Goal: Feedback & Contribution: Submit feedback/report problem

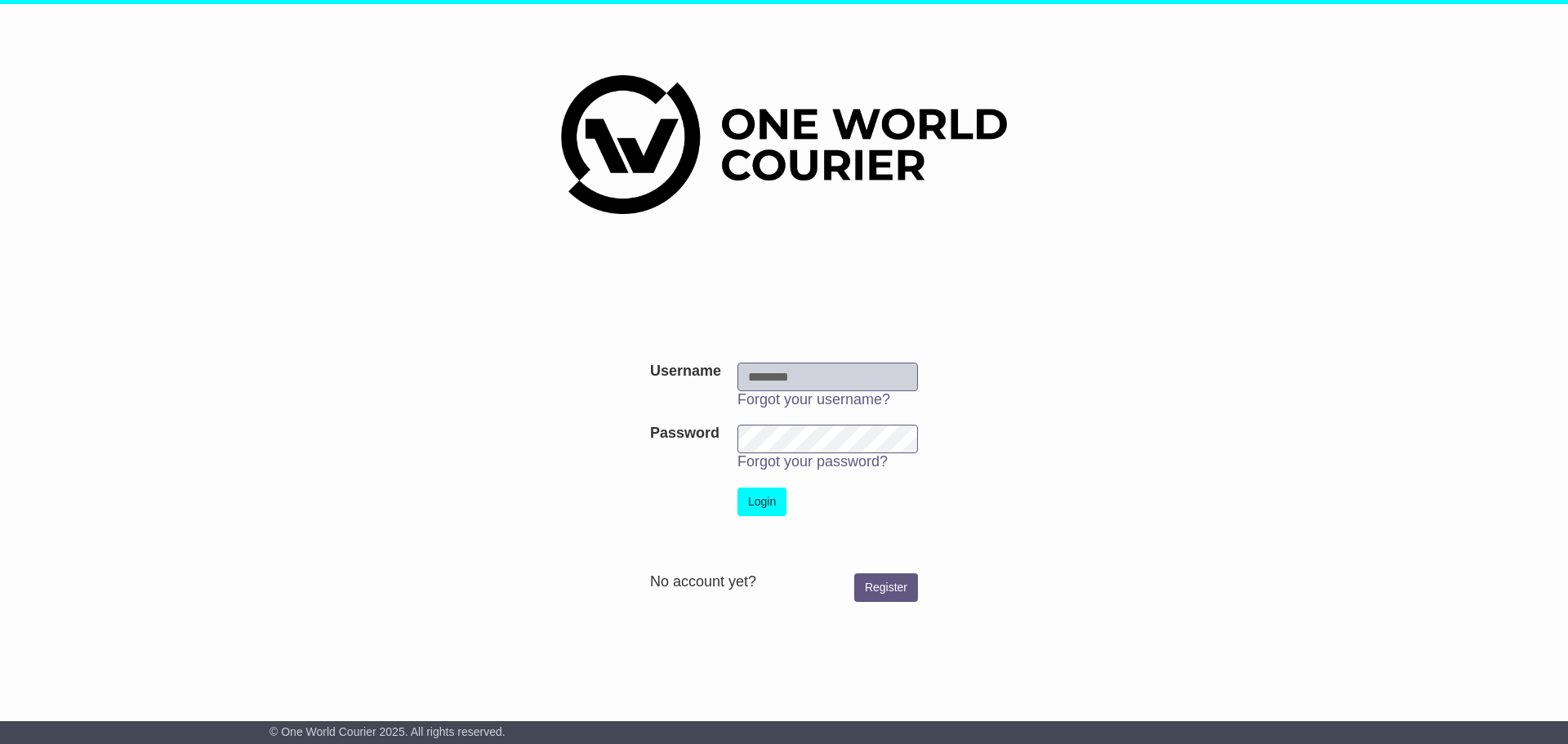
type input "**********"
drag, startPoint x: 0, startPoint y: 0, endPoint x: 756, endPoint y: 497, distance: 904.7
click at [756, 497] on button "Login" at bounding box center [762, 501] width 49 height 28
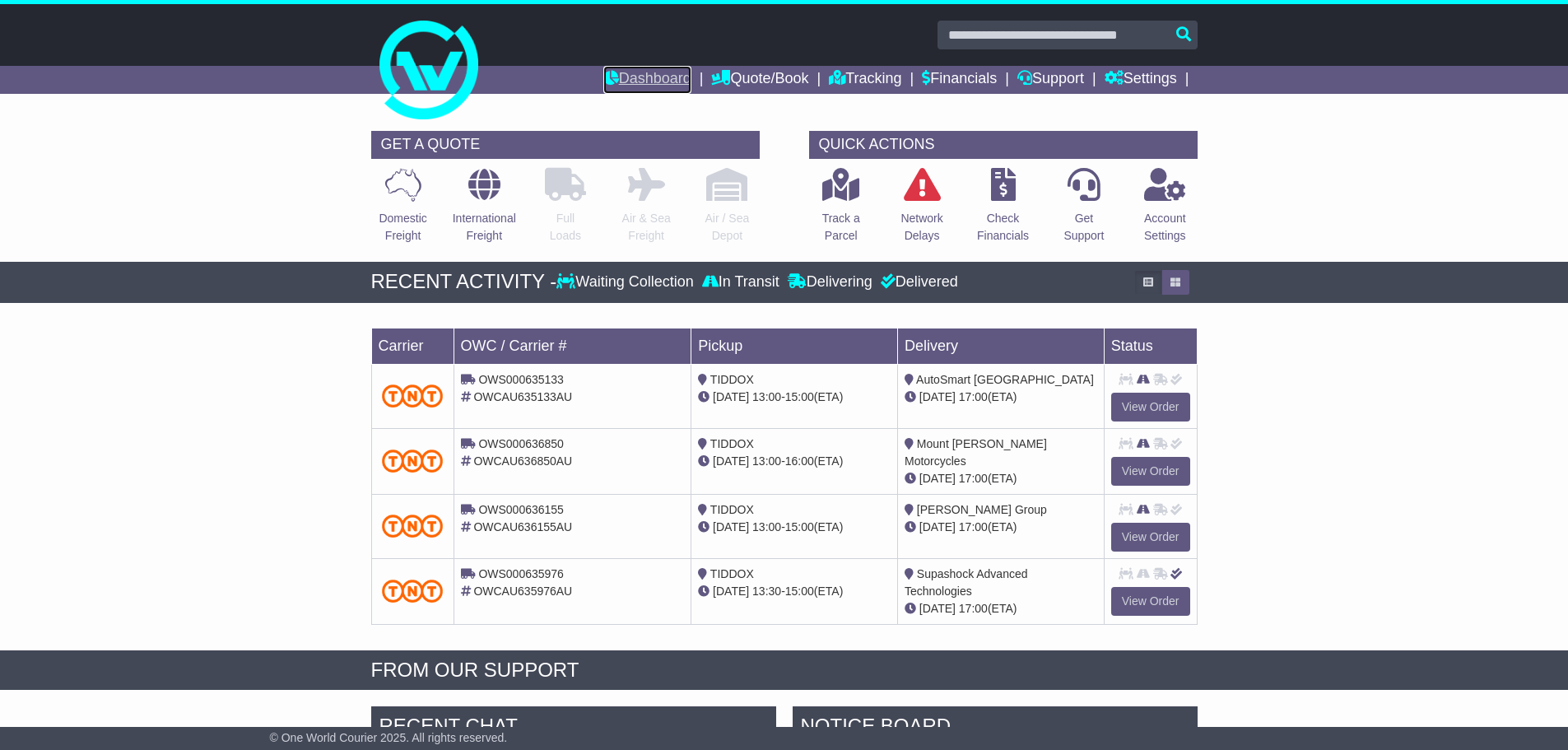
click at [642, 74] on link "Dashboard" at bounding box center [647, 80] width 88 height 28
click at [842, 78] on link "Tracking" at bounding box center [865, 80] width 73 height 28
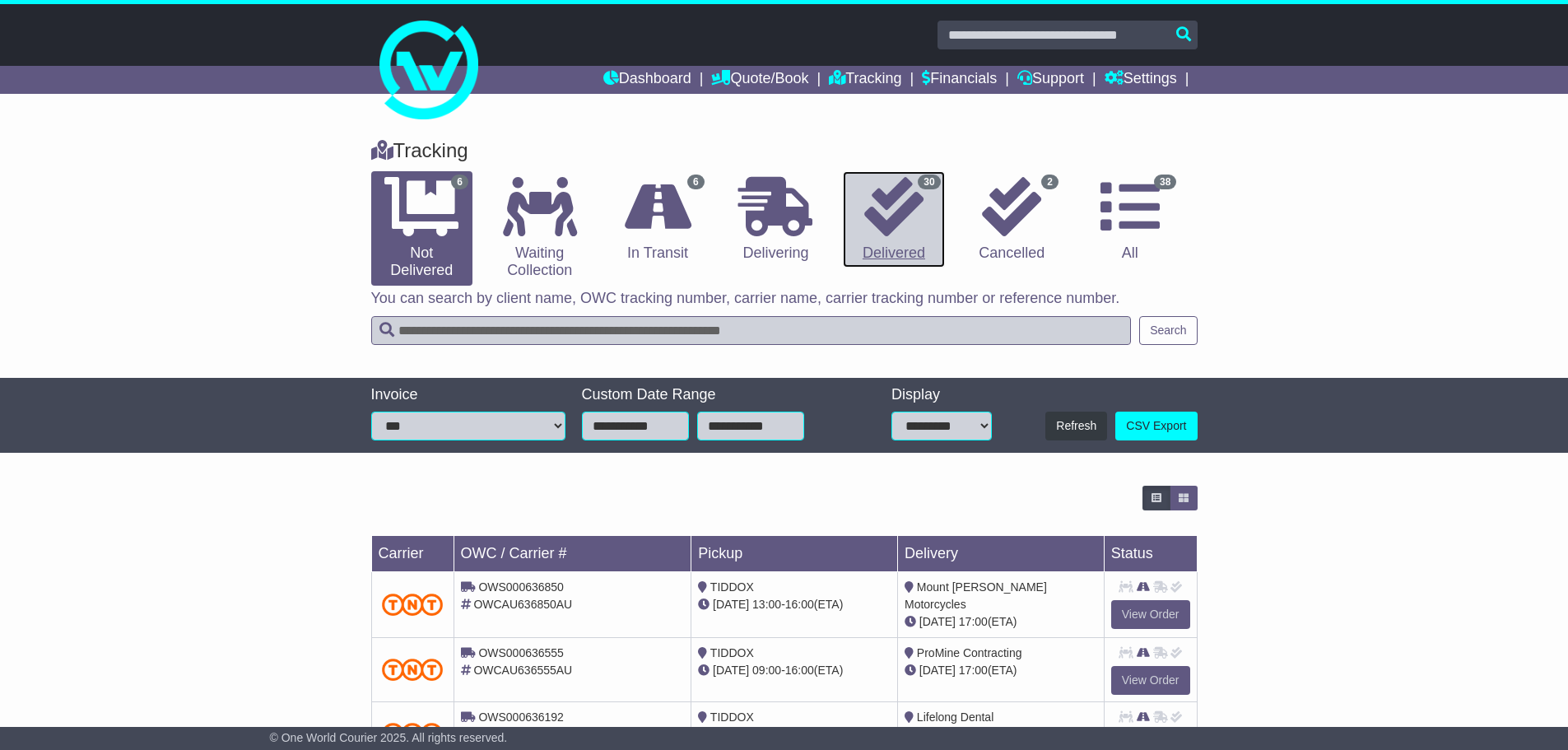
click at [891, 223] on icon at bounding box center [893, 206] width 59 height 59
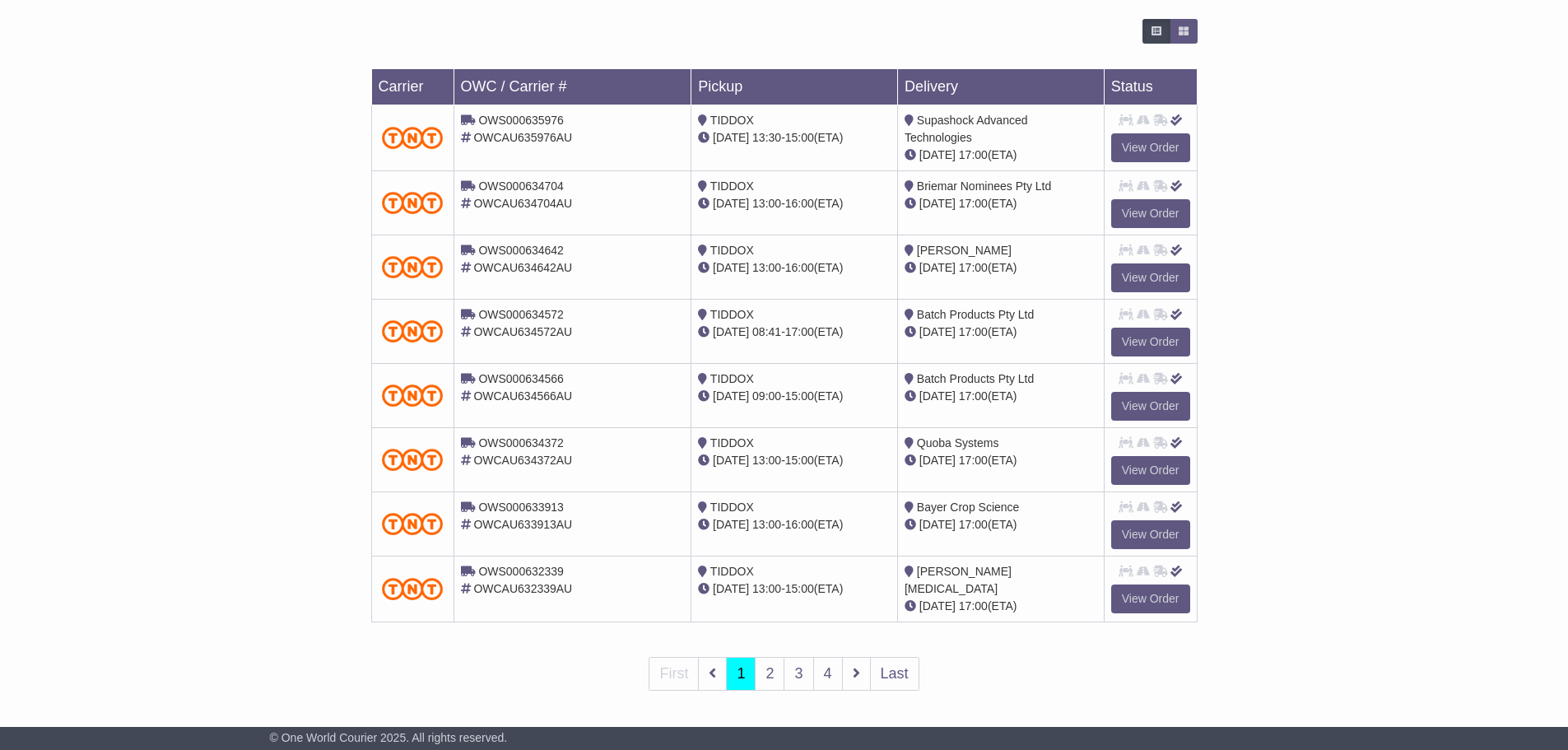
scroll to position [469, 0]
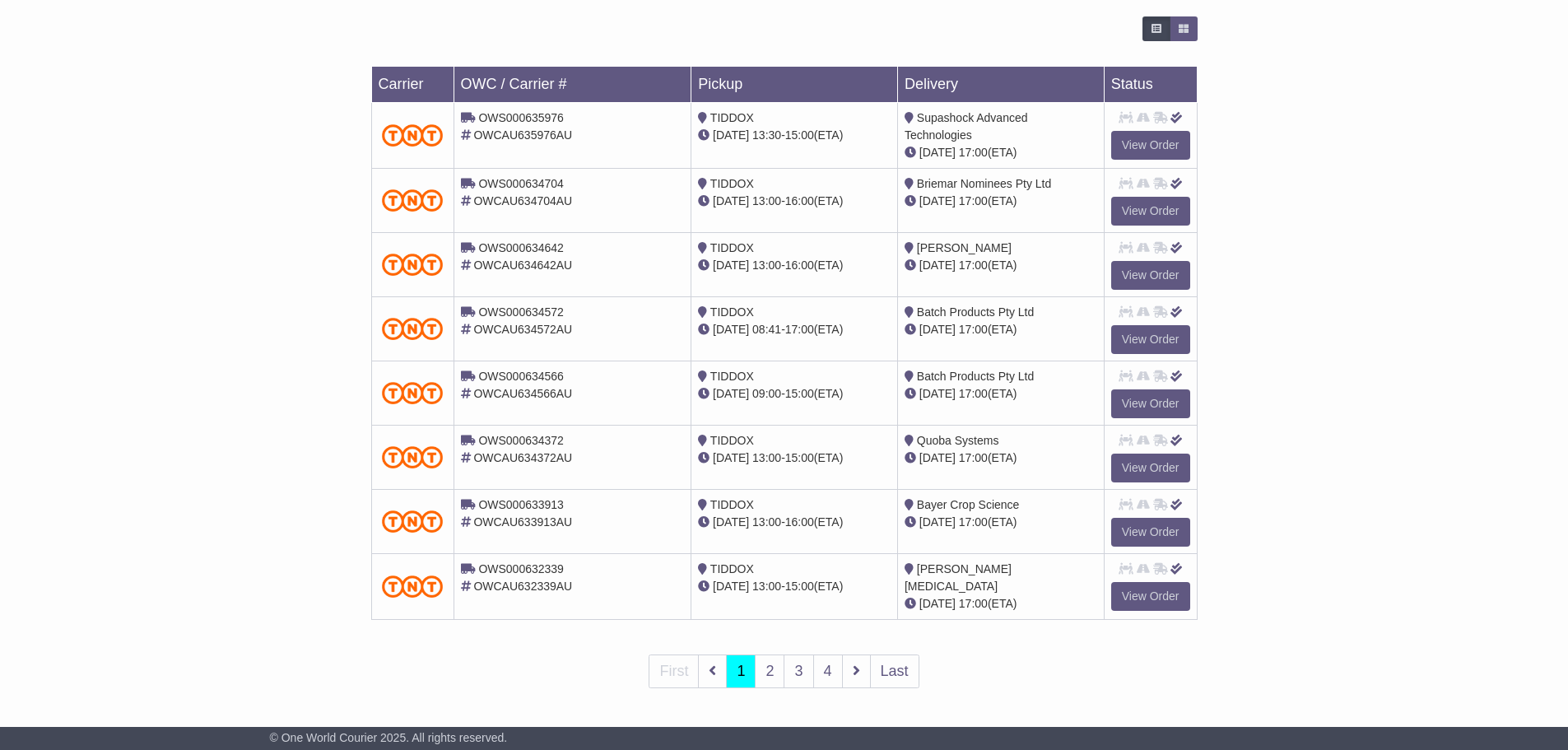
click at [983, 395] on span "17:00" at bounding box center [973, 393] width 28 height 13
click at [937, 397] on span "[DATE]" at bounding box center [937, 393] width 36 height 13
click at [1148, 340] on link "View Order" at bounding box center [1151, 339] width 79 height 28
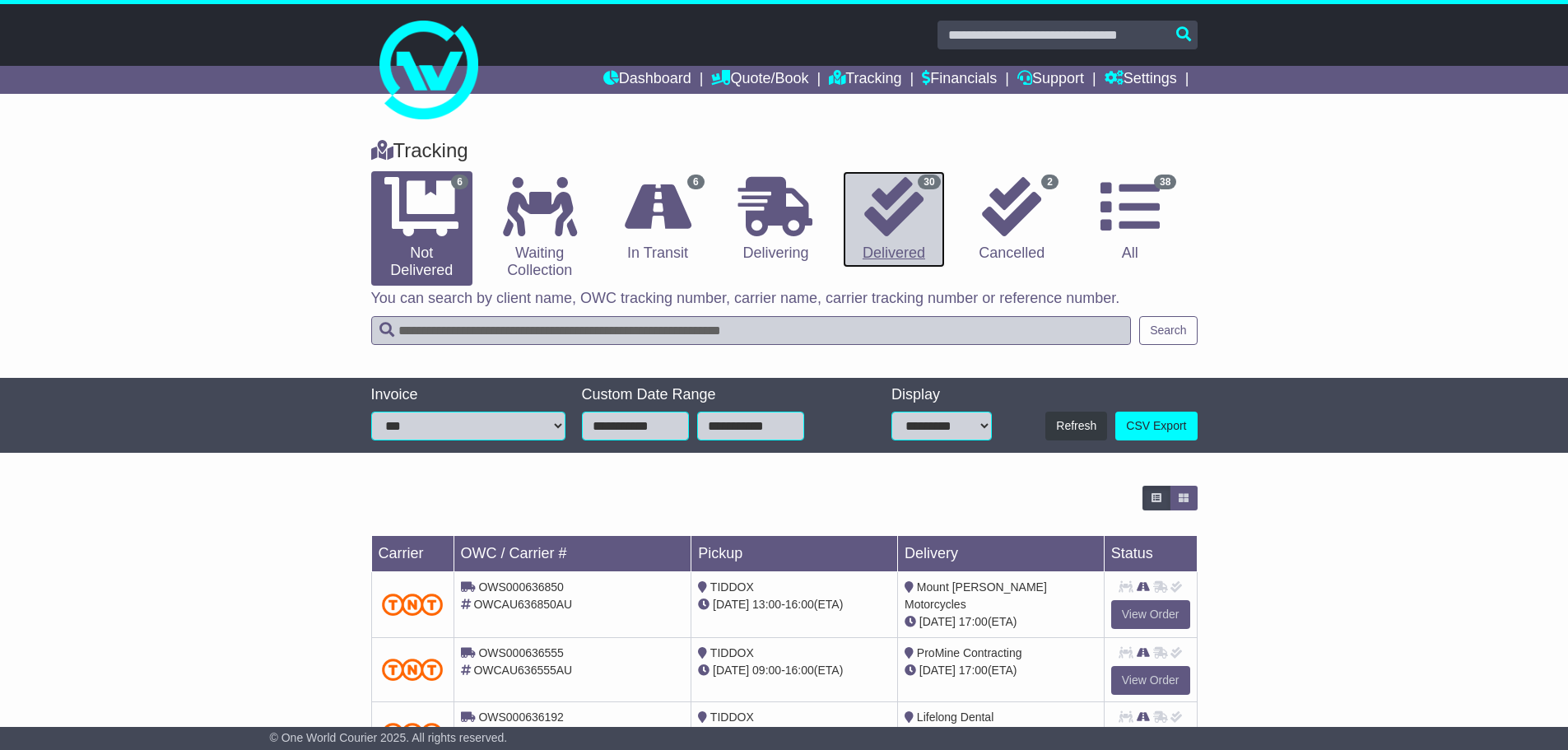
click at [928, 216] on link "30 Delivered" at bounding box center [892, 219] width 101 height 97
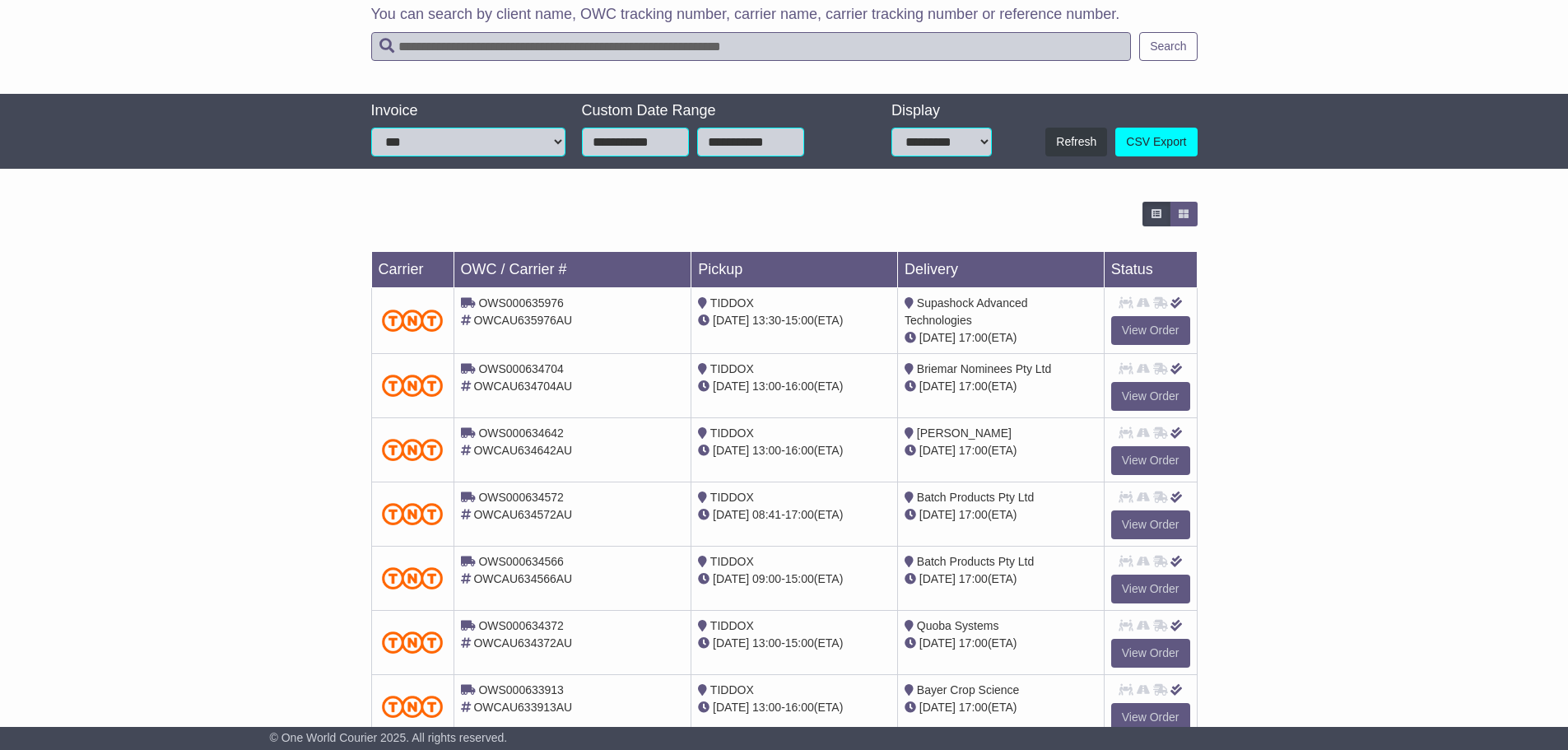
scroll to position [329, 0]
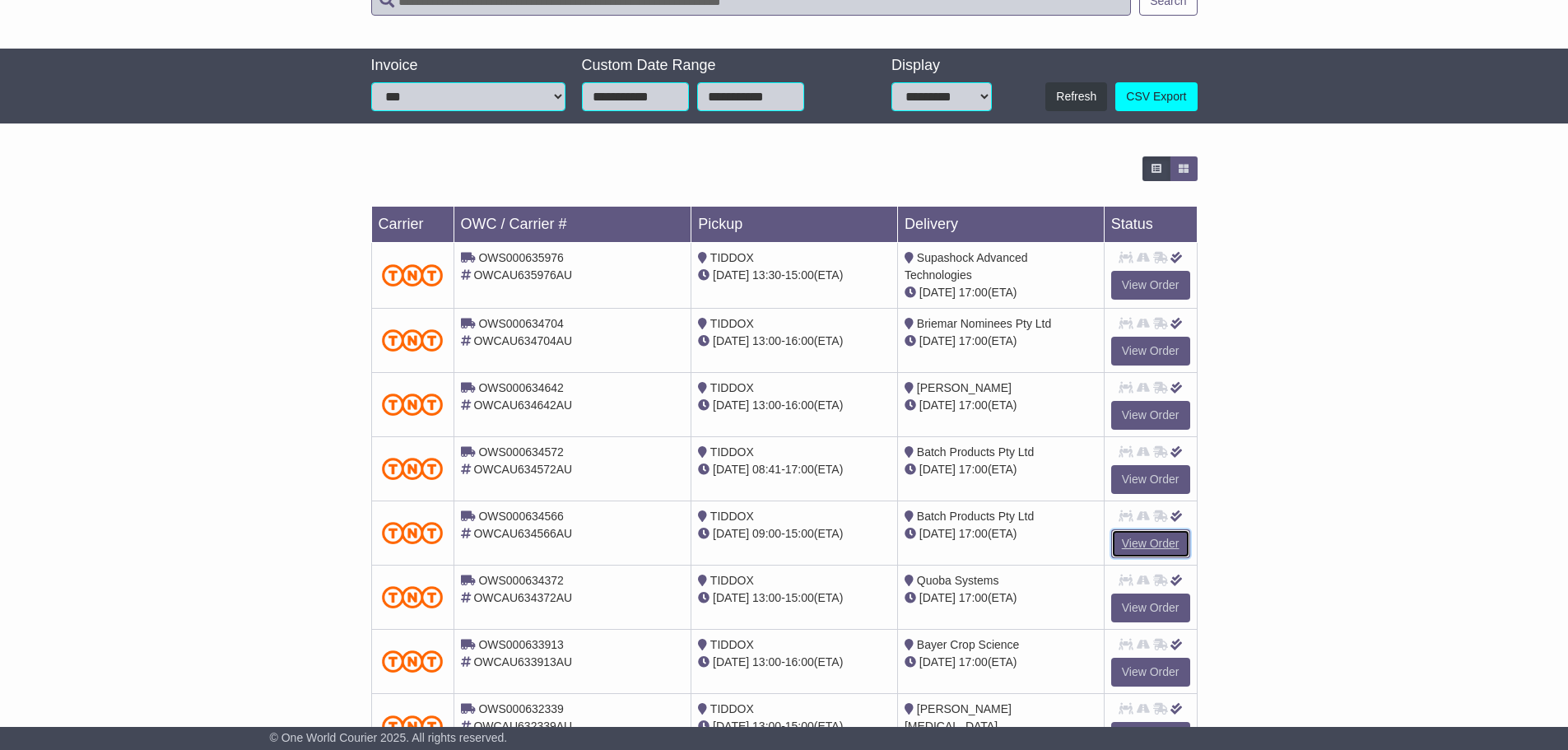
click at [1144, 539] on link "View Order" at bounding box center [1151, 543] width 79 height 28
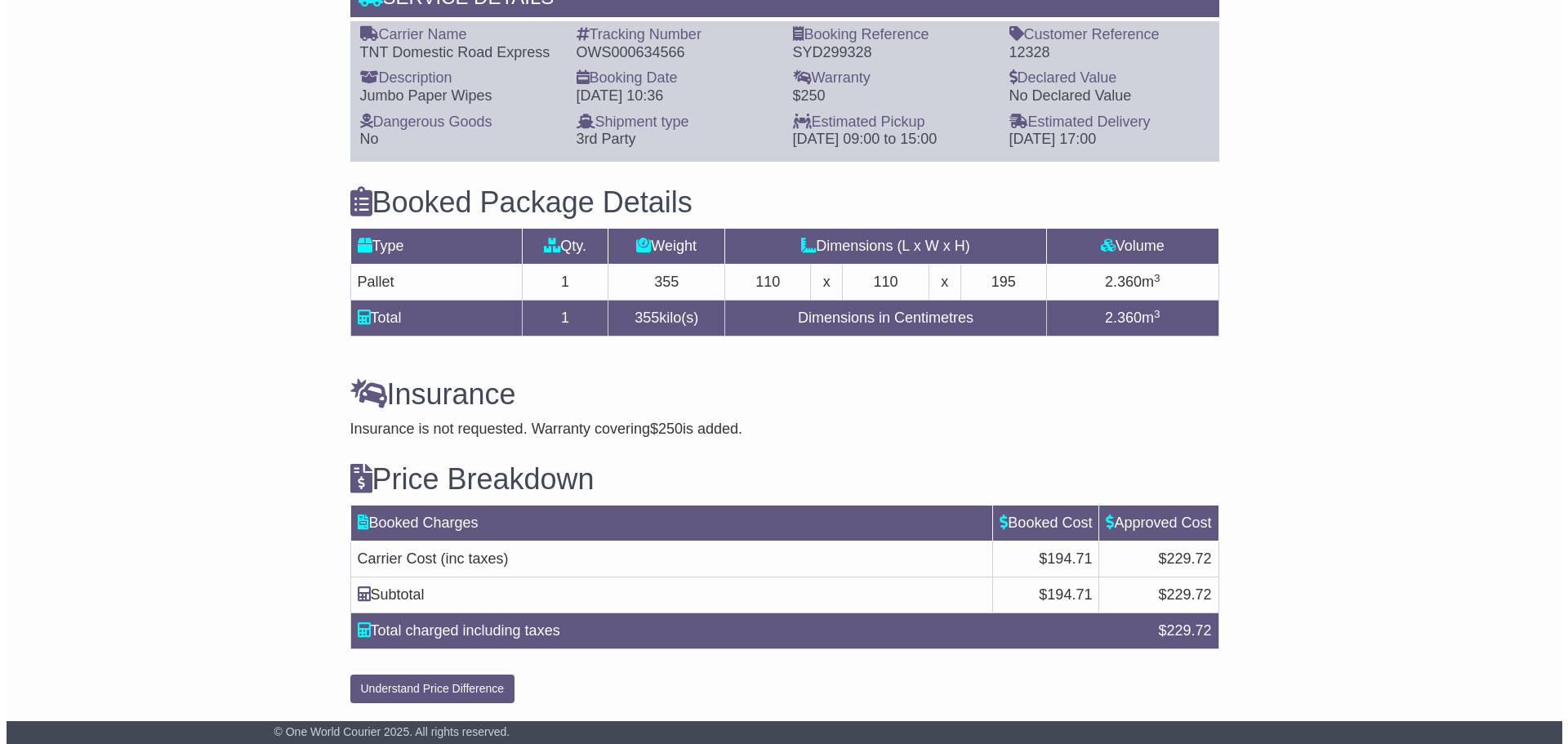
scroll to position [1321, 0]
click at [476, 679] on button "Understand Price Difference" at bounding box center [426, 688] width 165 height 28
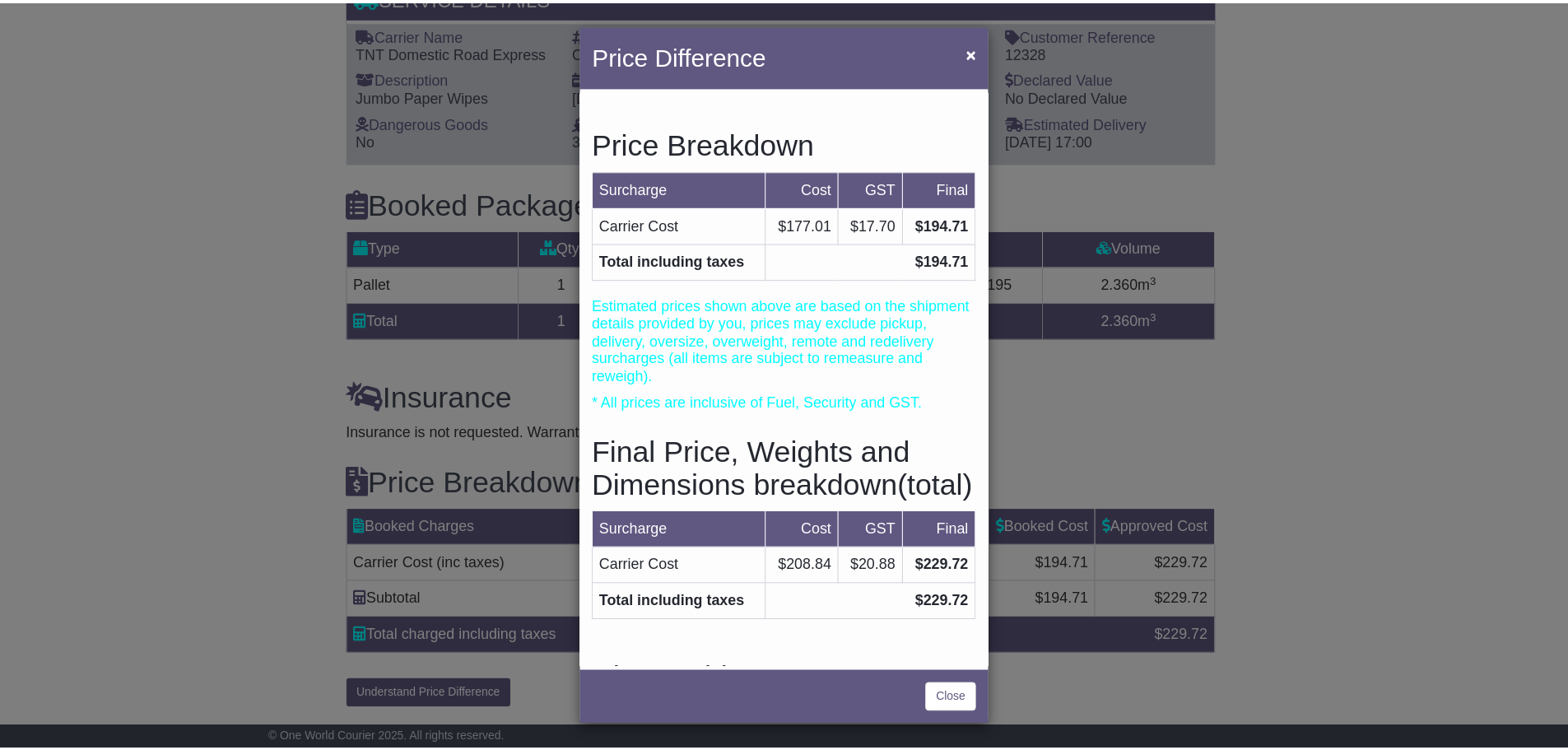
scroll to position [428, 0]
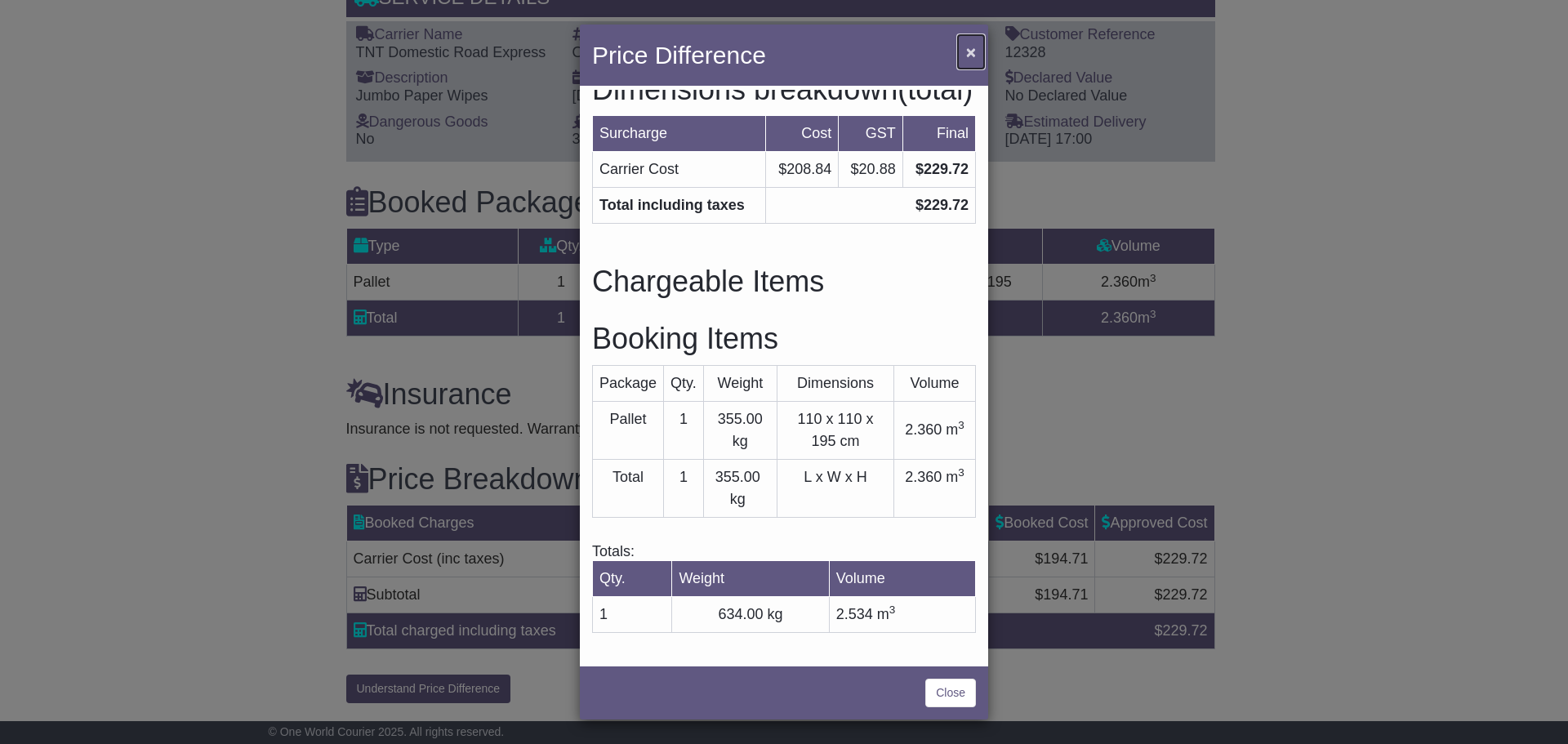
click at [979, 55] on button "×" at bounding box center [970, 52] width 26 height 33
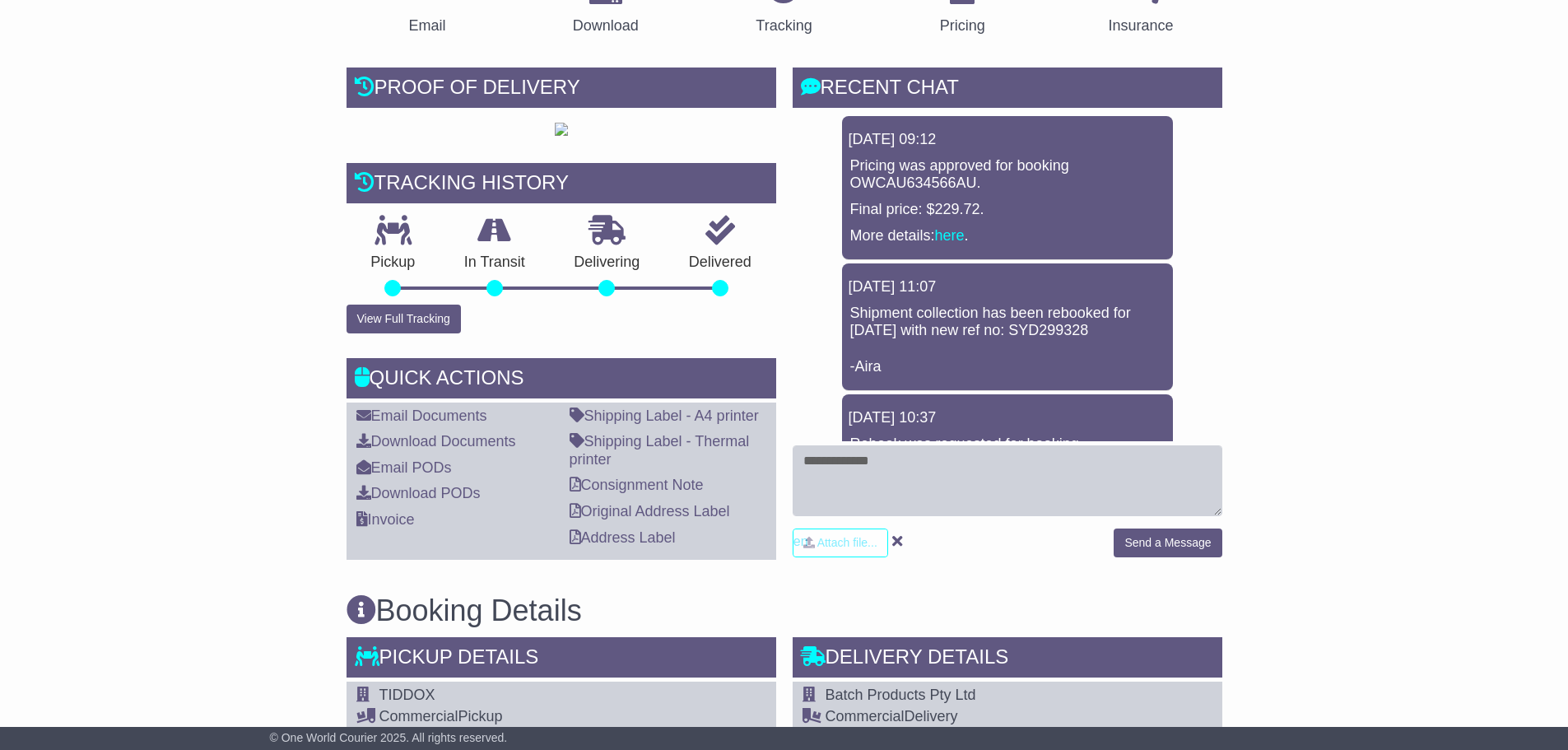
scroll to position [329, 0]
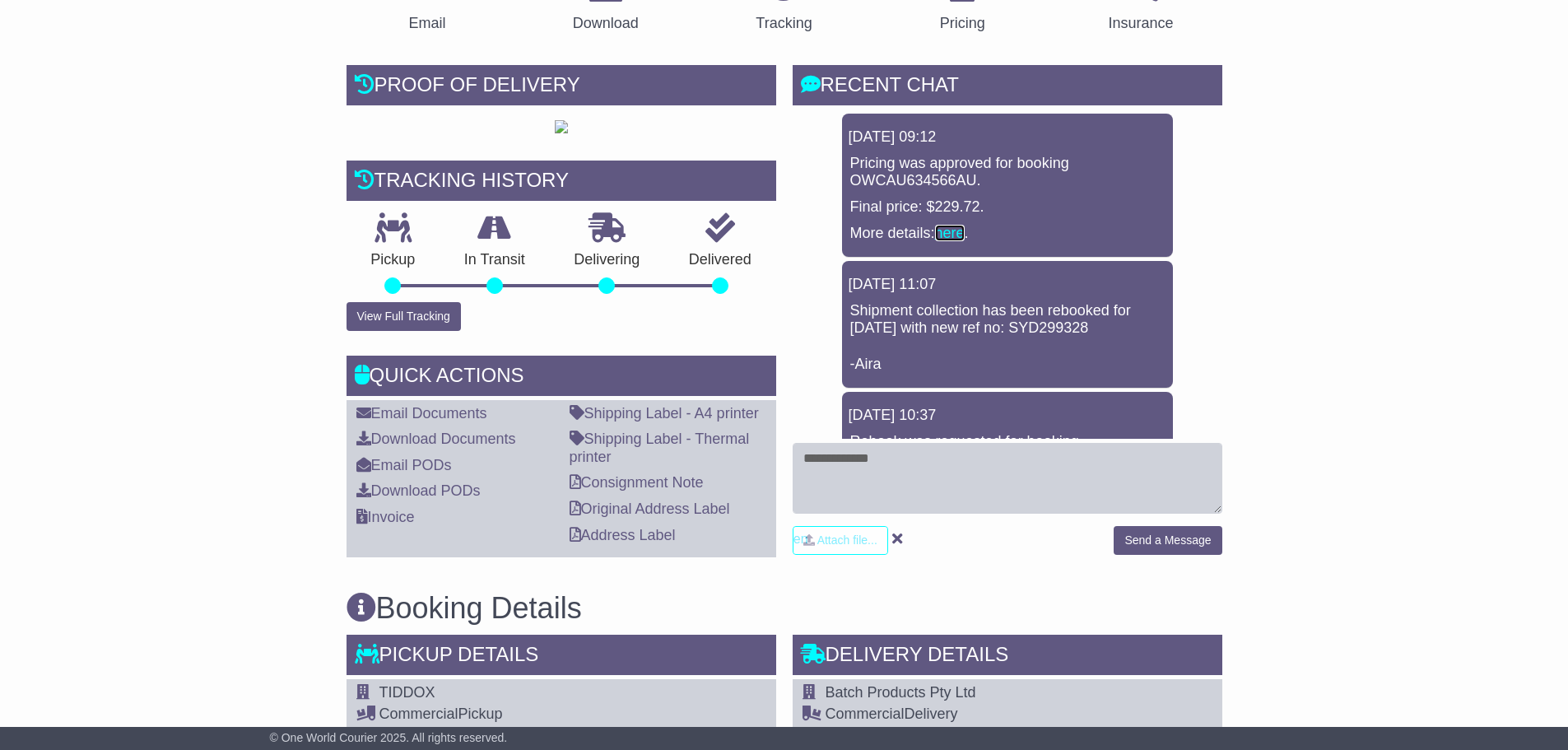
click at [942, 227] on link "here" at bounding box center [949, 233] width 29 height 17
click at [934, 470] on textarea at bounding box center [1007, 478] width 430 height 71
type textarea "**********"
click at [1172, 537] on button "Send a Message" at bounding box center [1167, 540] width 108 height 28
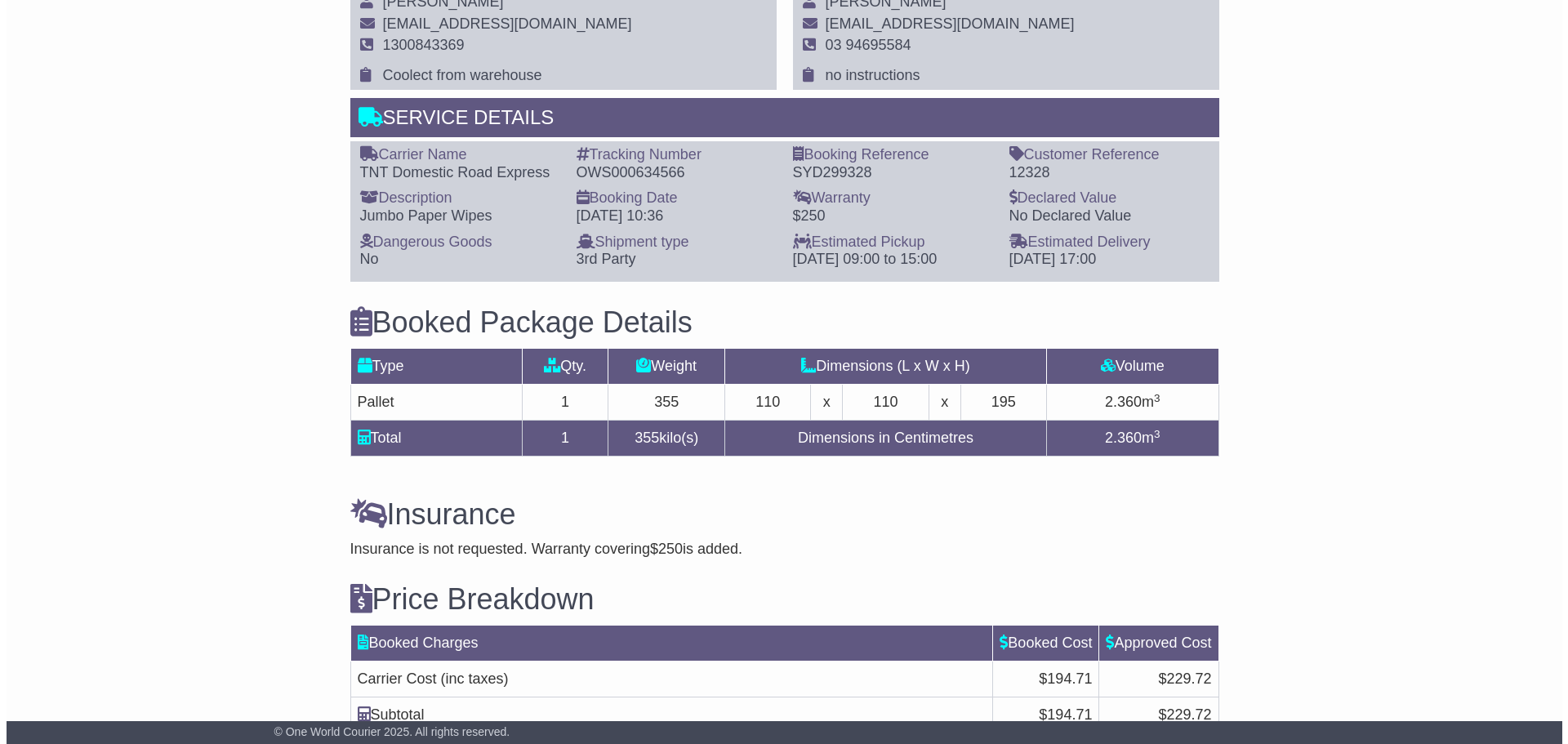
scroll to position [1321, 0]
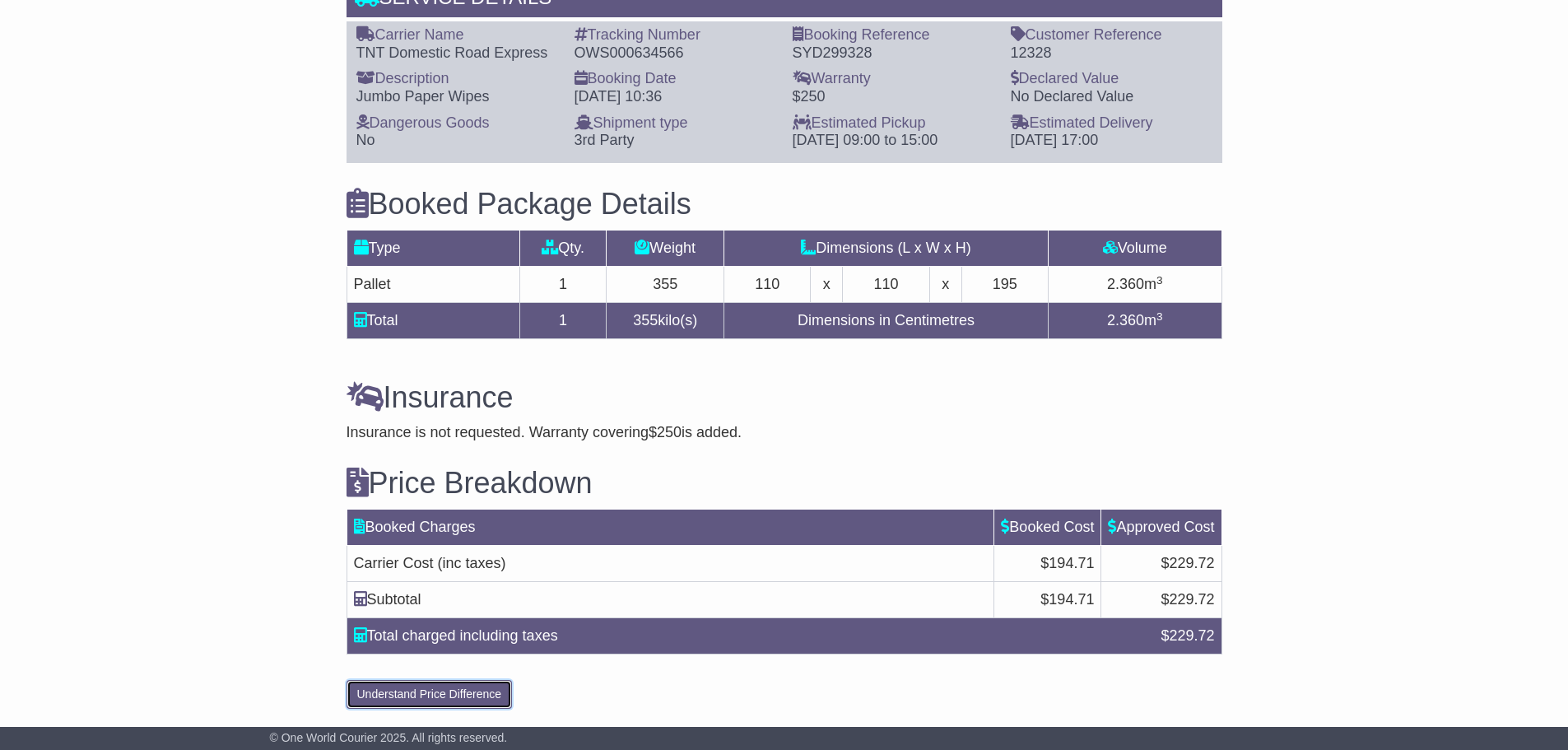
drag, startPoint x: 435, startPoint y: 689, endPoint x: 542, endPoint y: 613, distance: 131.2
click at [436, 689] on button "Understand Price Difference" at bounding box center [429, 693] width 166 height 28
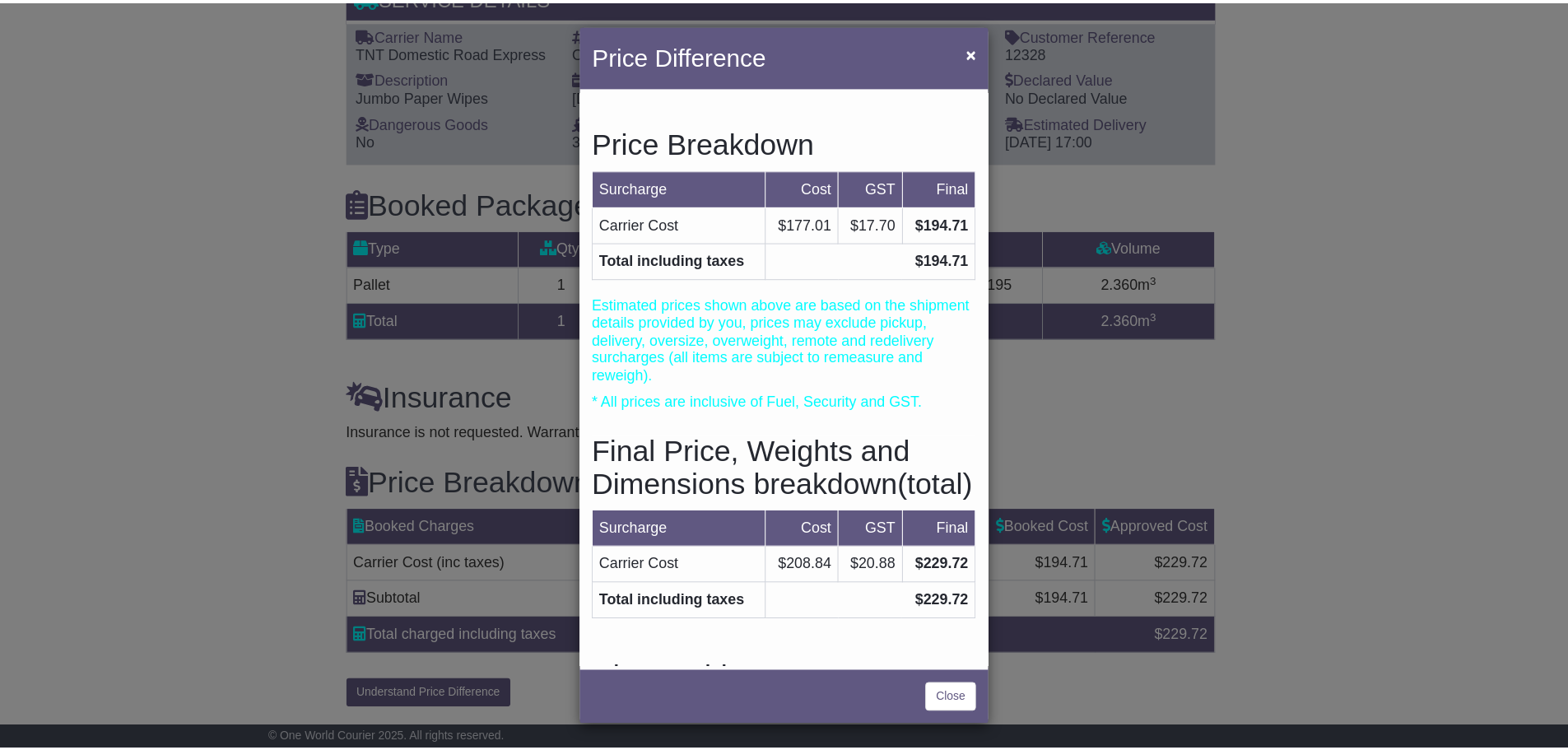
scroll to position [0, 0]
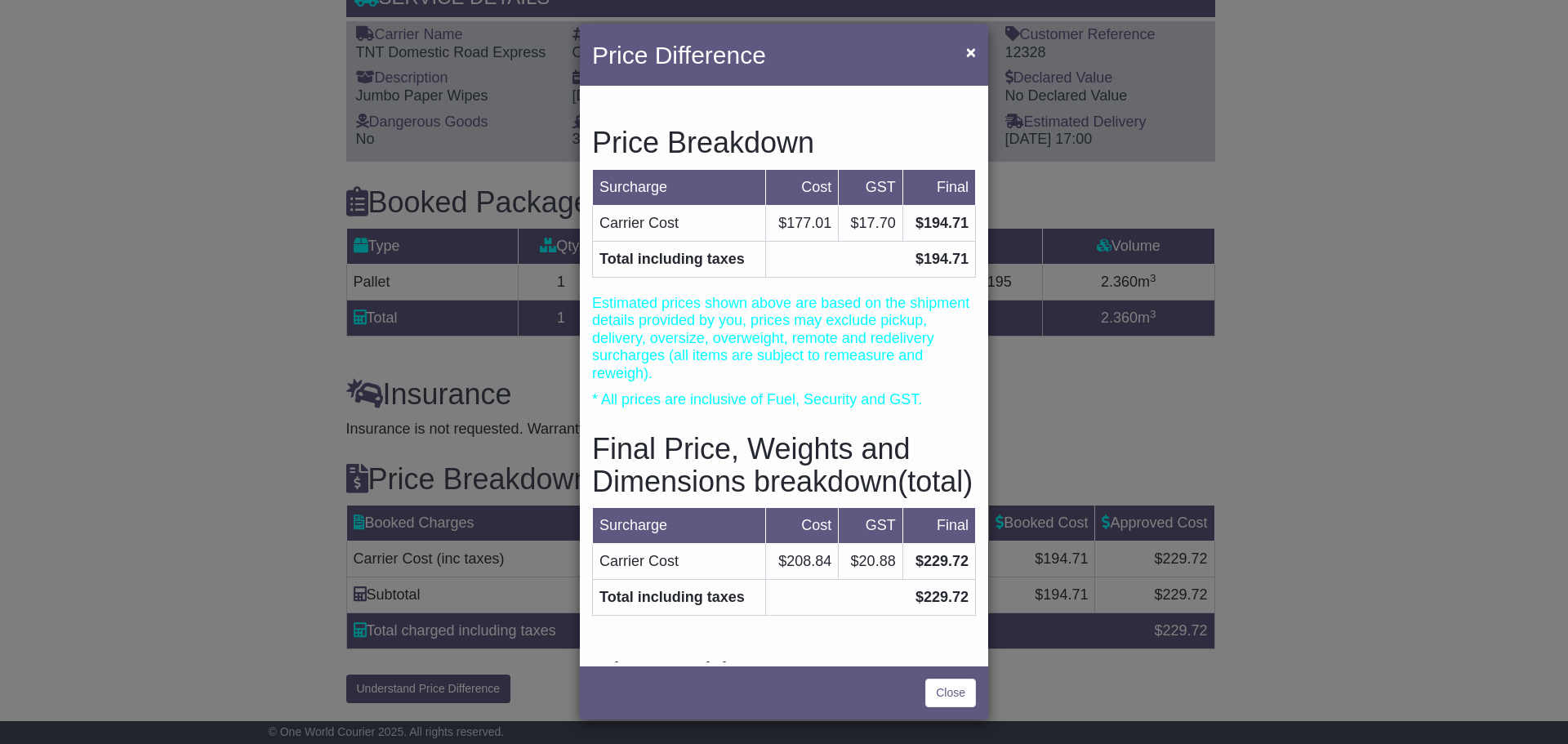
click at [829, 381] on p "Estimated prices shown above are based on the shipment details provided by you,…" at bounding box center [784, 339] width 384 height 89
click at [971, 53] on span "×" at bounding box center [971, 52] width 10 height 19
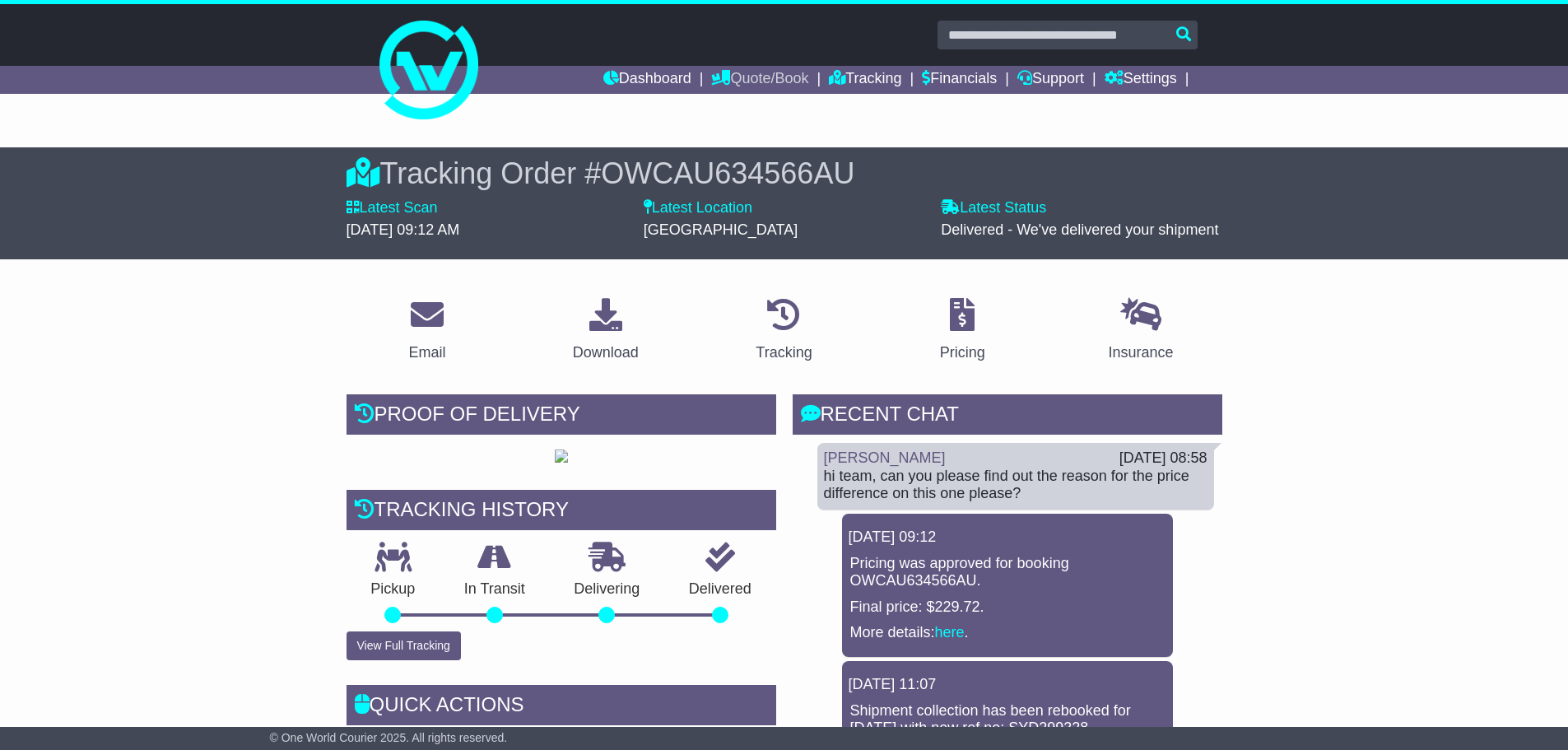
drag, startPoint x: 771, startPoint y: 83, endPoint x: 827, endPoint y: 101, distance: 58.8
click at [771, 83] on link "Quote/Book" at bounding box center [759, 80] width 97 height 28
click at [856, 69] on link "Tracking" at bounding box center [865, 80] width 73 height 28
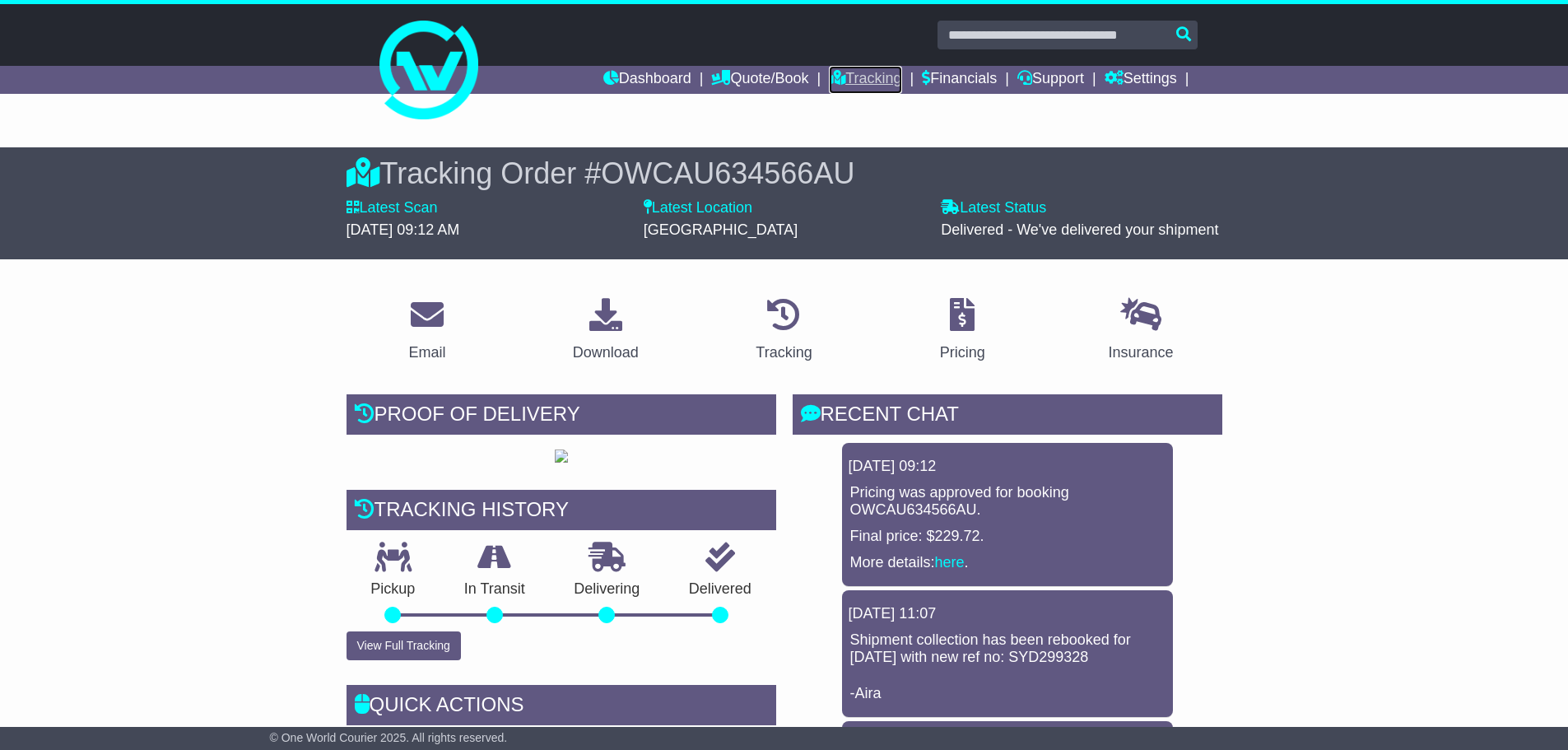
drag, startPoint x: 849, startPoint y: 84, endPoint x: 871, endPoint y: 91, distance: 23.1
click at [849, 84] on link "Tracking" at bounding box center [865, 80] width 73 height 28
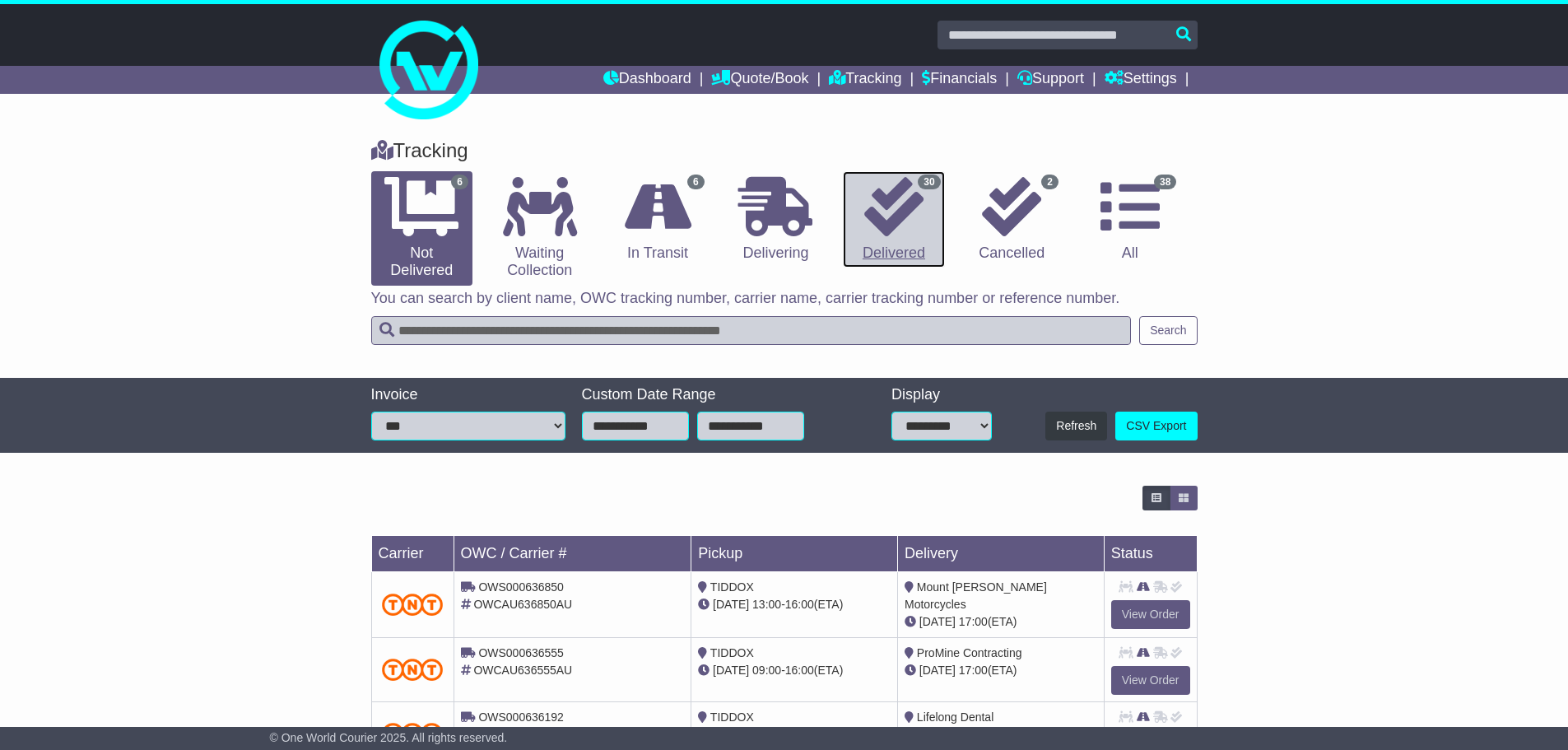
click at [924, 221] on link "30 Delivered" at bounding box center [892, 219] width 101 height 97
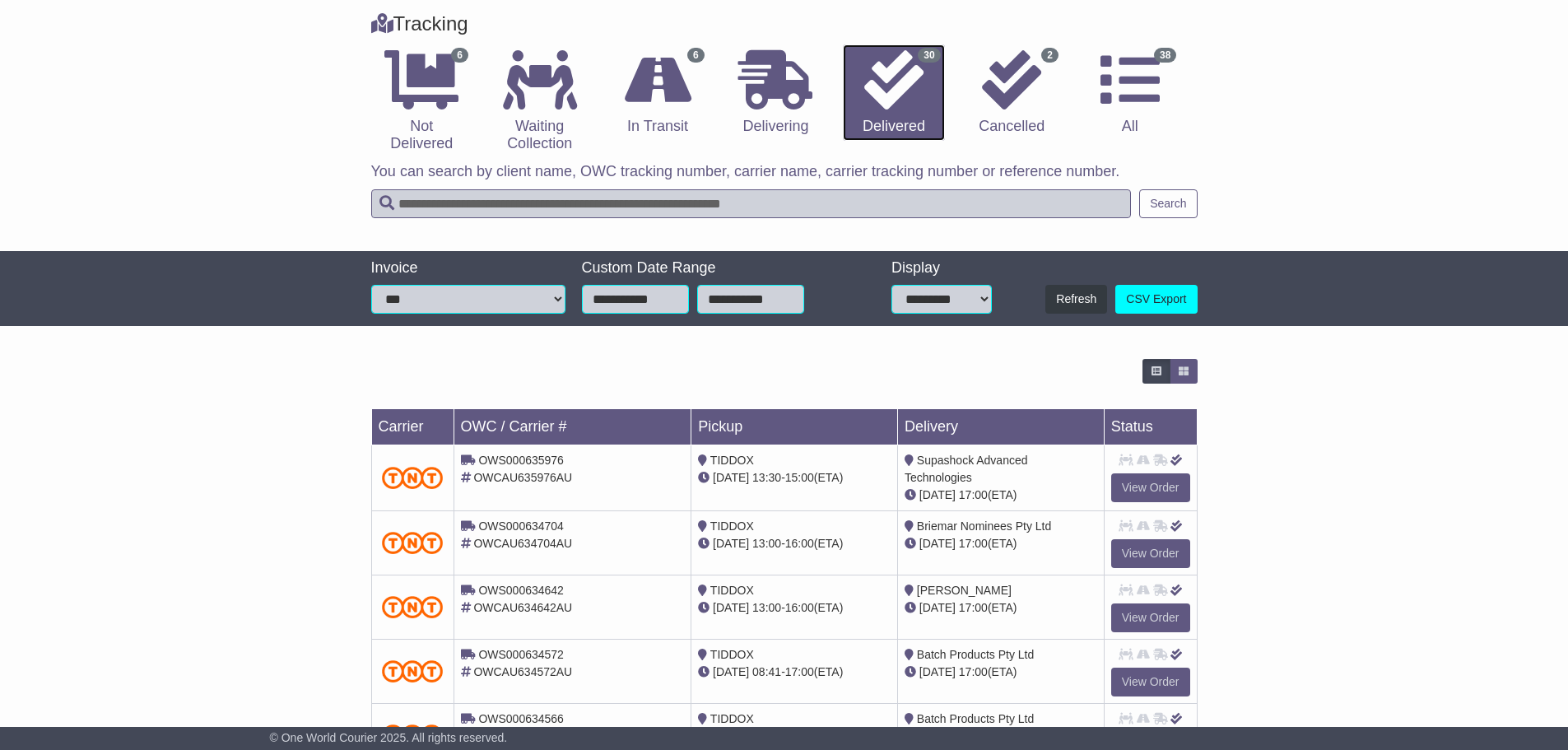
scroll to position [469, 0]
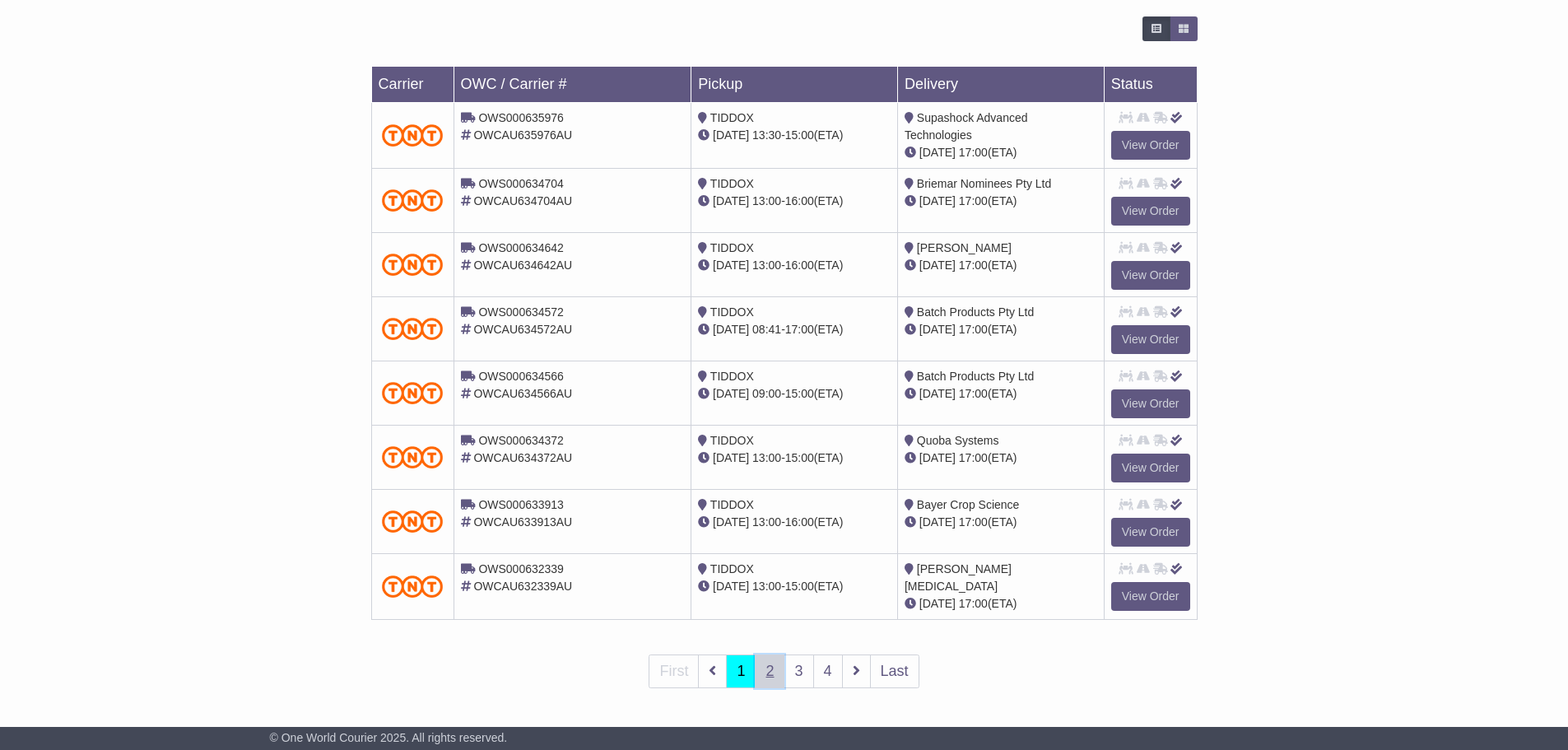
click at [774, 675] on link "2" at bounding box center [770, 670] width 29 height 33
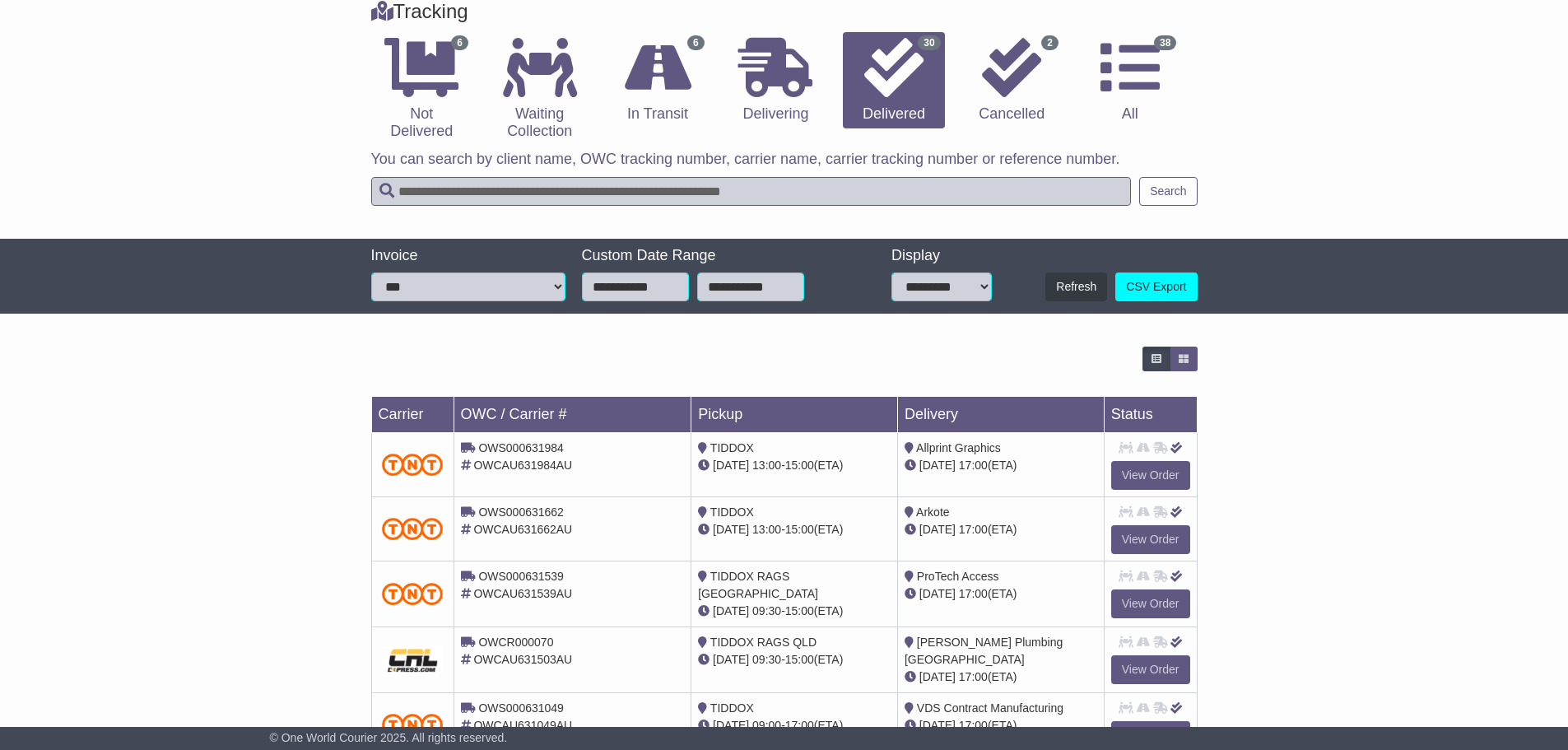
scroll to position [467, 0]
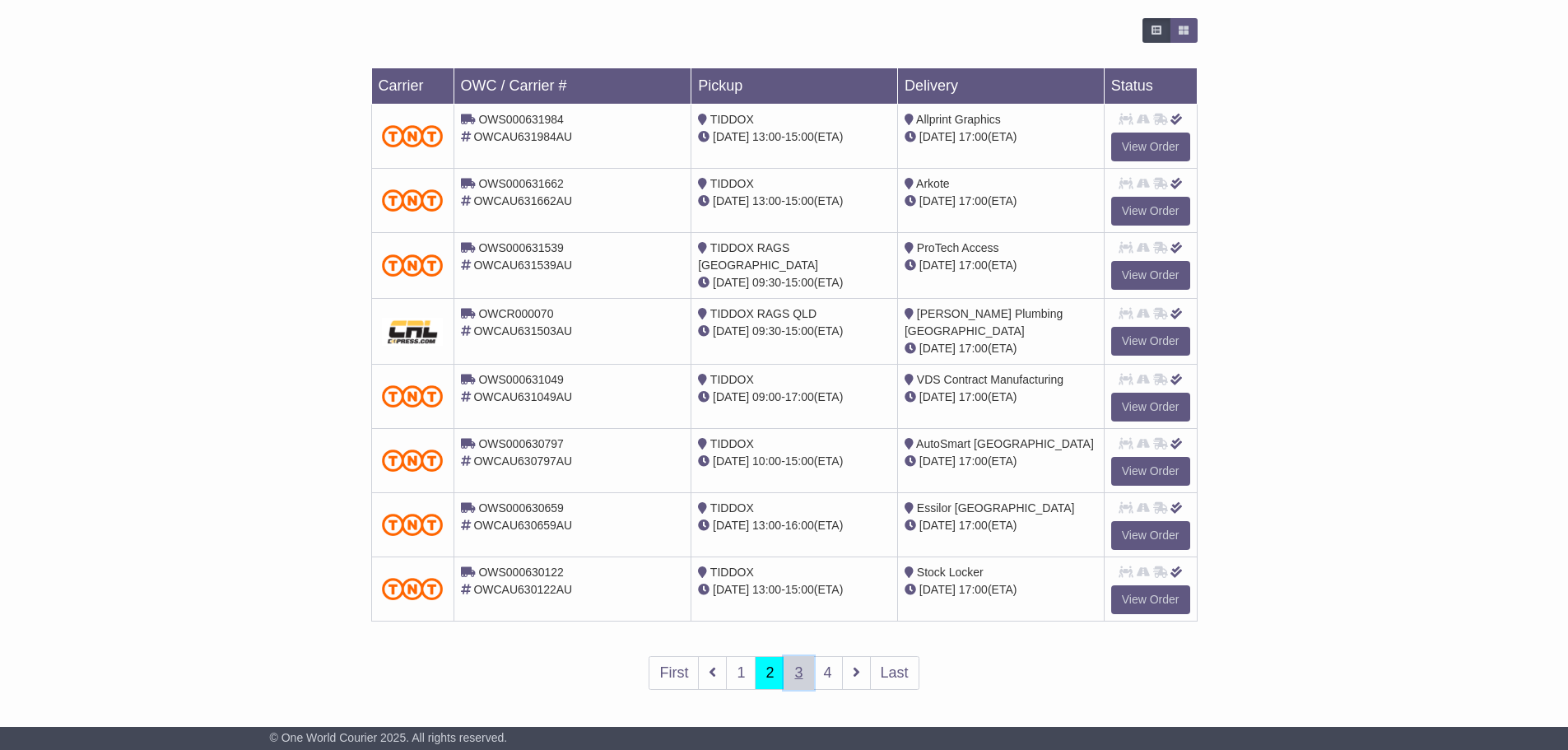
click at [797, 673] on link "3" at bounding box center [798, 672] width 29 height 33
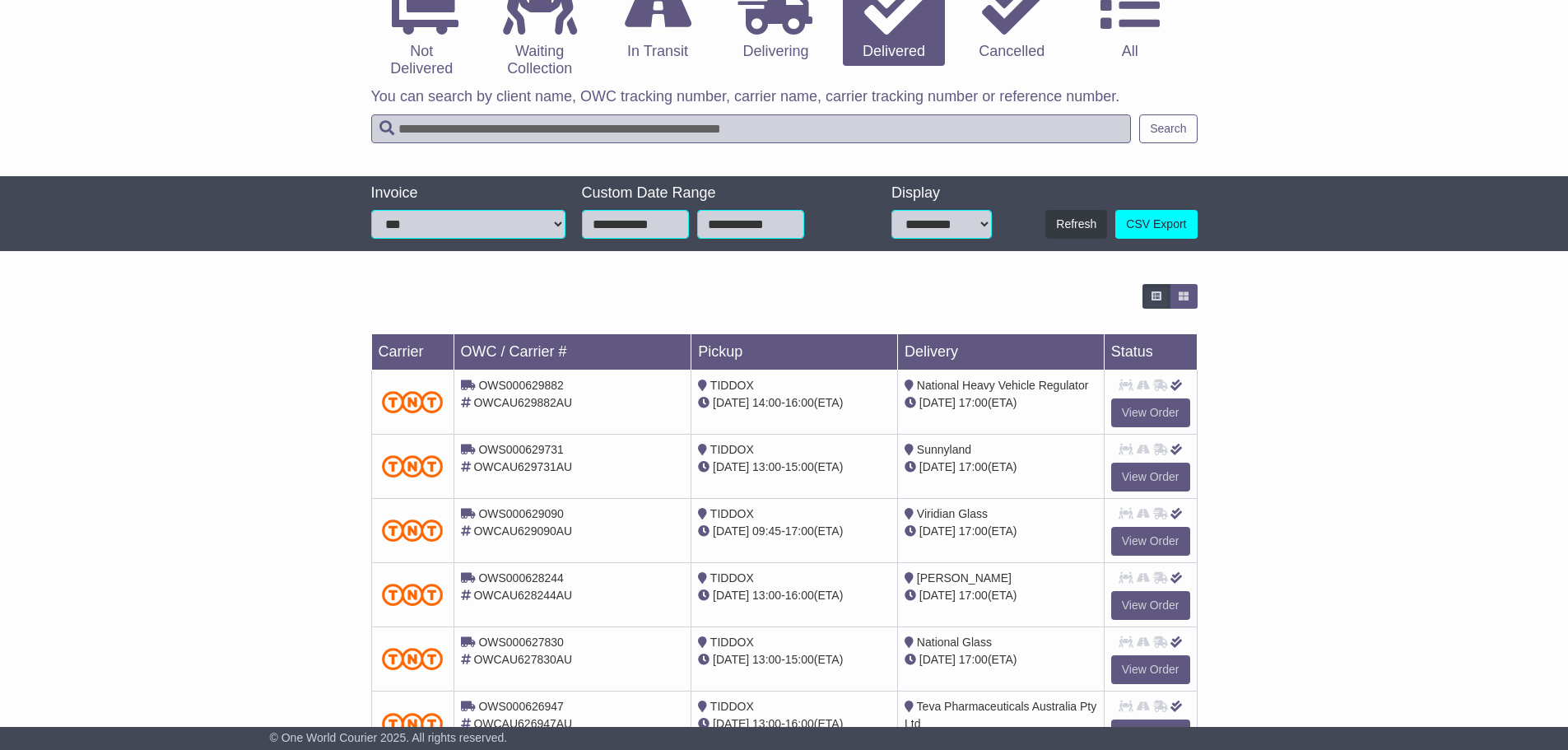
scroll to position [469, 0]
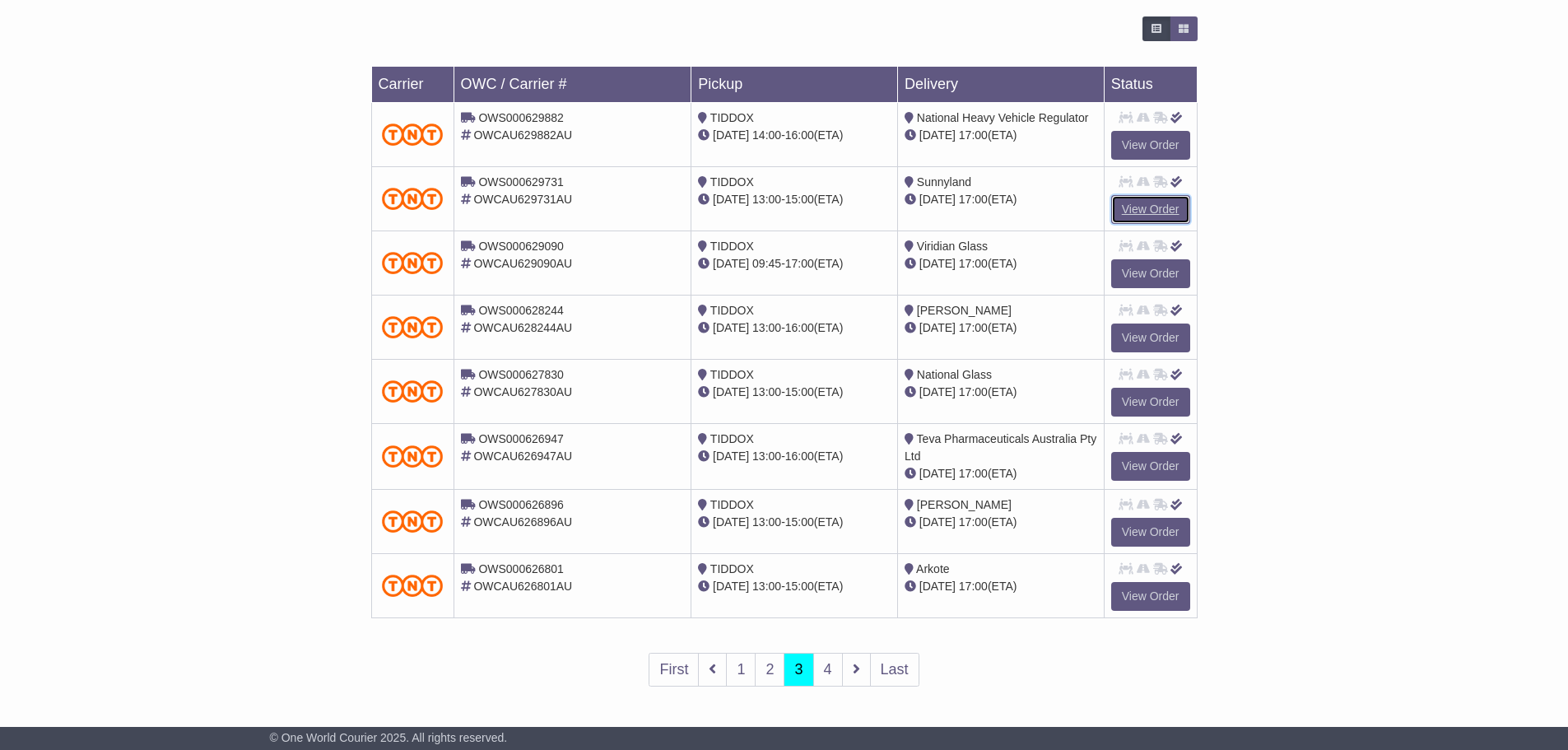
click at [1160, 206] on link "View Order" at bounding box center [1151, 209] width 79 height 28
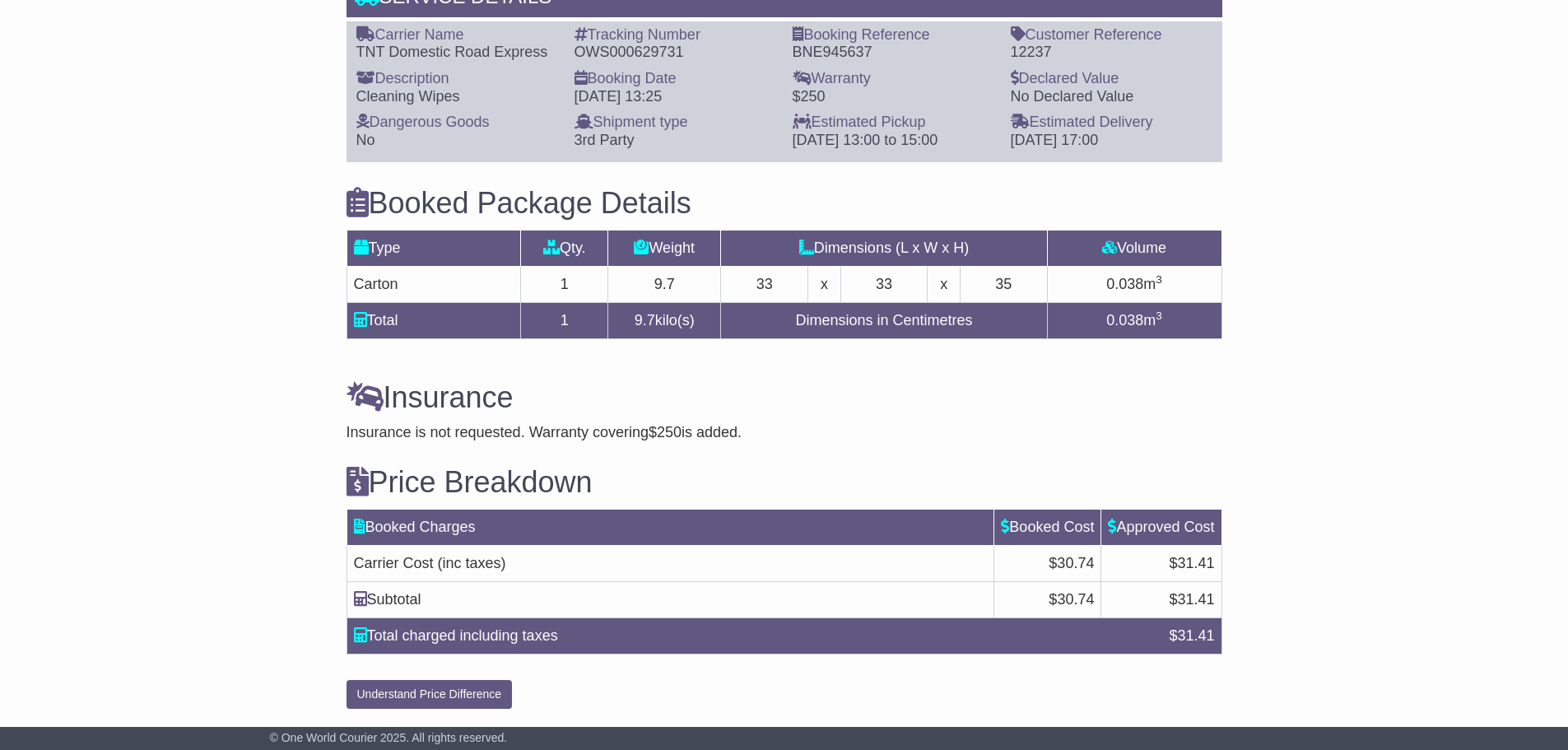
scroll to position [1348, 0]
click at [441, 698] on button "Understand Price Difference" at bounding box center [429, 693] width 166 height 28
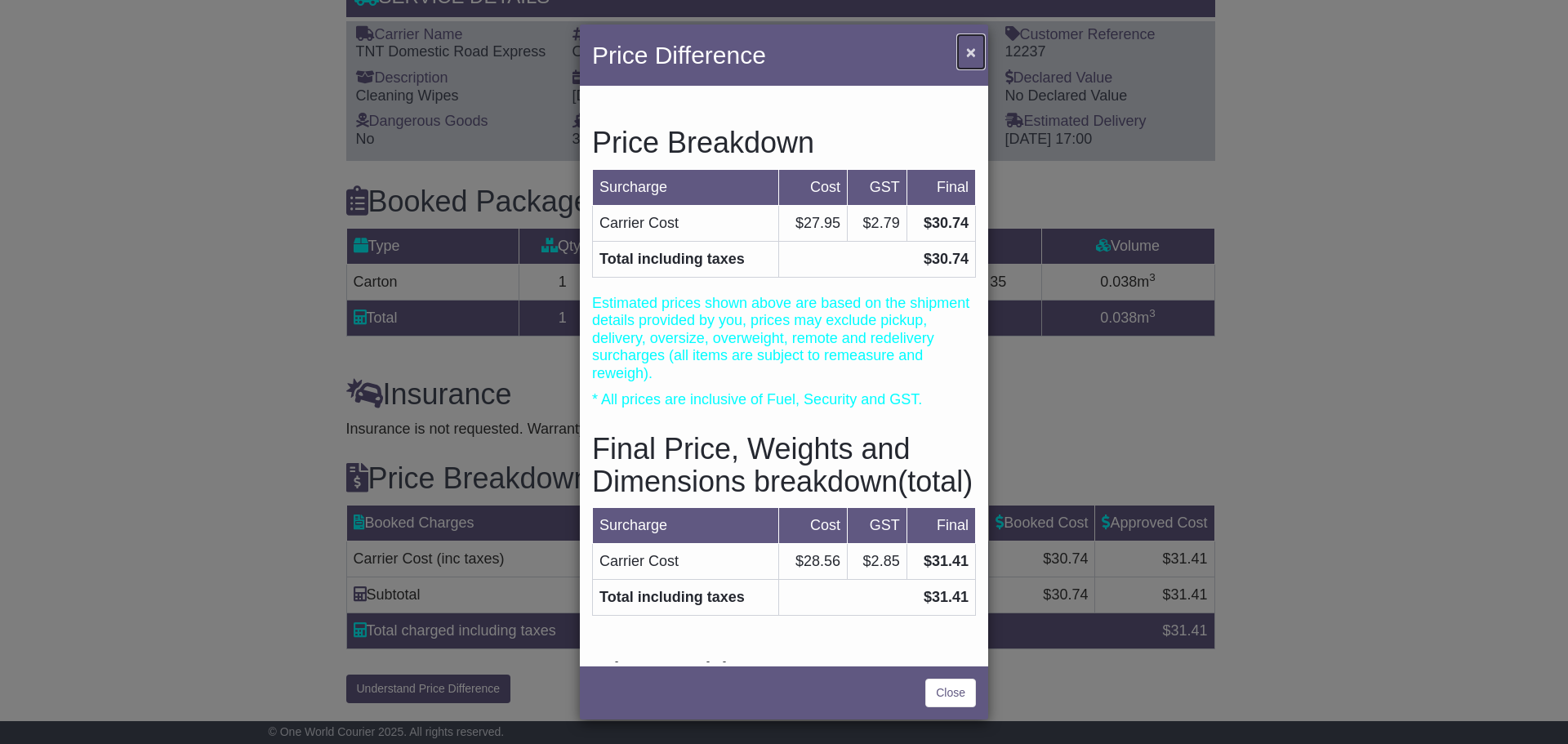
click at [972, 52] on span "×" at bounding box center [971, 52] width 10 height 19
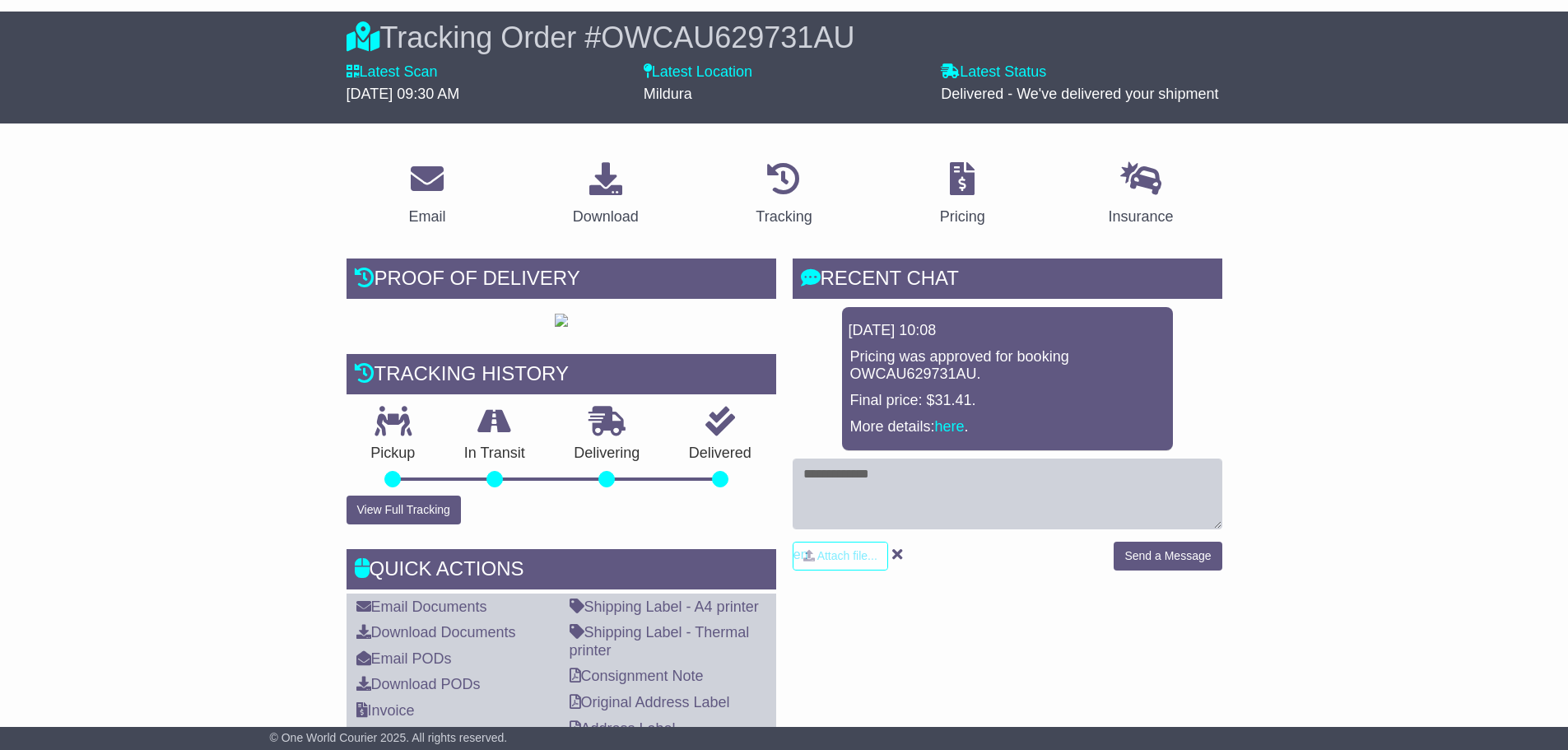
scroll to position [0, 0]
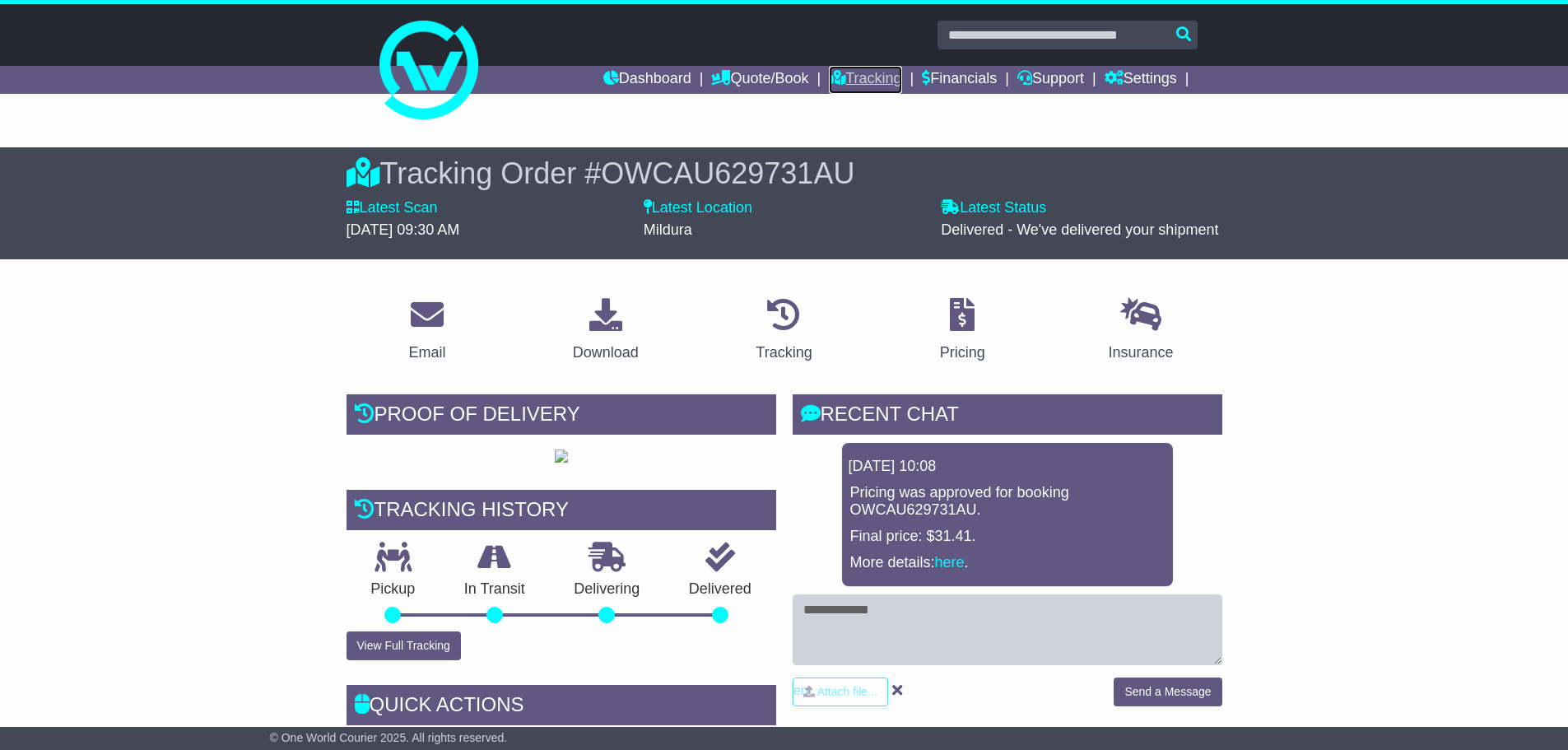
click at [878, 80] on link "Tracking" at bounding box center [865, 80] width 73 height 28
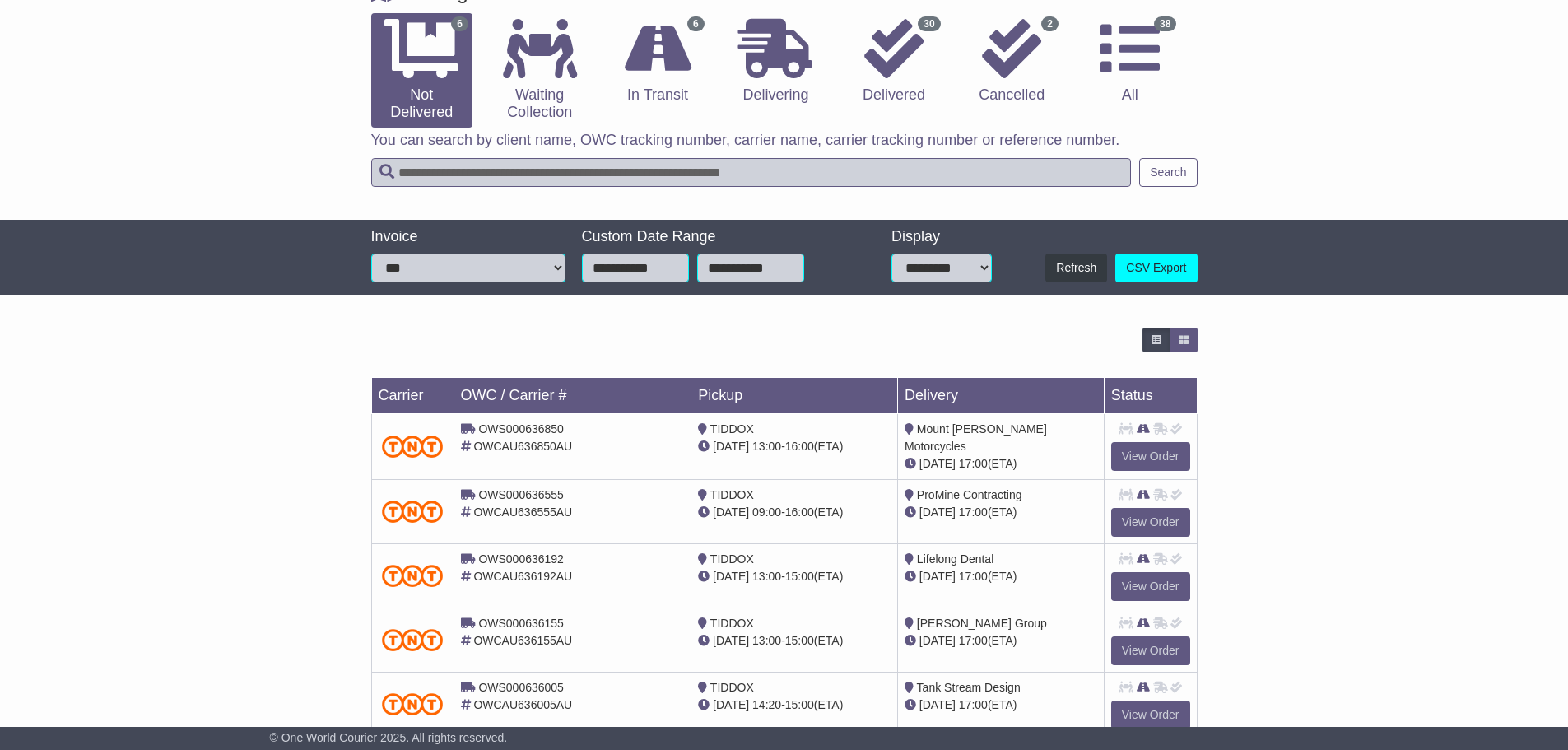
scroll to position [266, 0]
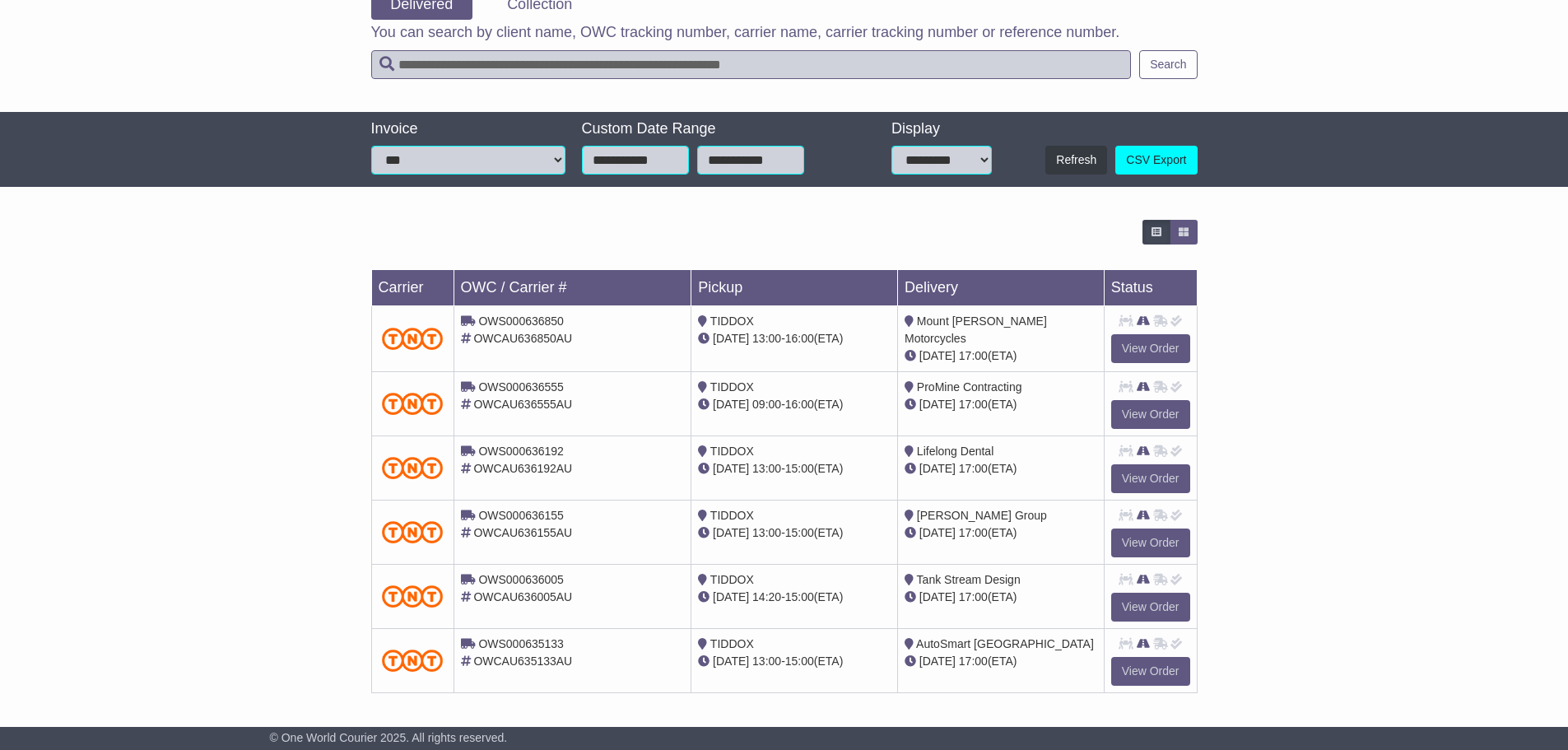
click at [1383, 421] on div "Loading... No bookings found Carrier OWC / Carrier # Pickup Delivery Status OWS…" at bounding box center [784, 464] width 1568 height 507
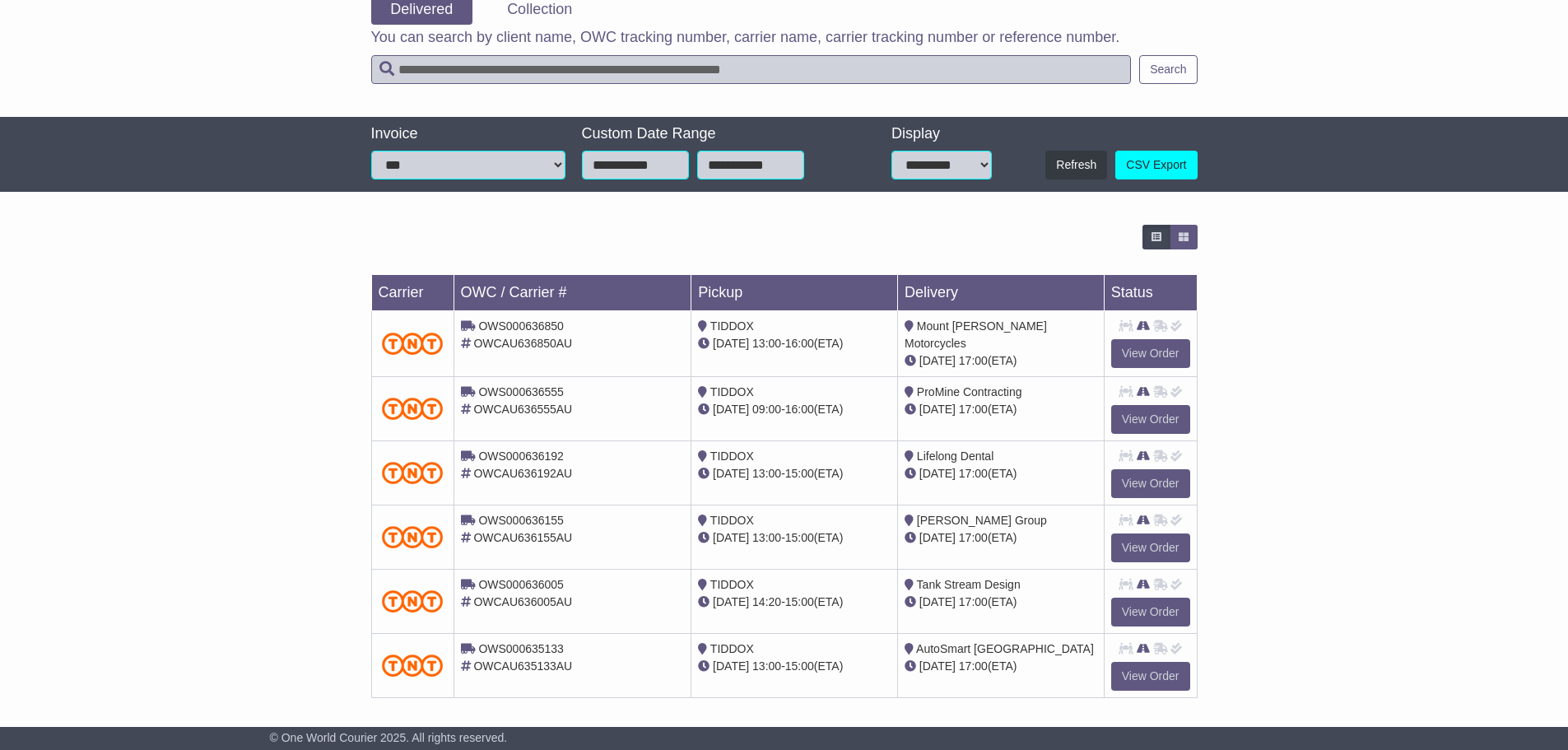
scroll to position [0, 0]
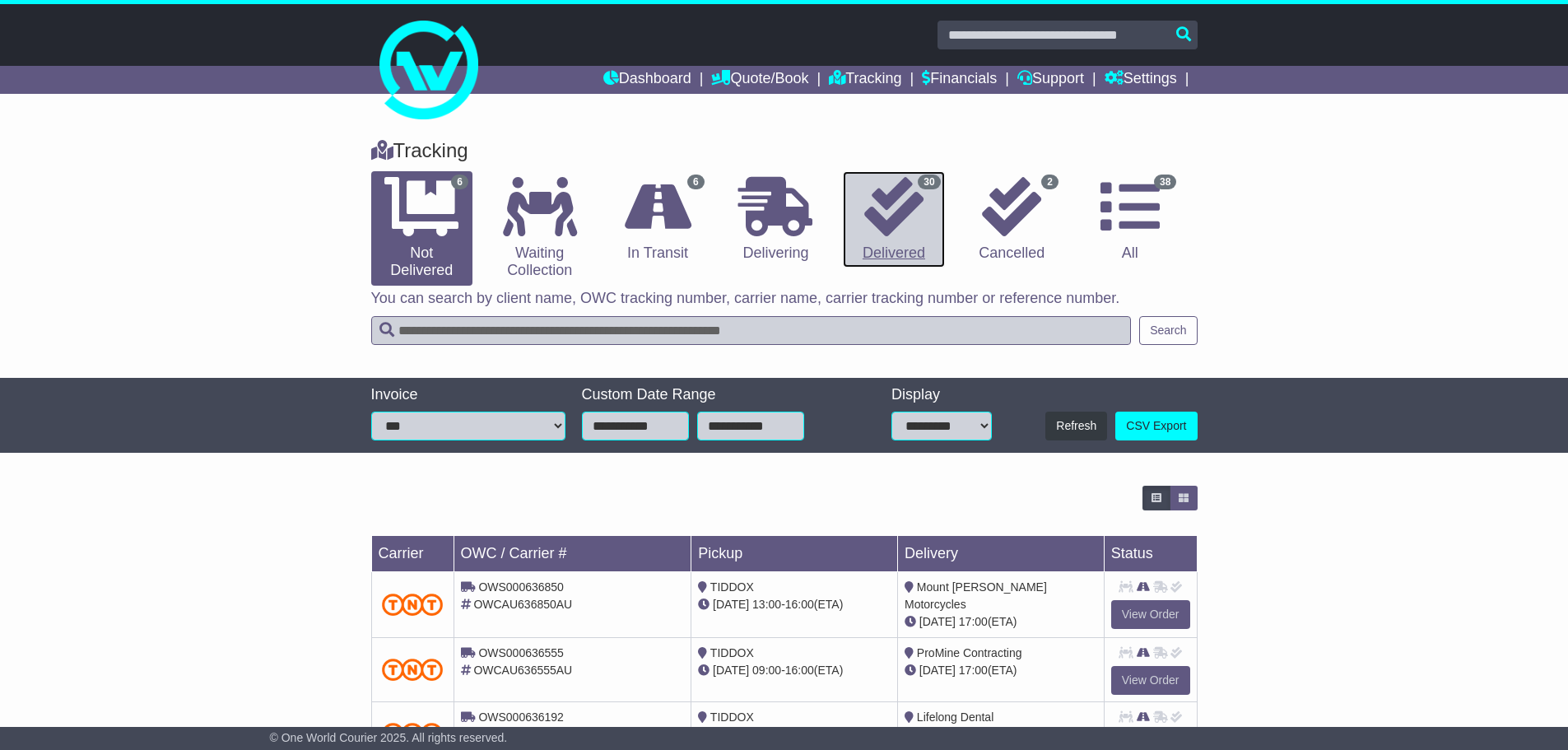
click at [912, 234] on icon at bounding box center [893, 206] width 59 height 59
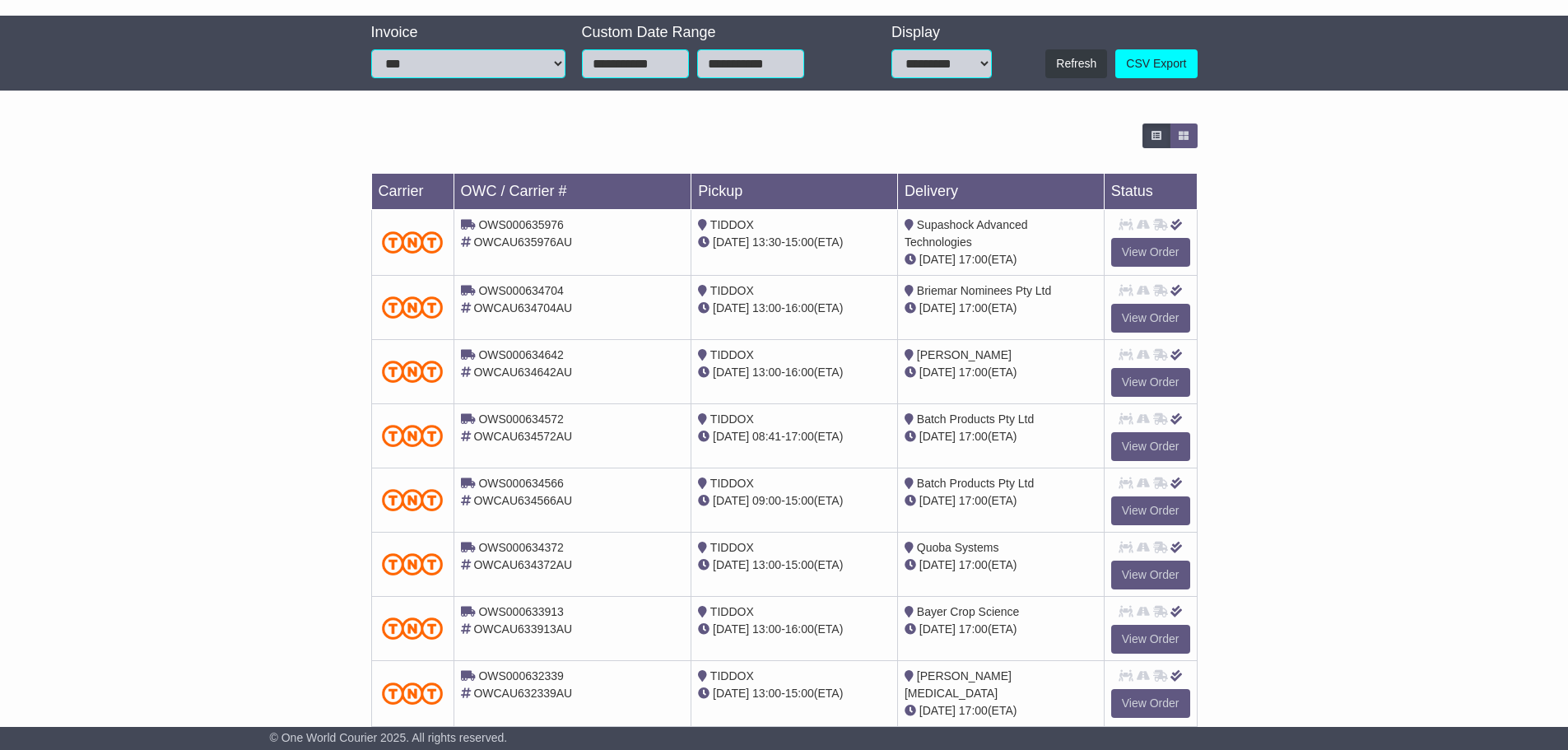
scroll to position [469, 0]
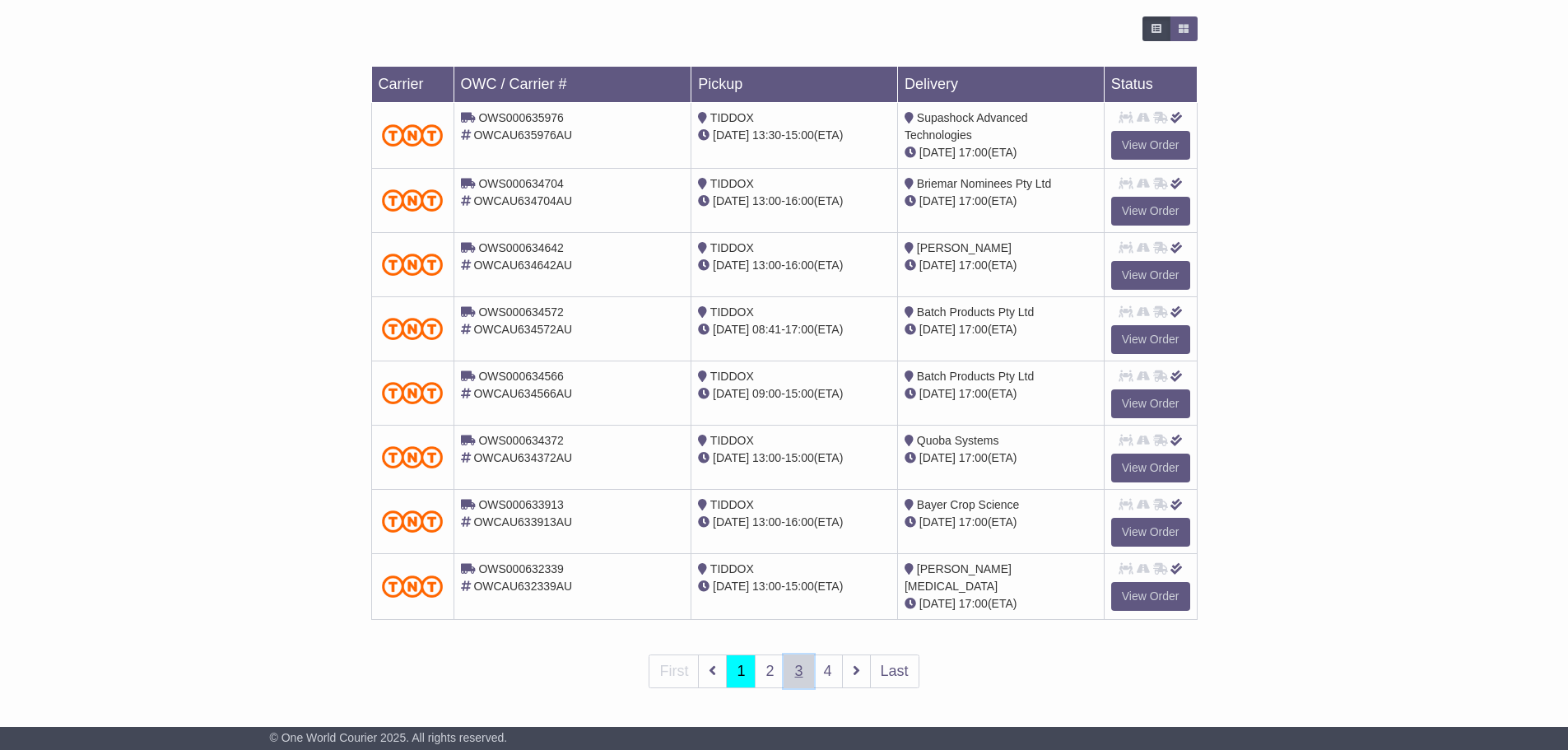
click at [805, 671] on link "3" at bounding box center [798, 670] width 29 height 33
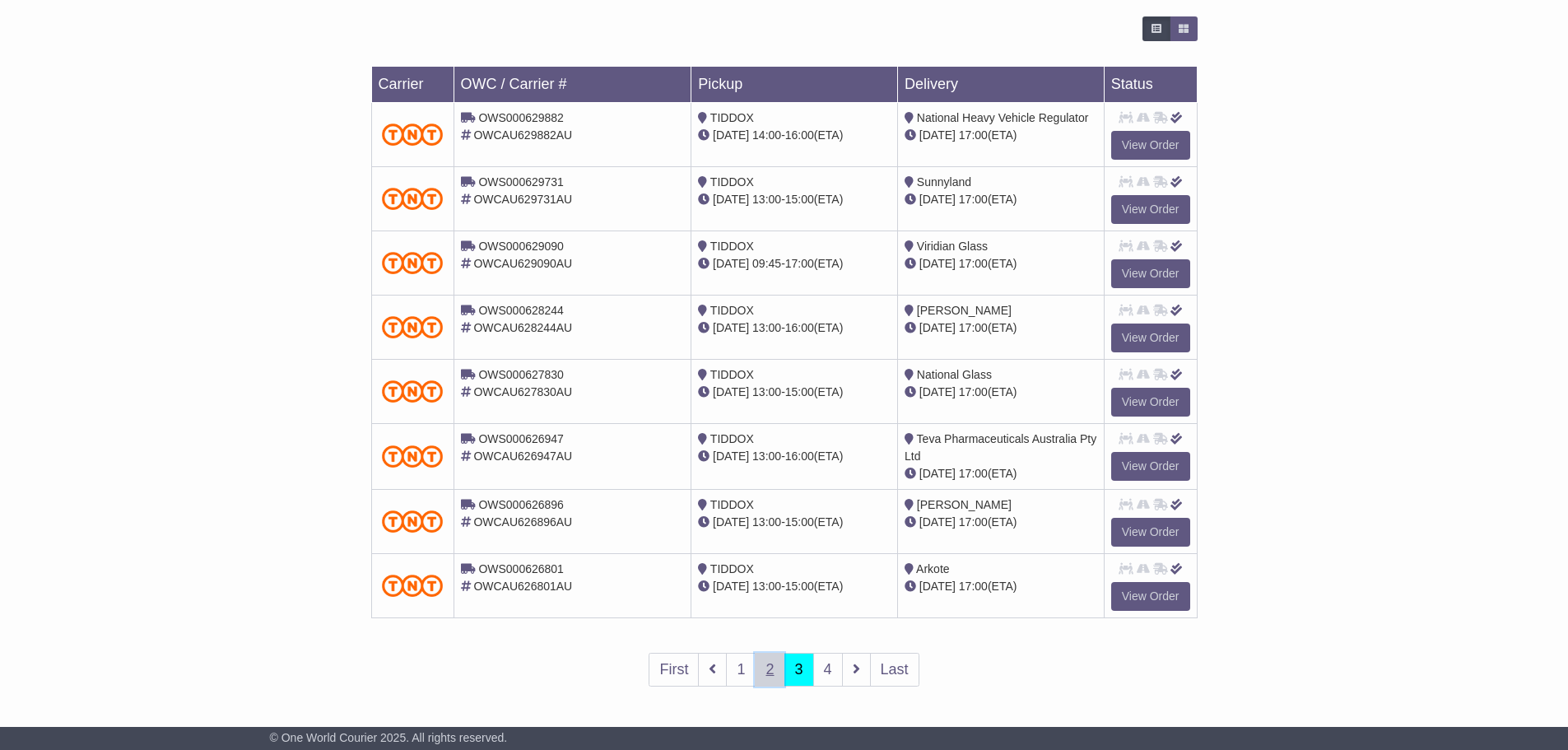
click at [762, 670] on link "2" at bounding box center [770, 670] width 29 height 33
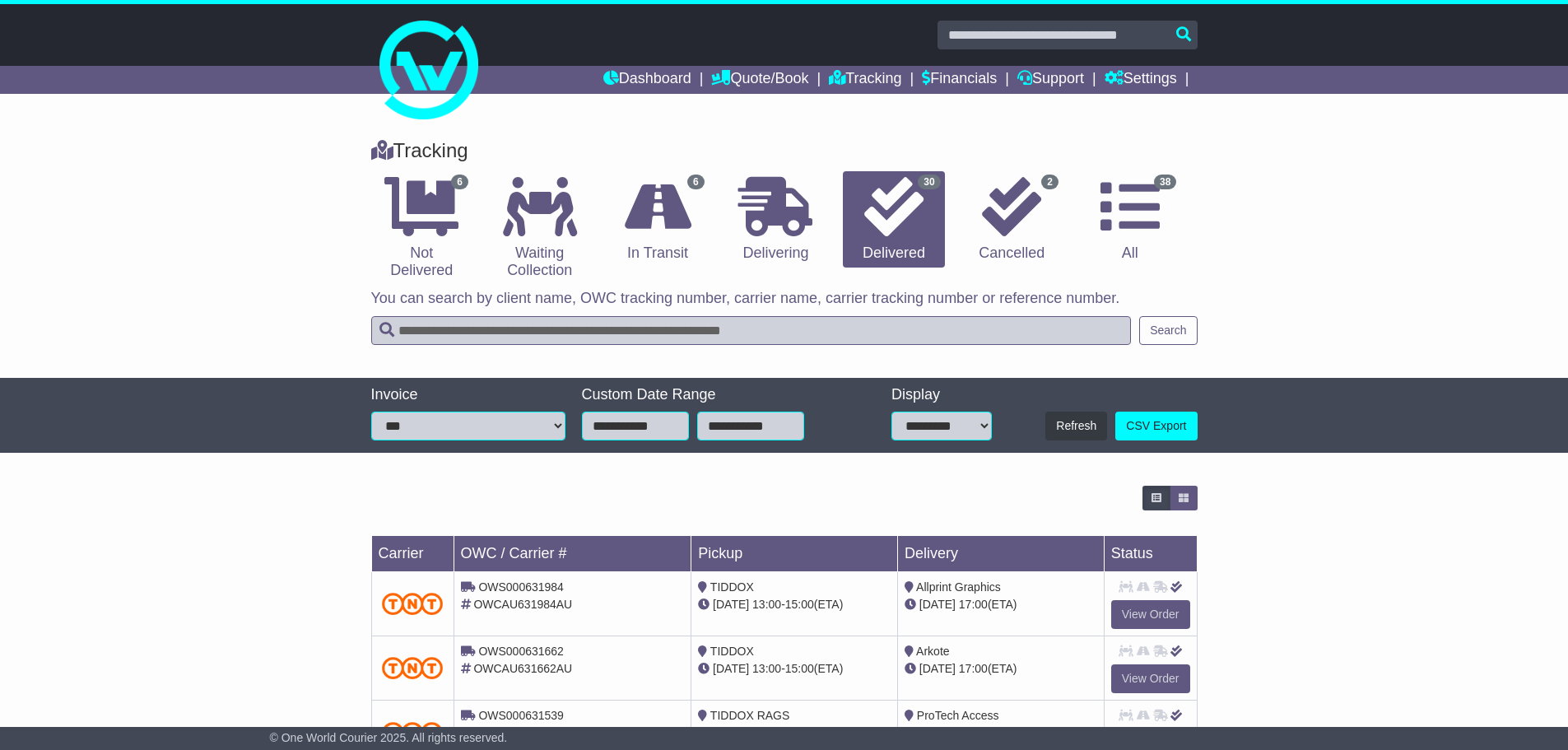
scroll to position [467, 0]
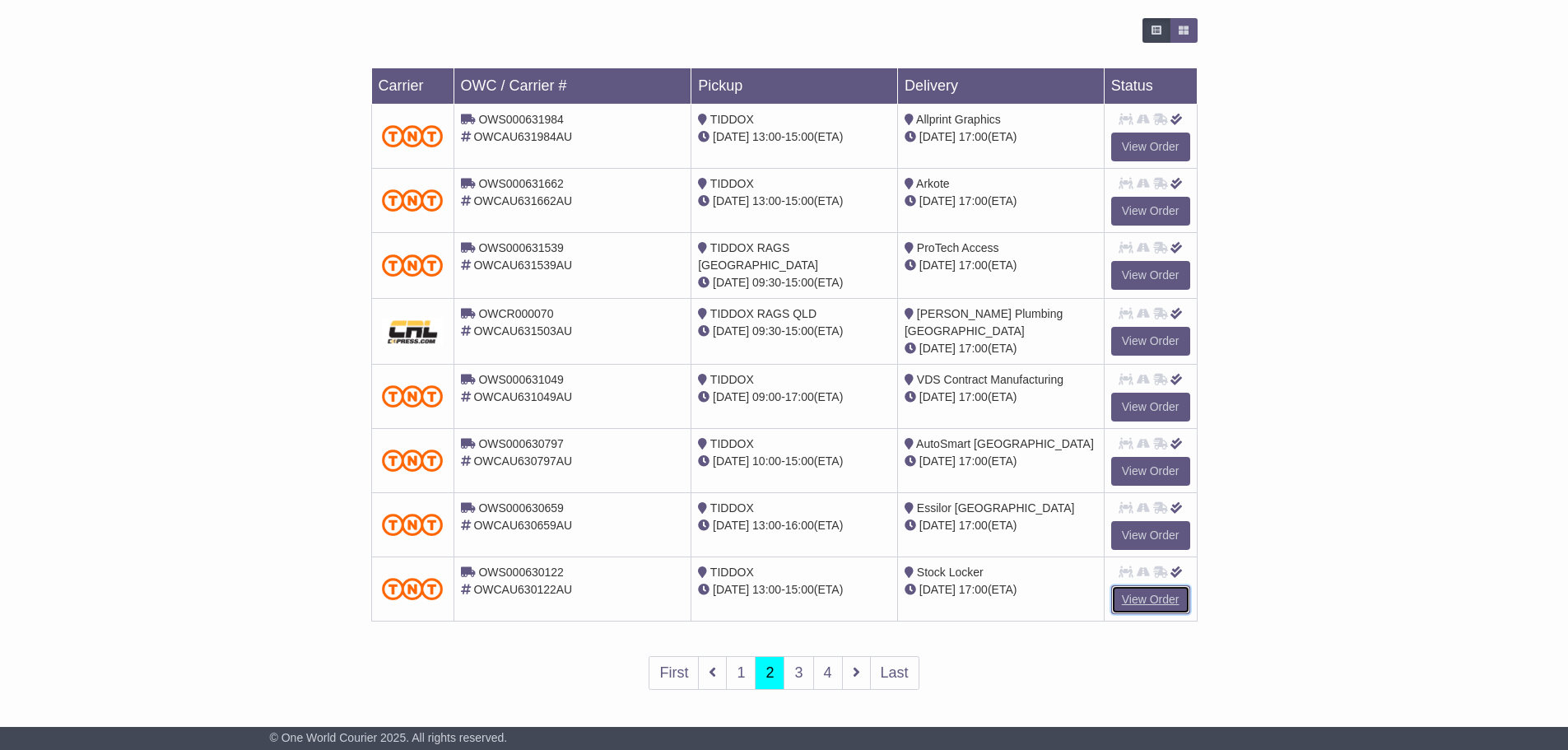
click at [1153, 598] on link "View Order" at bounding box center [1151, 599] width 79 height 28
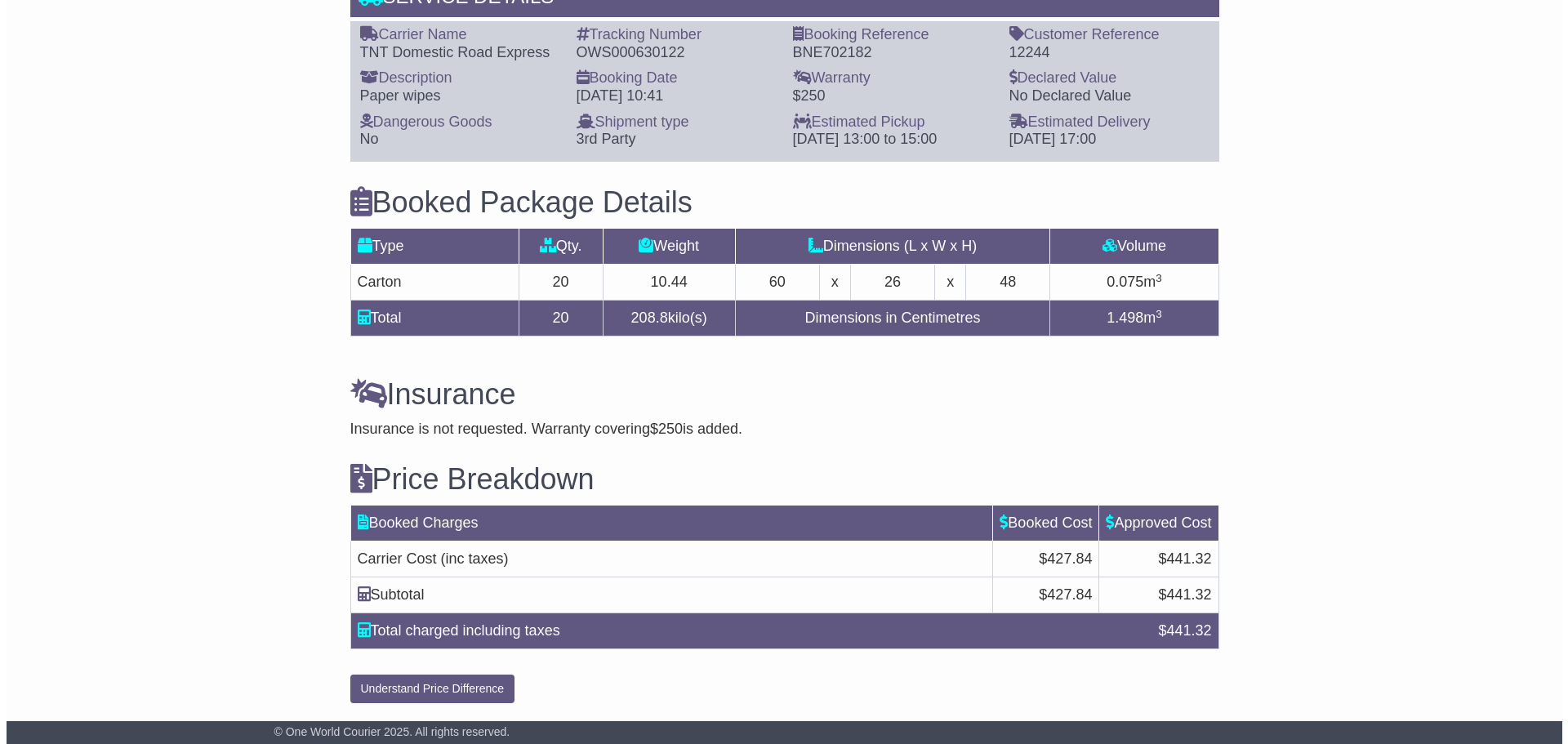
scroll to position [1321, 0]
click at [435, 684] on button "Understand Price Difference" at bounding box center [426, 688] width 165 height 28
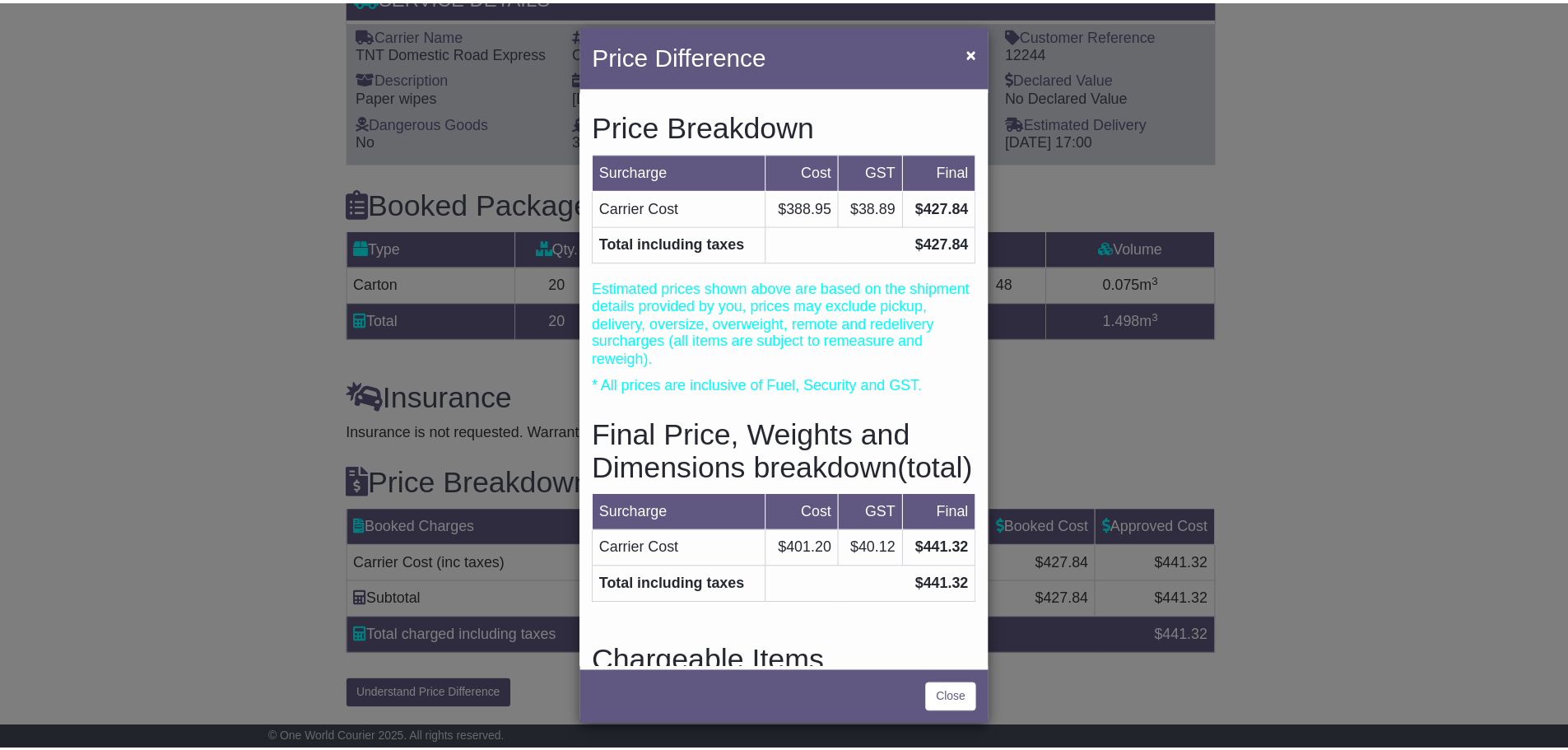
scroll to position [17, 0]
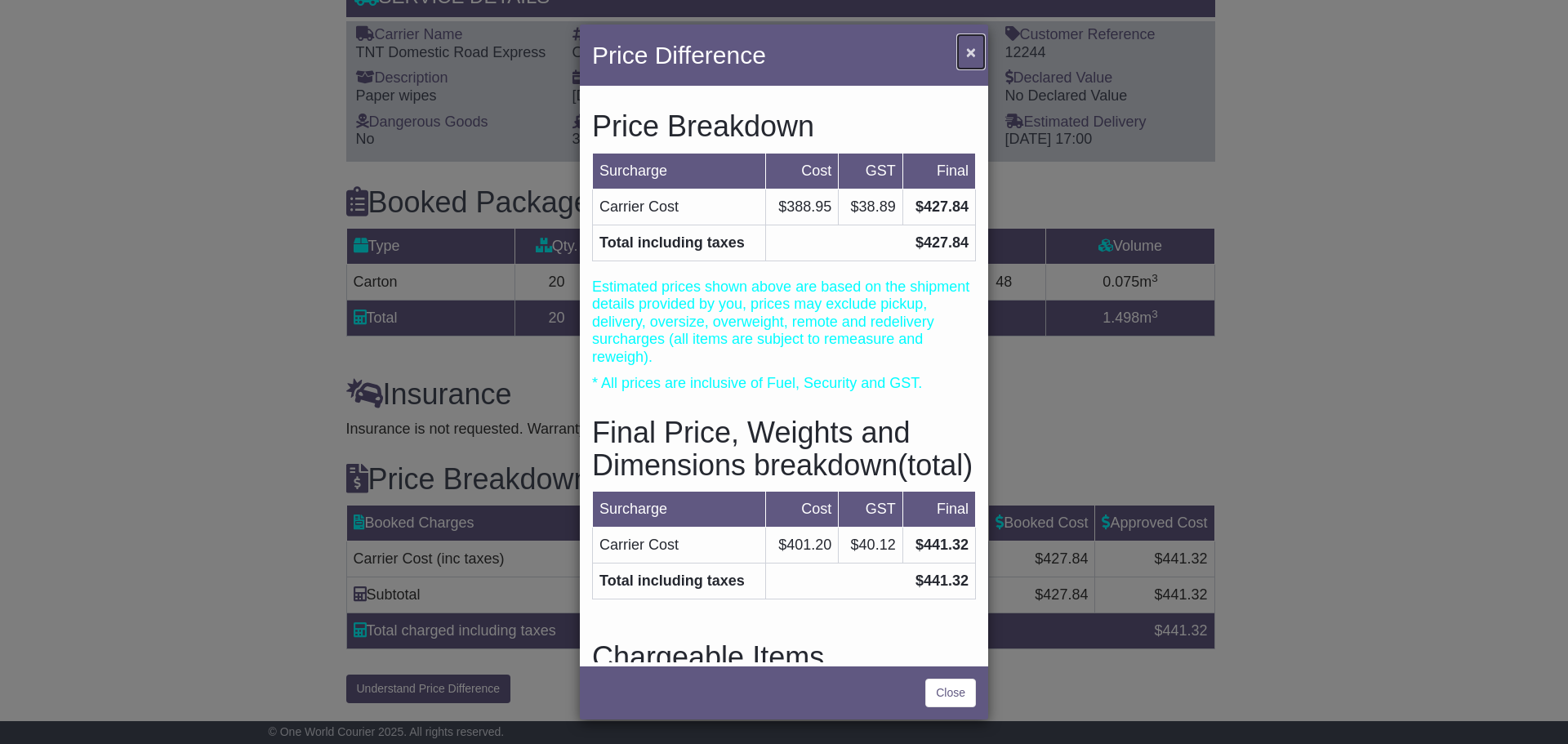
click at [969, 54] on span "×" at bounding box center [971, 52] width 10 height 19
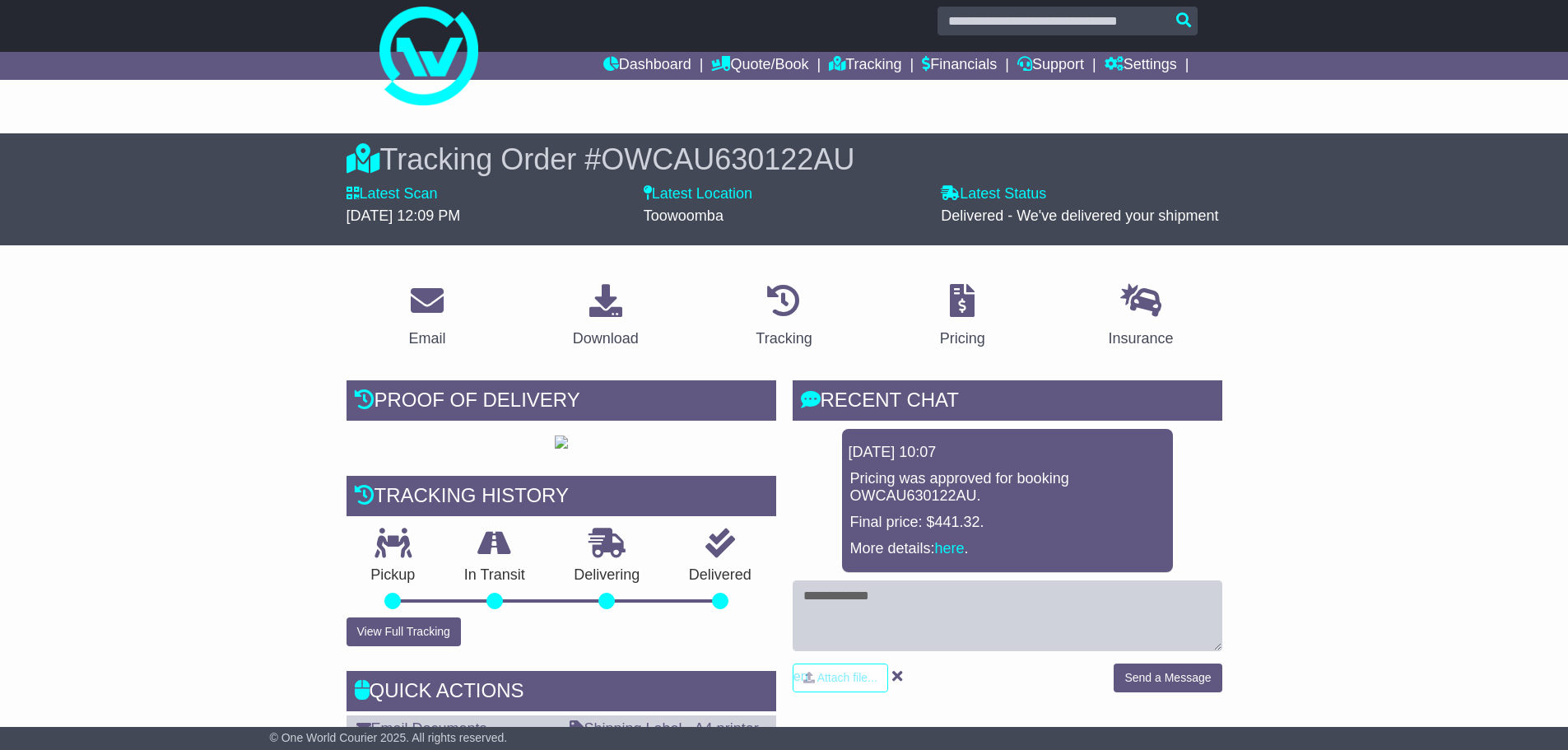
scroll to position [0, 0]
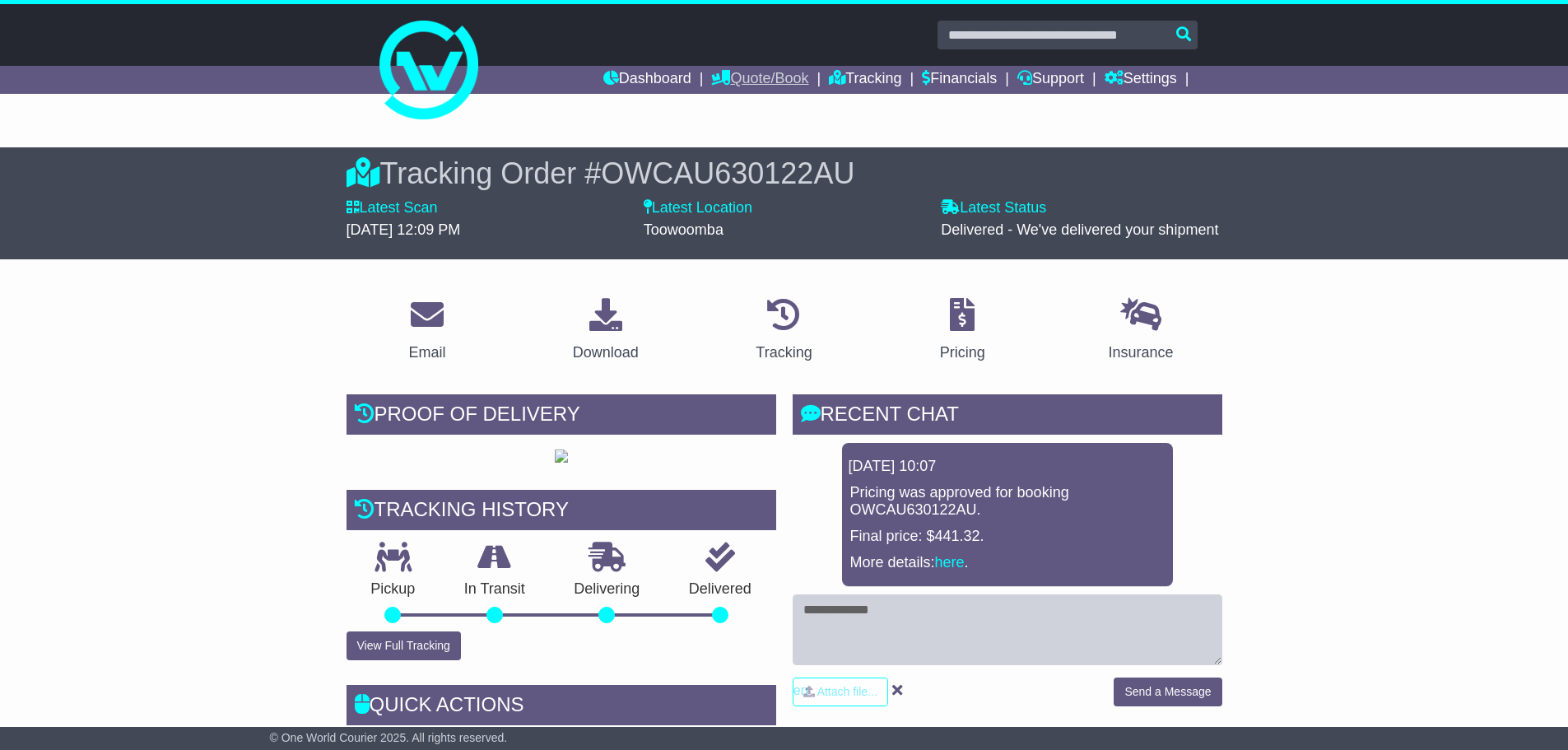
click at [787, 78] on link "Quote/Book" at bounding box center [759, 80] width 97 height 28
click at [735, 113] on link "Domestic" at bounding box center [777, 108] width 130 height 18
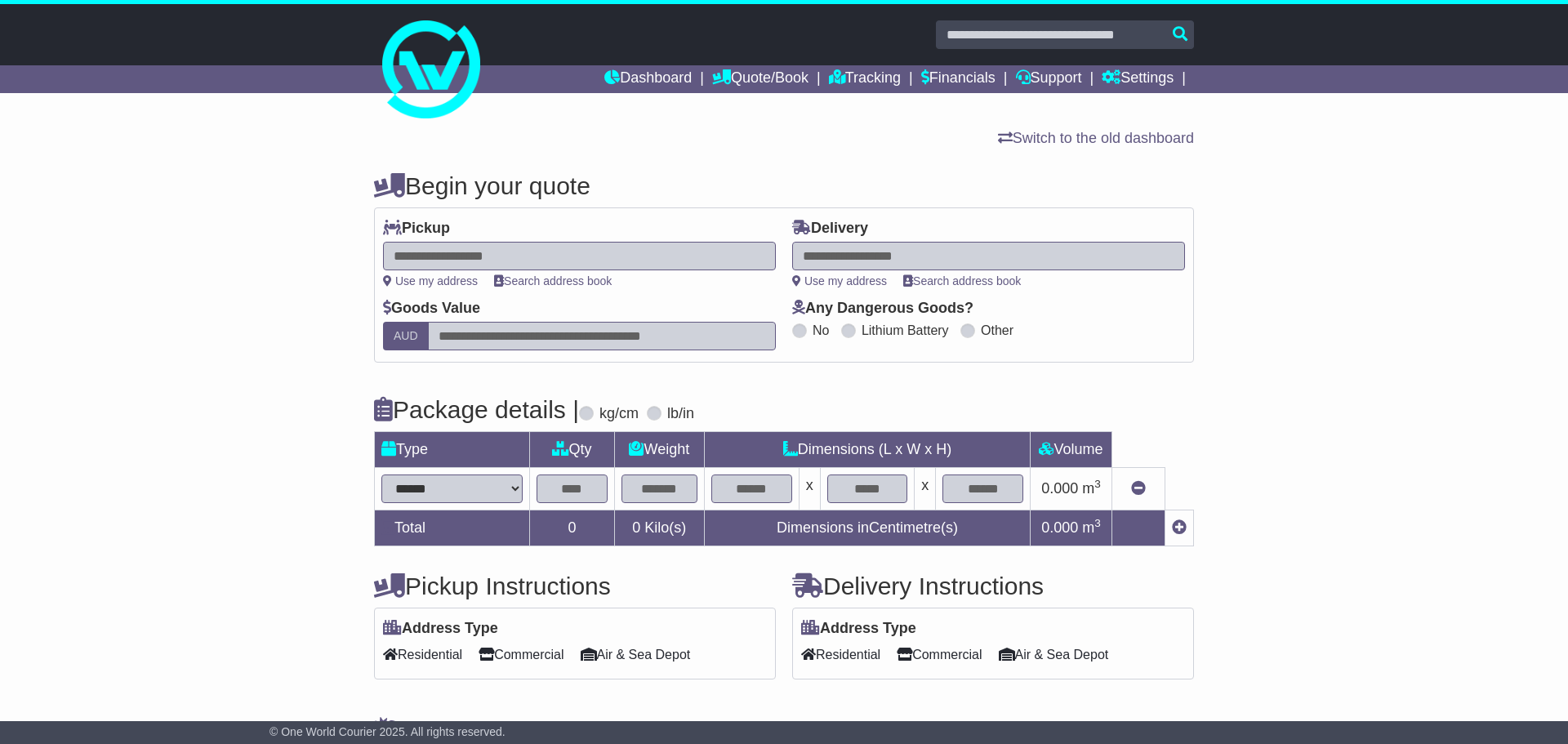
click at [867, 76] on link "Tracking" at bounding box center [865, 79] width 72 height 28
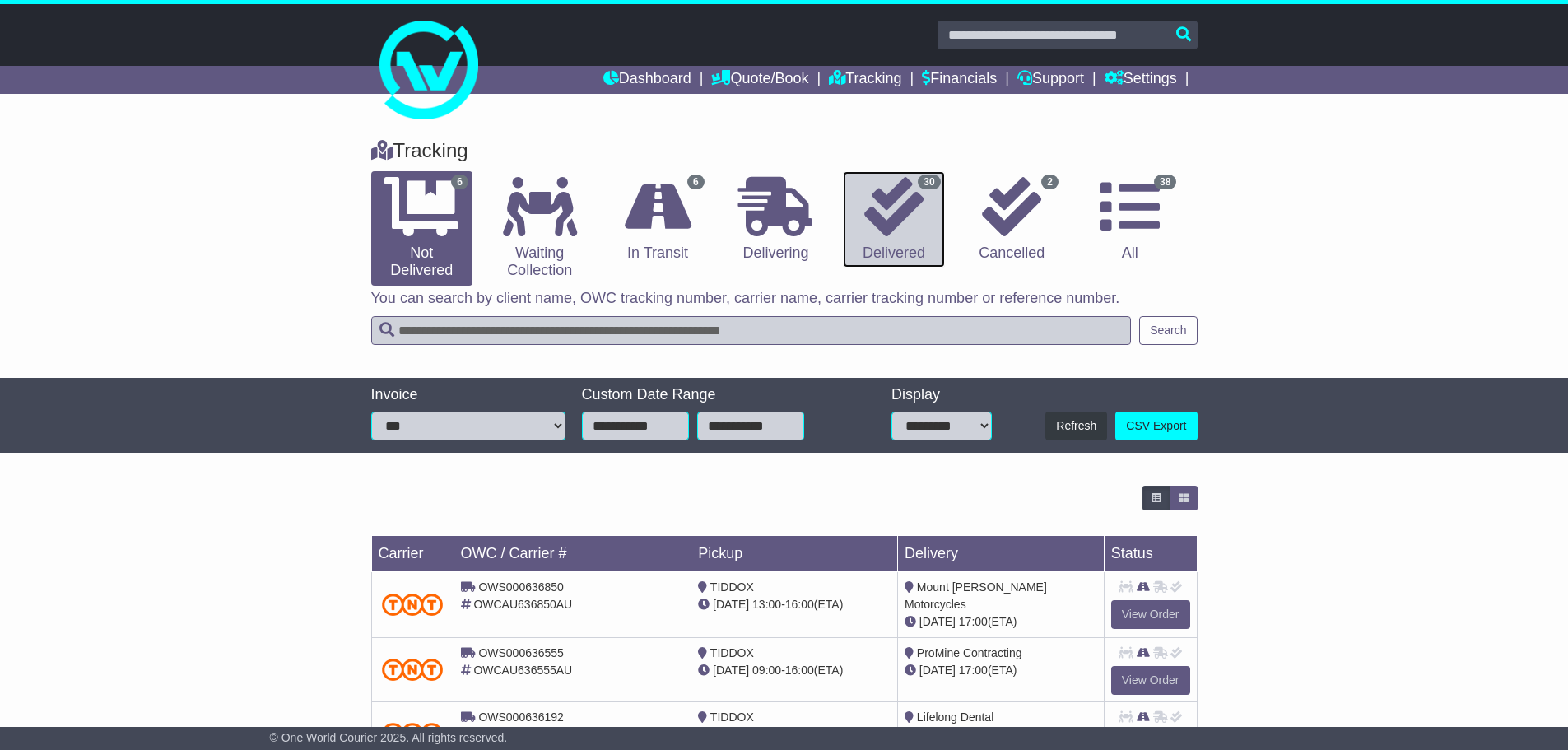
click at [903, 227] on icon at bounding box center [893, 206] width 59 height 59
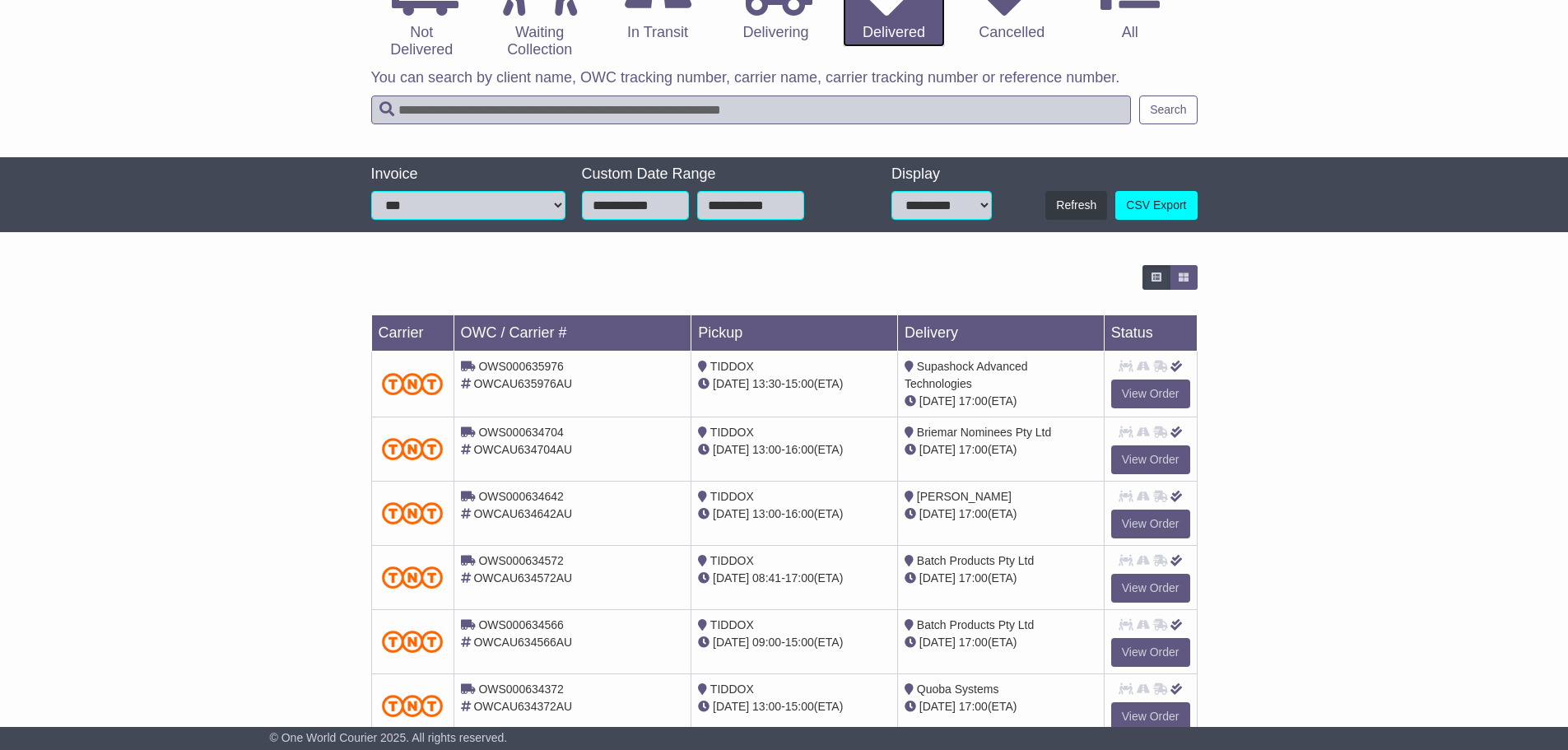
scroll to position [469, 0]
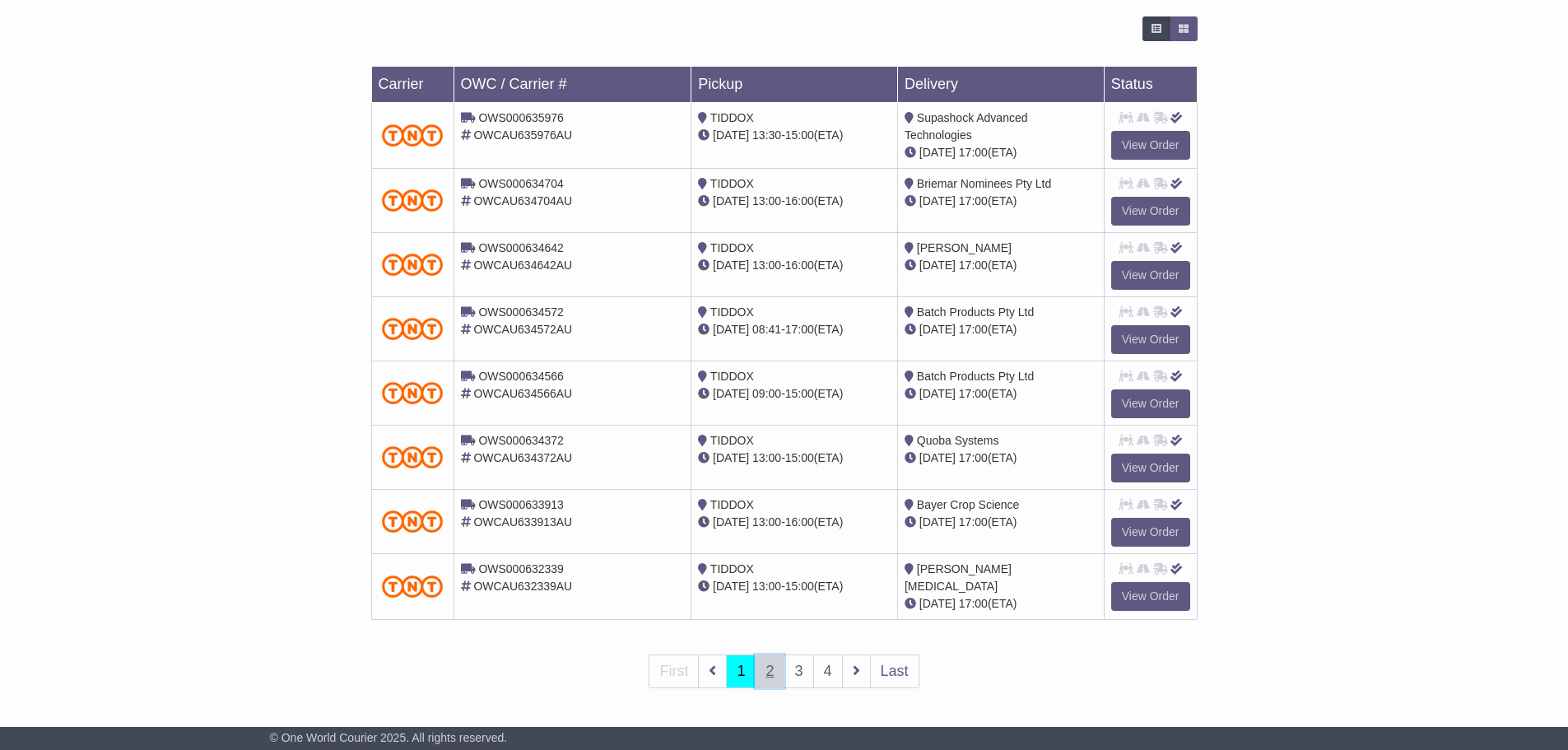
click at [771, 676] on link "2" at bounding box center [770, 670] width 29 height 33
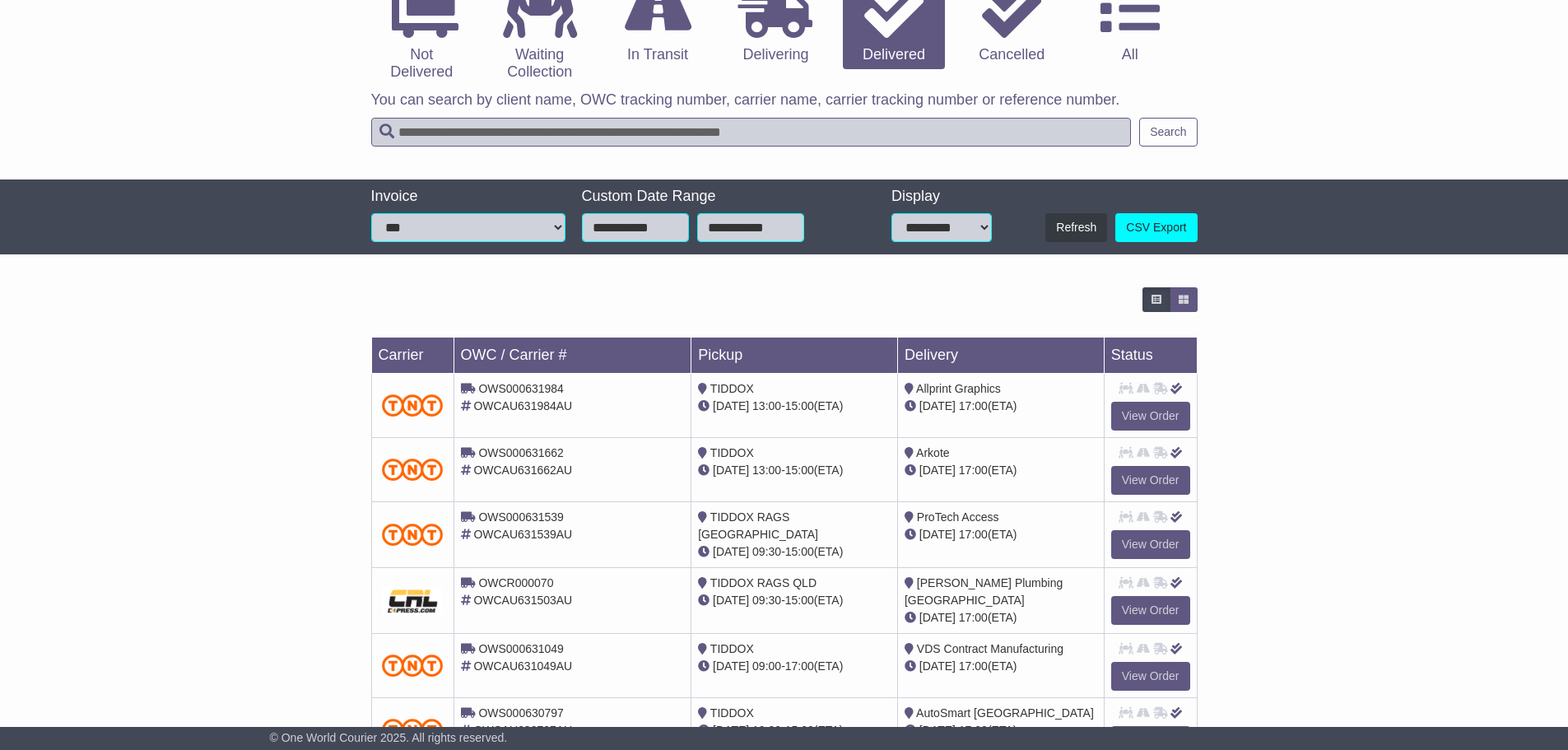
scroll to position [467, 0]
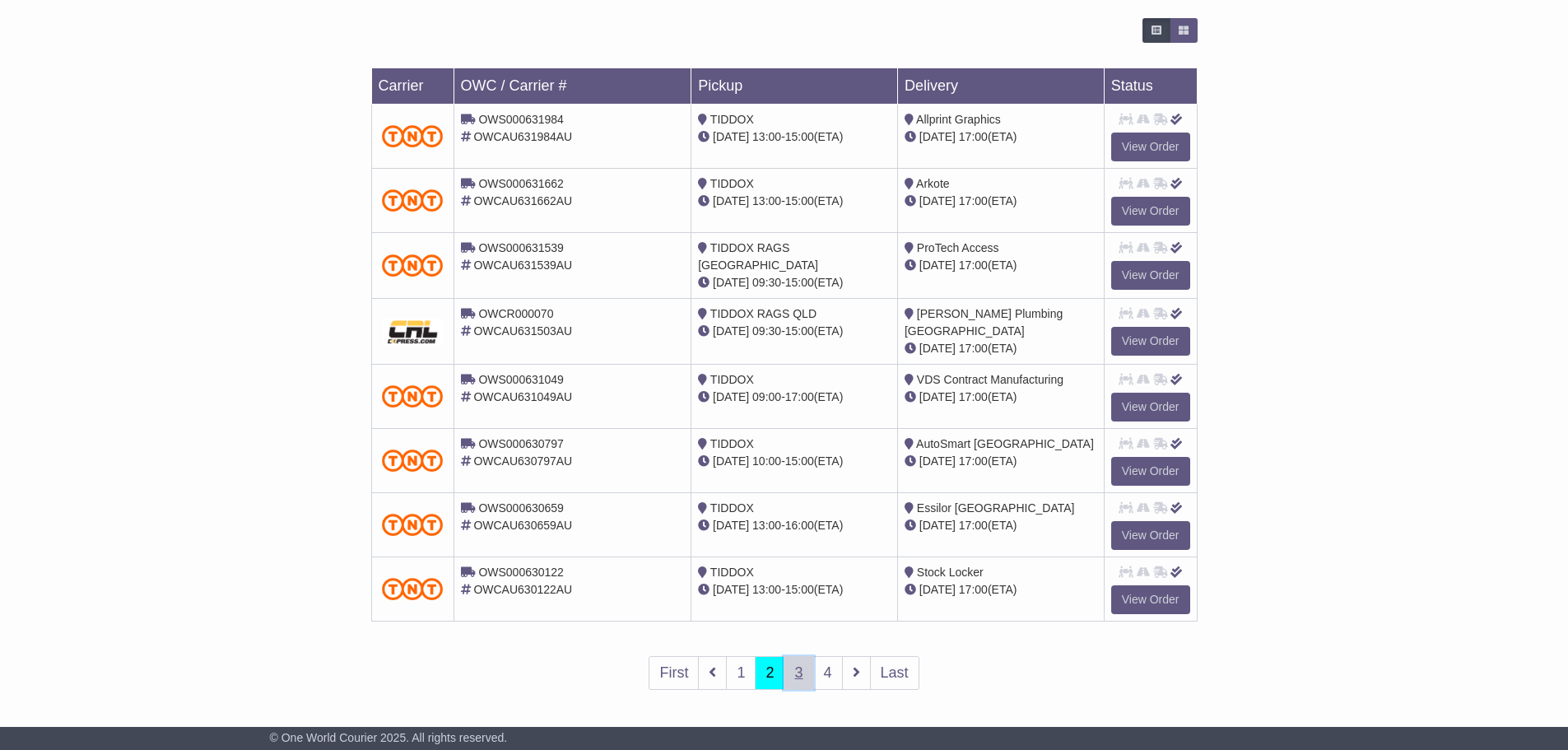
click at [786, 674] on link "3" at bounding box center [798, 672] width 29 height 33
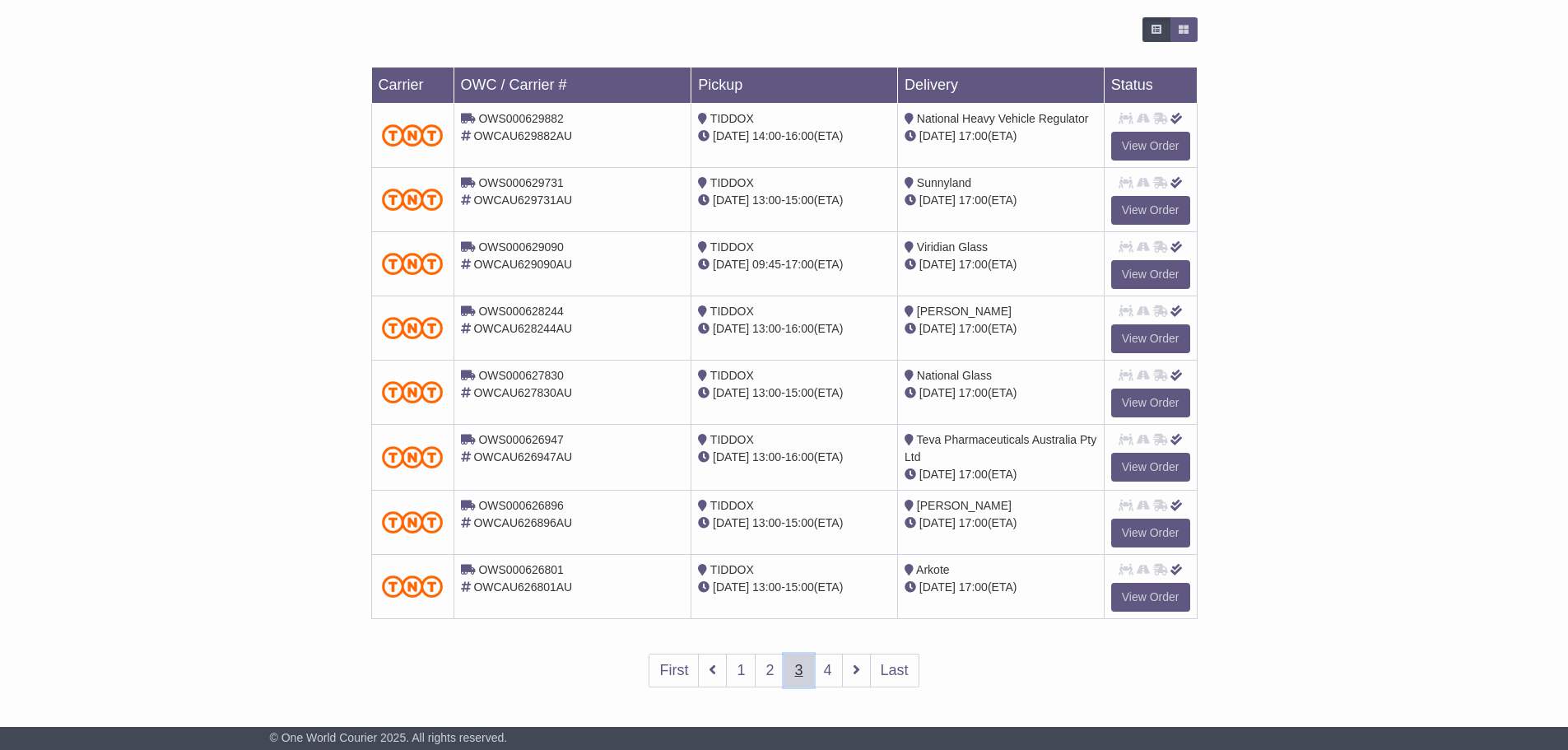
scroll to position [469, 0]
click at [1420, 589] on div "Loading... No bookings found Carrier OWC / Carrier # Pickup Delivery Status OWS…" at bounding box center [784, 362] width 1568 height 709
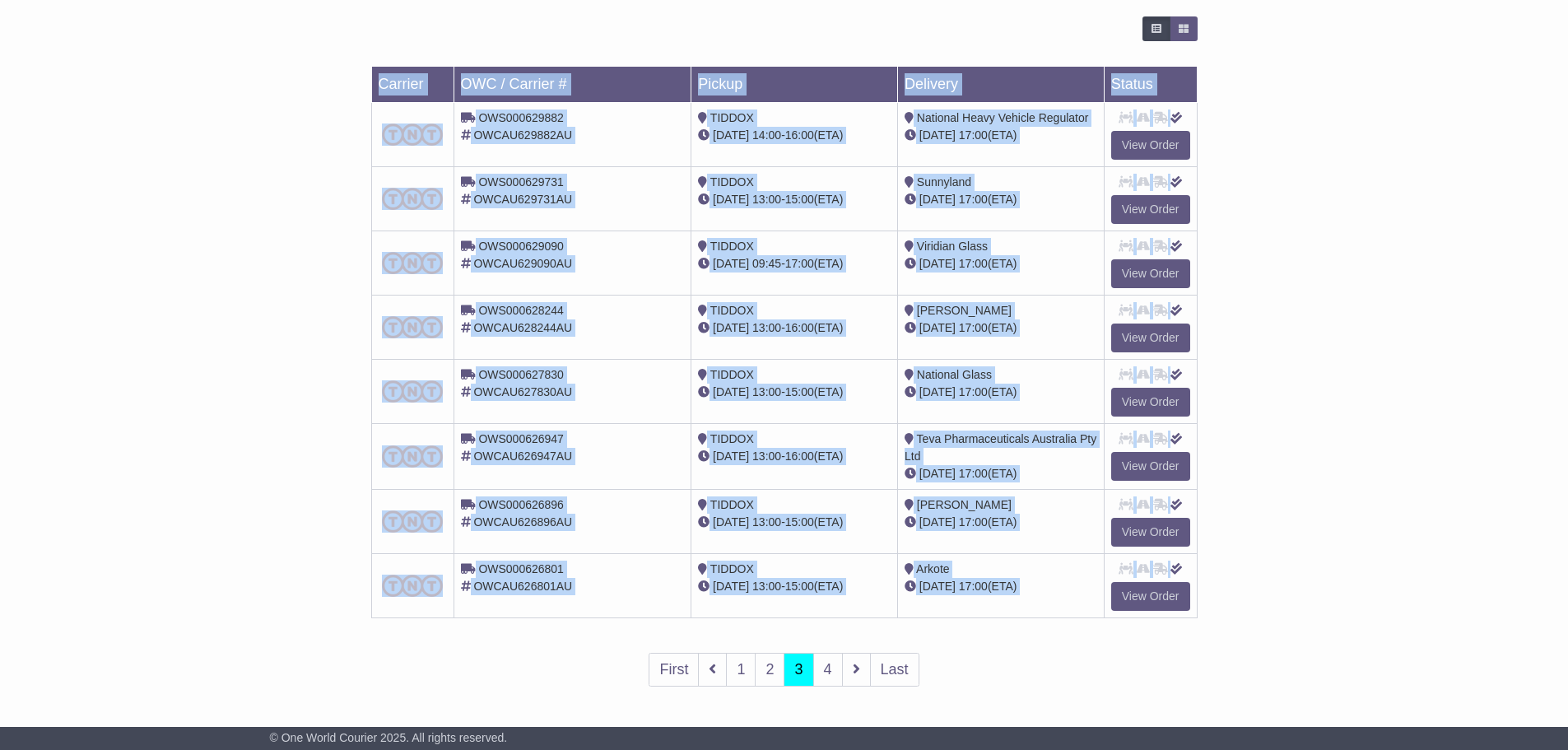
click at [1420, 589] on div "Loading... No bookings found Carrier OWC / Carrier # Pickup Delivery Status OWS…" at bounding box center [784, 362] width 1568 height 709
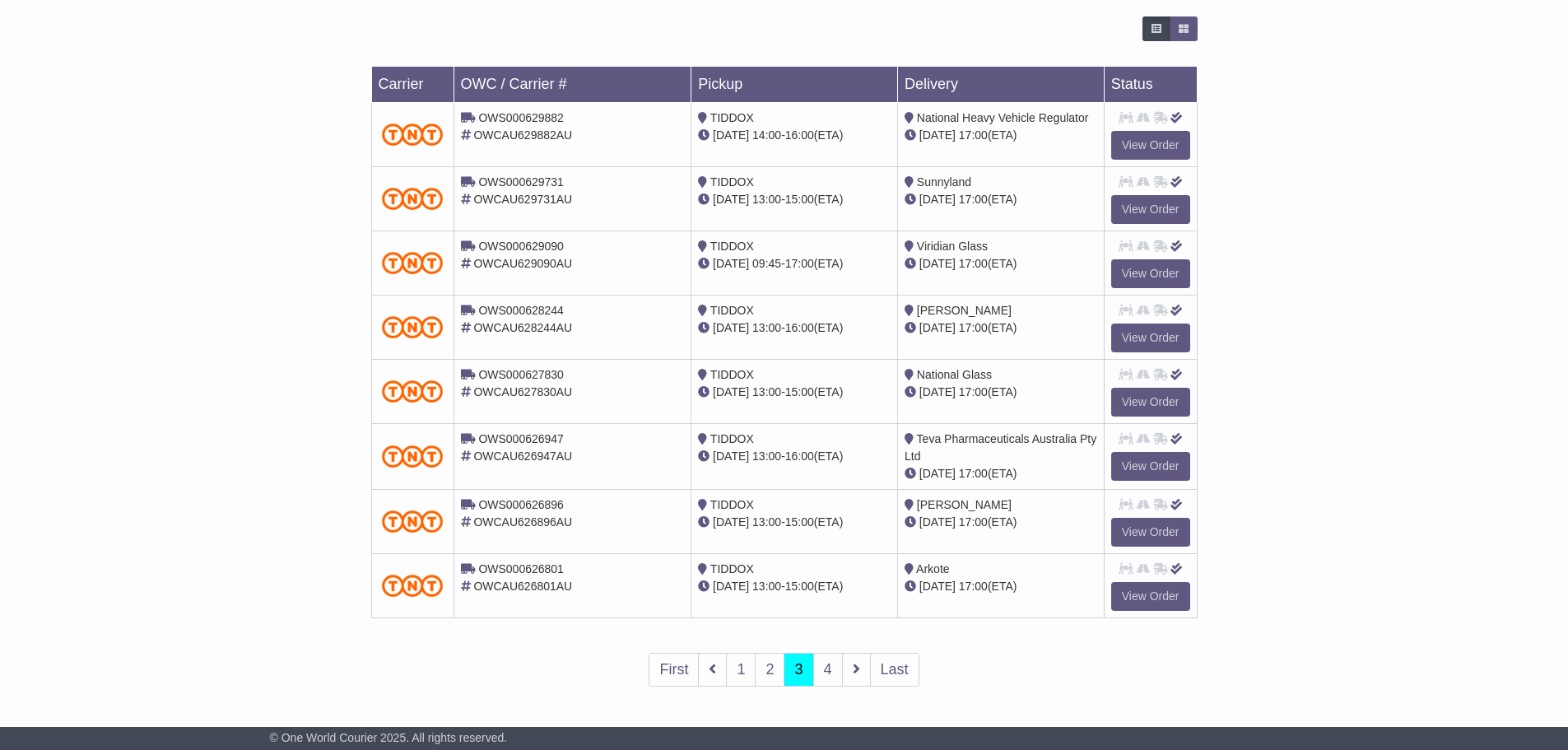
click at [1381, 601] on div "Loading... No bookings found Carrier OWC / Carrier # Pickup Delivery Status OWS…" at bounding box center [784, 362] width 1568 height 709
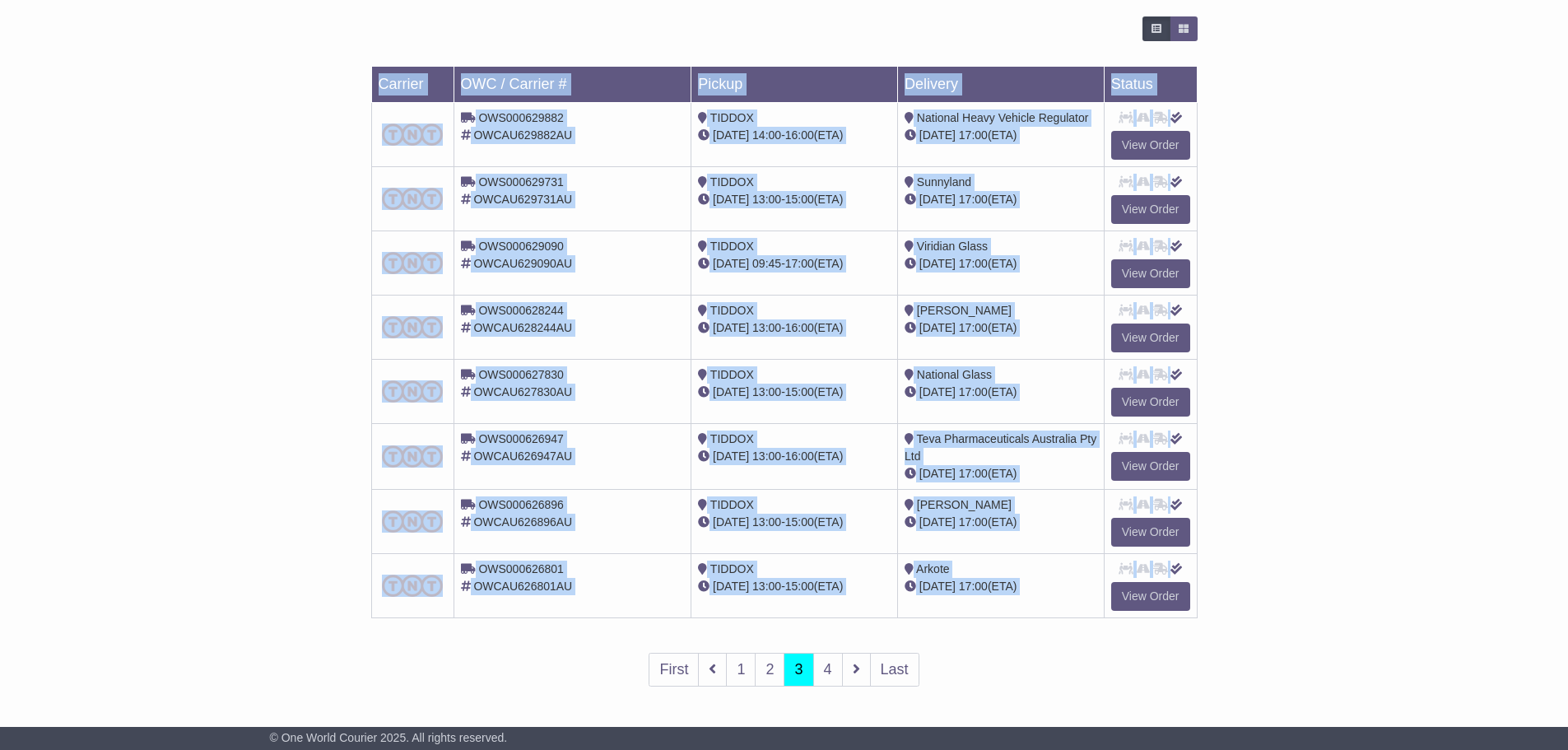
click at [1381, 601] on div "Loading... No bookings found Carrier OWC / Carrier # Pickup Delivery Status OWS…" at bounding box center [784, 362] width 1568 height 709
click at [1354, 593] on div "Loading... No bookings found Carrier OWC / Carrier # Pickup Delivery Status OWS…" at bounding box center [784, 362] width 1568 height 709
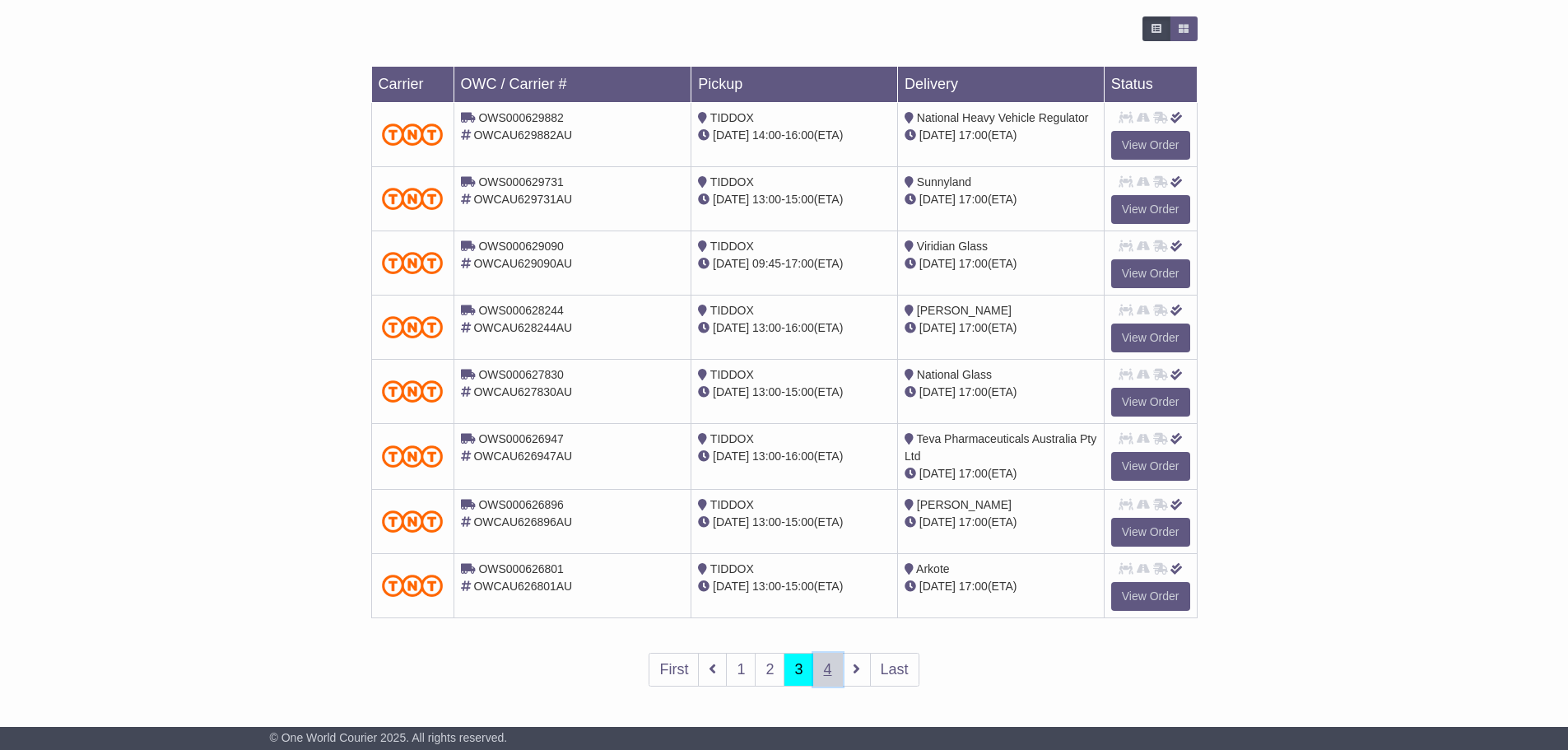
click at [814, 661] on link "4" at bounding box center [828, 670] width 29 height 33
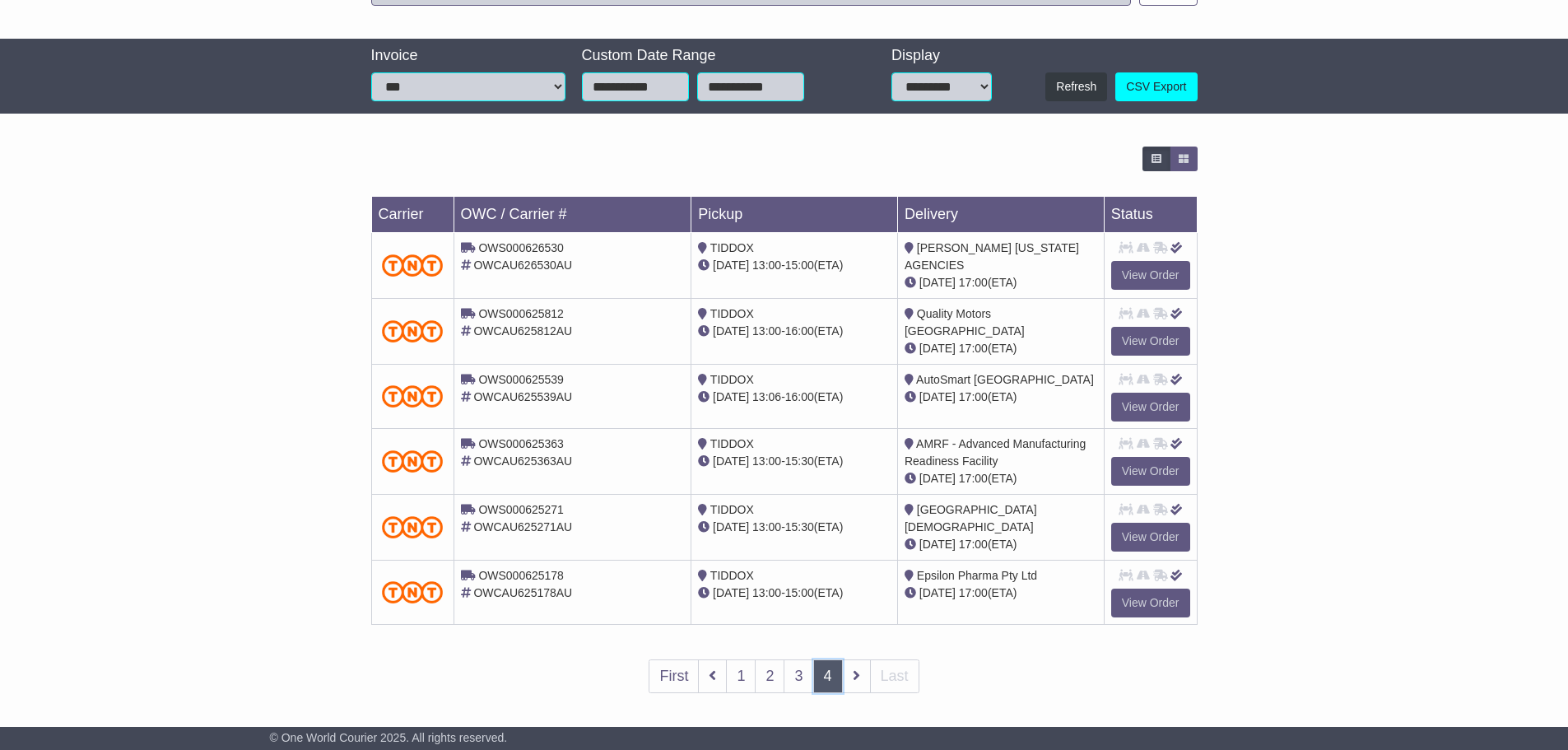
scroll to position [341, 0]
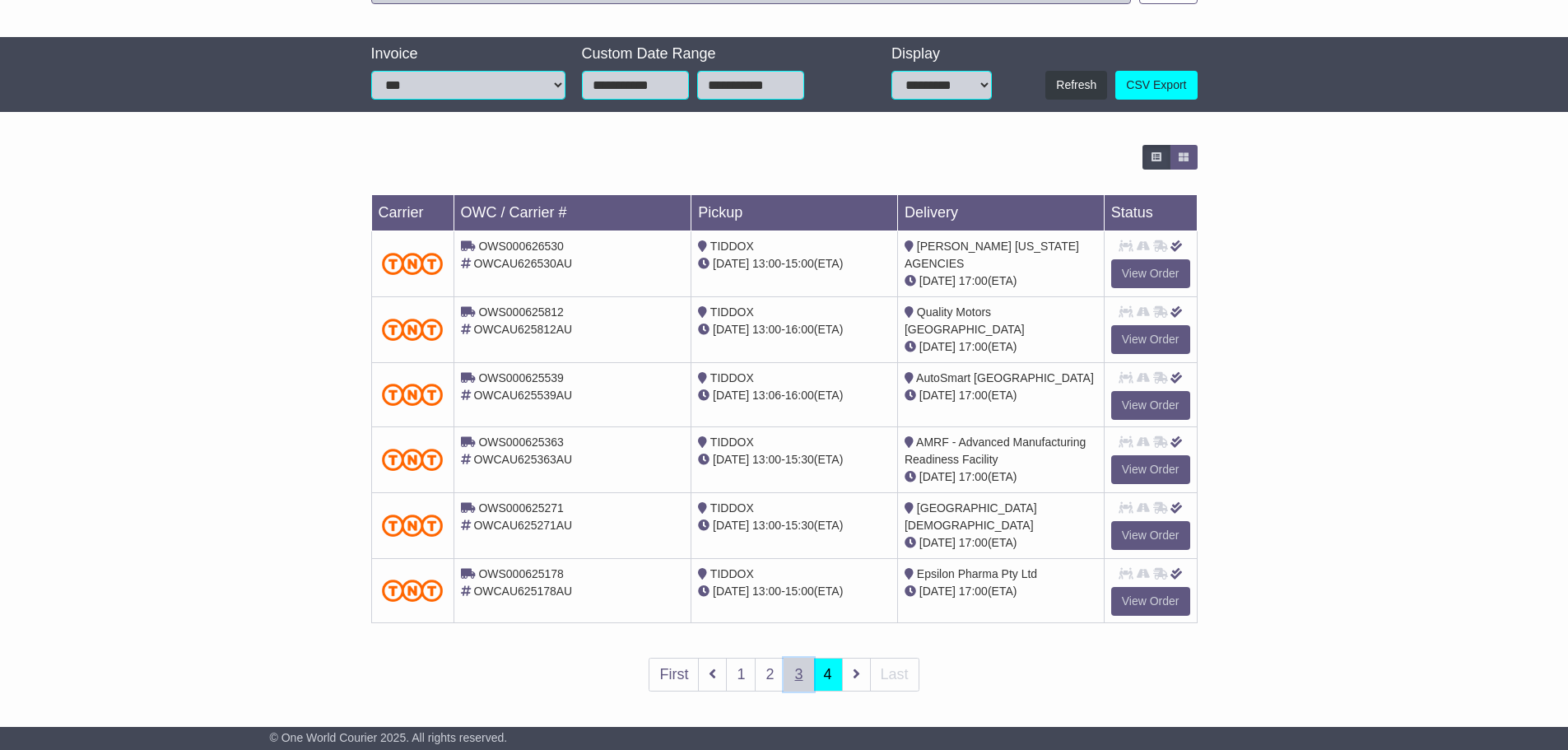
click at [796, 670] on link "3" at bounding box center [798, 674] width 29 height 33
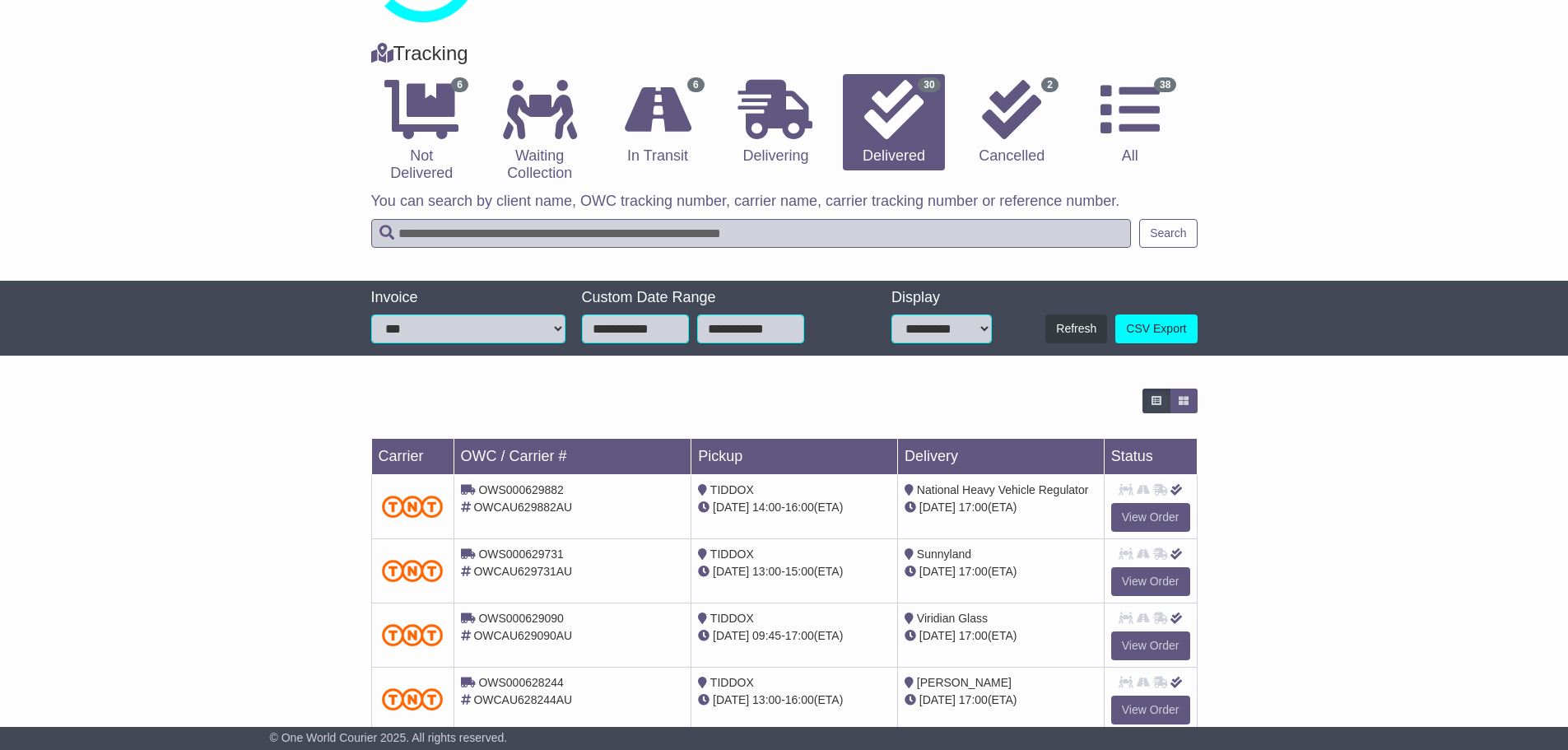
scroll to position [411, 0]
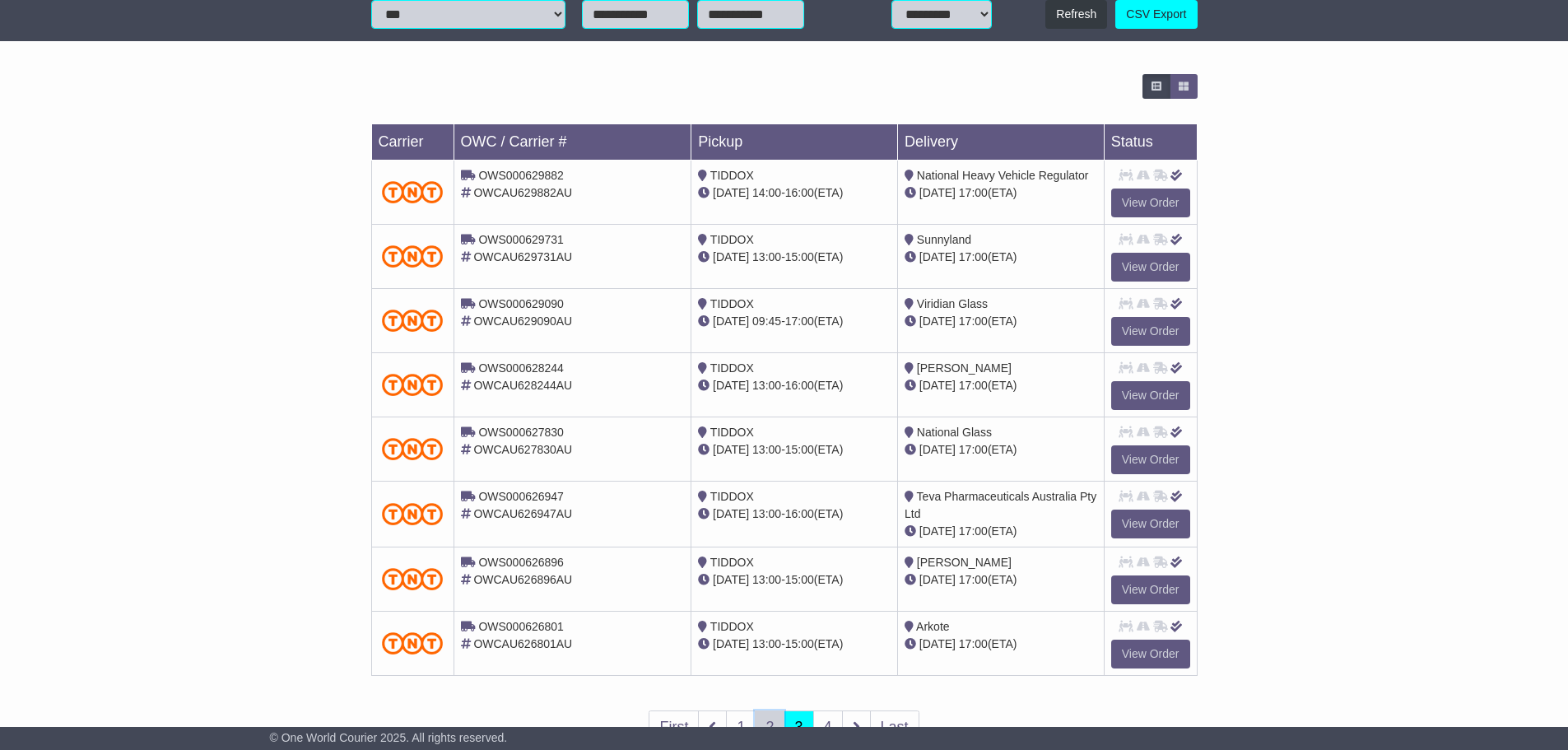
click at [771, 720] on link "2" at bounding box center [770, 726] width 29 height 33
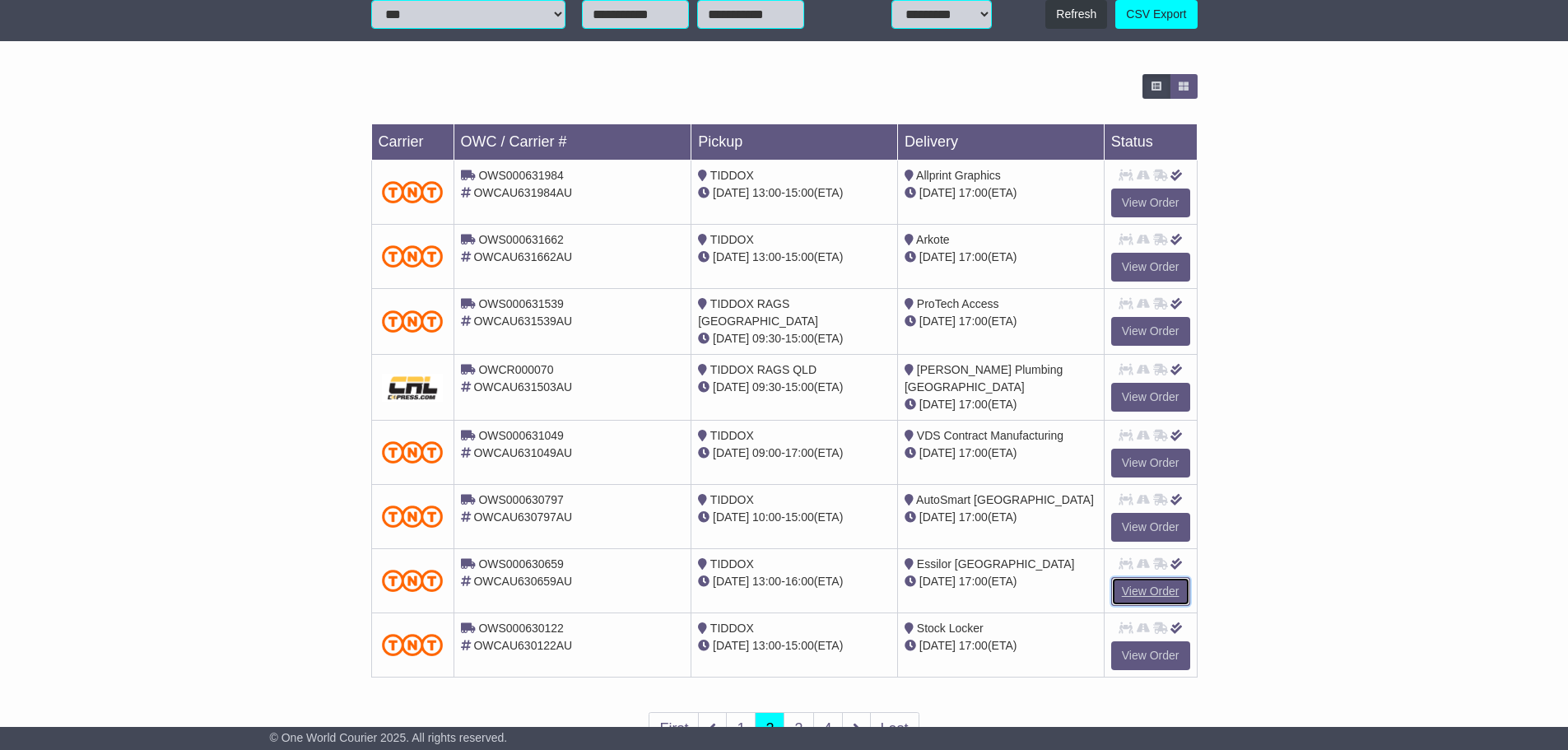
click at [1143, 588] on link "View Order" at bounding box center [1151, 591] width 79 height 28
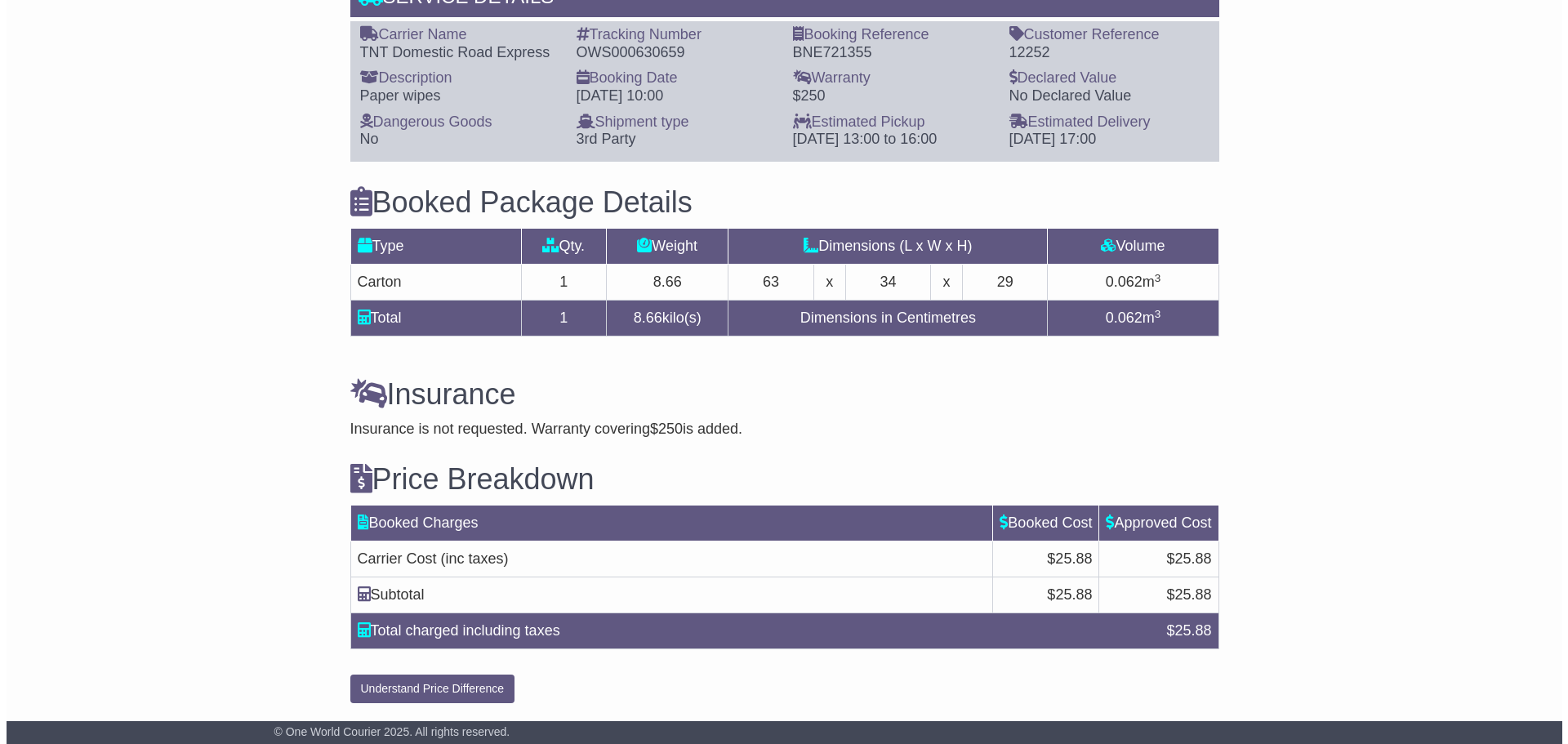
scroll to position [1321, 0]
click at [426, 689] on button "Understand Price Difference" at bounding box center [426, 688] width 165 height 28
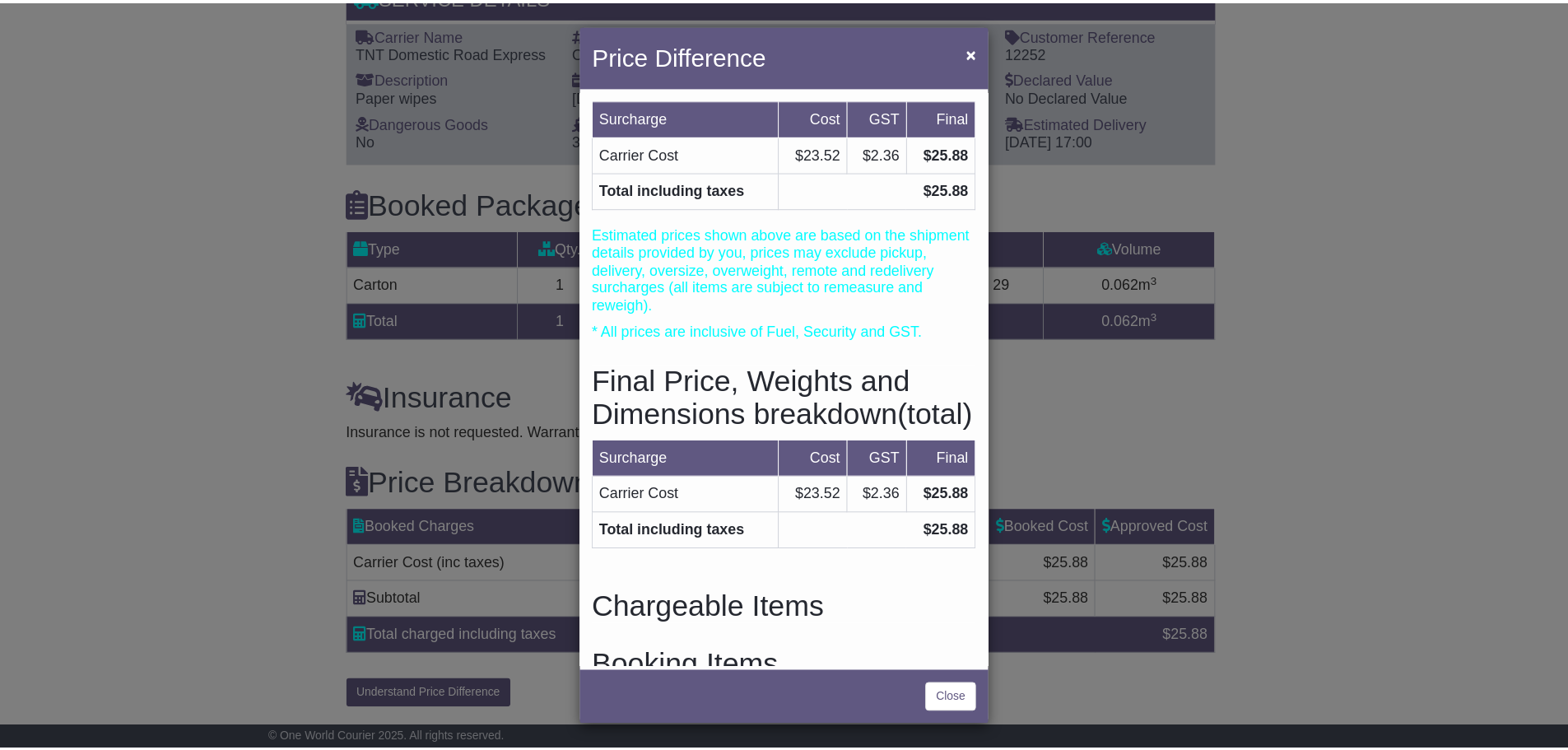
scroll to position [0, 0]
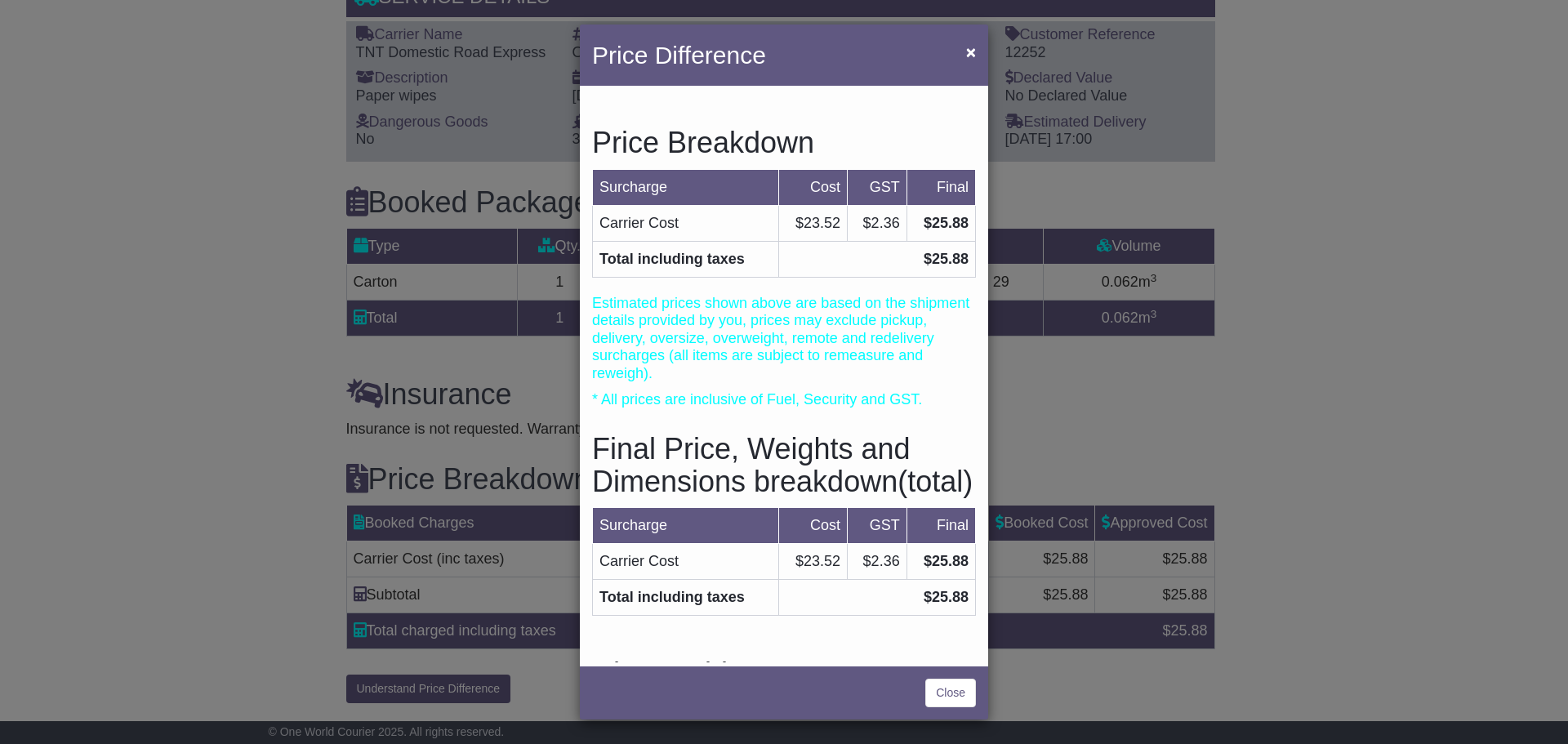
click at [212, 332] on div "Price Difference × Price Breakdown Surcharge Cost GST Final Carrier Cost $23.52…" at bounding box center [784, 372] width 1568 height 744
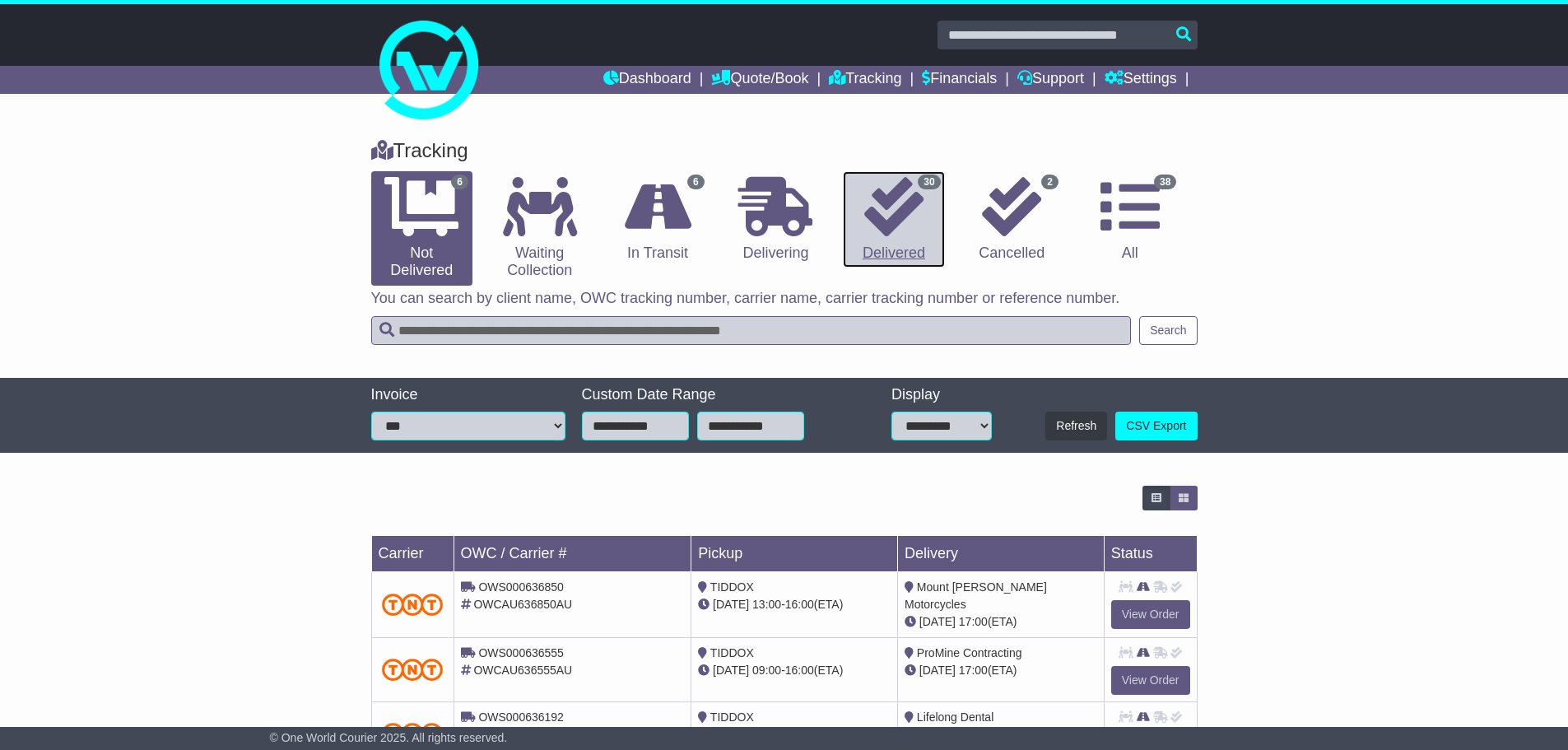
click at [881, 219] on icon at bounding box center [893, 206] width 59 height 59
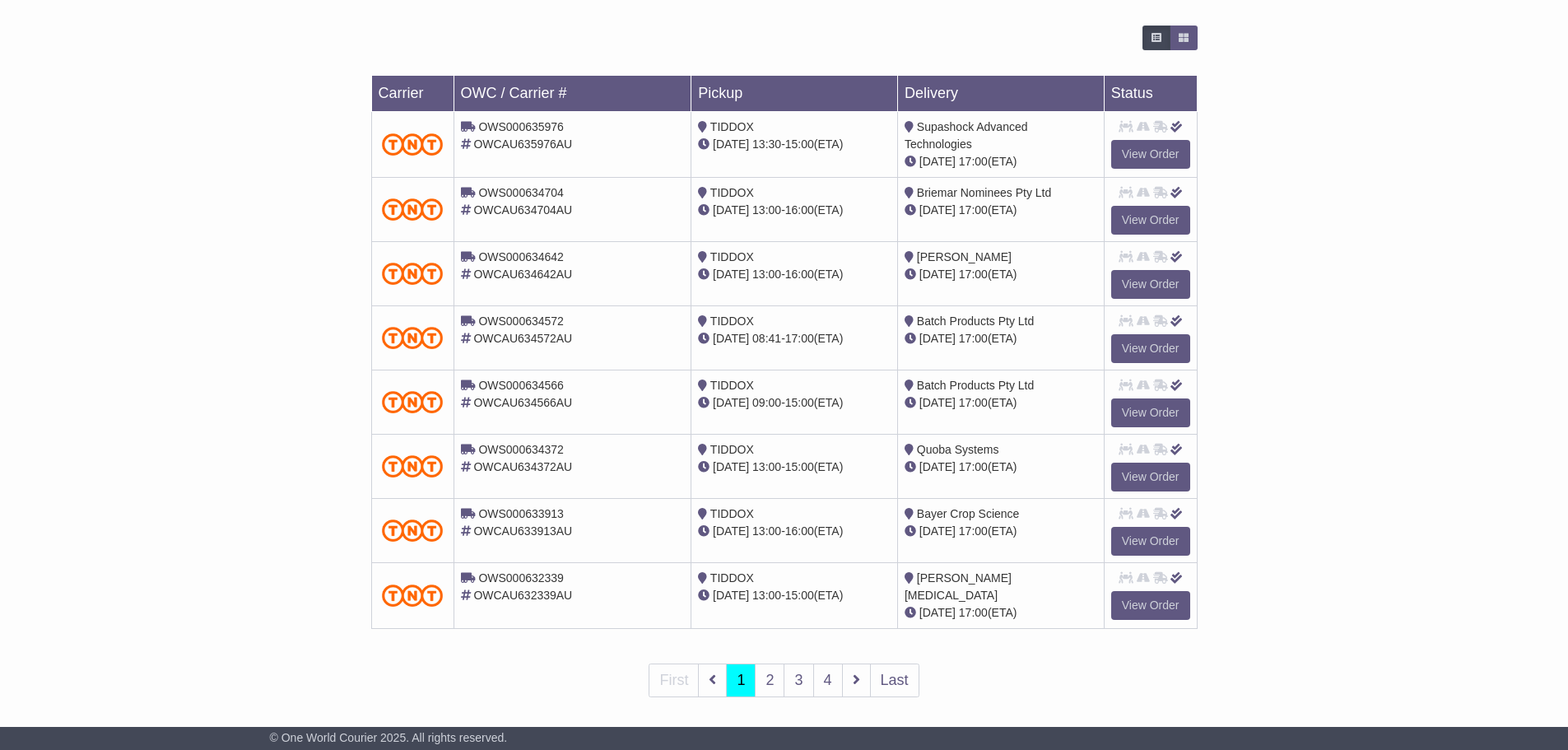
scroll to position [469, 0]
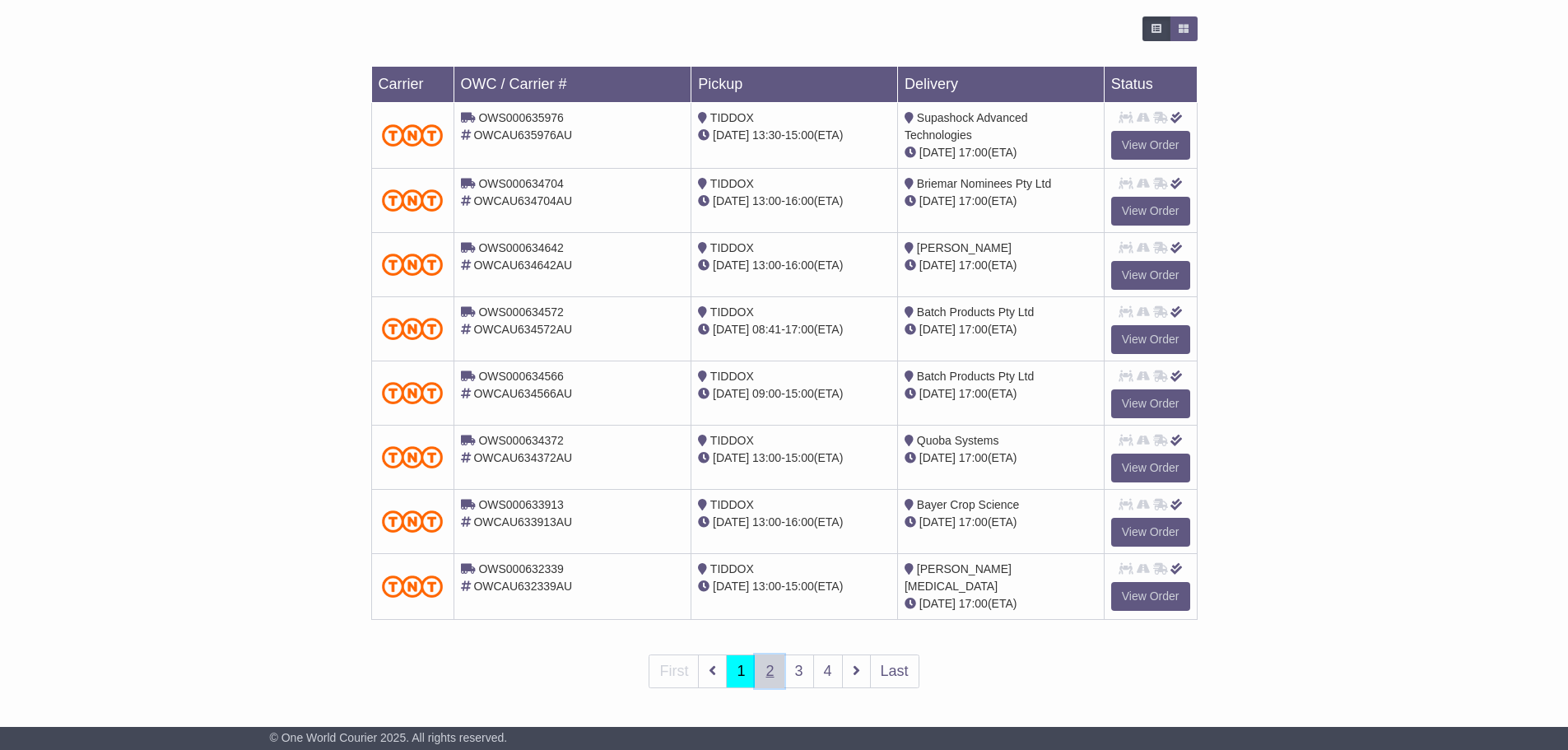
click at [775, 670] on link "2" at bounding box center [770, 670] width 29 height 33
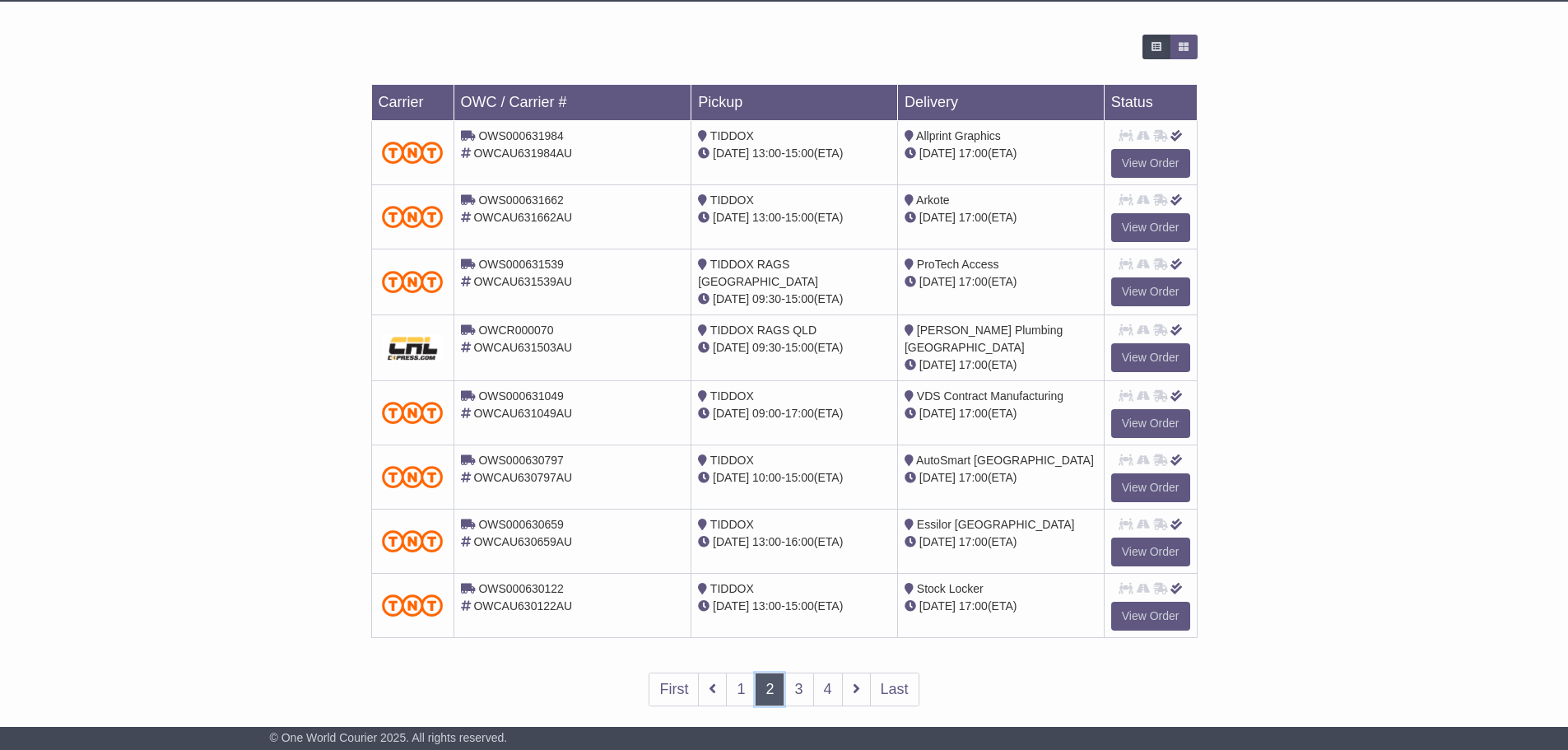
scroll to position [467, 0]
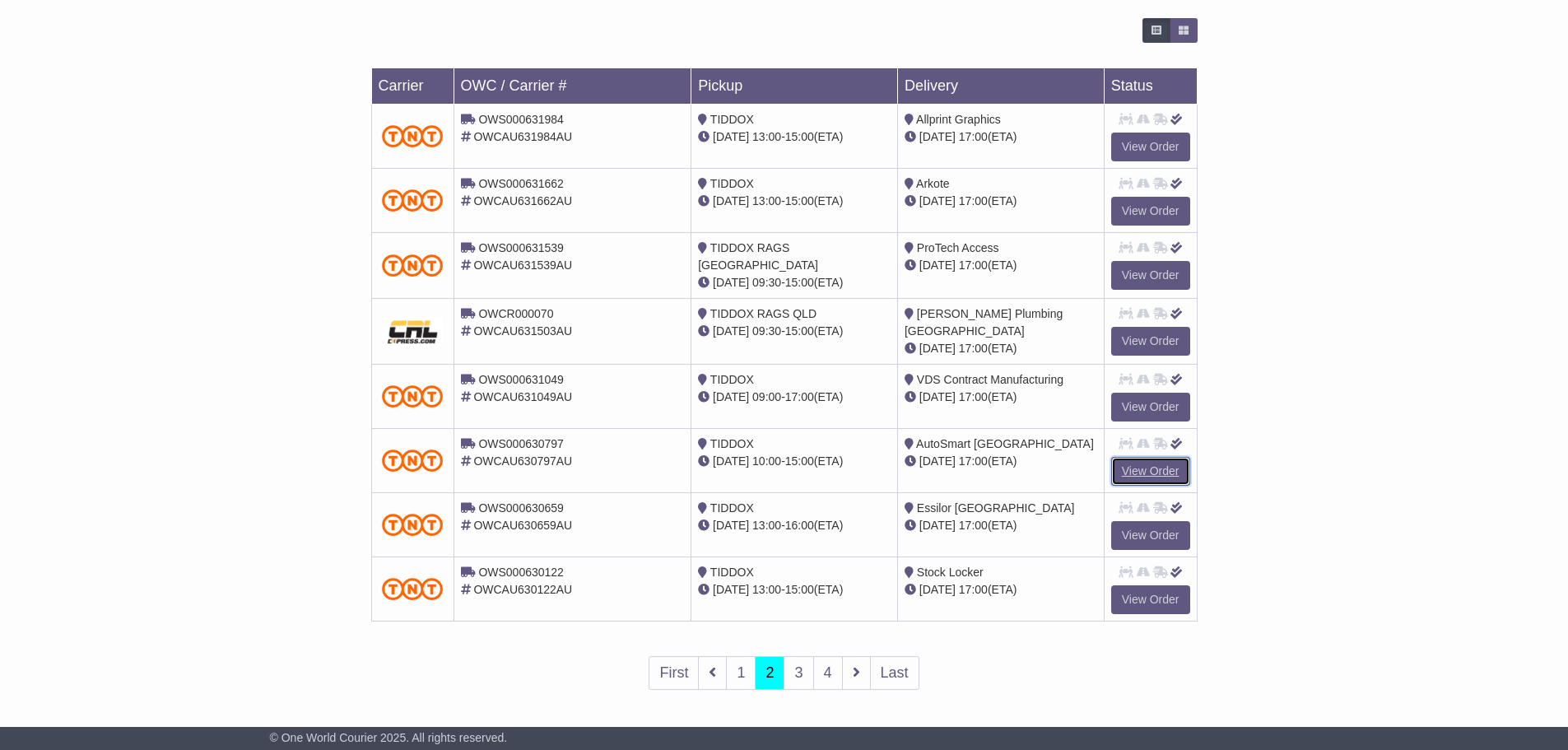
click at [1173, 469] on link "View Order" at bounding box center [1151, 470] width 79 height 28
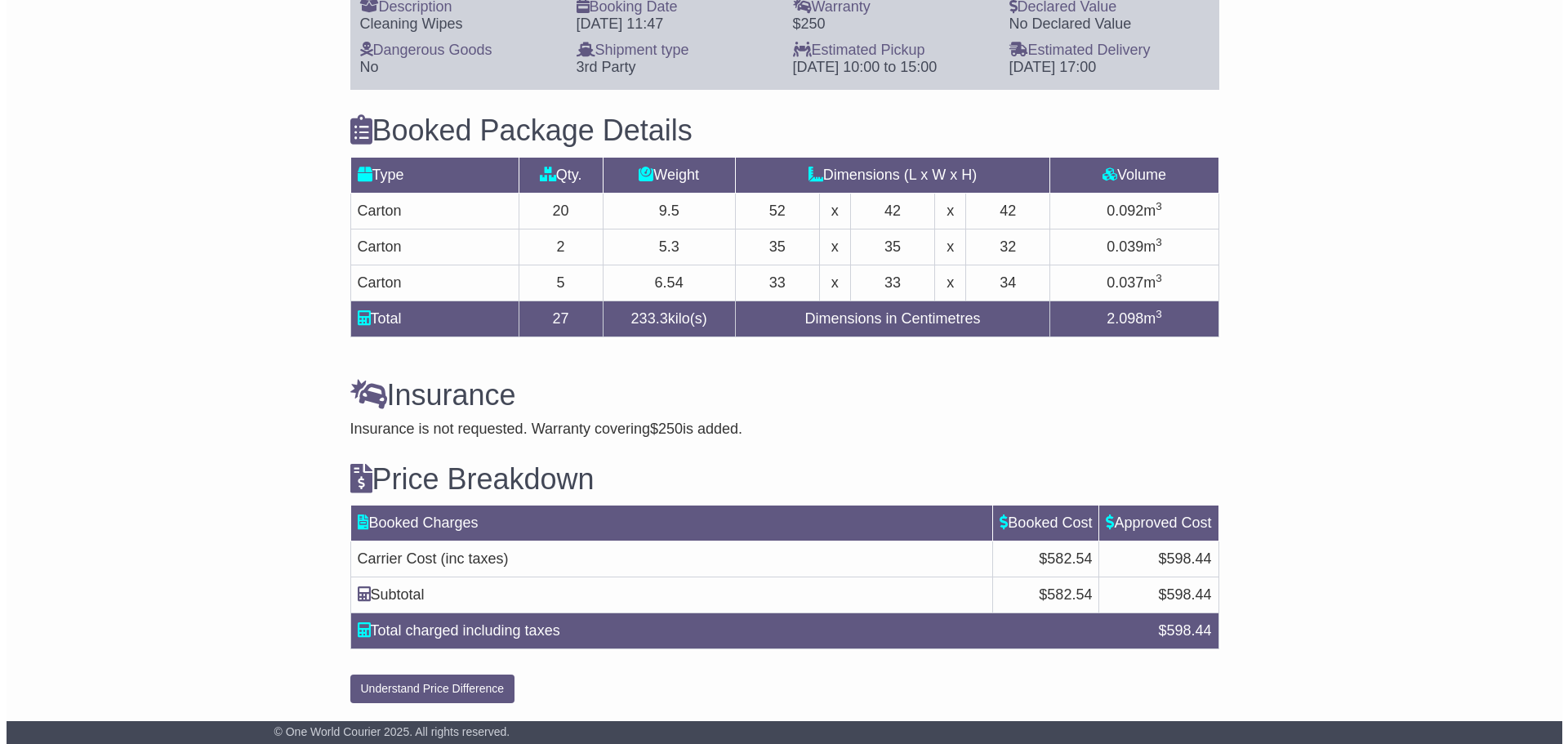
scroll to position [1392, 0]
click at [459, 684] on button "Understand Price Difference" at bounding box center [426, 688] width 165 height 28
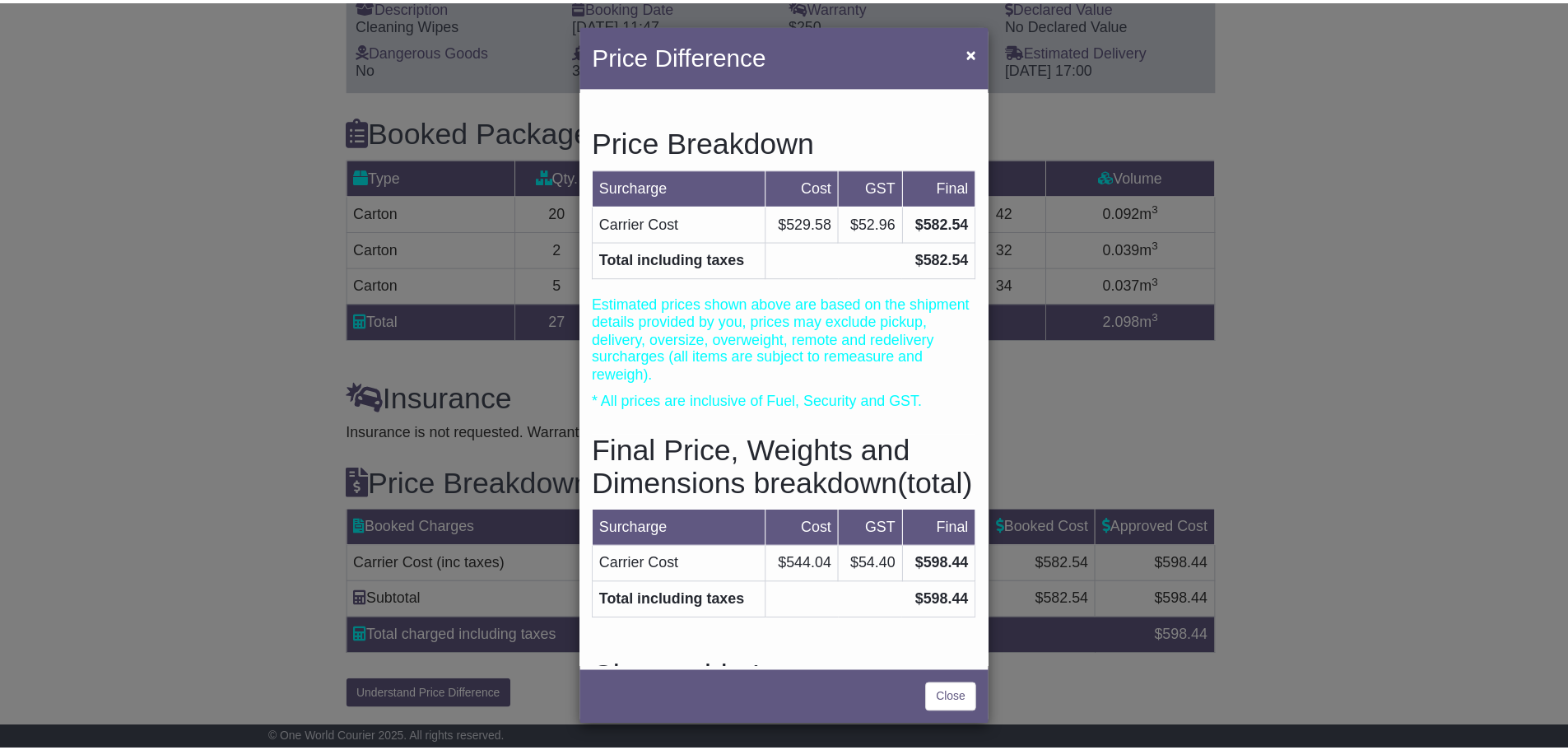
scroll to position [0, 0]
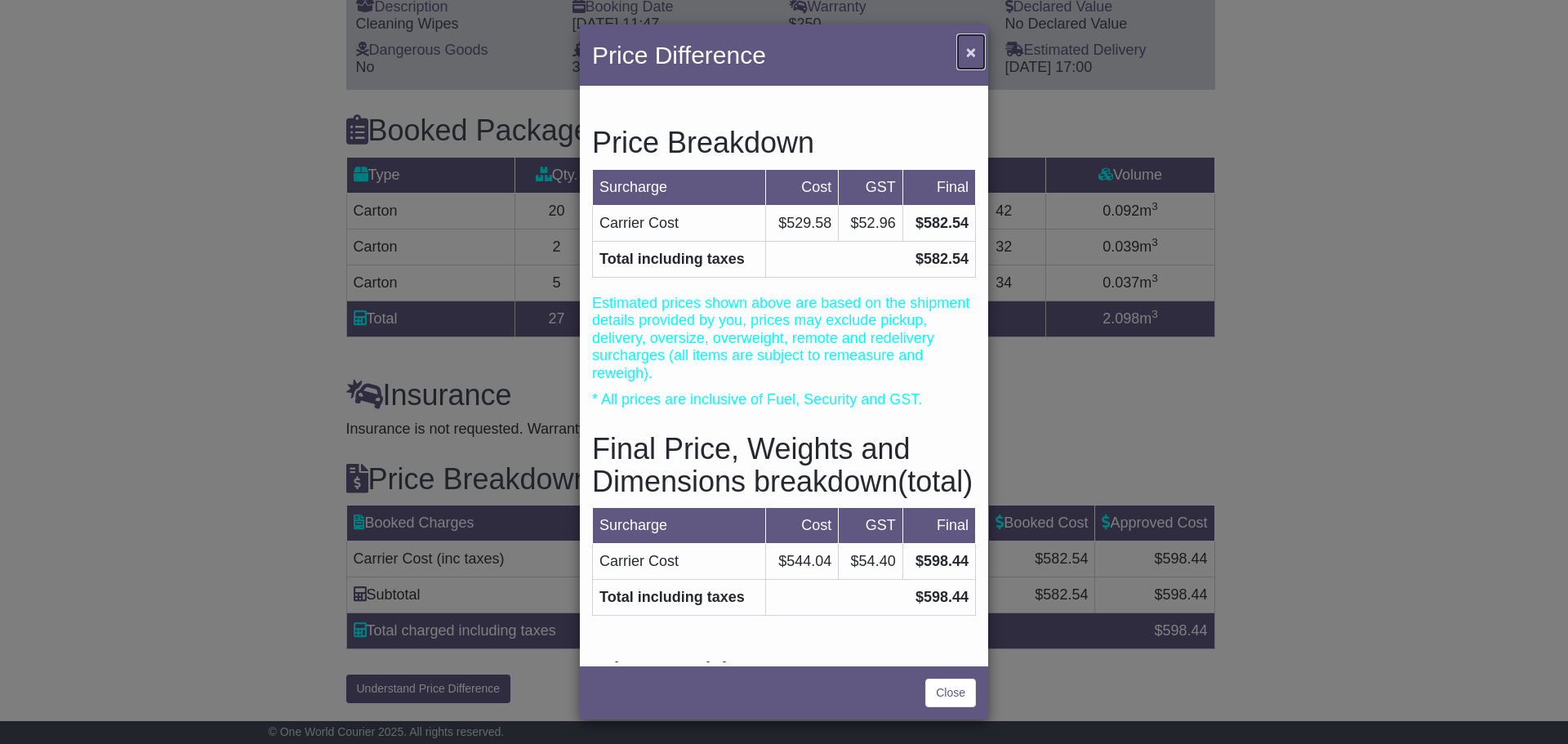
drag, startPoint x: 968, startPoint y: 55, endPoint x: 944, endPoint y: 64, distance: 25.6
click at [968, 55] on span "×" at bounding box center [971, 52] width 10 height 19
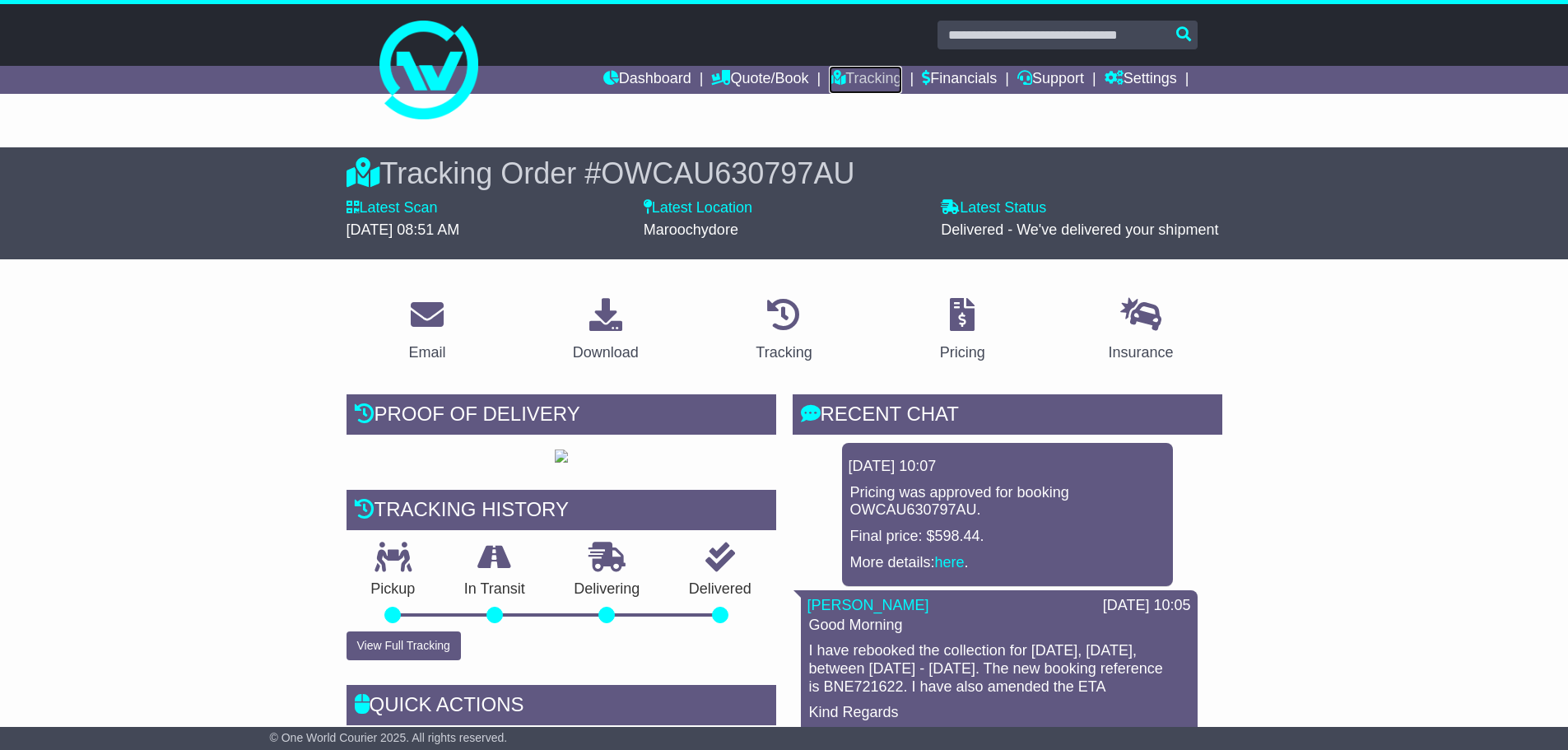
drag, startPoint x: 870, startPoint y: 74, endPoint x: 928, endPoint y: 96, distance: 62.0
click at [870, 74] on link "Tracking" at bounding box center [865, 80] width 73 height 28
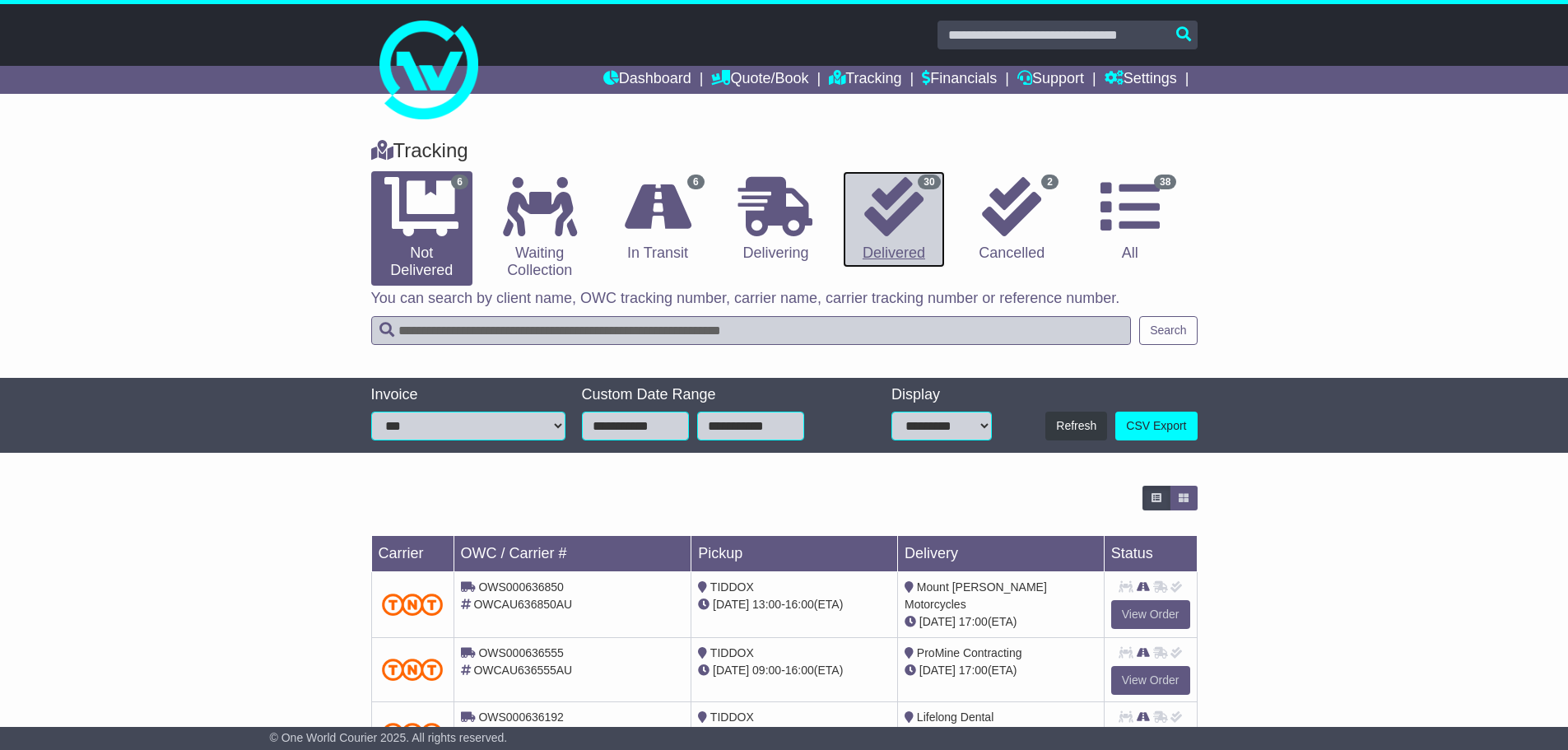
click at [916, 220] on icon at bounding box center [893, 206] width 59 height 59
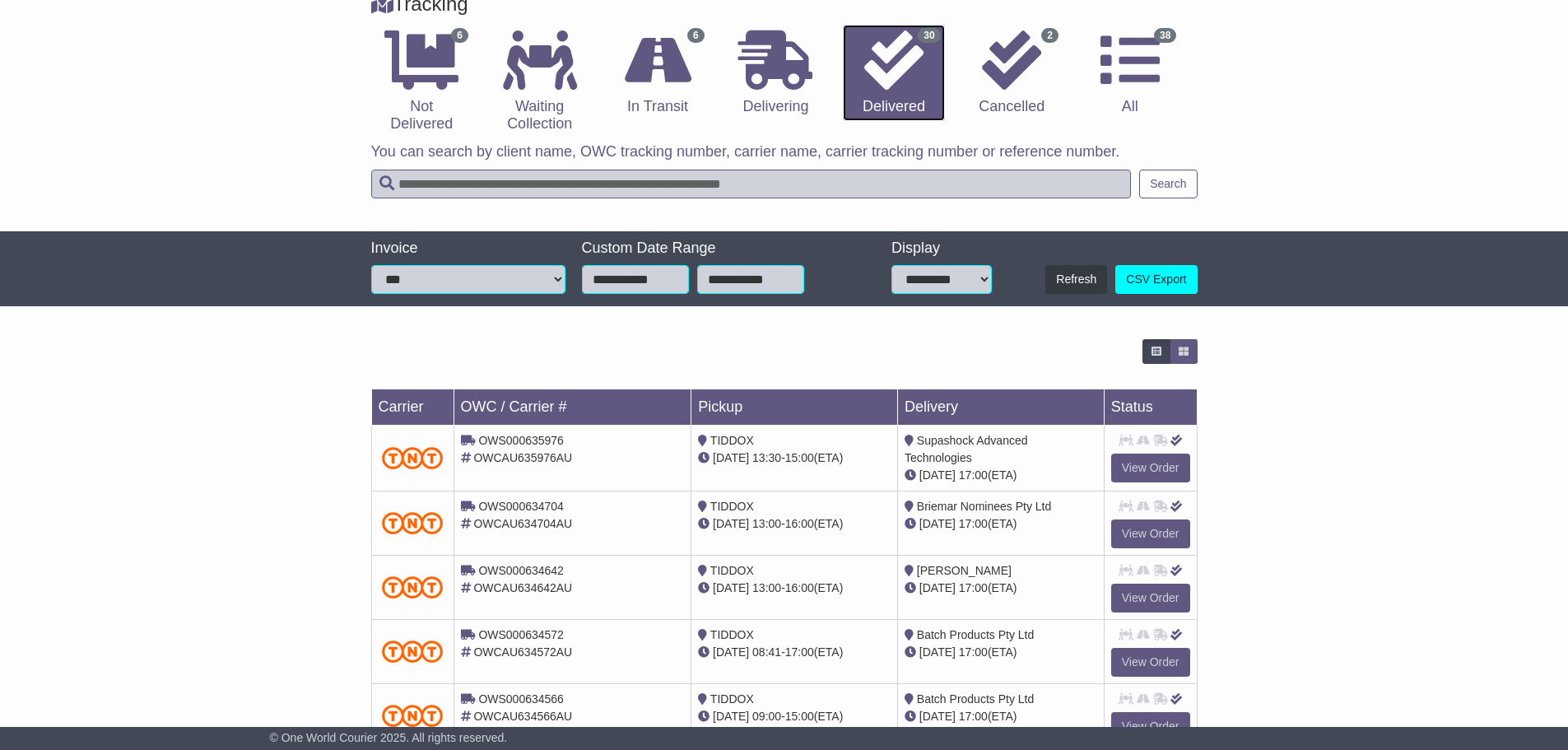
scroll to position [469, 0]
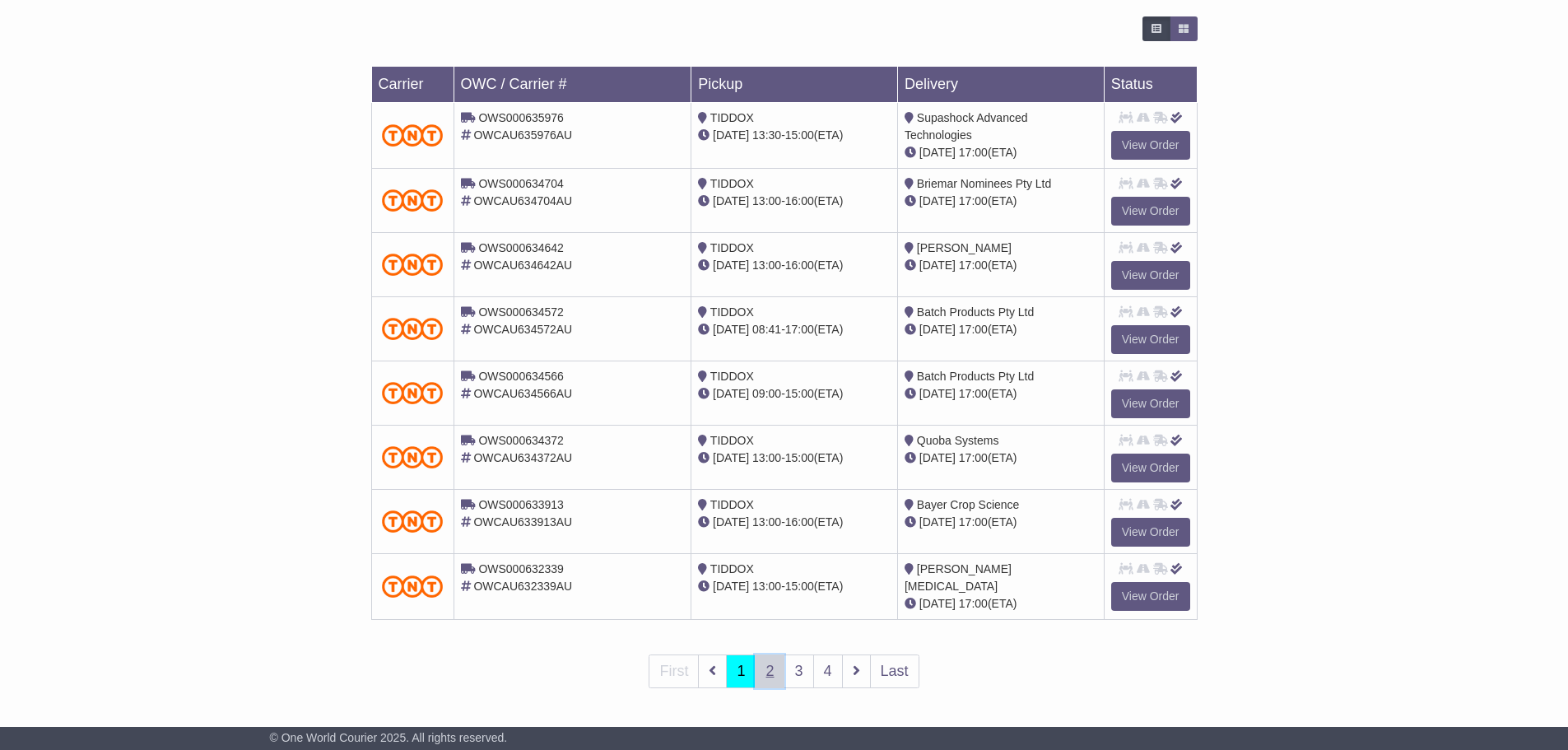
click at [773, 673] on link "2" at bounding box center [770, 670] width 29 height 33
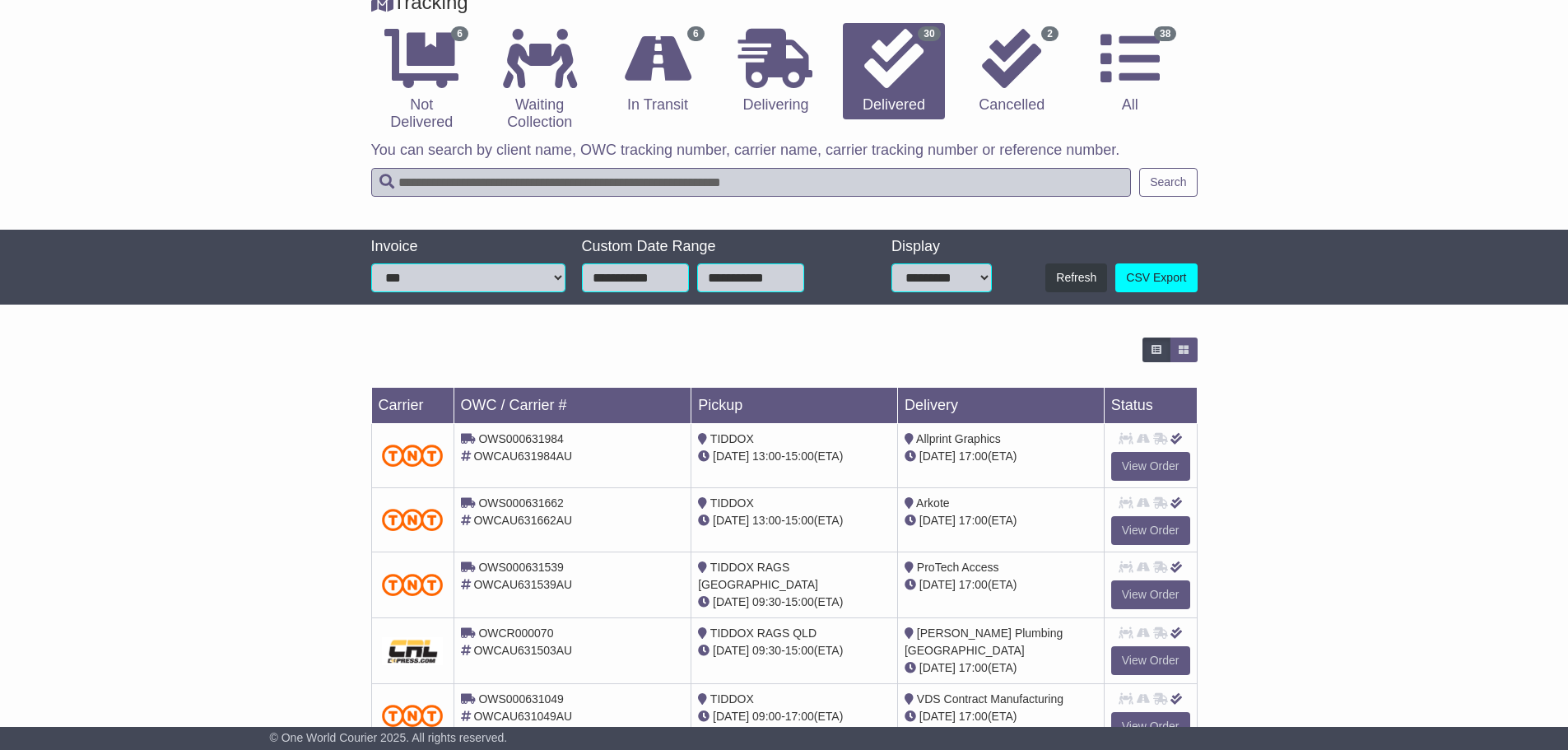
scroll to position [467, 0]
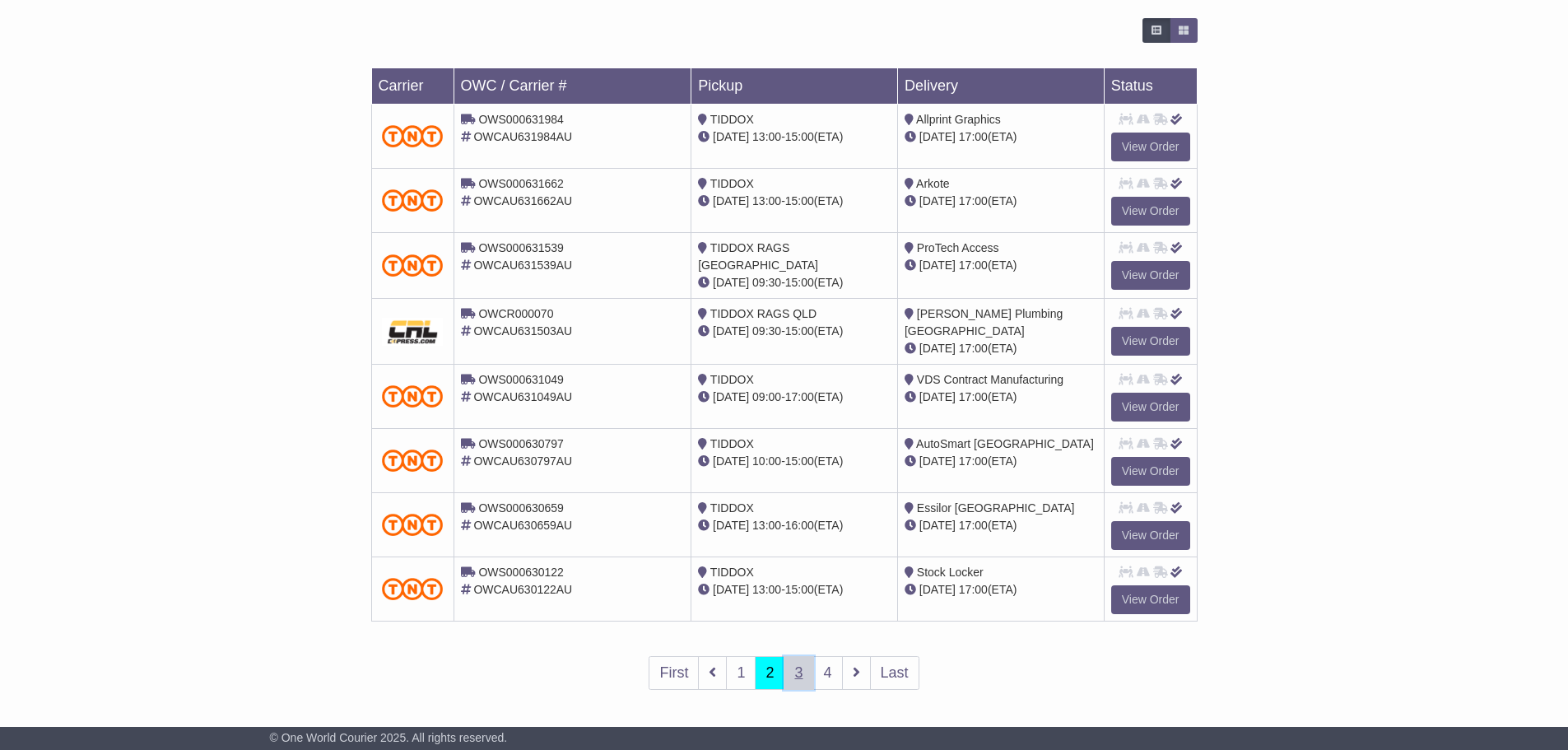
click at [800, 670] on link "3" at bounding box center [798, 672] width 29 height 33
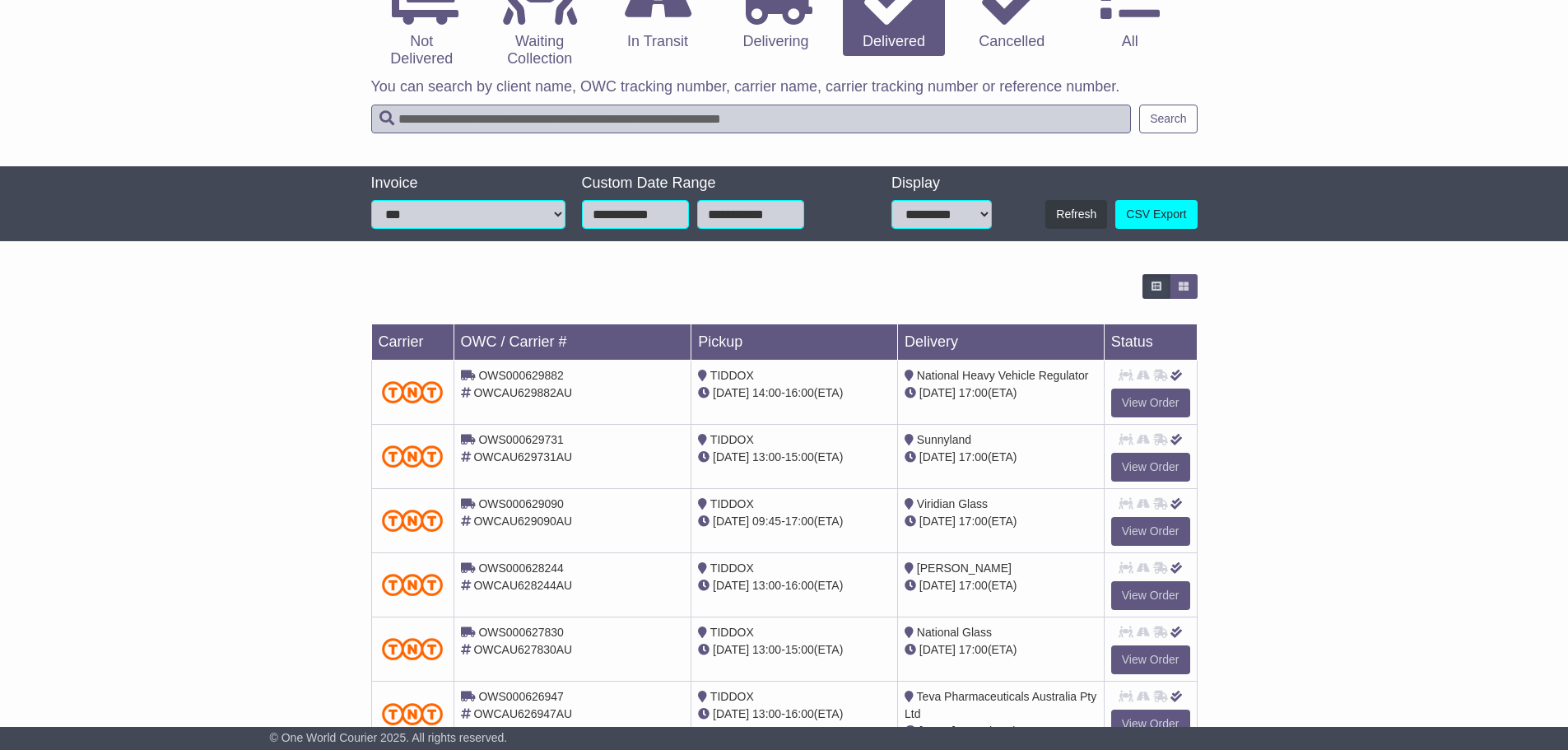
scroll to position [411, 0]
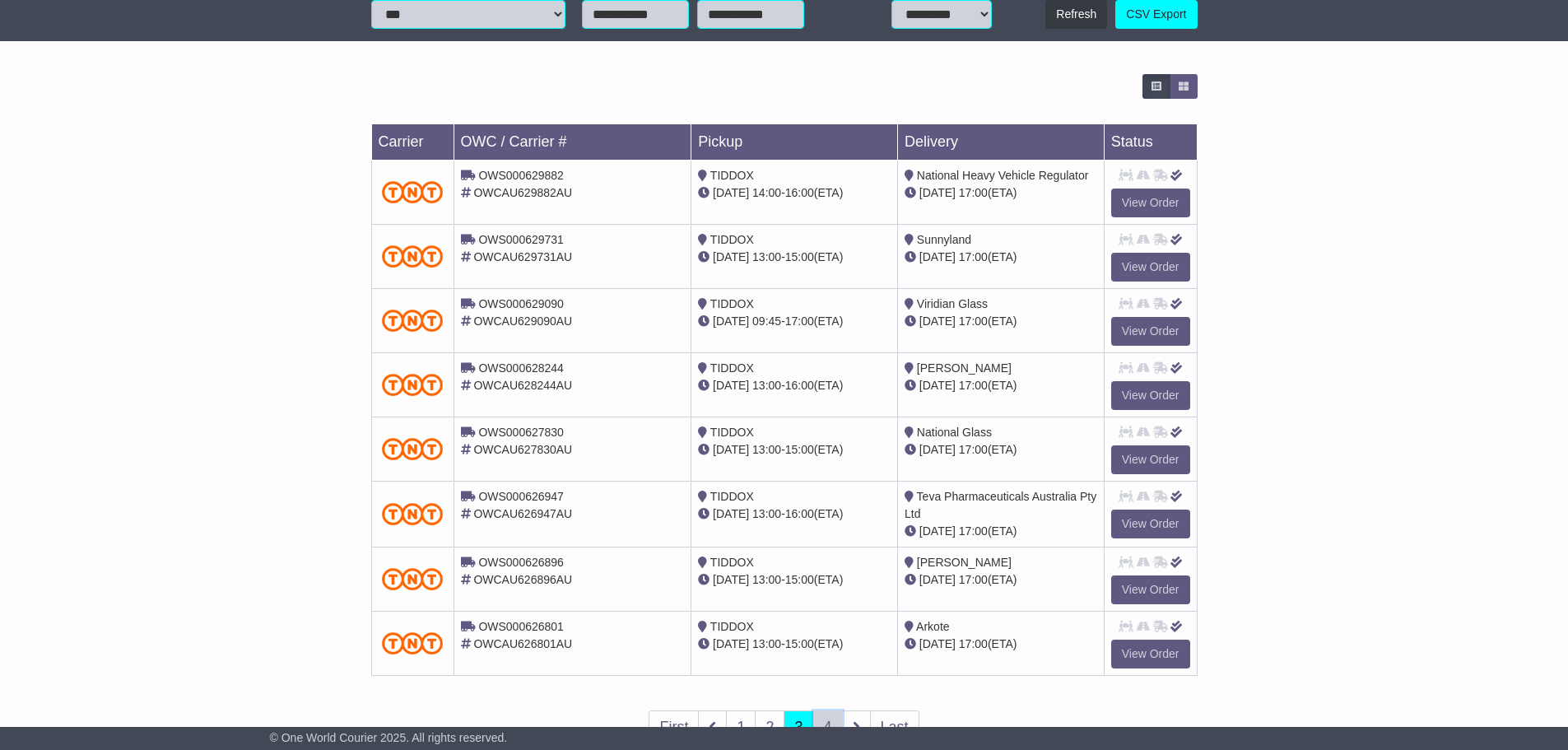
click at [822, 720] on link "4" at bounding box center [828, 726] width 29 height 33
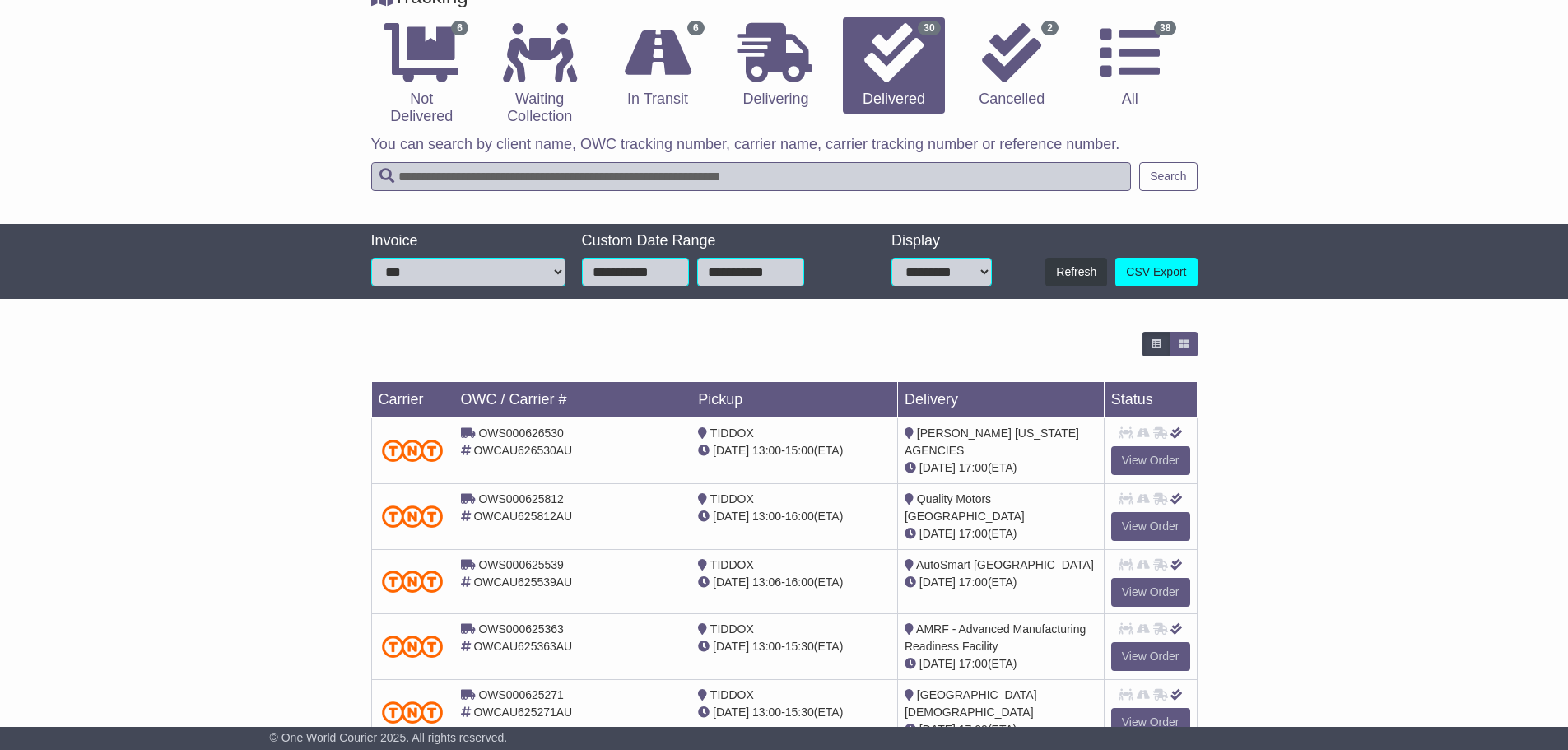
scroll to position [341, 0]
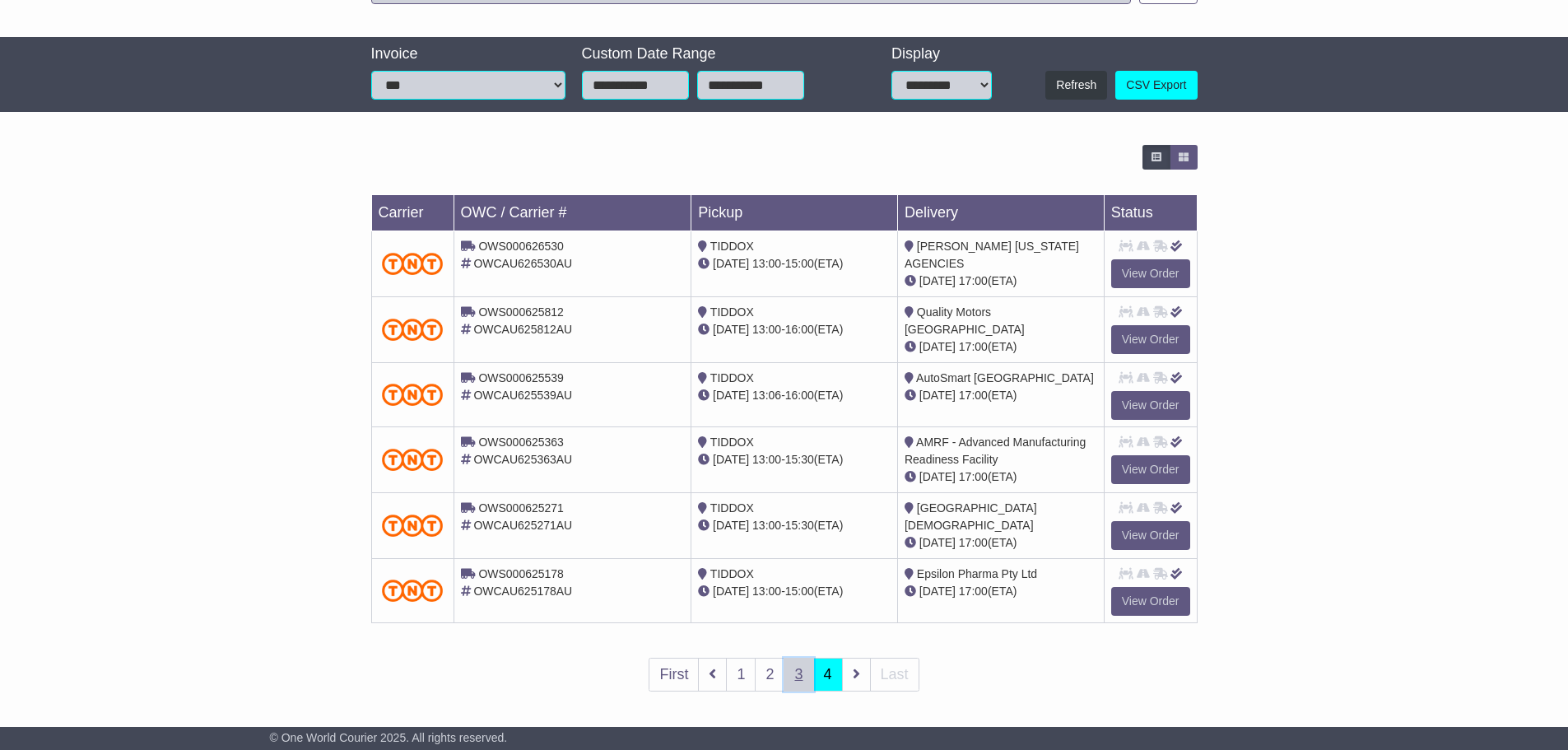
click at [797, 678] on link "3" at bounding box center [798, 674] width 29 height 33
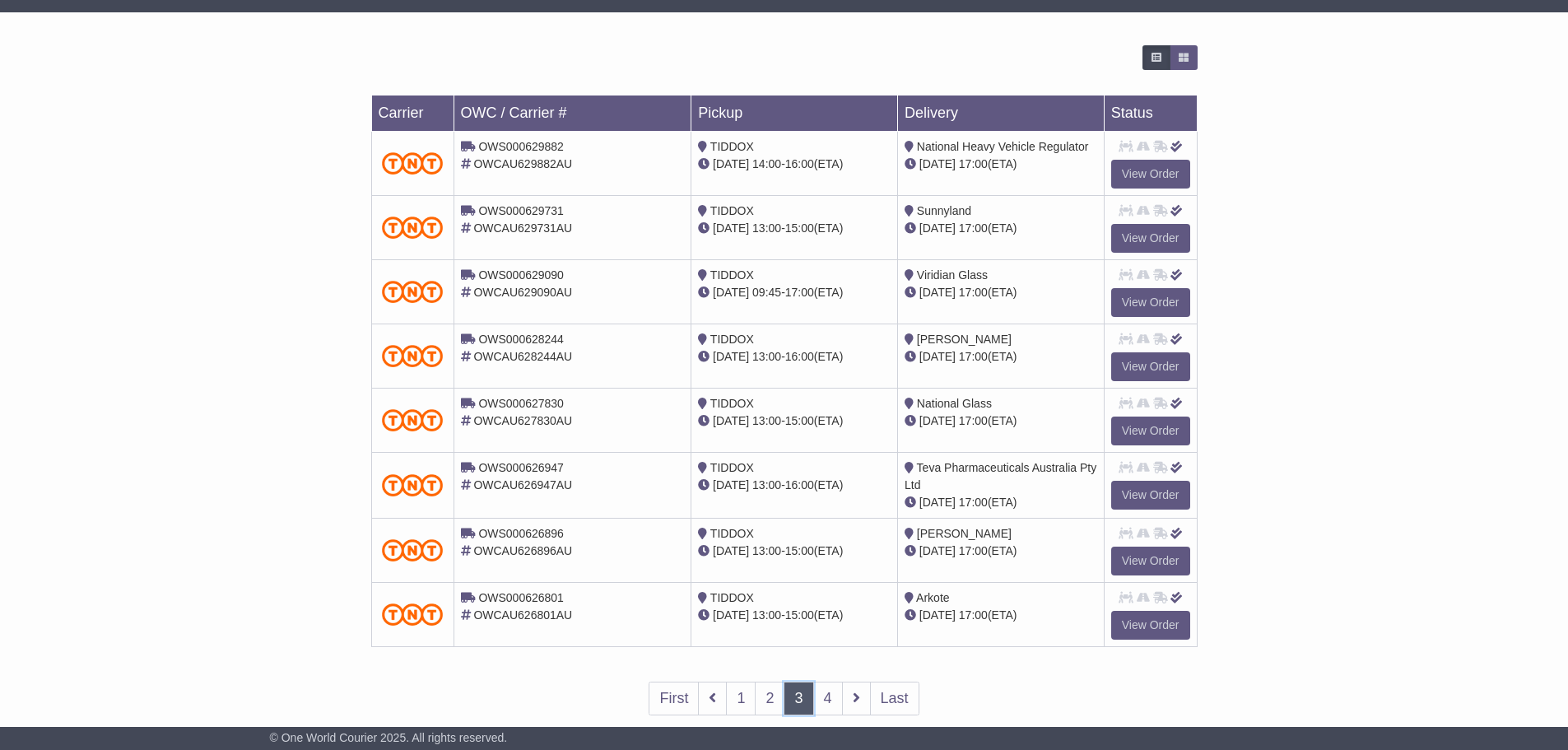
scroll to position [469, 0]
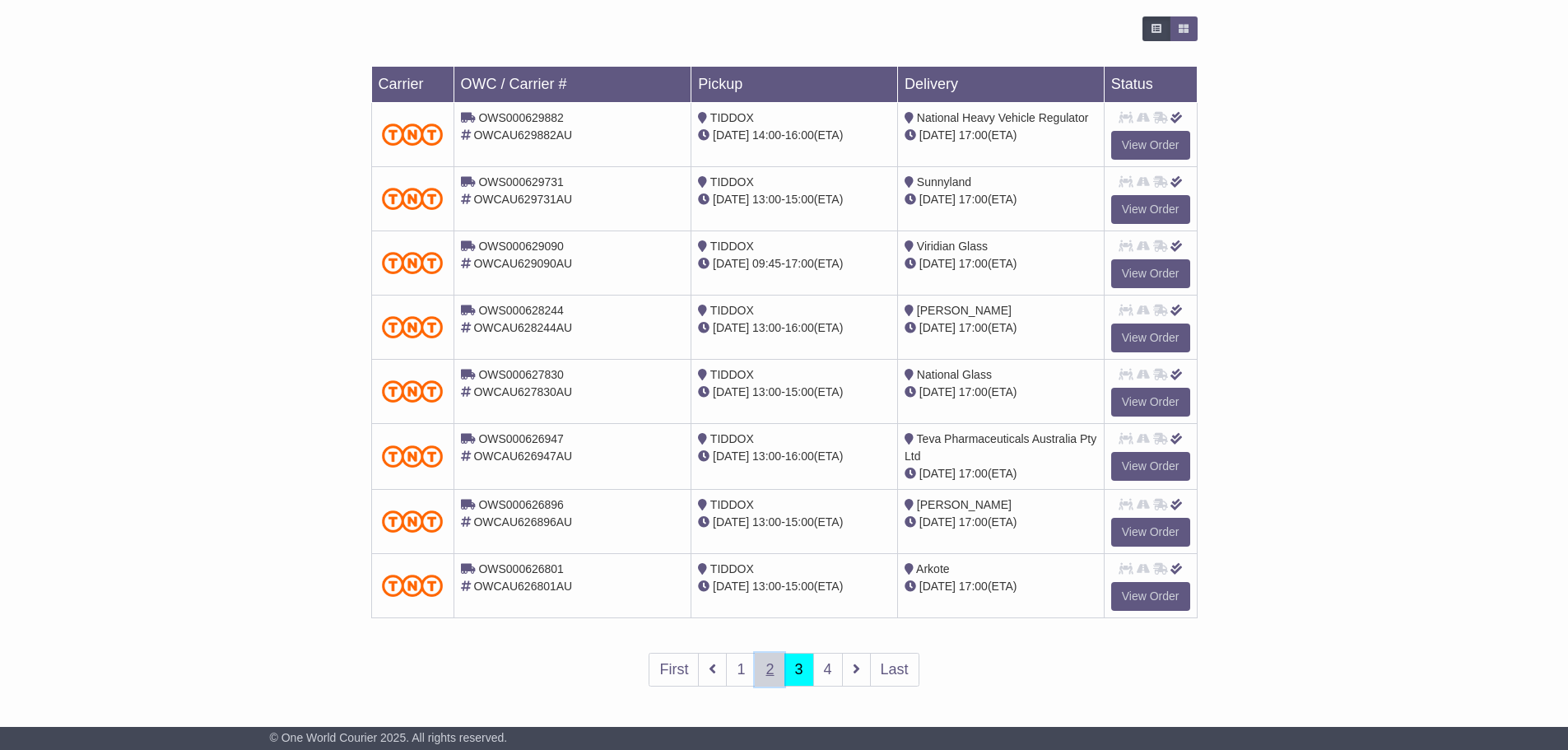
click at [771, 670] on link "2" at bounding box center [770, 670] width 29 height 33
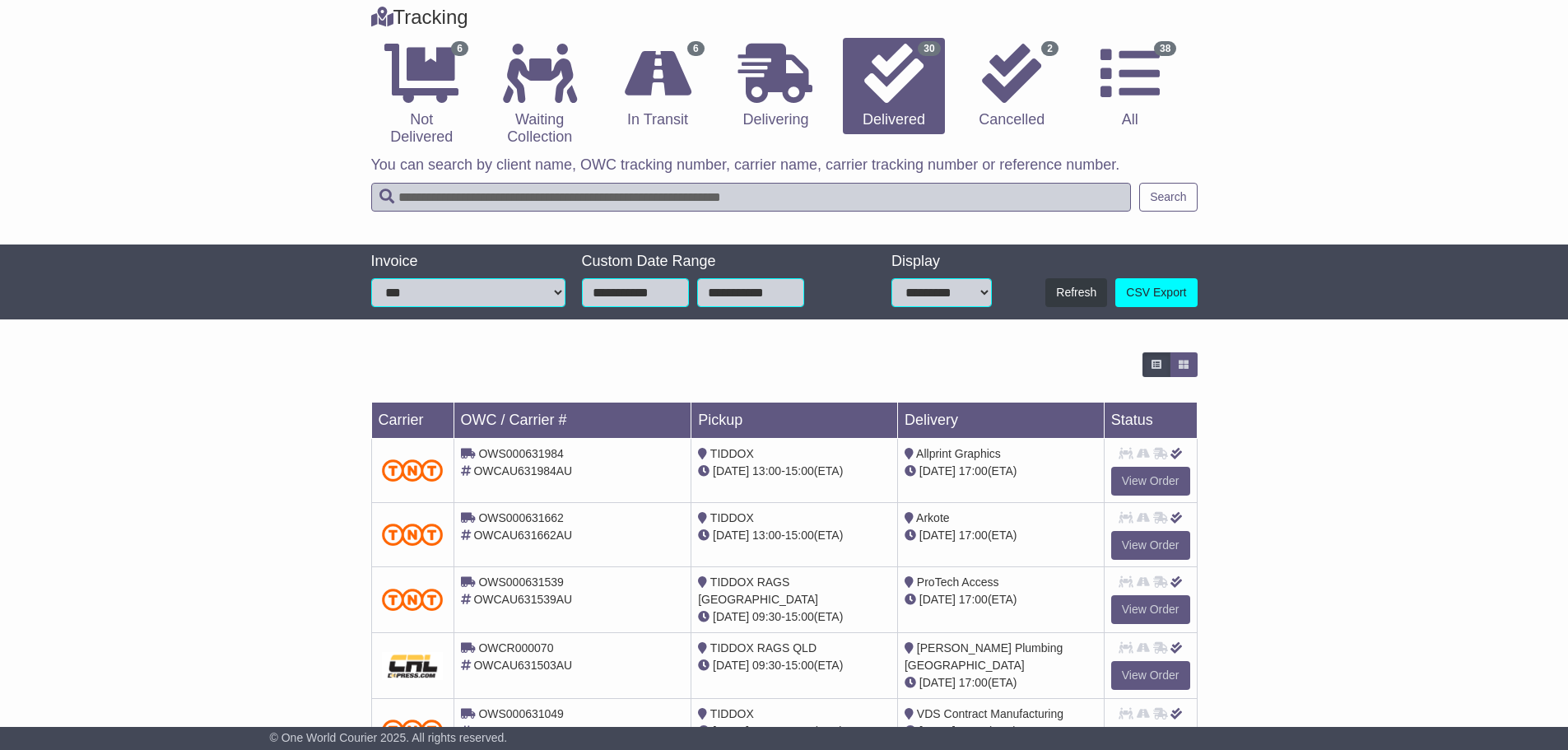
scroll to position [467, 0]
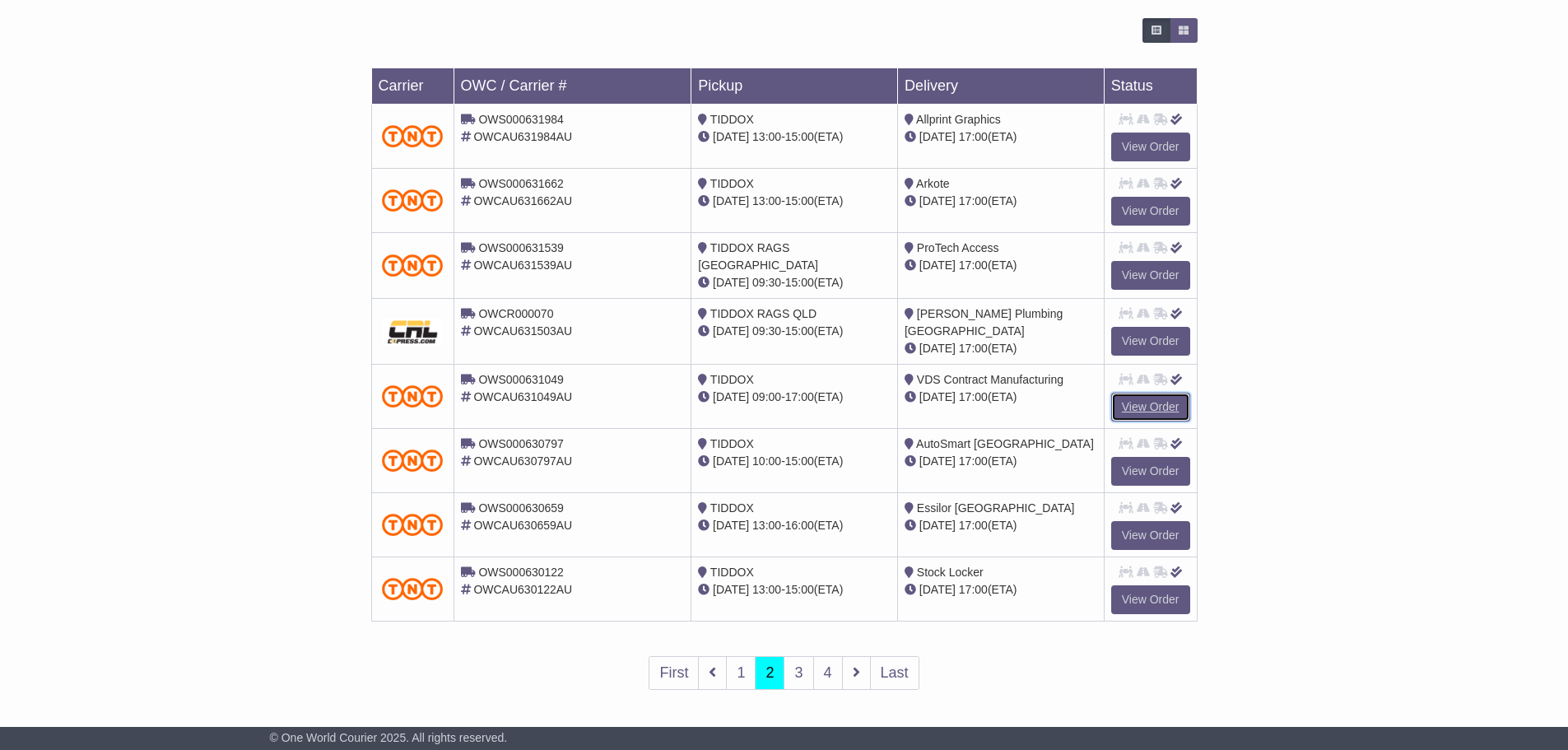
click at [1142, 404] on link "View Order" at bounding box center [1151, 406] width 79 height 28
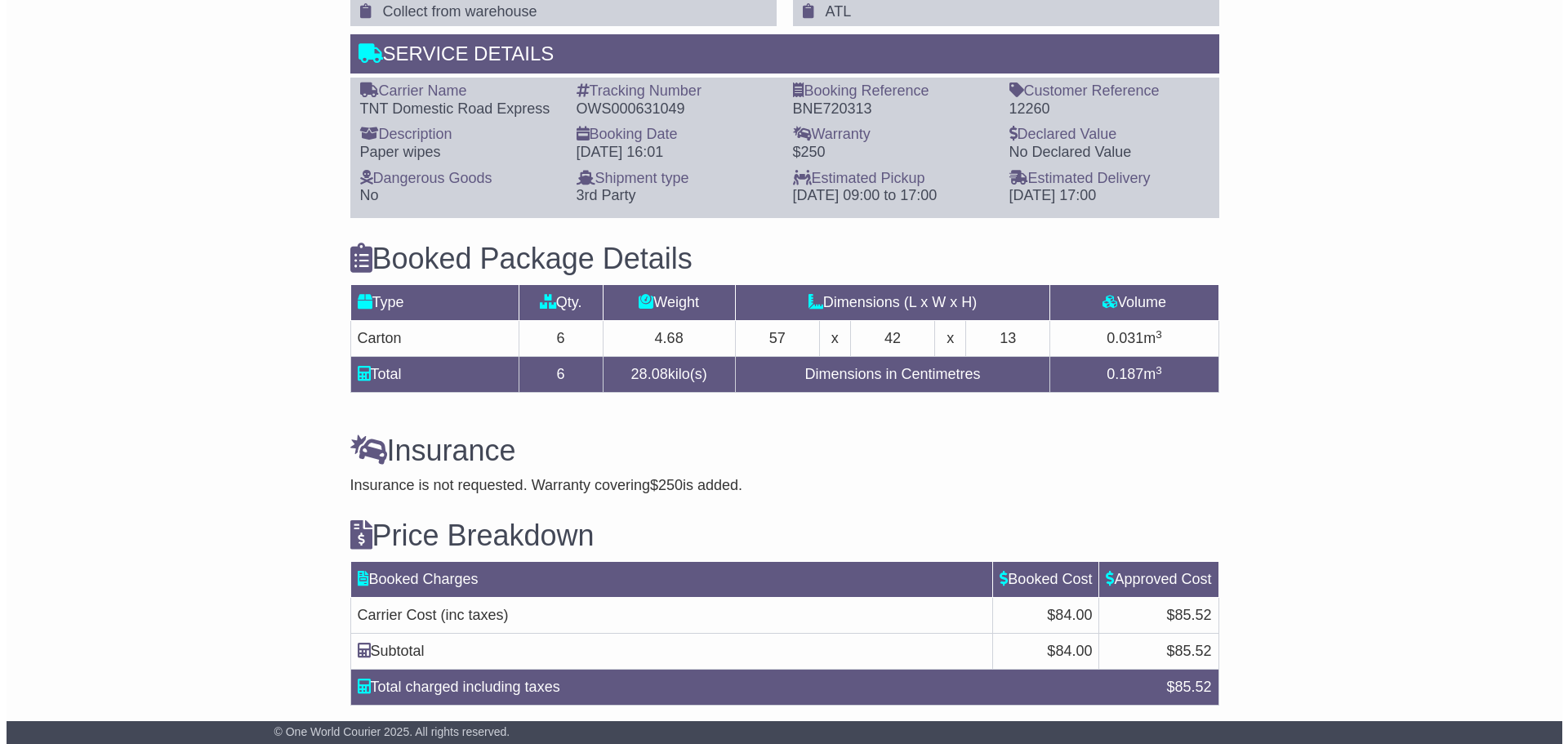
scroll to position [1265, 0]
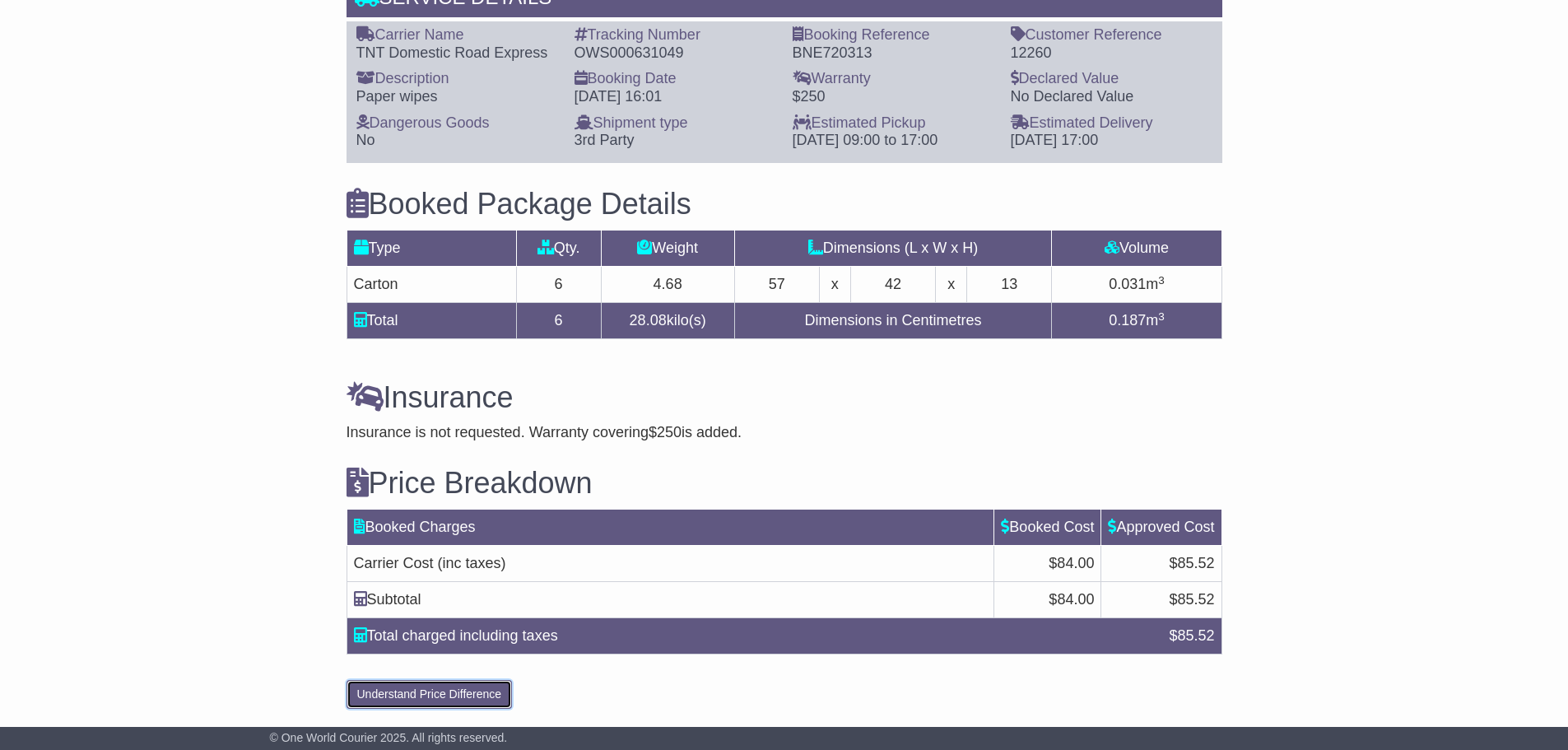
click at [484, 689] on button "Understand Price Difference" at bounding box center [429, 693] width 166 height 28
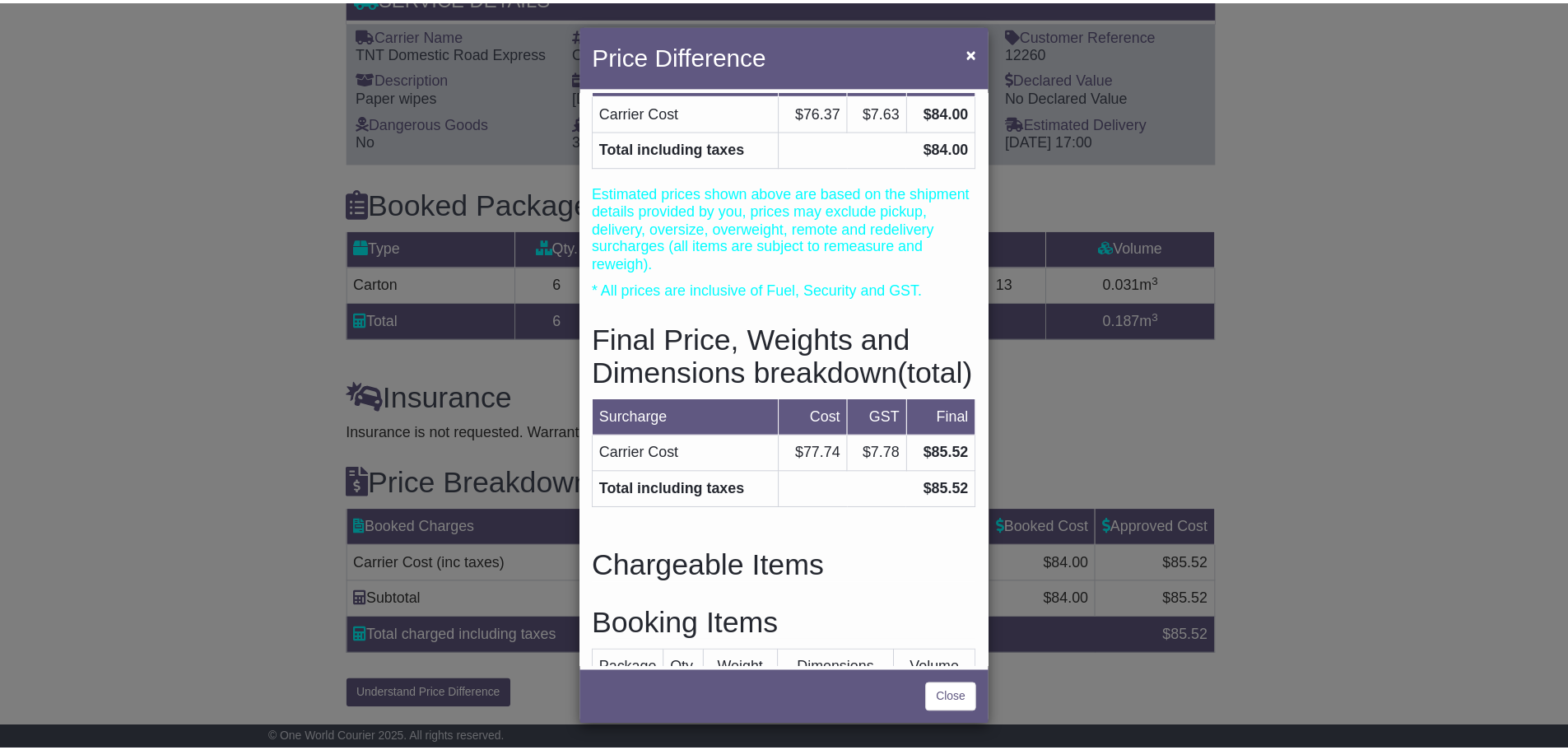
scroll to position [0, 0]
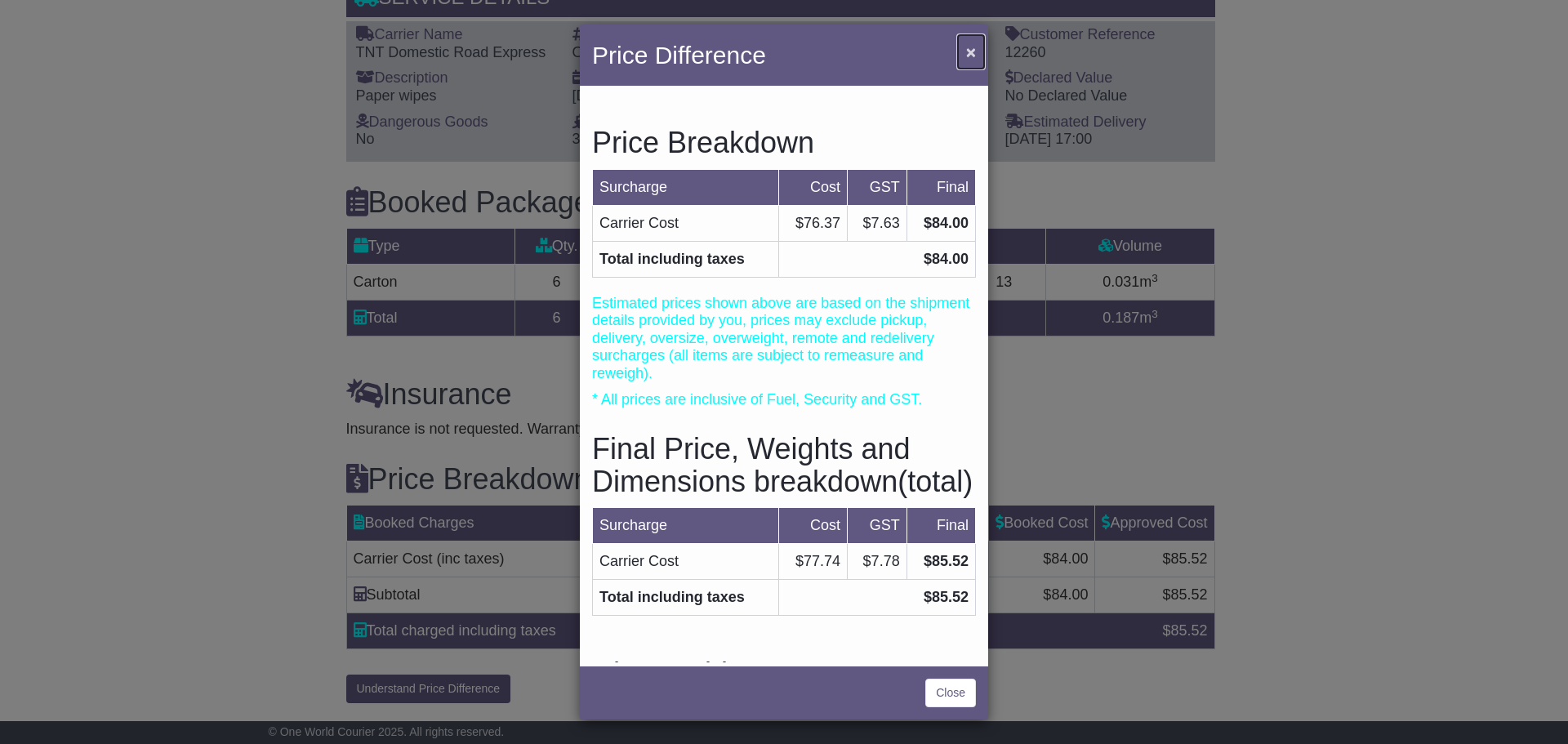
click at [979, 46] on button "×" at bounding box center [970, 52] width 26 height 33
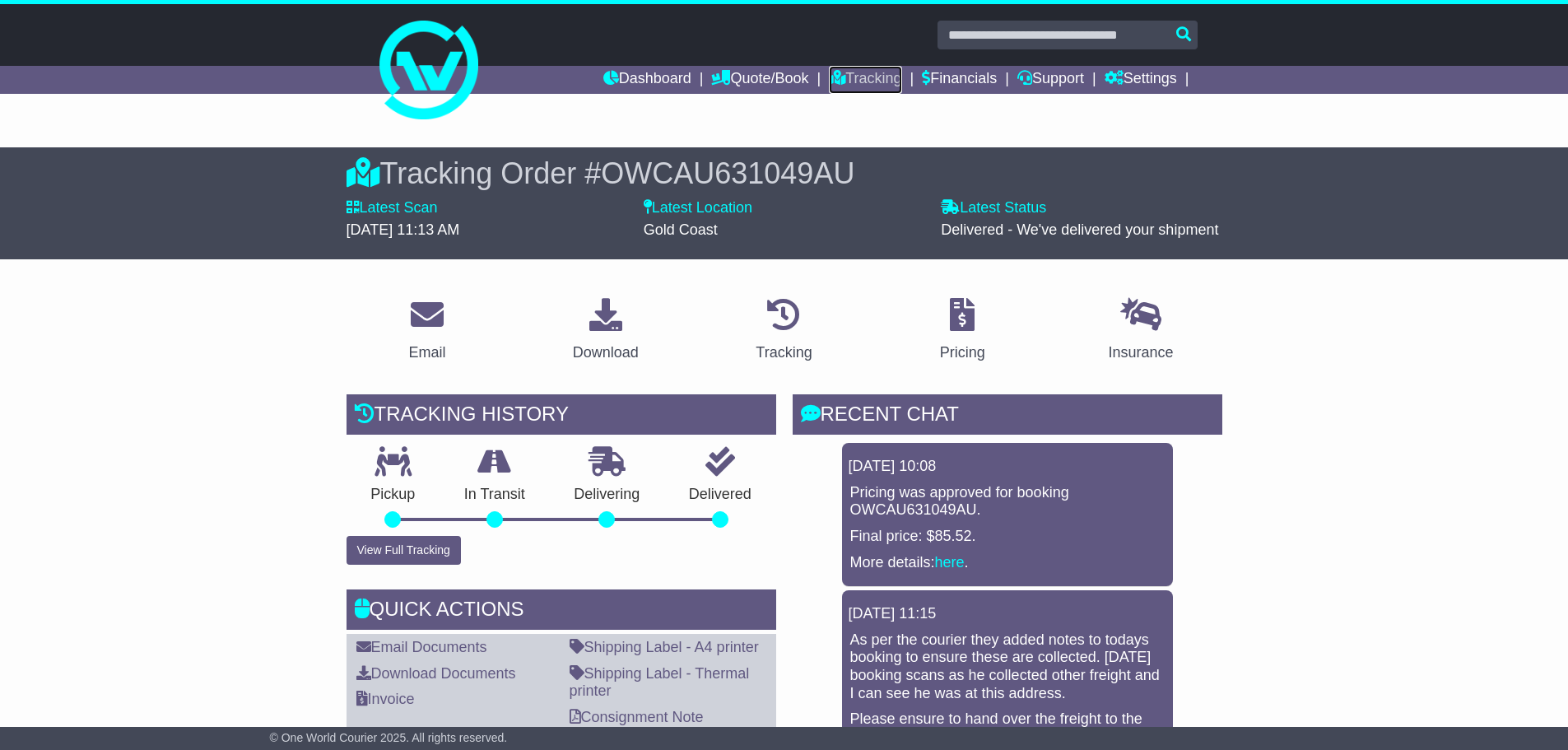
drag, startPoint x: 847, startPoint y: 82, endPoint x: 857, endPoint y: 109, distance: 28.8
click at [847, 82] on link "Tracking" at bounding box center [865, 80] width 73 height 28
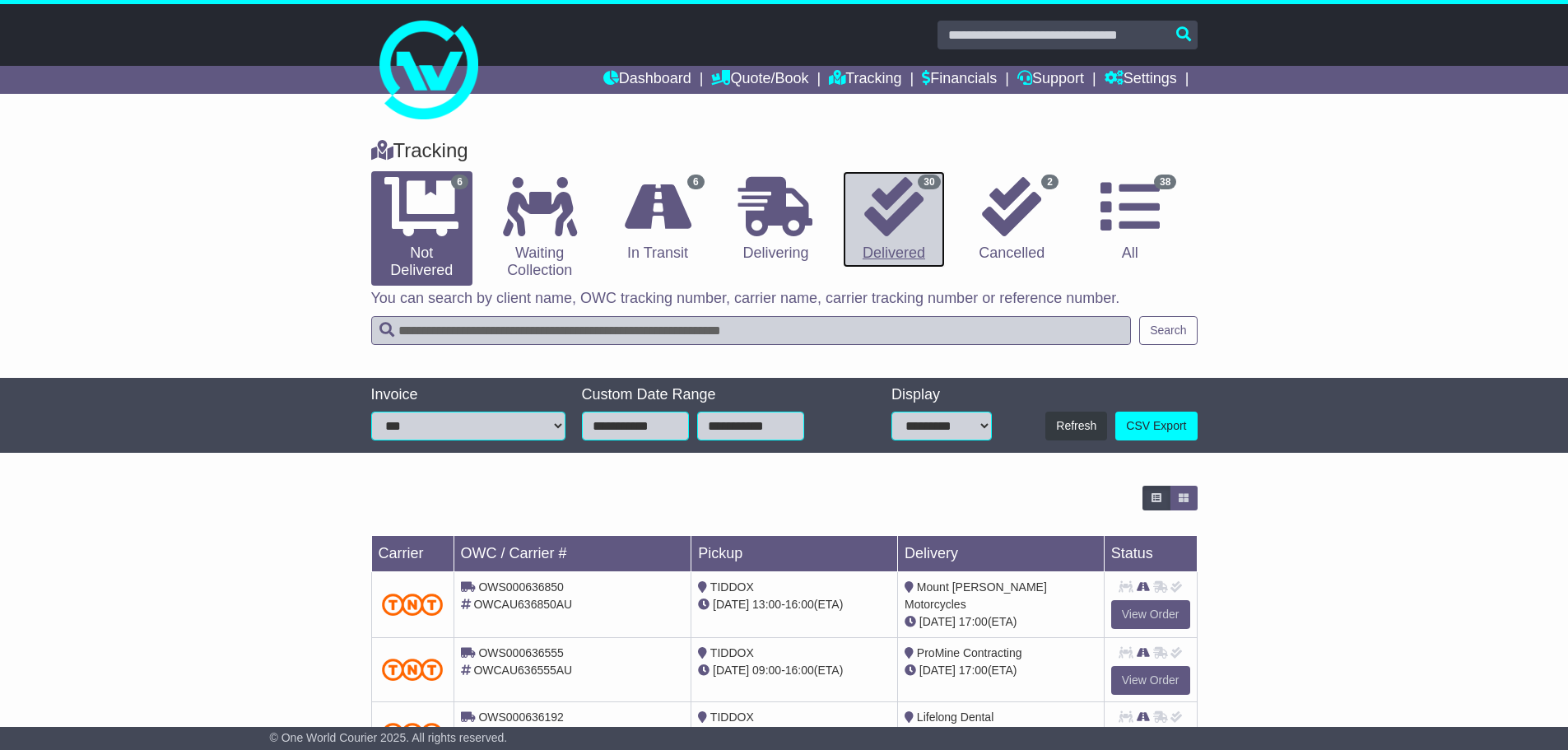
click at [882, 206] on icon at bounding box center [893, 206] width 59 height 59
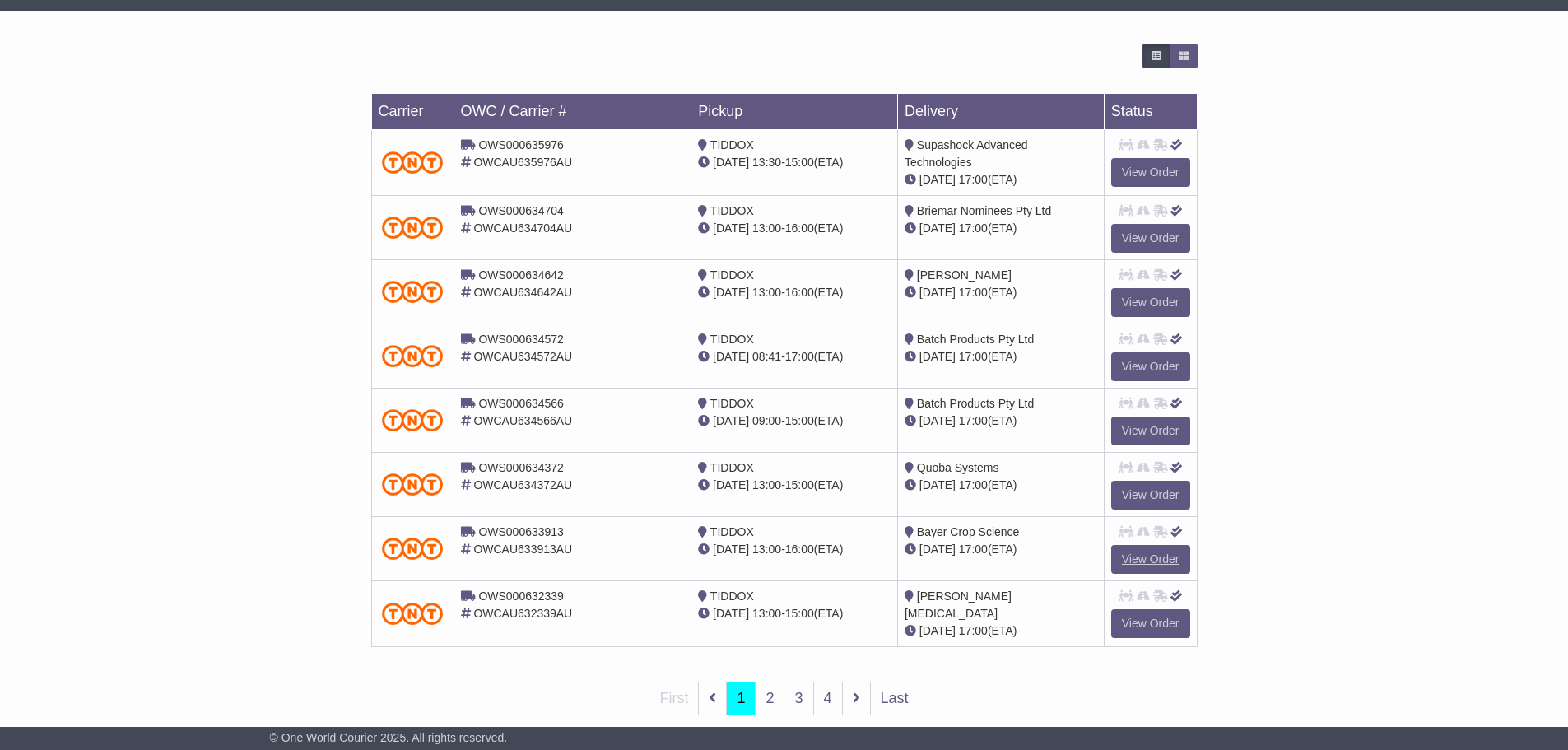
scroll to position [469, 0]
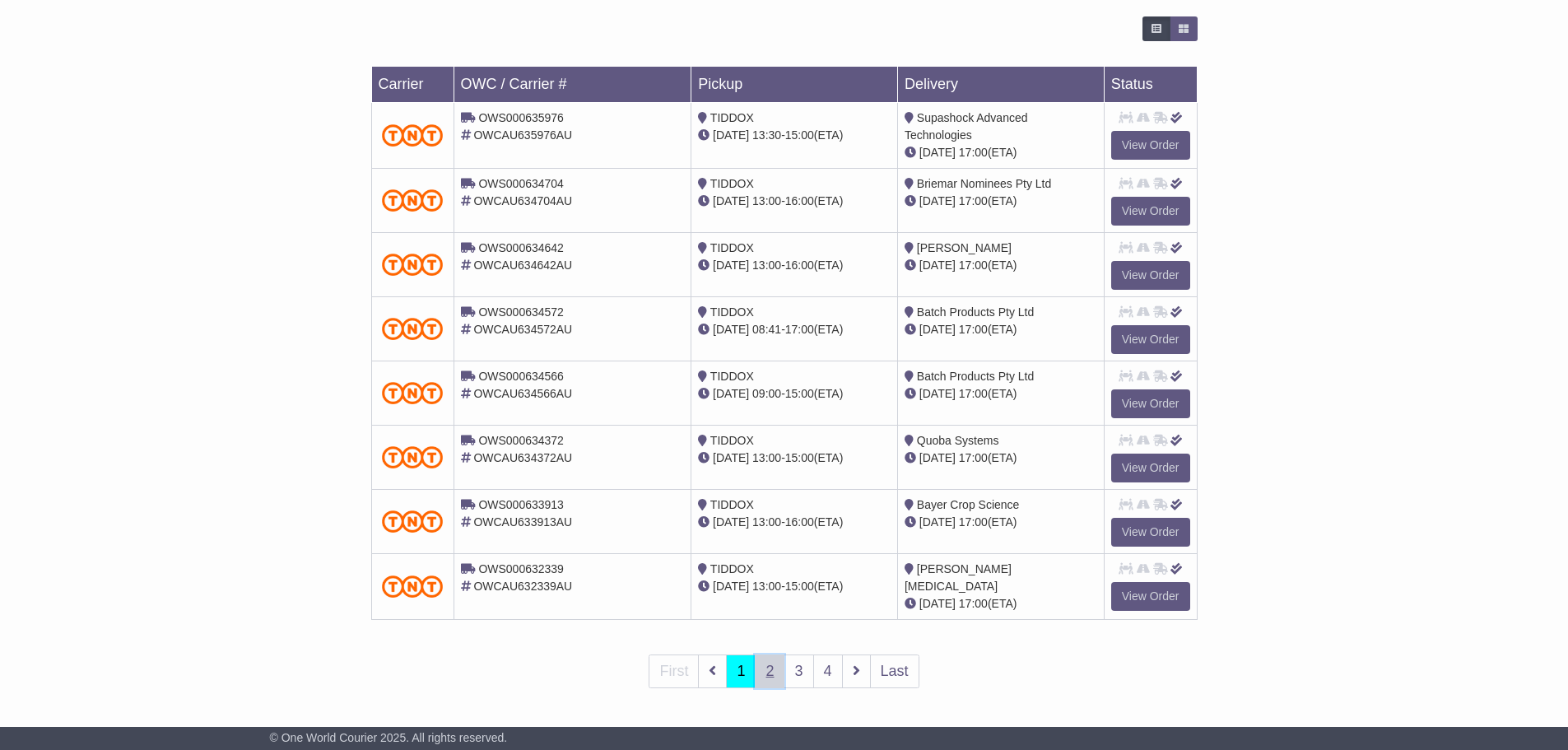
click at [761, 666] on link "2" at bounding box center [770, 670] width 29 height 33
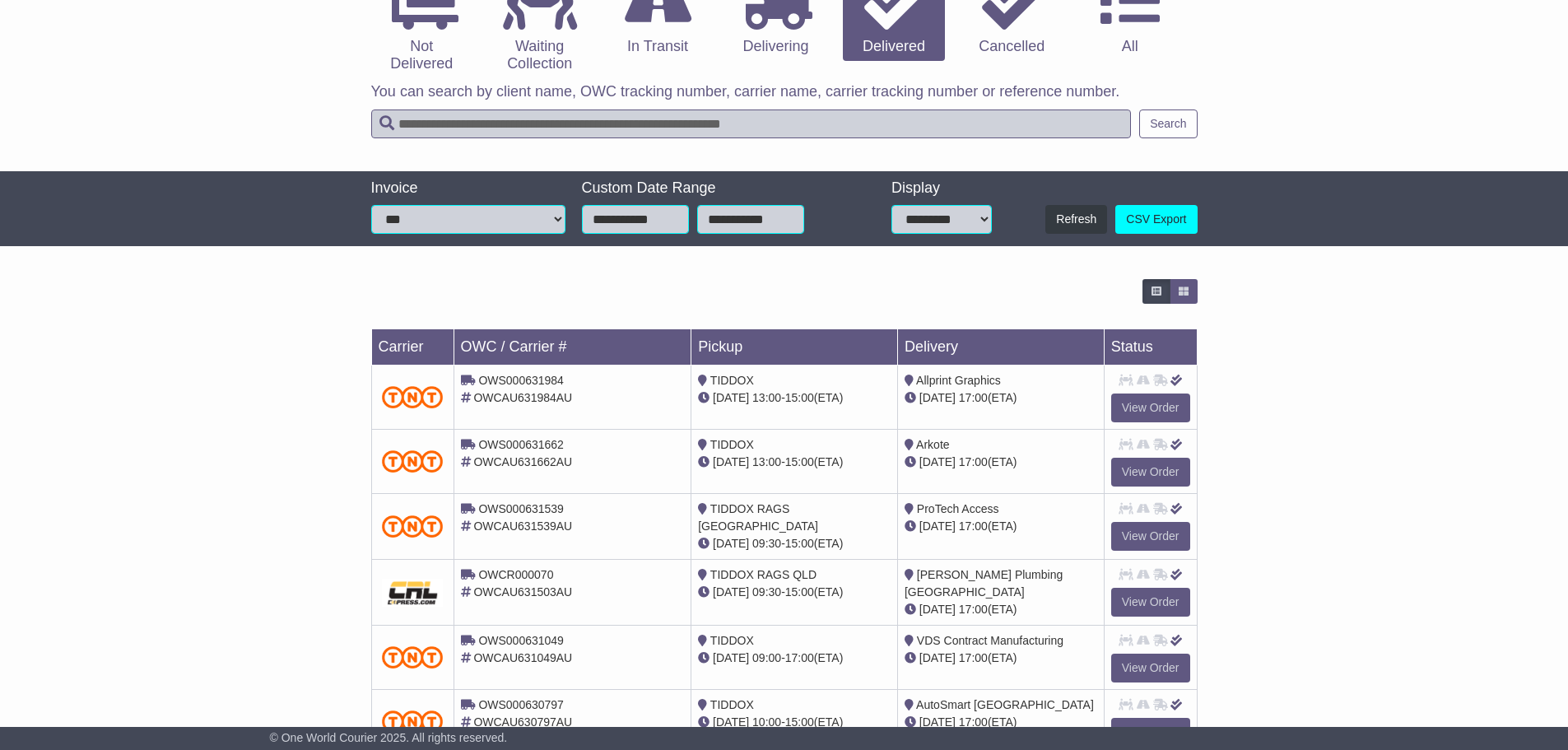
scroll to position [467, 0]
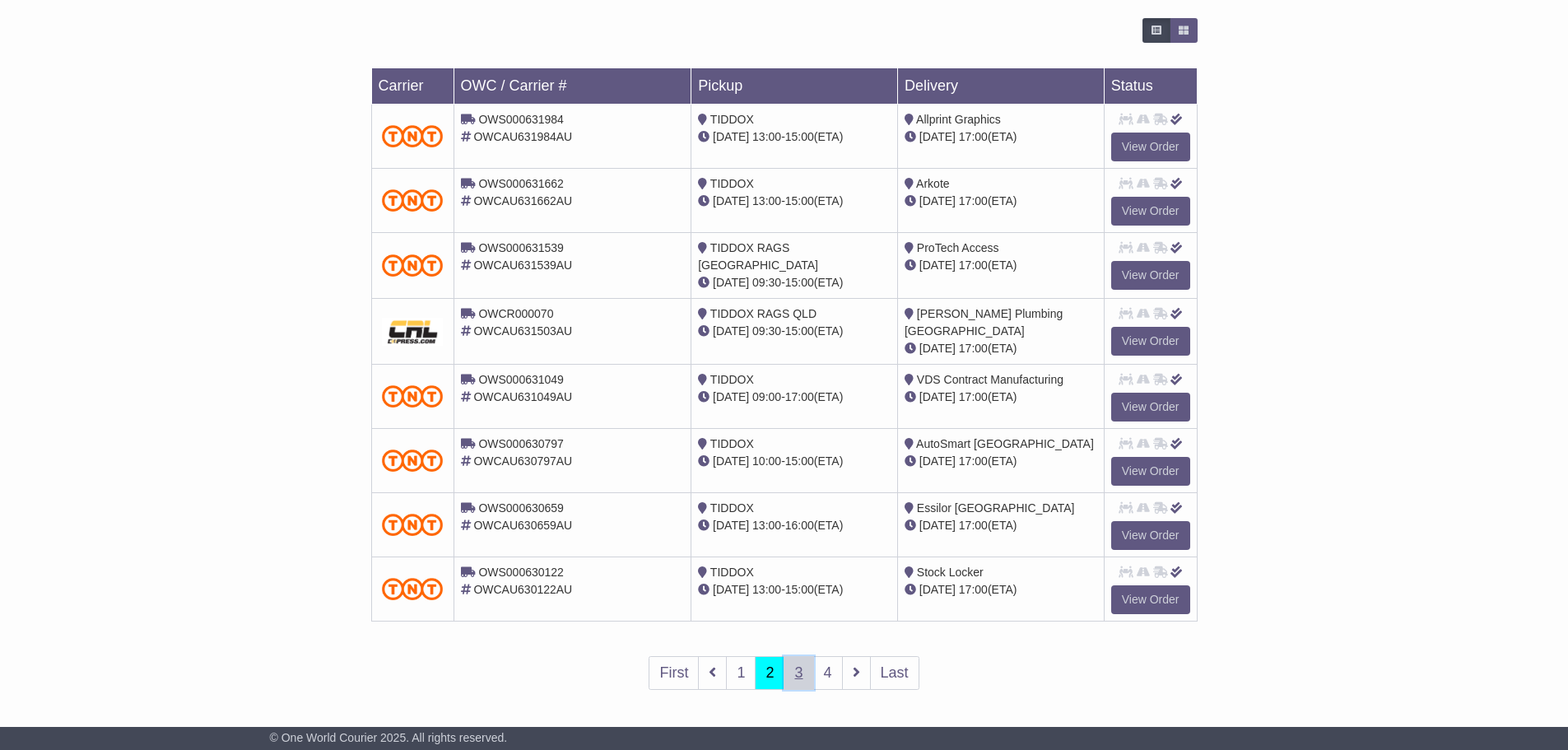
click at [798, 669] on link "3" at bounding box center [798, 672] width 29 height 33
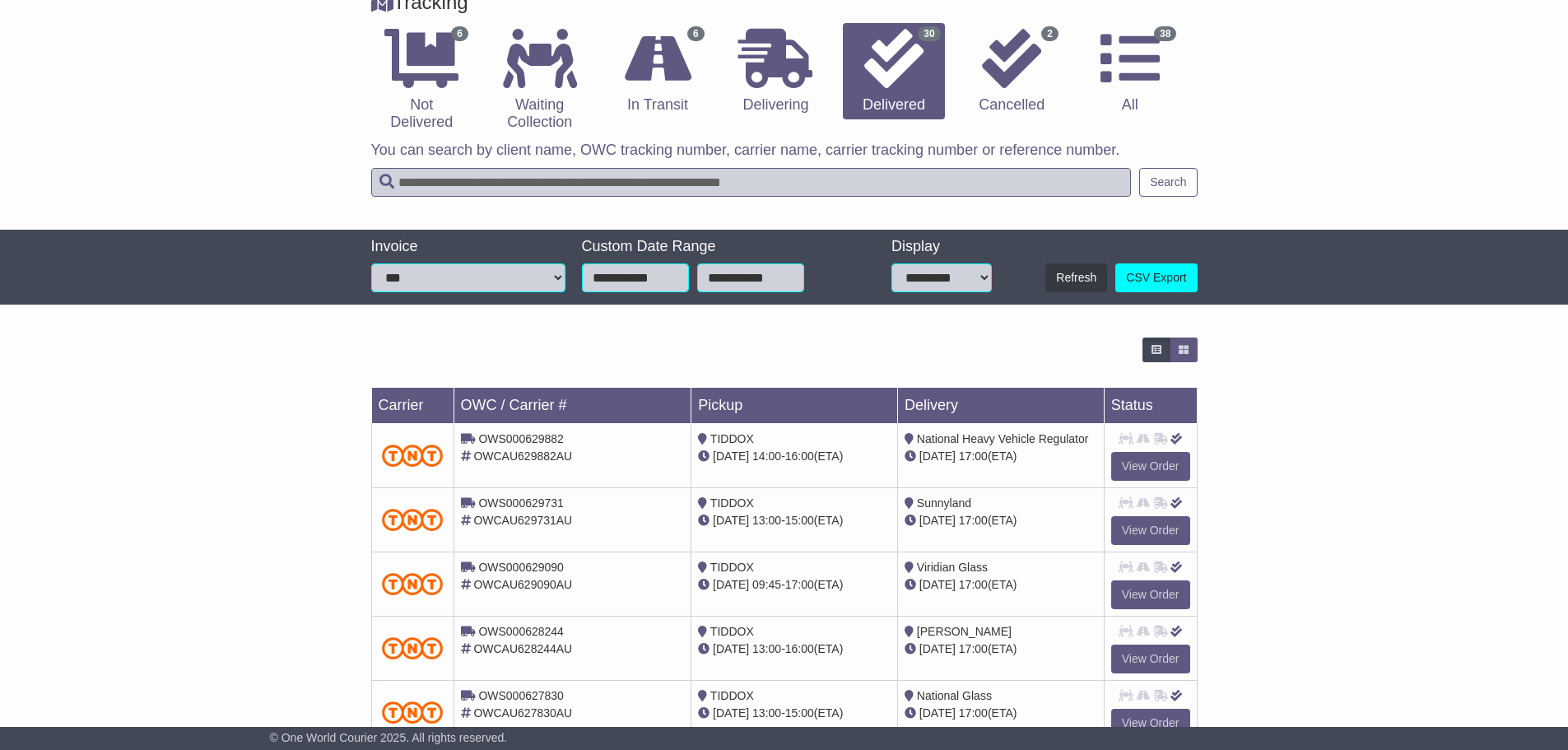
scroll to position [469, 0]
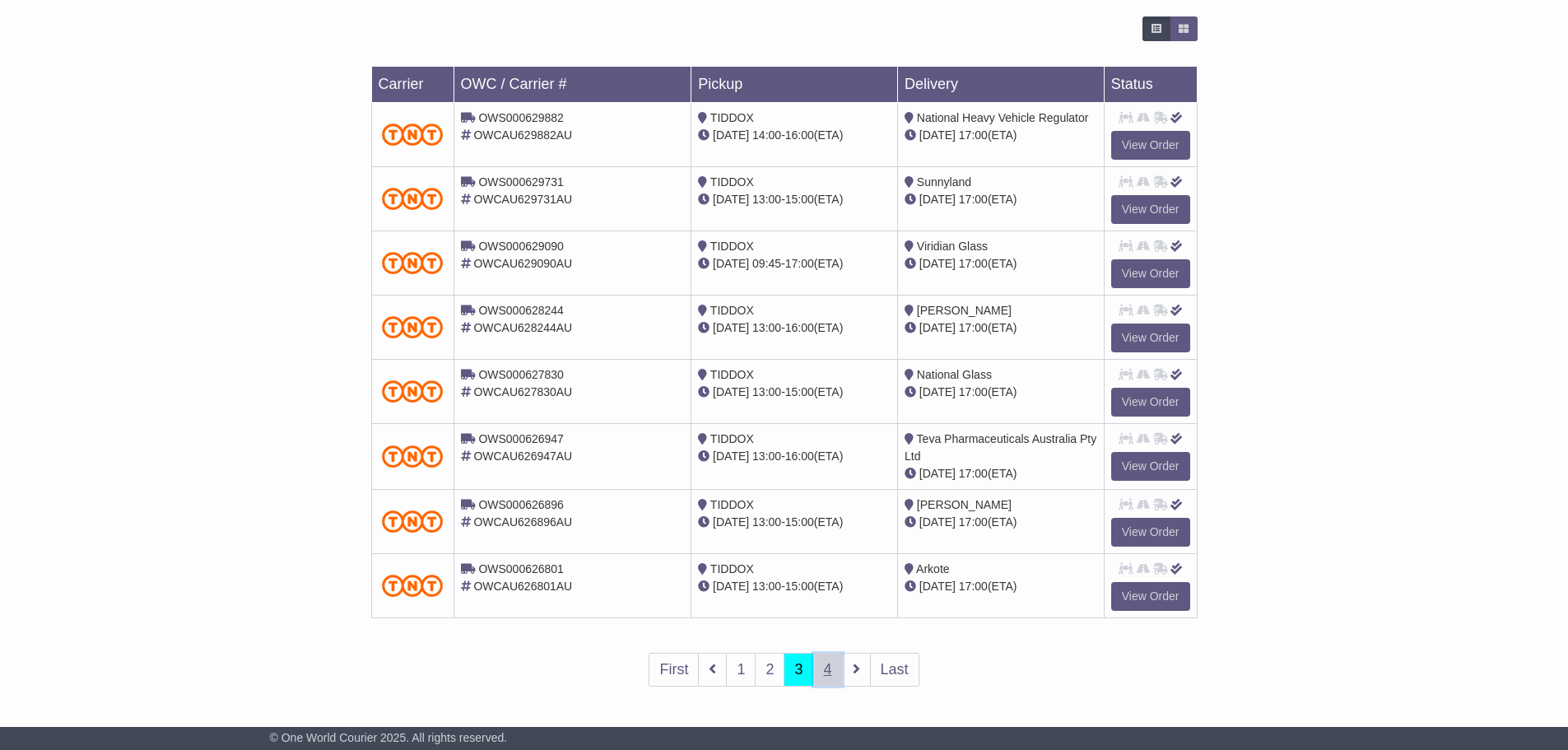
click at [829, 670] on link "4" at bounding box center [828, 670] width 29 height 33
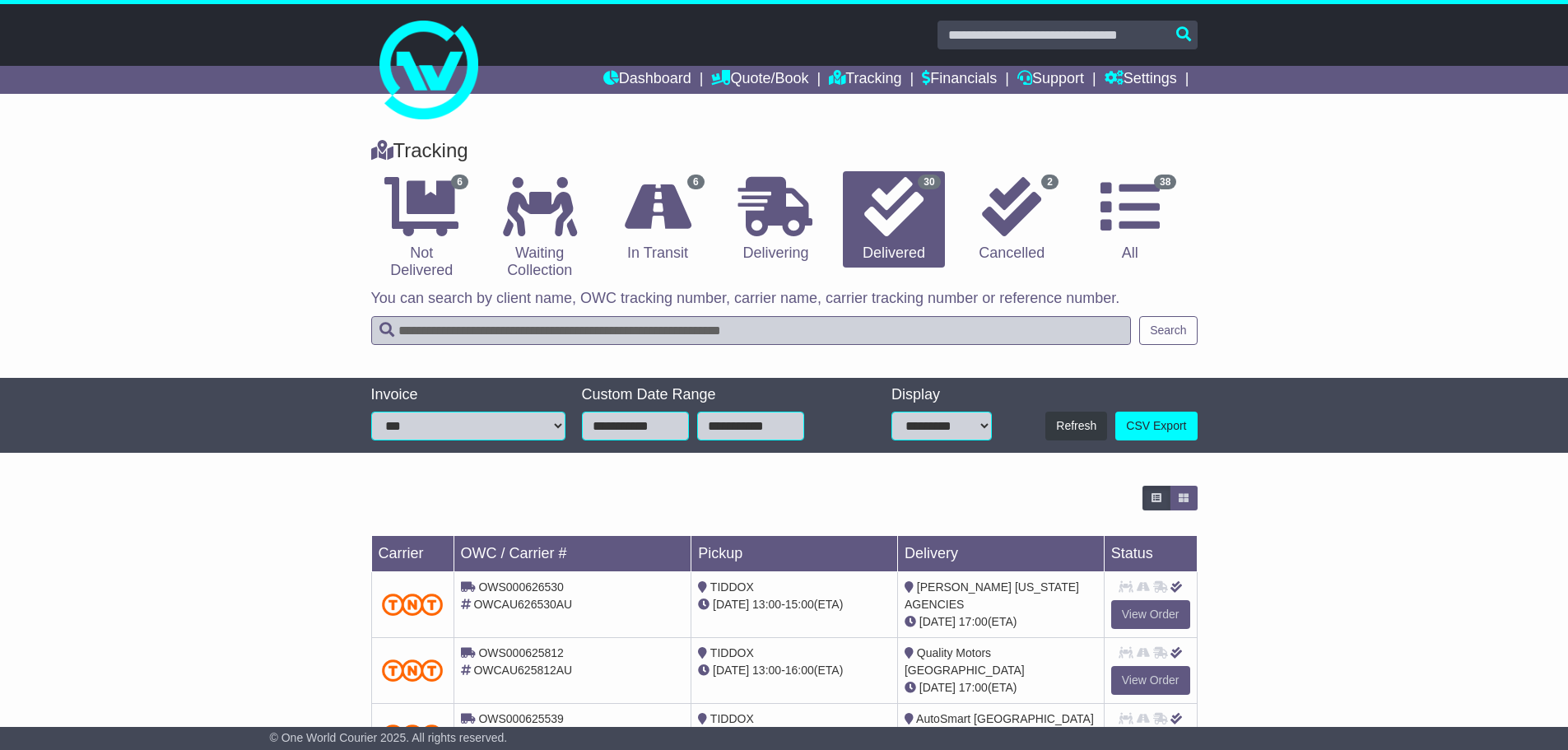
scroll to position [341, 0]
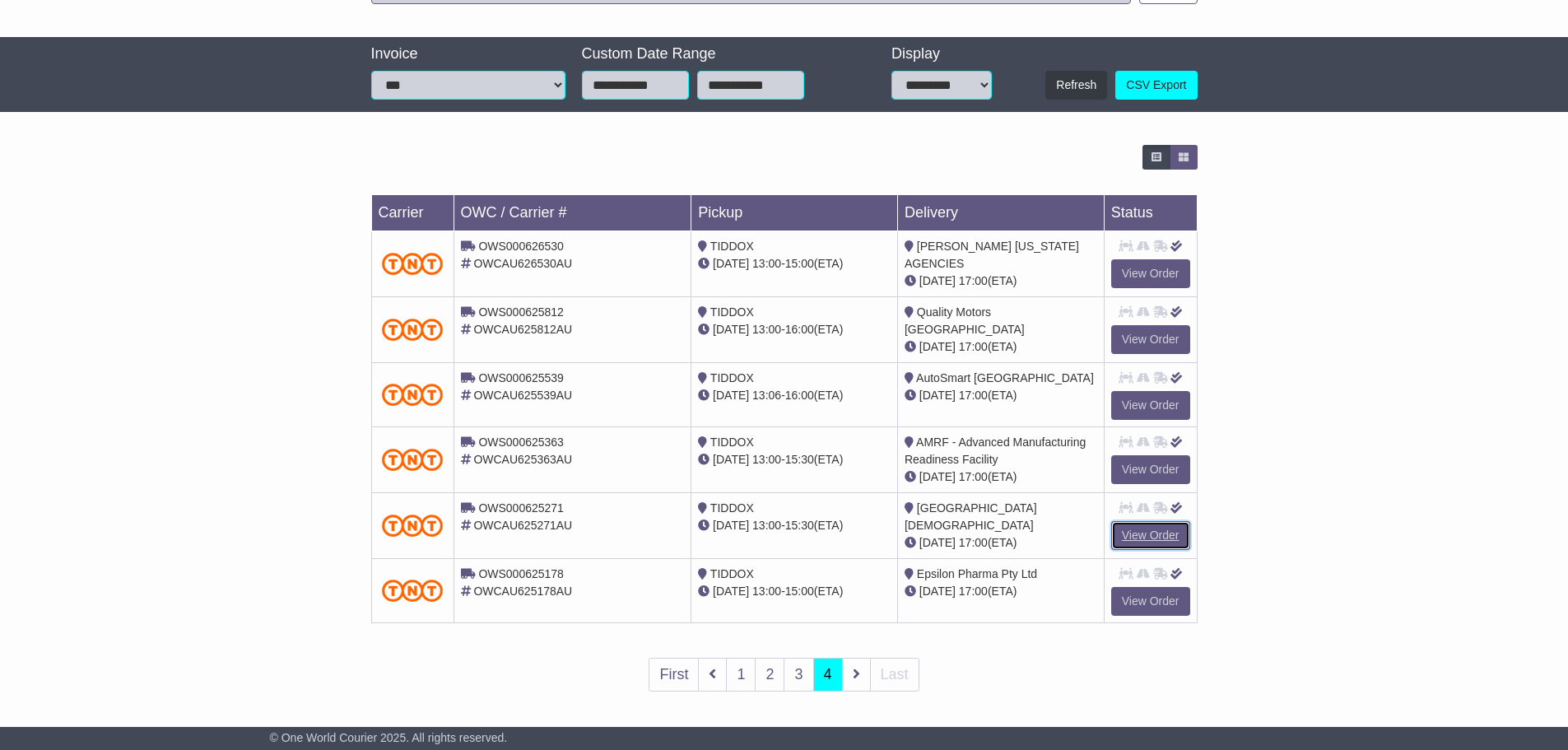
click at [1126, 531] on link "View Order" at bounding box center [1151, 535] width 79 height 28
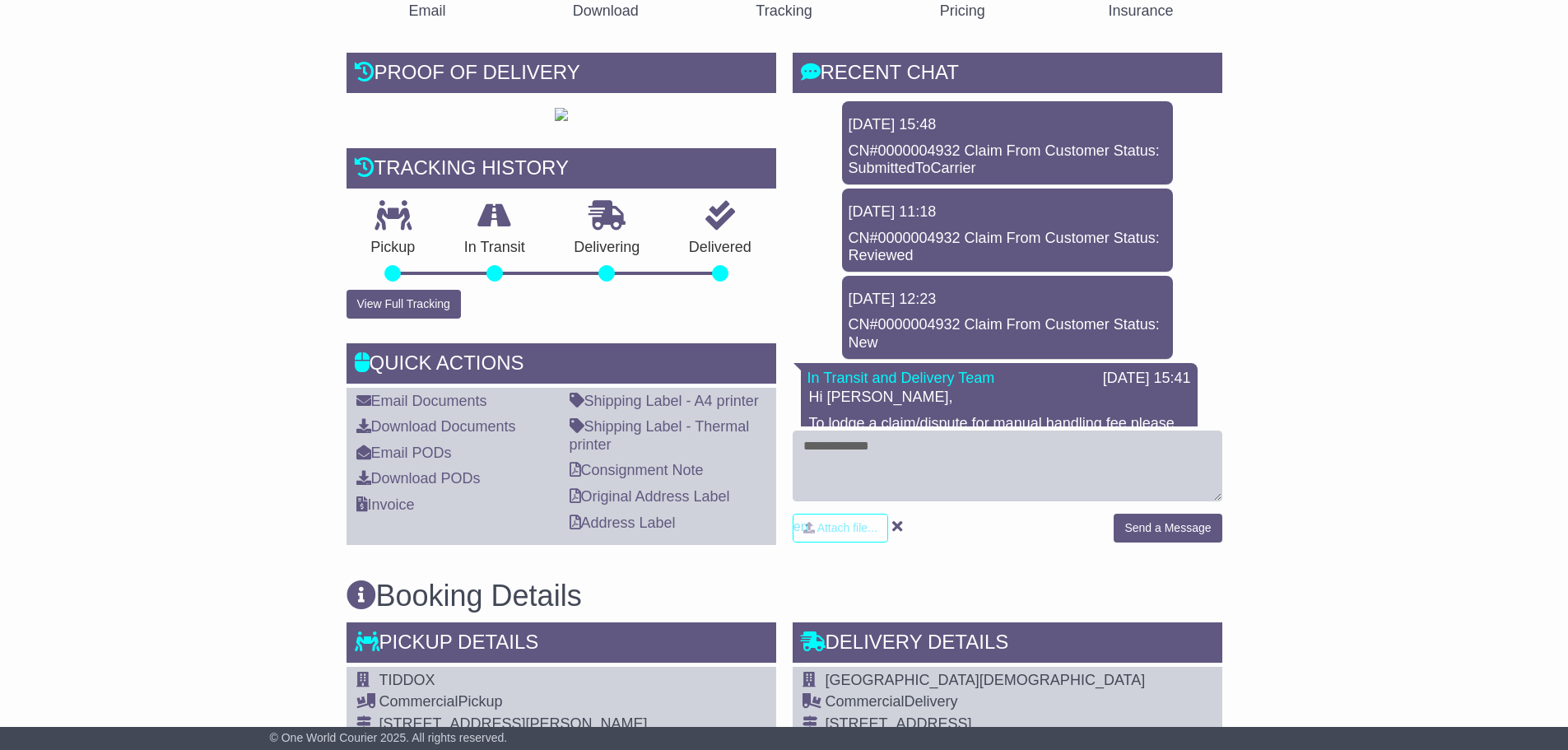
scroll to position [329, 0]
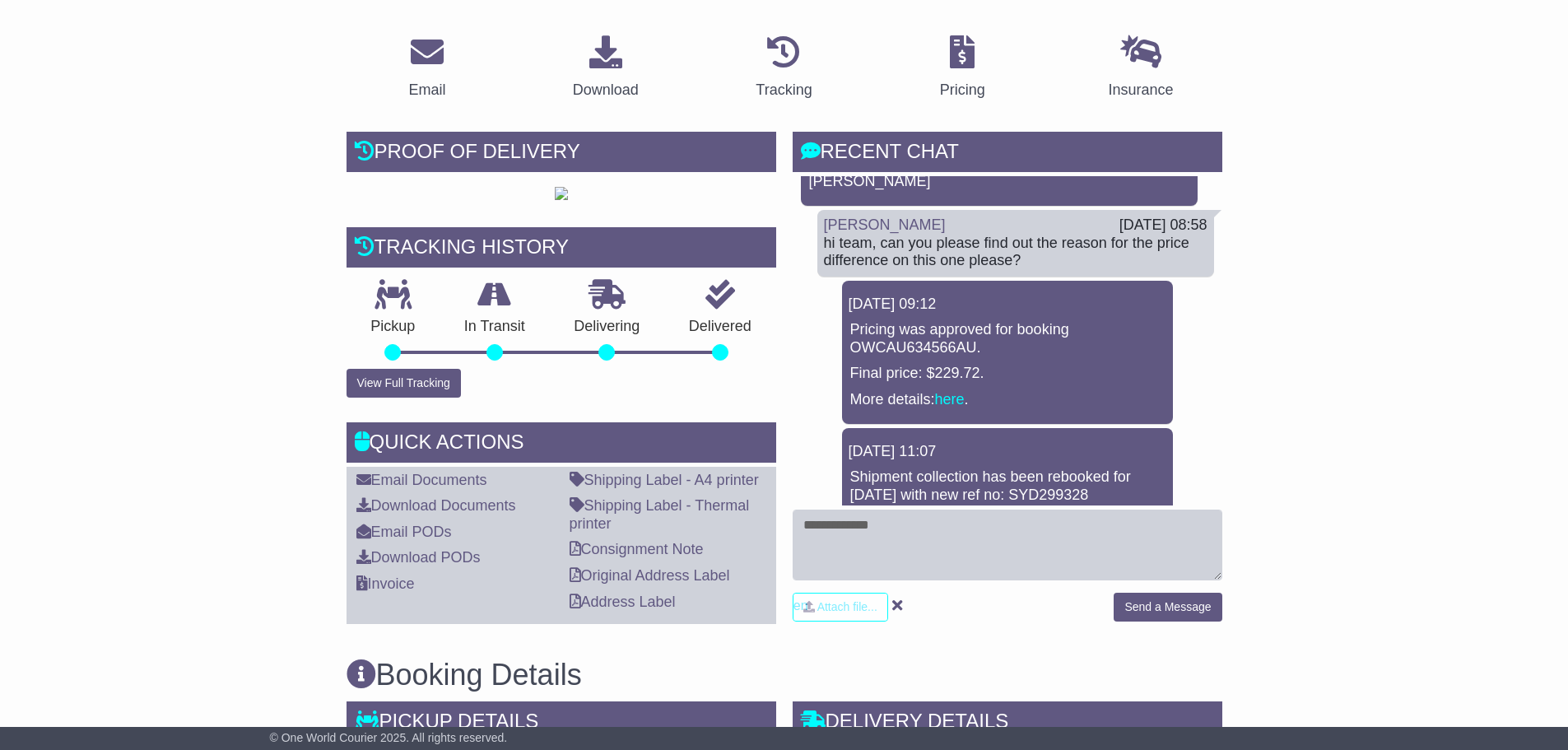
scroll to position [329, 0]
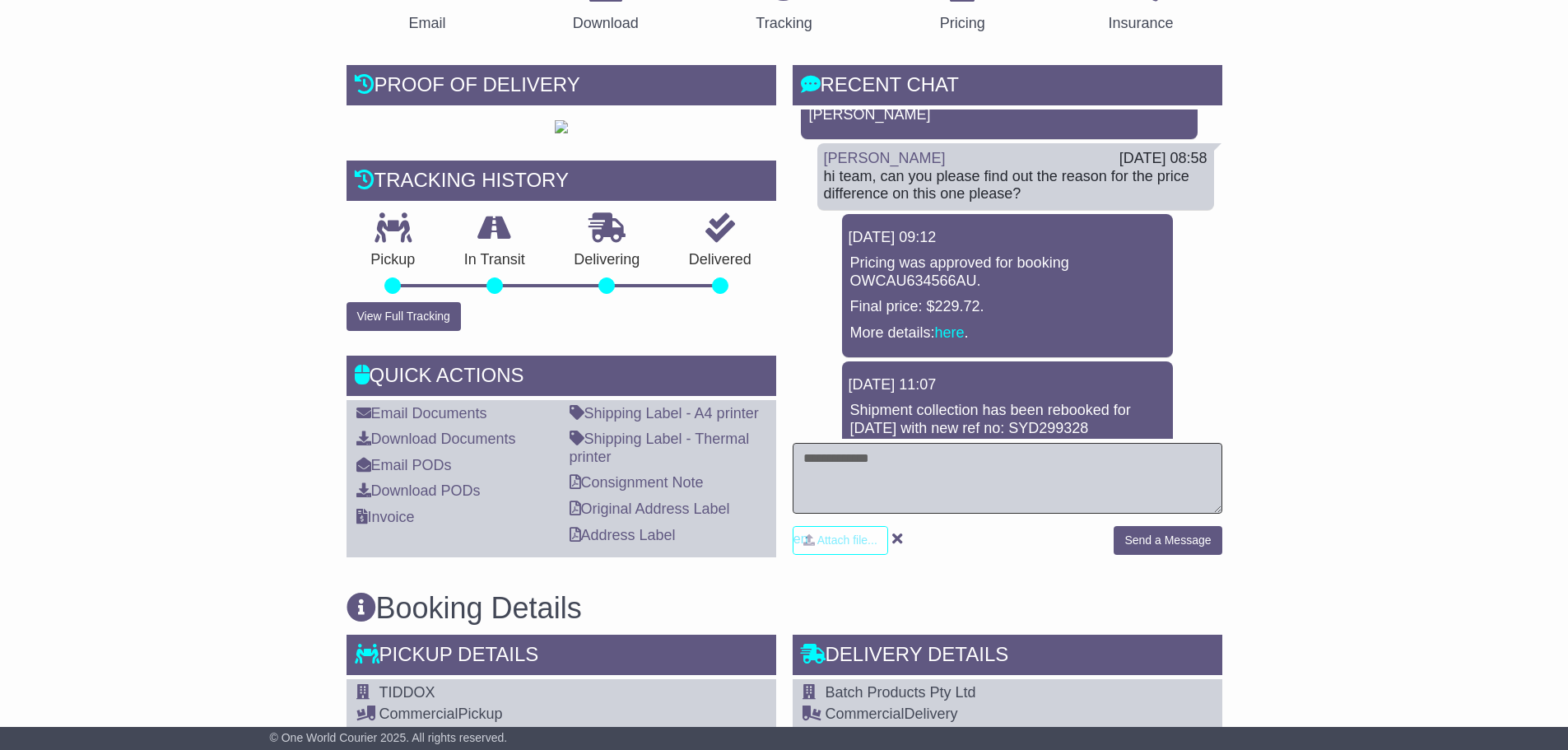
click at [1165, 481] on textarea at bounding box center [1007, 478] width 430 height 71
type textarea "**********"
click at [1148, 538] on button "Send a Message" at bounding box center [1167, 540] width 108 height 28
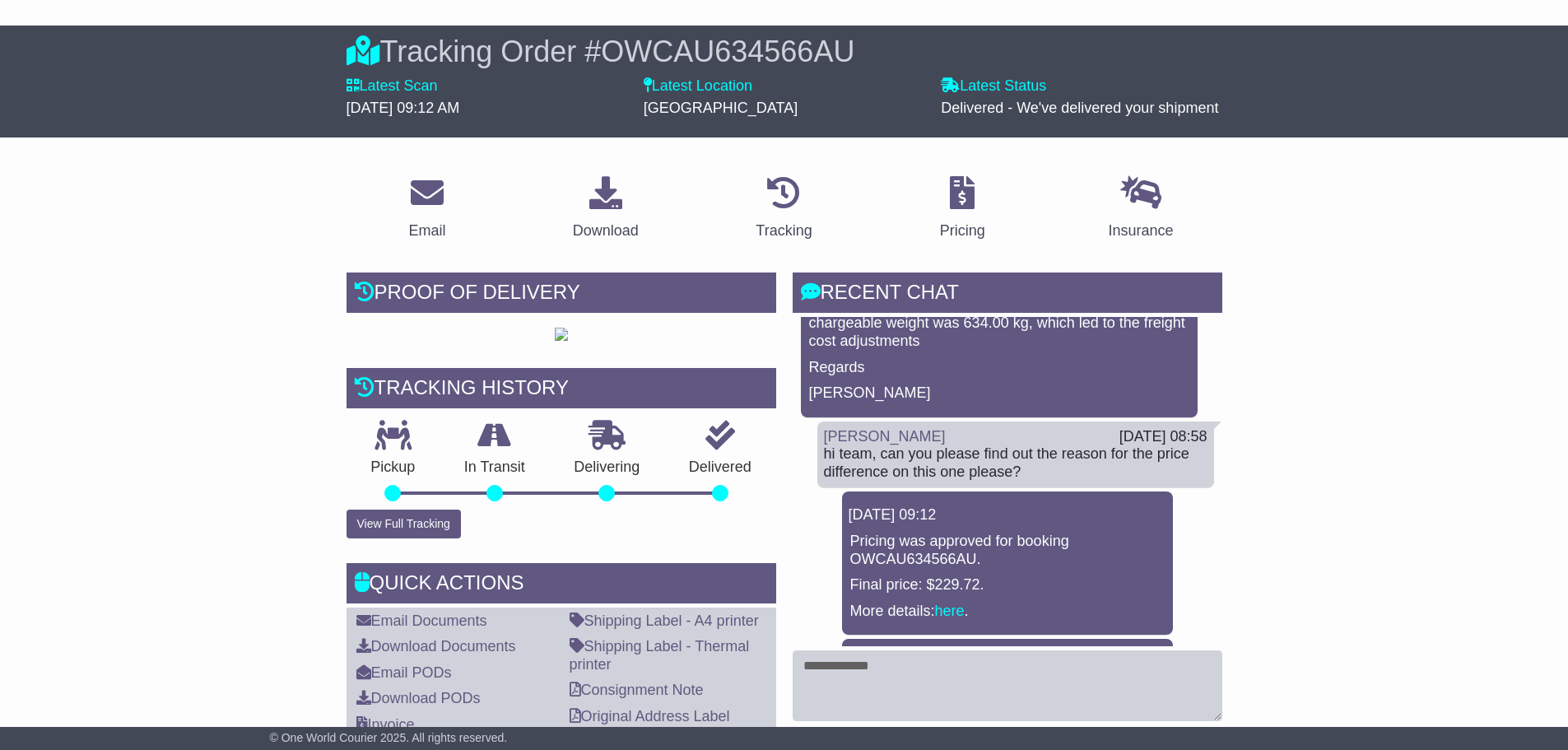
scroll to position [0, 0]
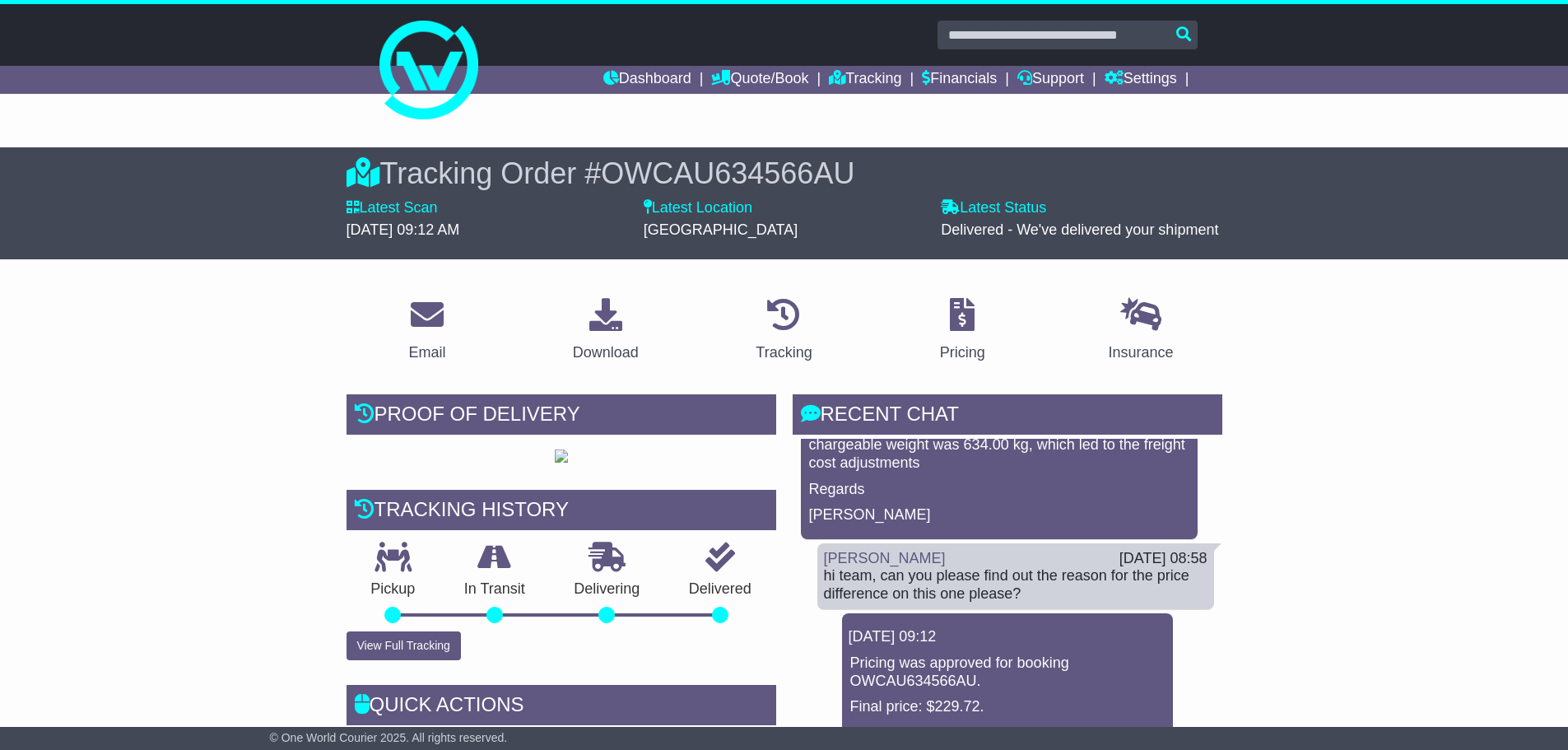
click at [975, 36] on input "text" at bounding box center [1067, 34] width 260 height 28
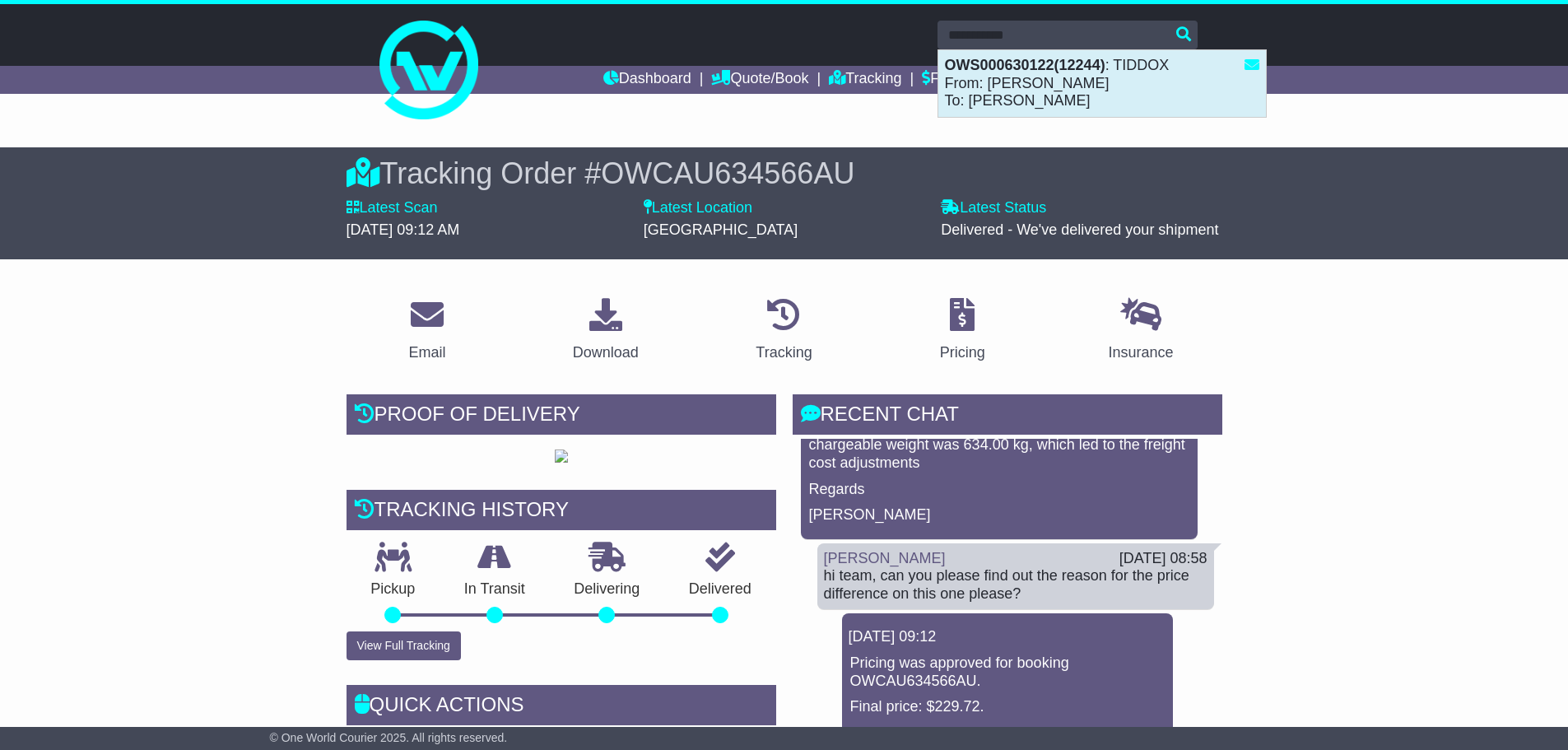
click at [1014, 72] on strong "OWS000630122(12244)" at bounding box center [1024, 65] width 160 height 17
type input "**********"
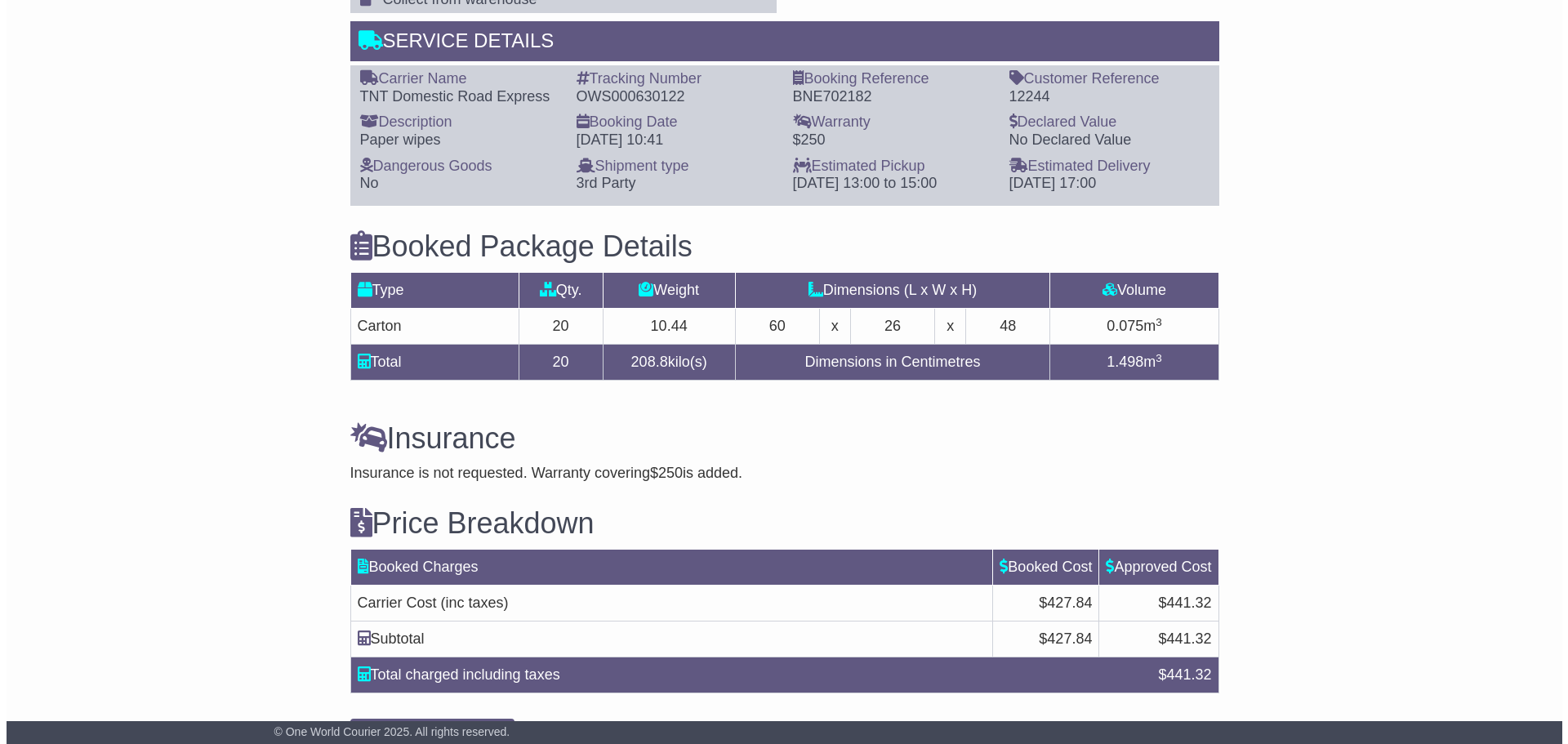
scroll to position [1321, 0]
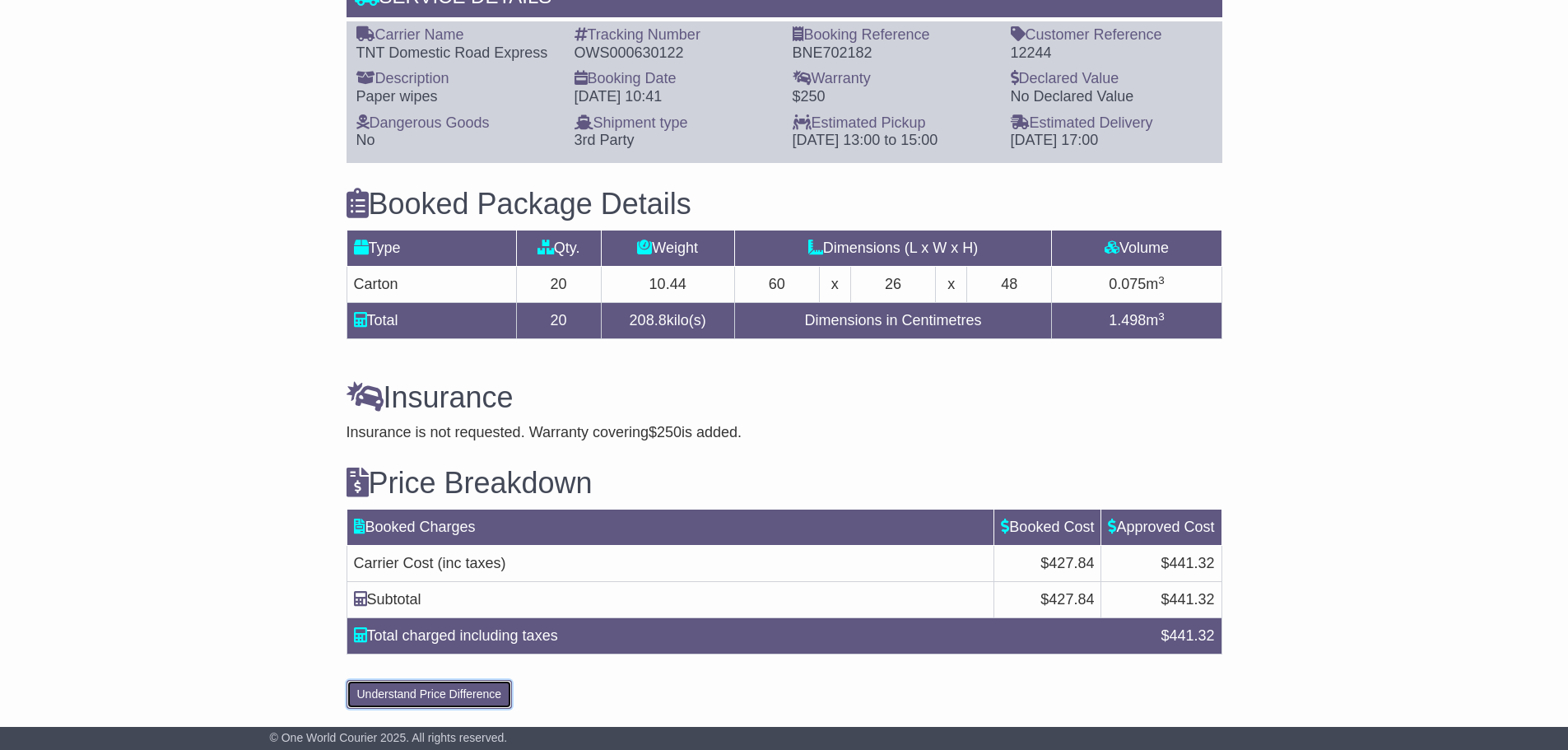
click at [414, 694] on button "Understand Price Difference" at bounding box center [429, 693] width 166 height 28
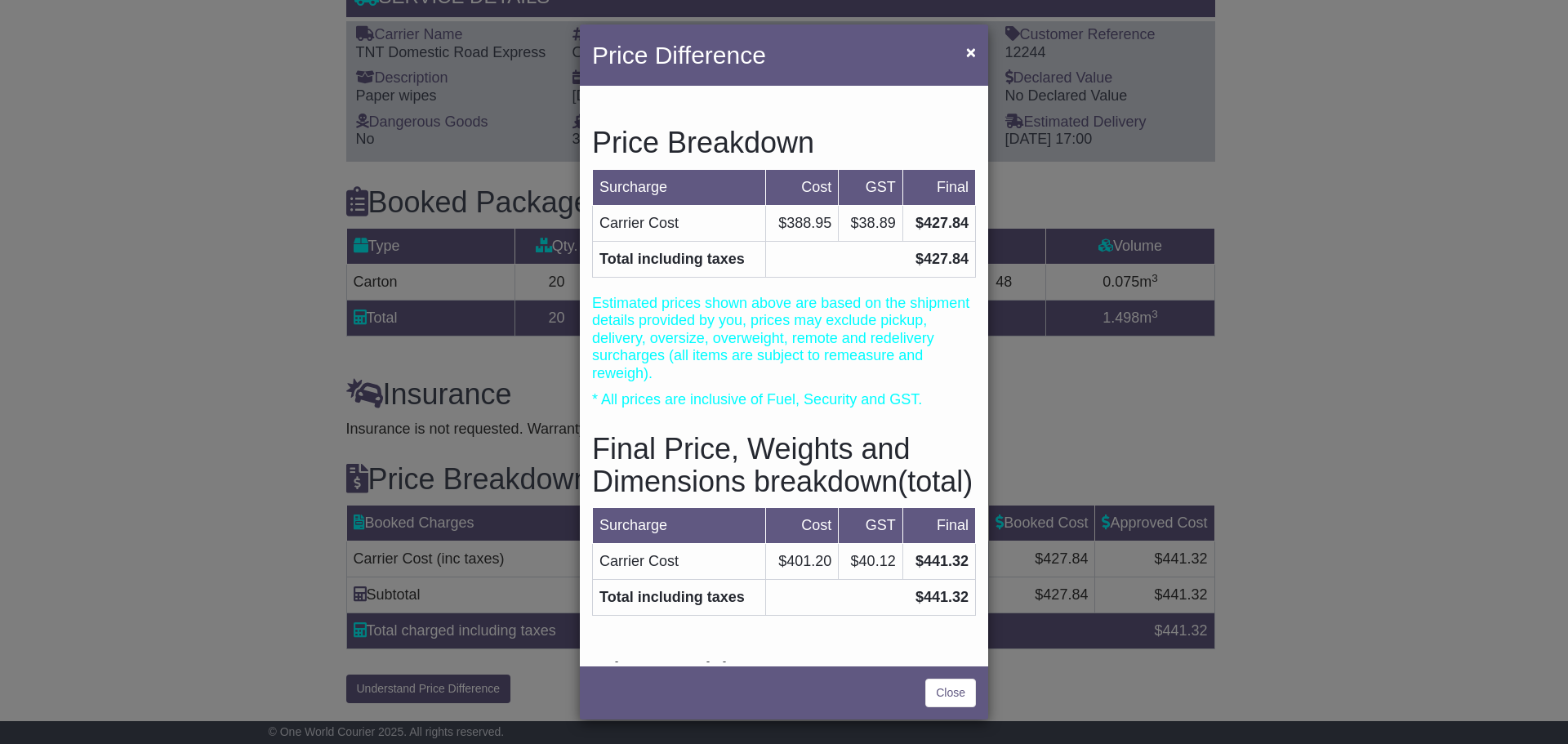
click at [881, 698] on div "Close" at bounding box center [783, 690] width 408 height 57
click at [881, 691] on div "Close" at bounding box center [783, 690] width 408 height 57
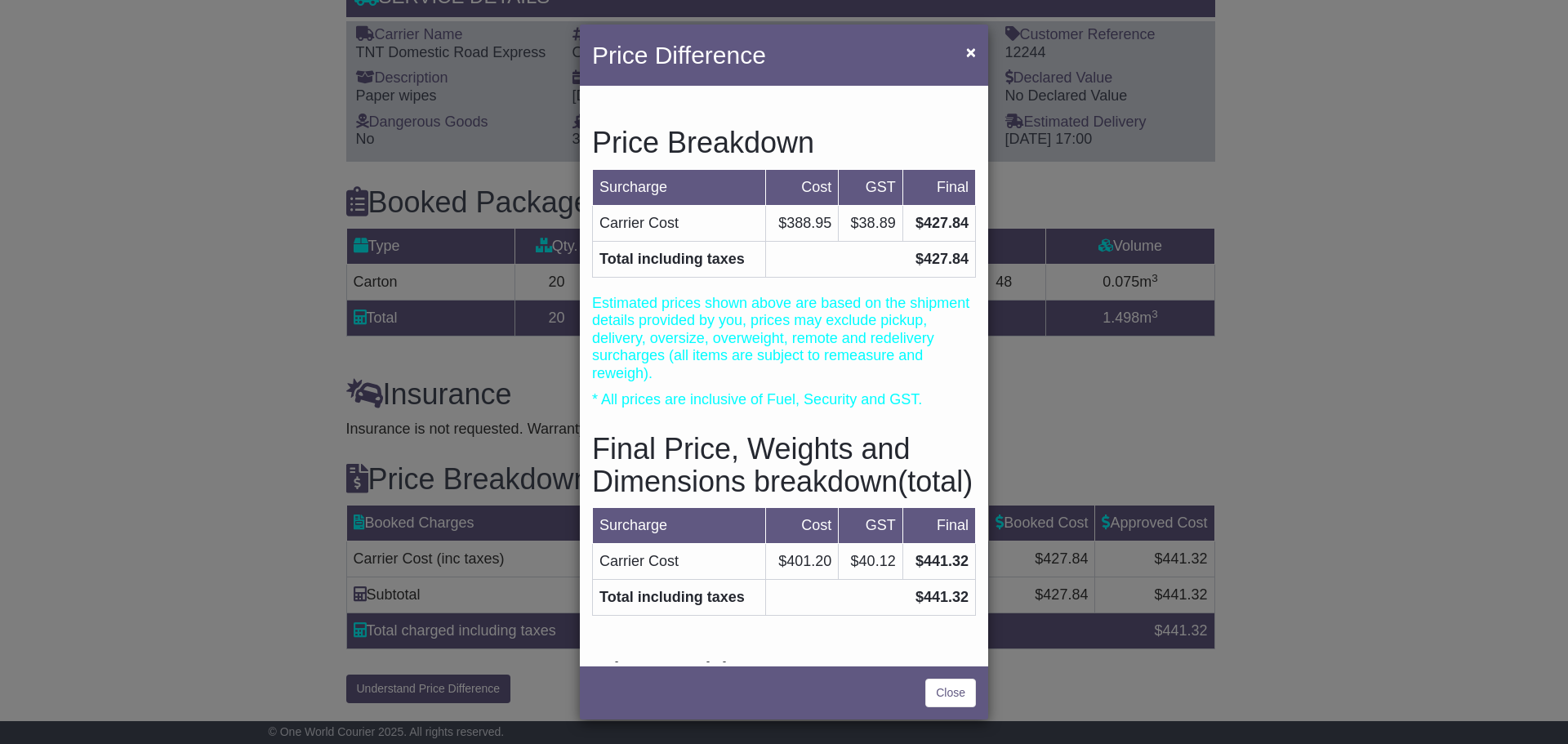
click at [881, 691] on div "Close" at bounding box center [783, 690] width 408 height 57
click at [823, 615] on td "$441.32" at bounding box center [869, 597] width 209 height 36
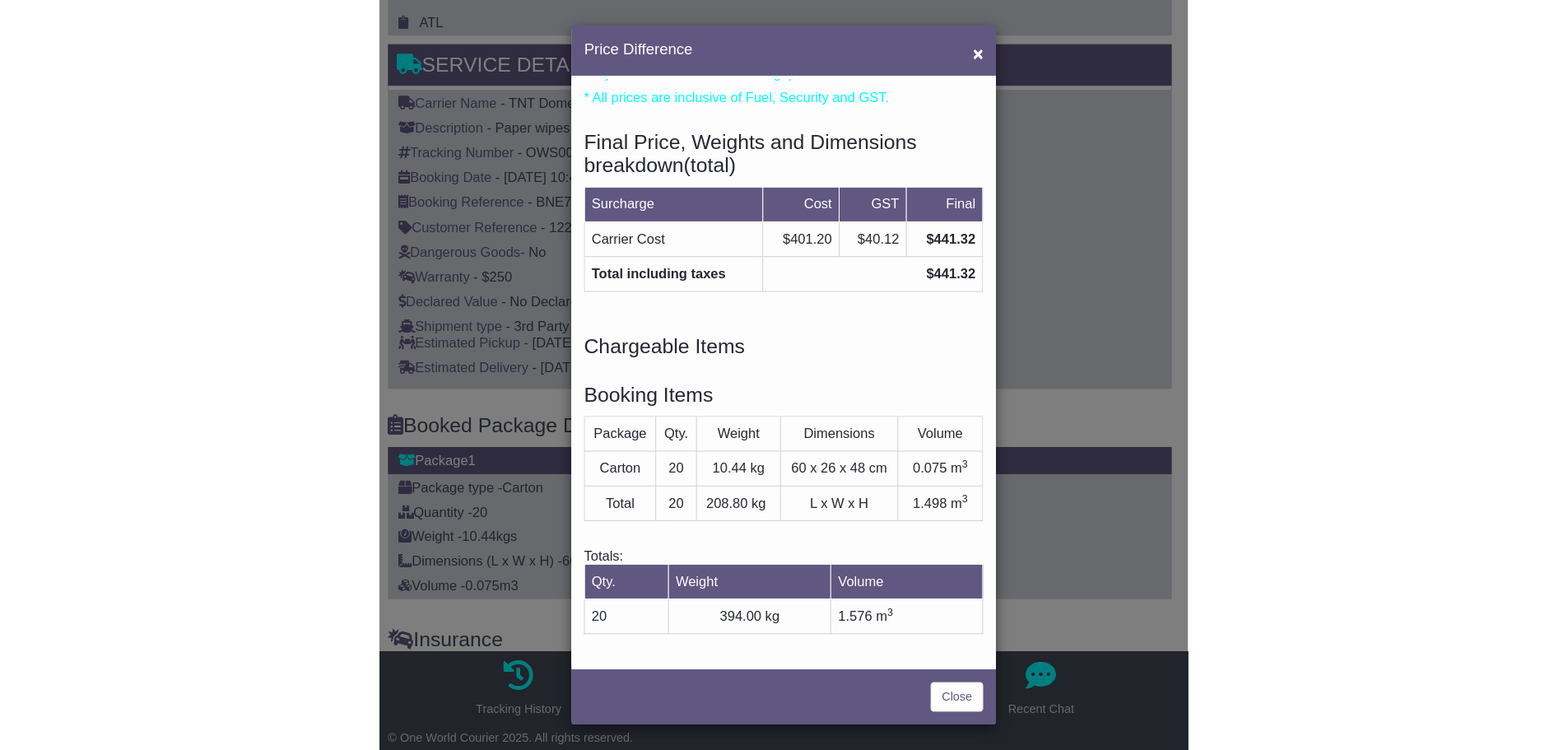
scroll to position [428, 0]
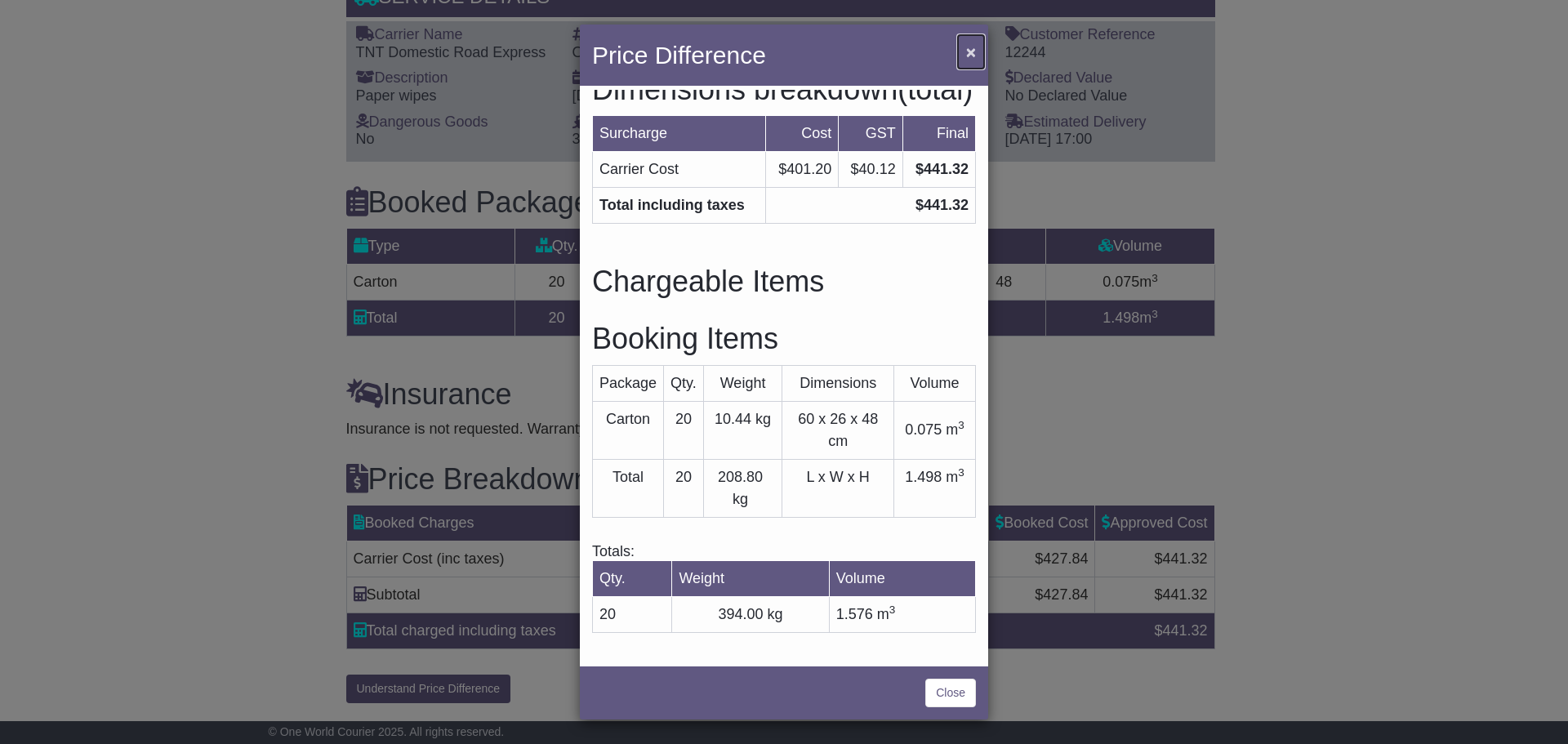
click at [974, 53] on span "×" at bounding box center [971, 52] width 10 height 19
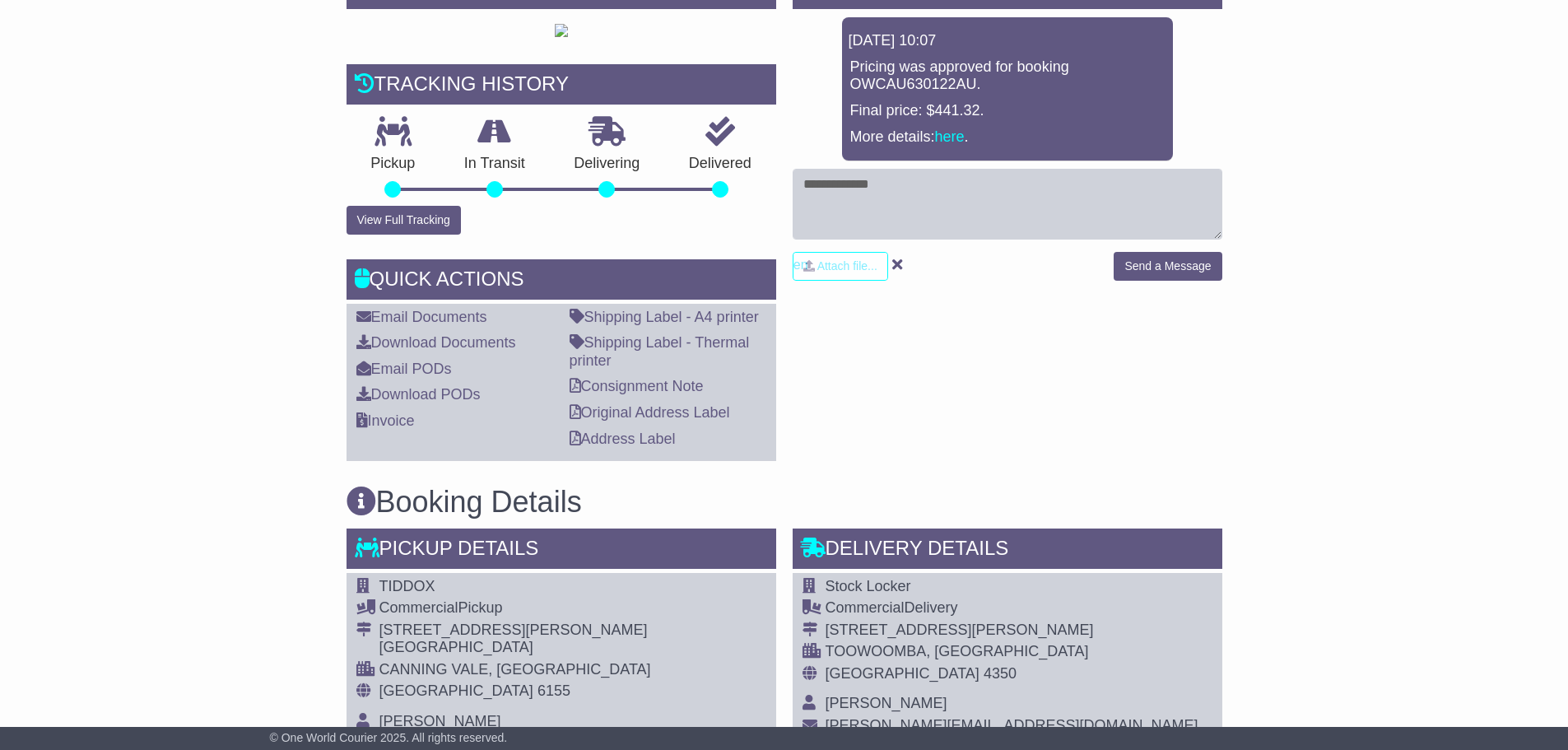
scroll to position [0, 0]
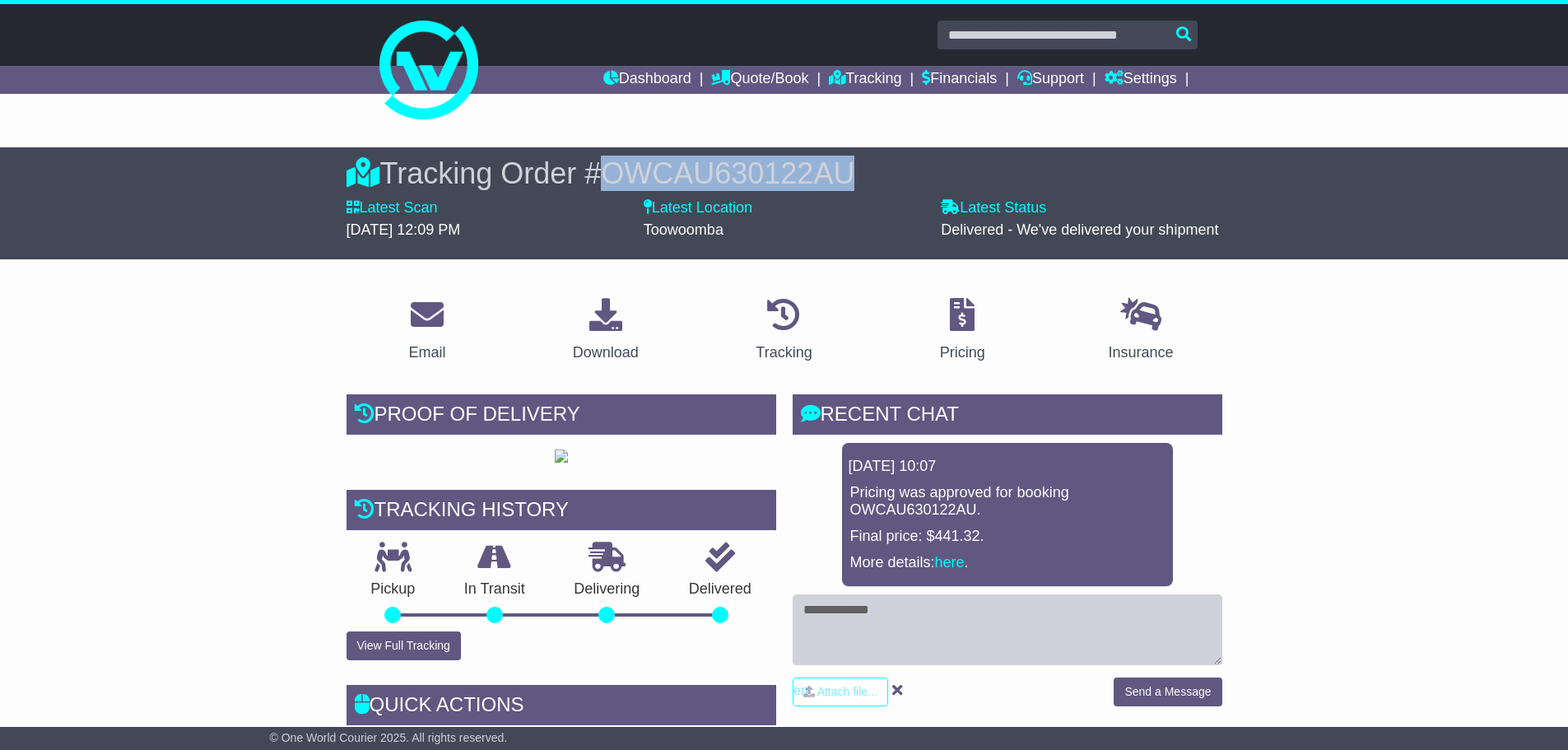
drag, startPoint x: 869, startPoint y: 176, endPoint x: 619, endPoint y: 182, distance: 250.1
click at [619, 182] on div "Tracking Order # OWCAU630122AU" at bounding box center [784, 173] width 876 height 35
copy span "OWCAU630122AU"
click at [1127, 78] on link "Settings" at bounding box center [1141, 80] width 73 height 28
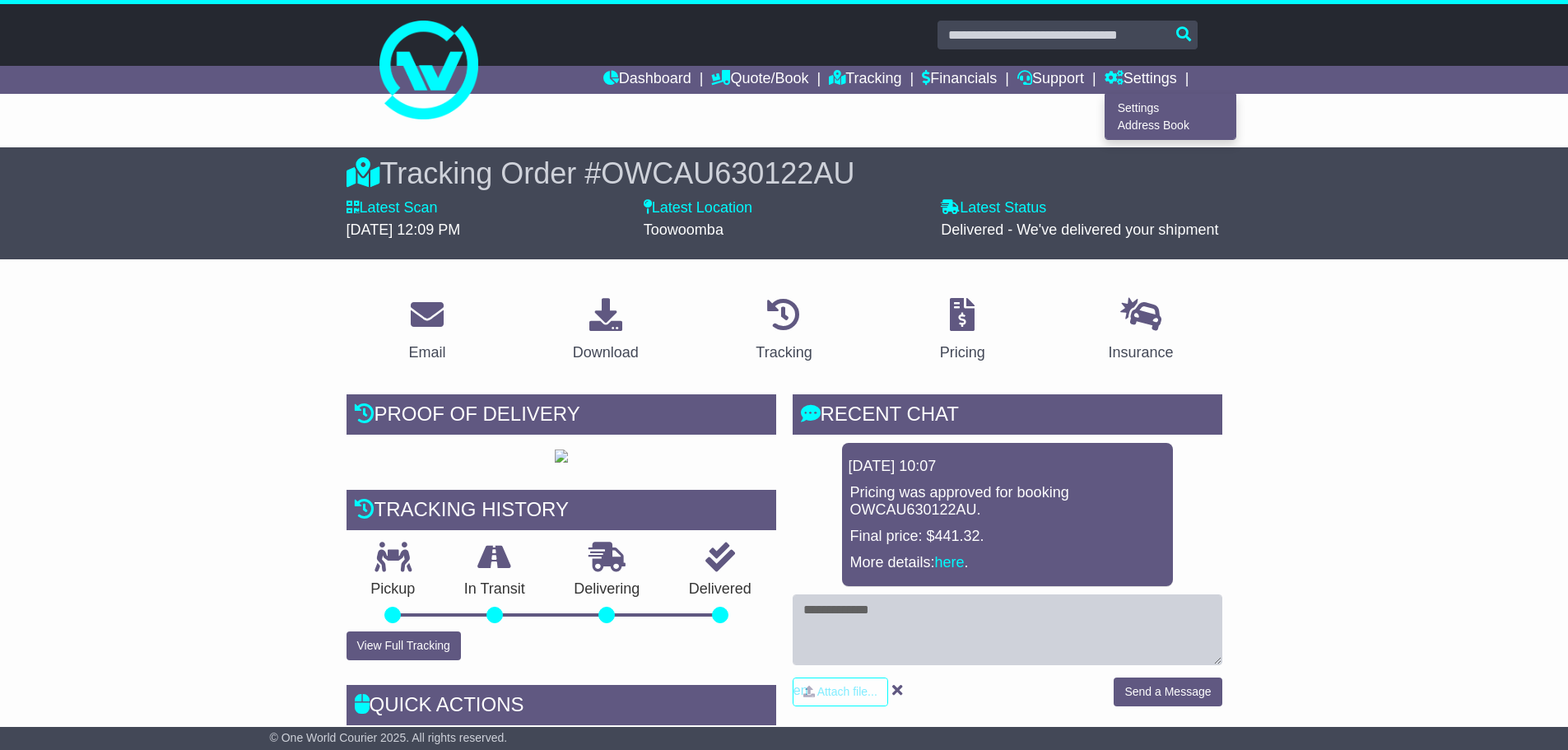
click at [1061, 74] on link "Support" at bounding box center [1051, 80] width 67 height 28
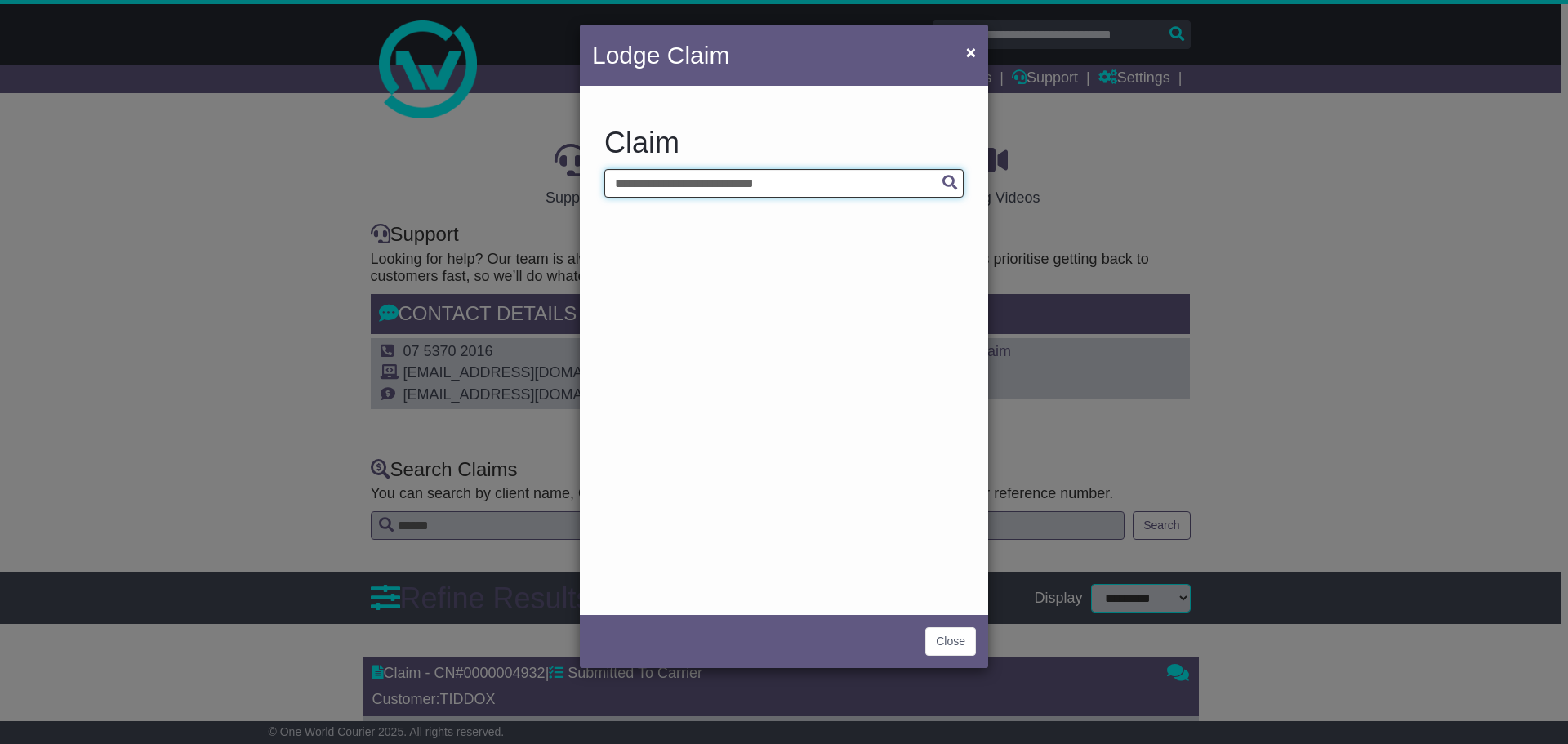
click at [805, 187] on input "text" at bounding box center [783, 183] width 359 height 28
paste input "**********"
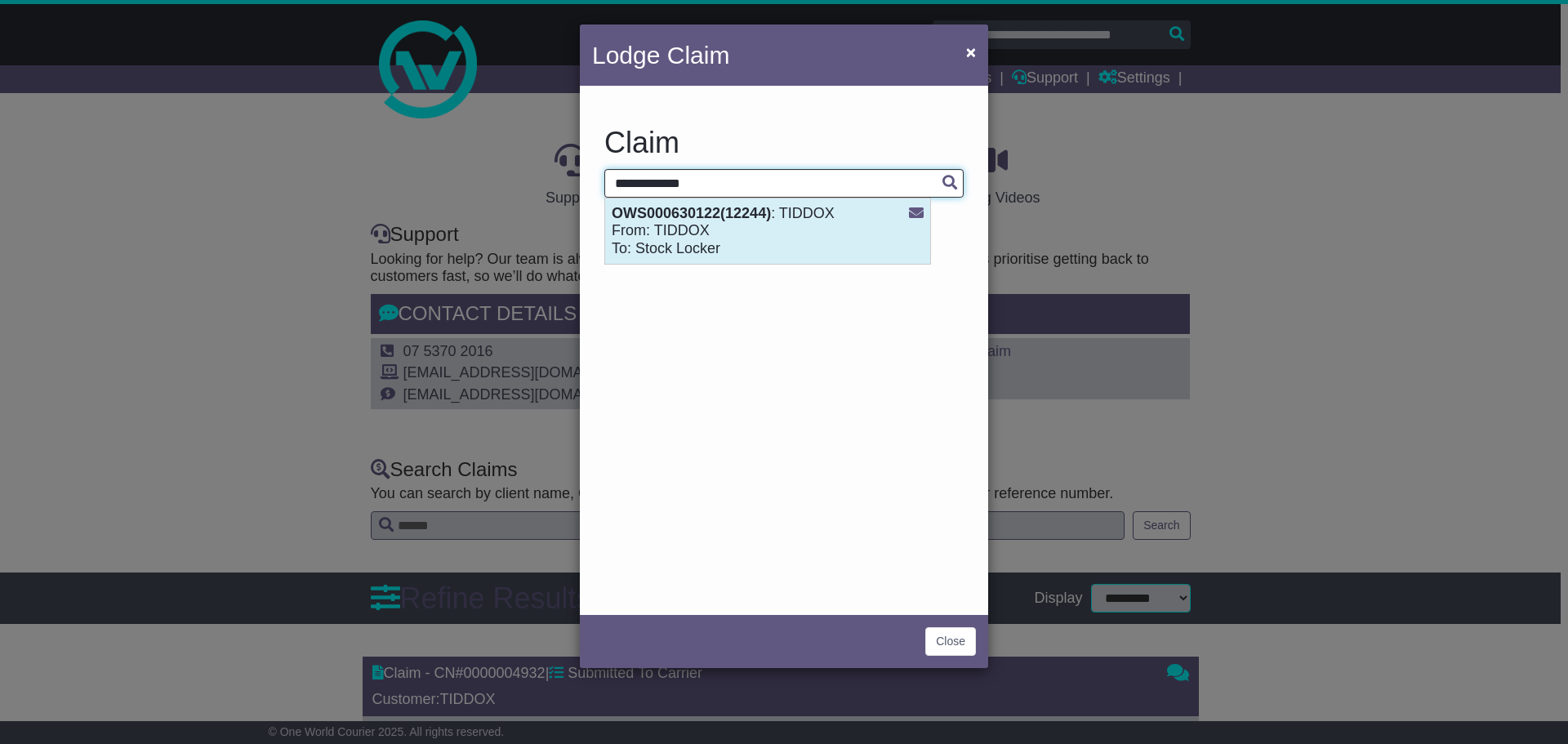
click at [755, 237] on div "OWS000630122(12244) : TIDDOX From: TIDDOX To: Stock Locker" at bounding box center [767, 232] width 325 height 66
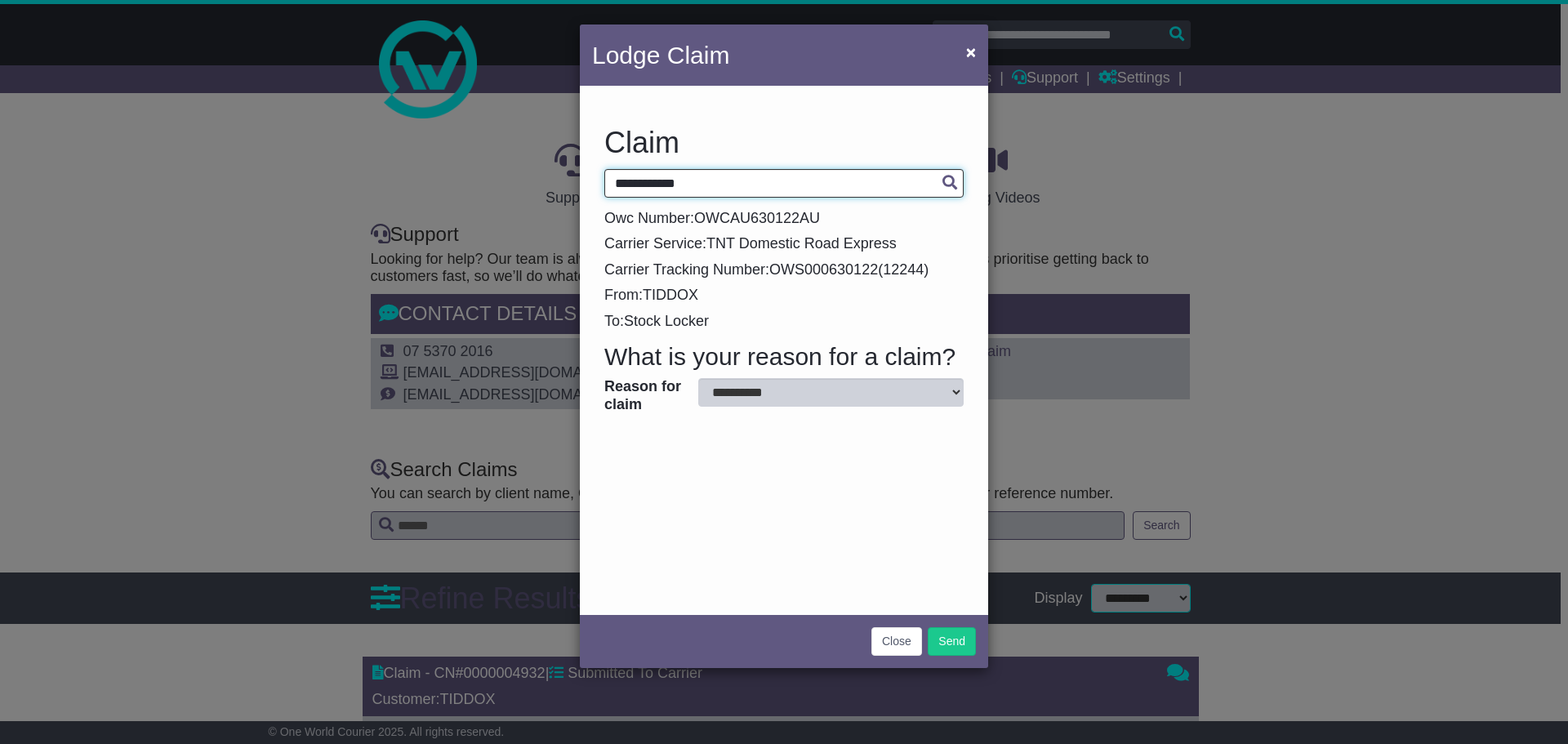
type input "**********"
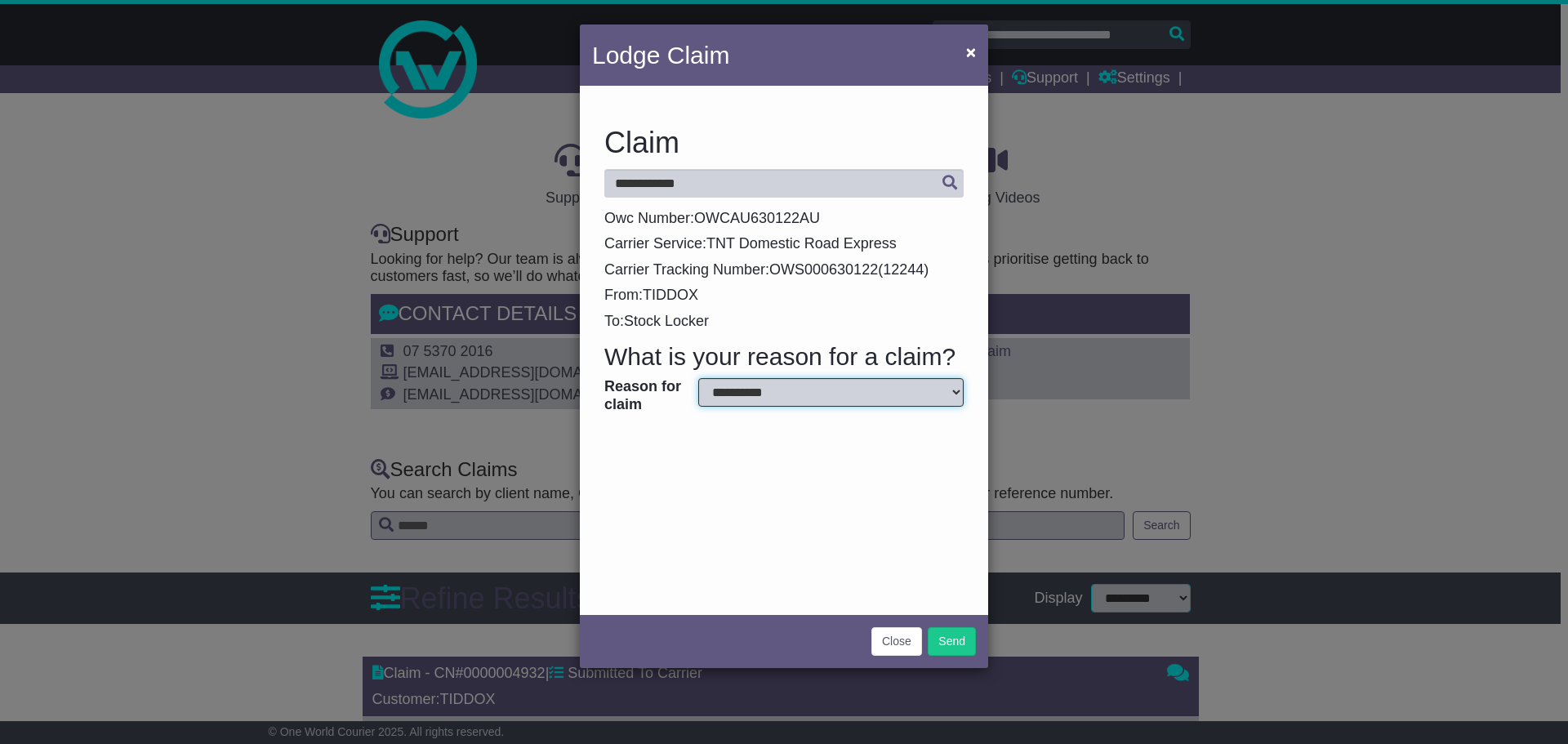
click at [782, 392] on select "**********" at bounding box center [831, 391] width 265 height 28
select select "*"
click at [698, 378] on select "**********" at bounding box center [831, 391] width 265 height 28
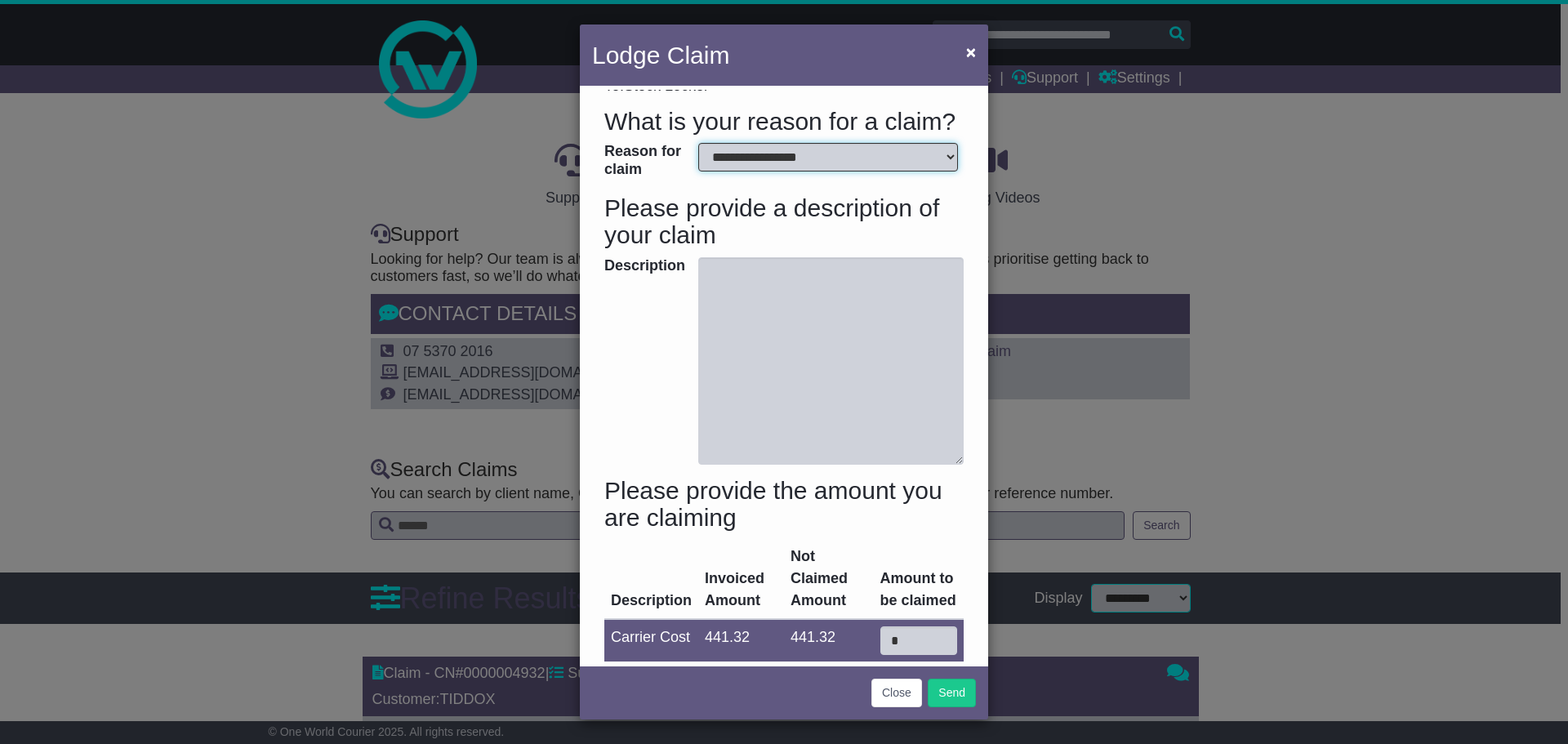
scroll to position [244, 0]
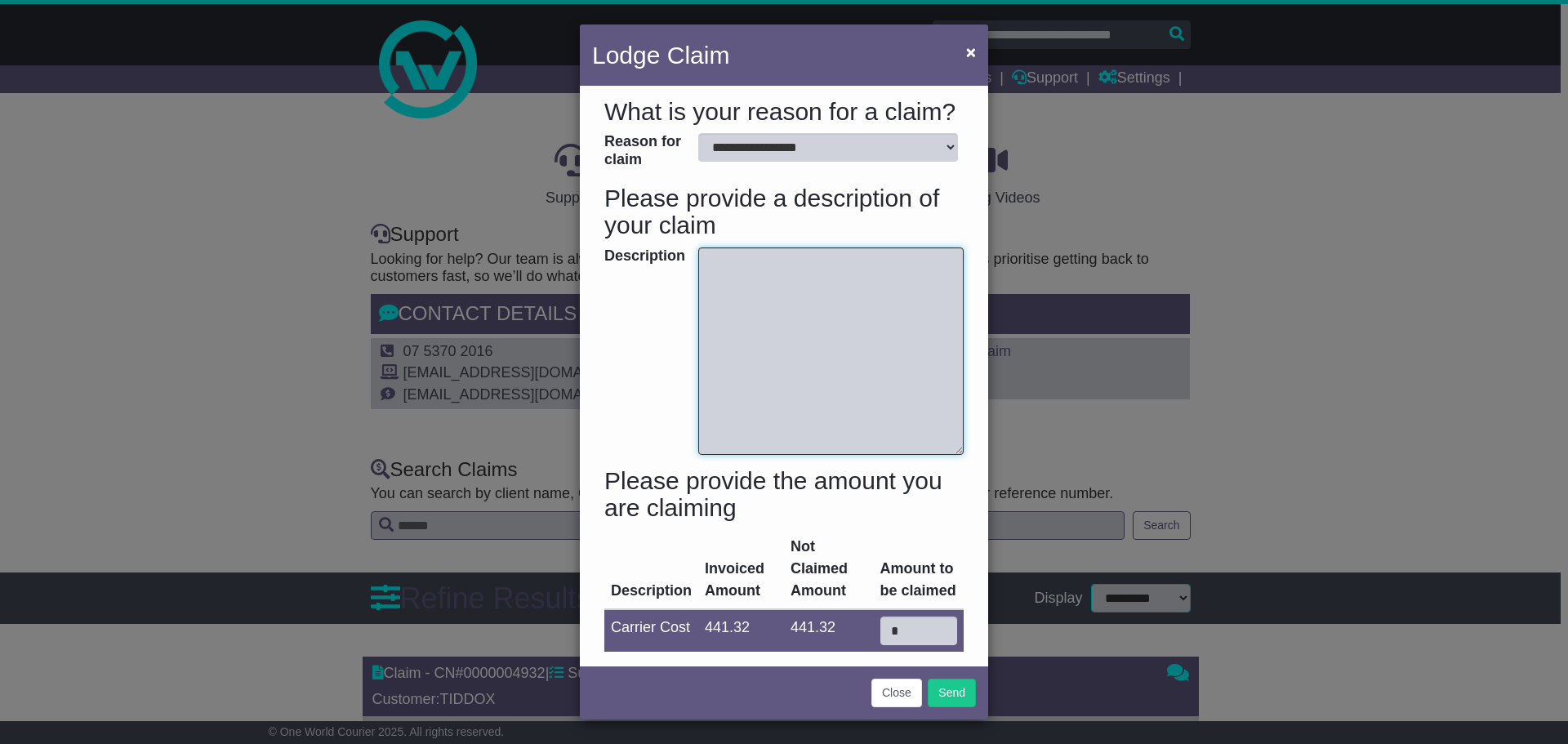
click at [770, 314] on textarea "Description" at bounding box center [831, 351] width 265 height 207
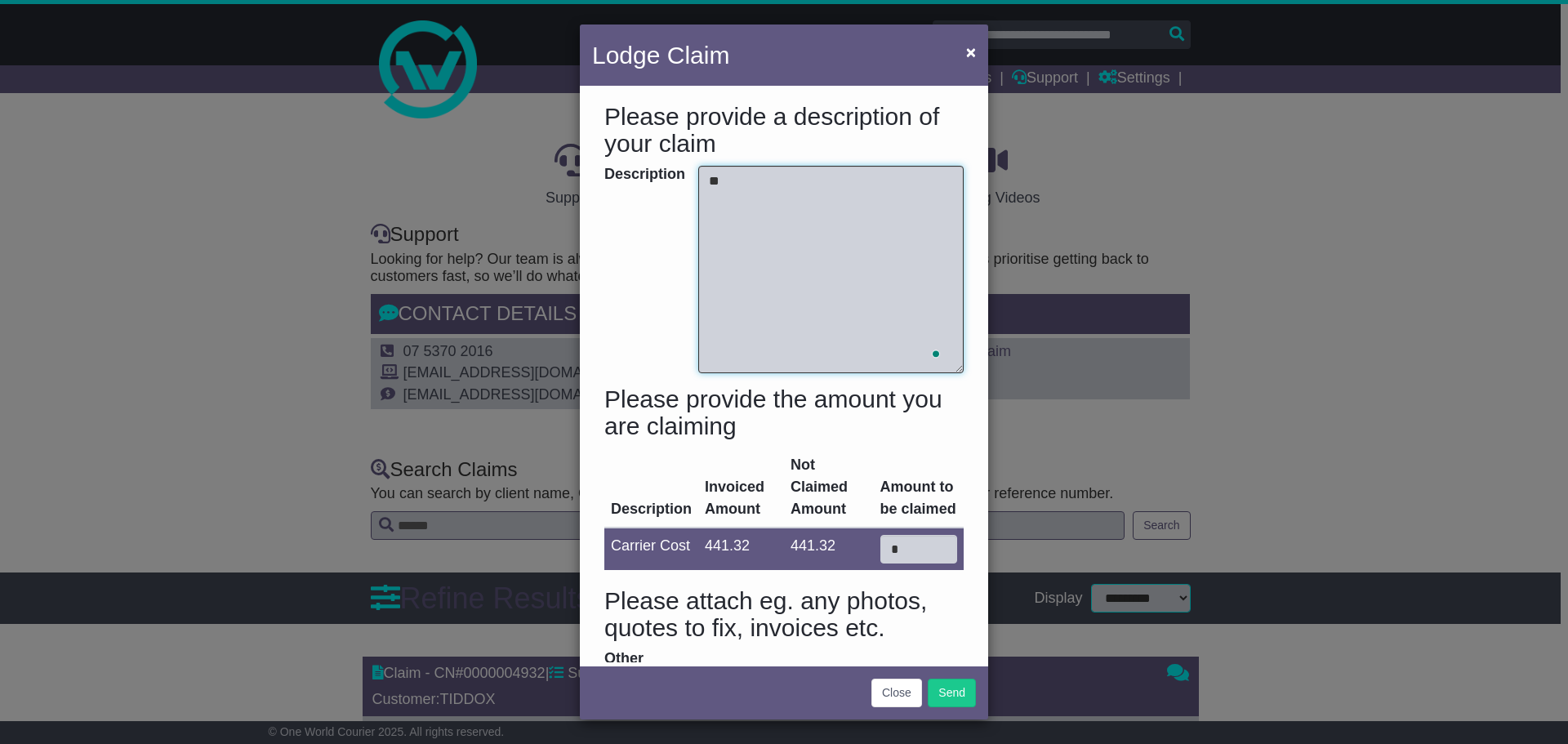
type textarea "*"
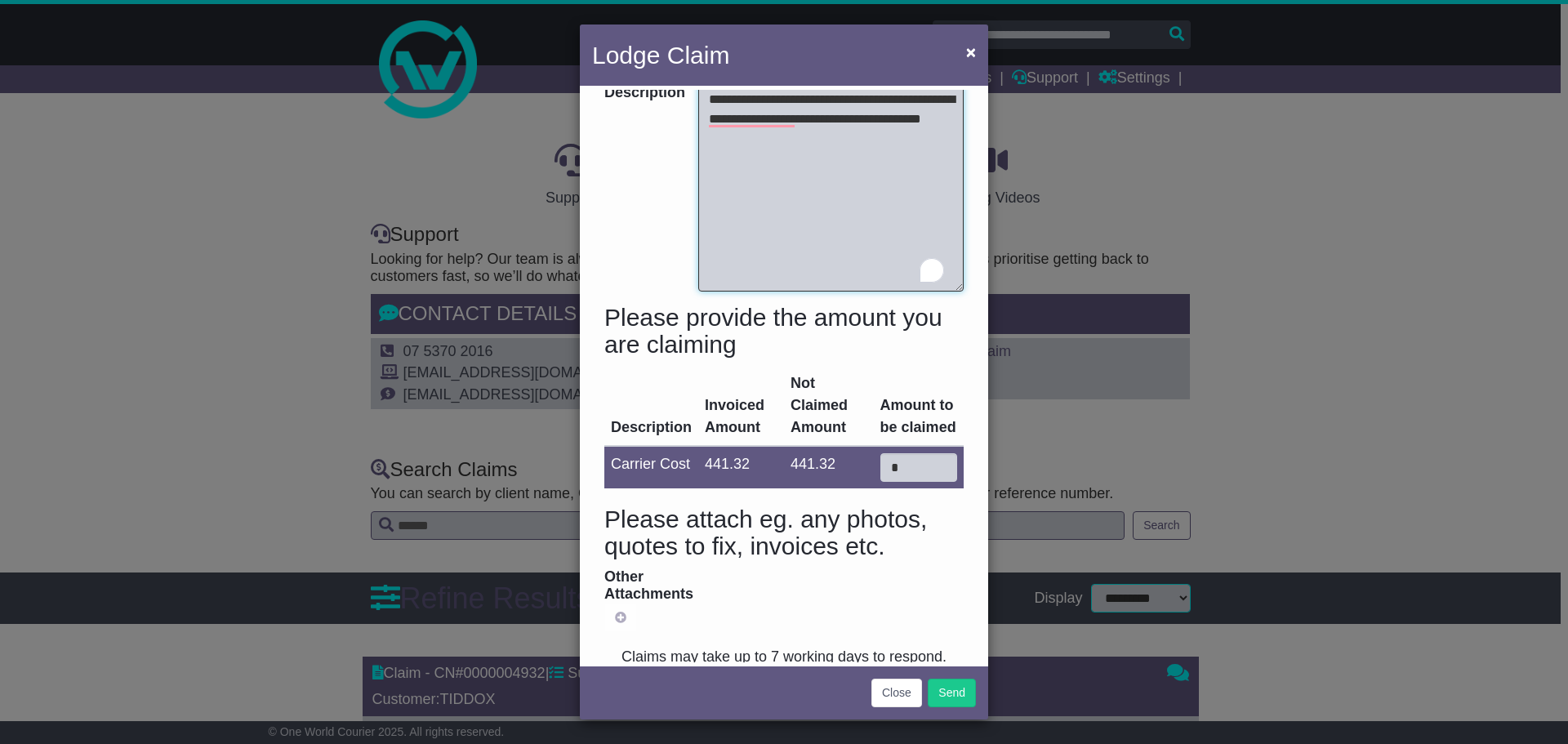
scroll to position [425, 0]
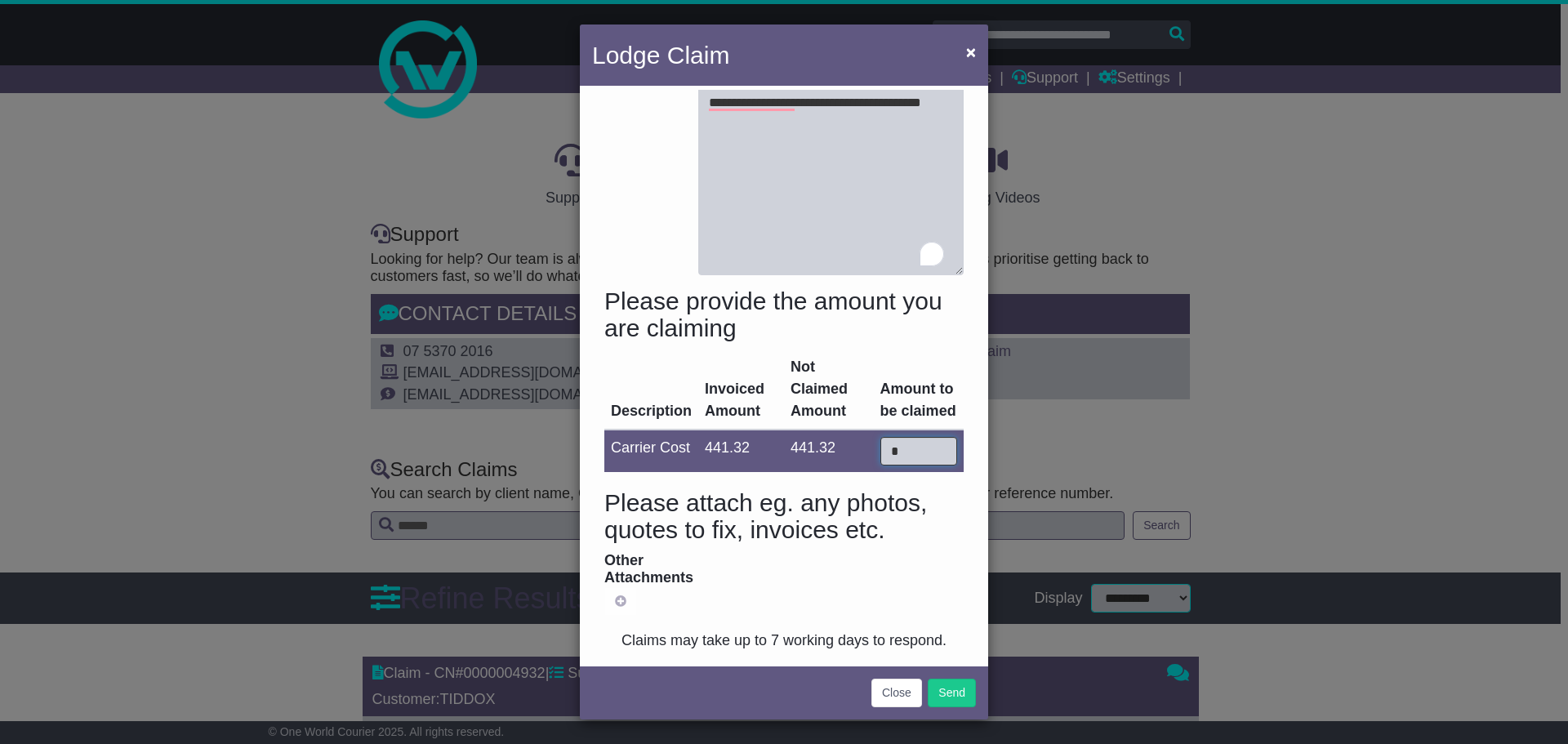
click at [905, 448] on input "*" at bounding box center [918, 450] width 77 height 28
drag, startPoint x: 905, startPoint y: 448, endPoint x: 840, endPoint y: 449, distance: 65.0
click at [840, 449] on tr "Carrier Cost 441.32 441.32 *" at bounding box center [783, 451] width 359 height 43
click at [881, 130] on textarea "**********" at bounding box center [831, 171] width 265 height 207
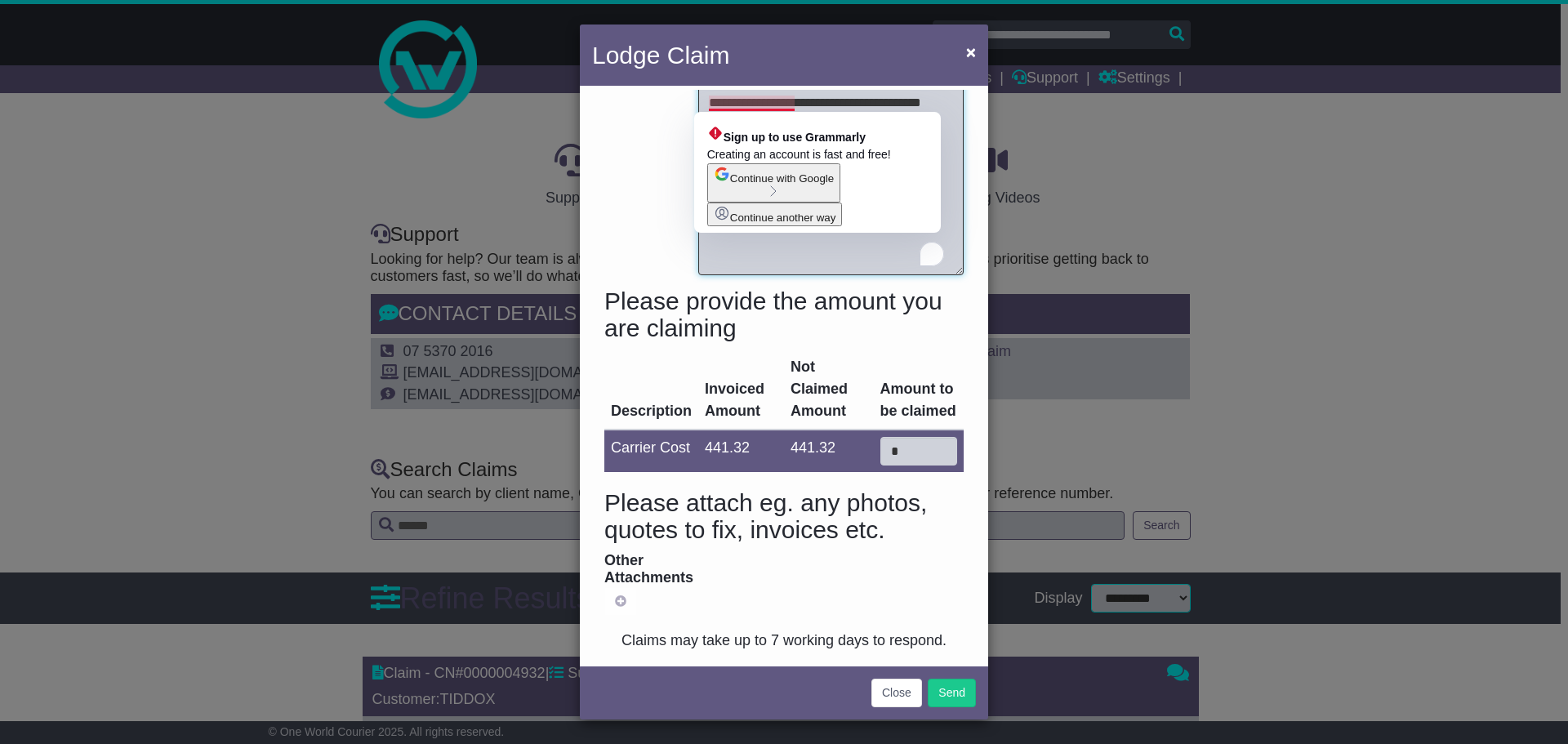
click at [716, 102] on textarea "**********" at bounding box center [831, 171] width 265 height 207
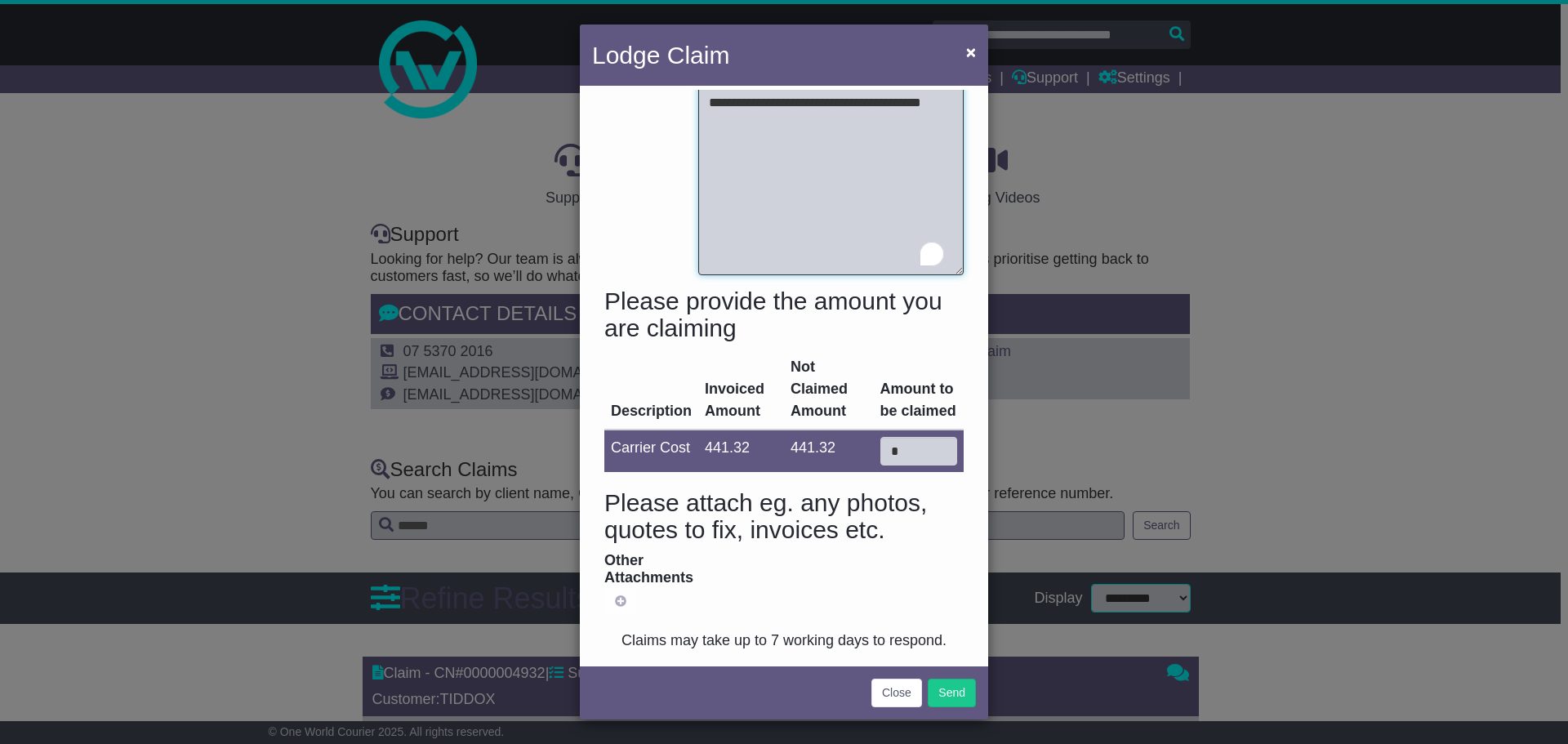
click at [890, 124] on textarea "**********" at bounding box center [831, 171] width 265 height 207
type textarea "**********"
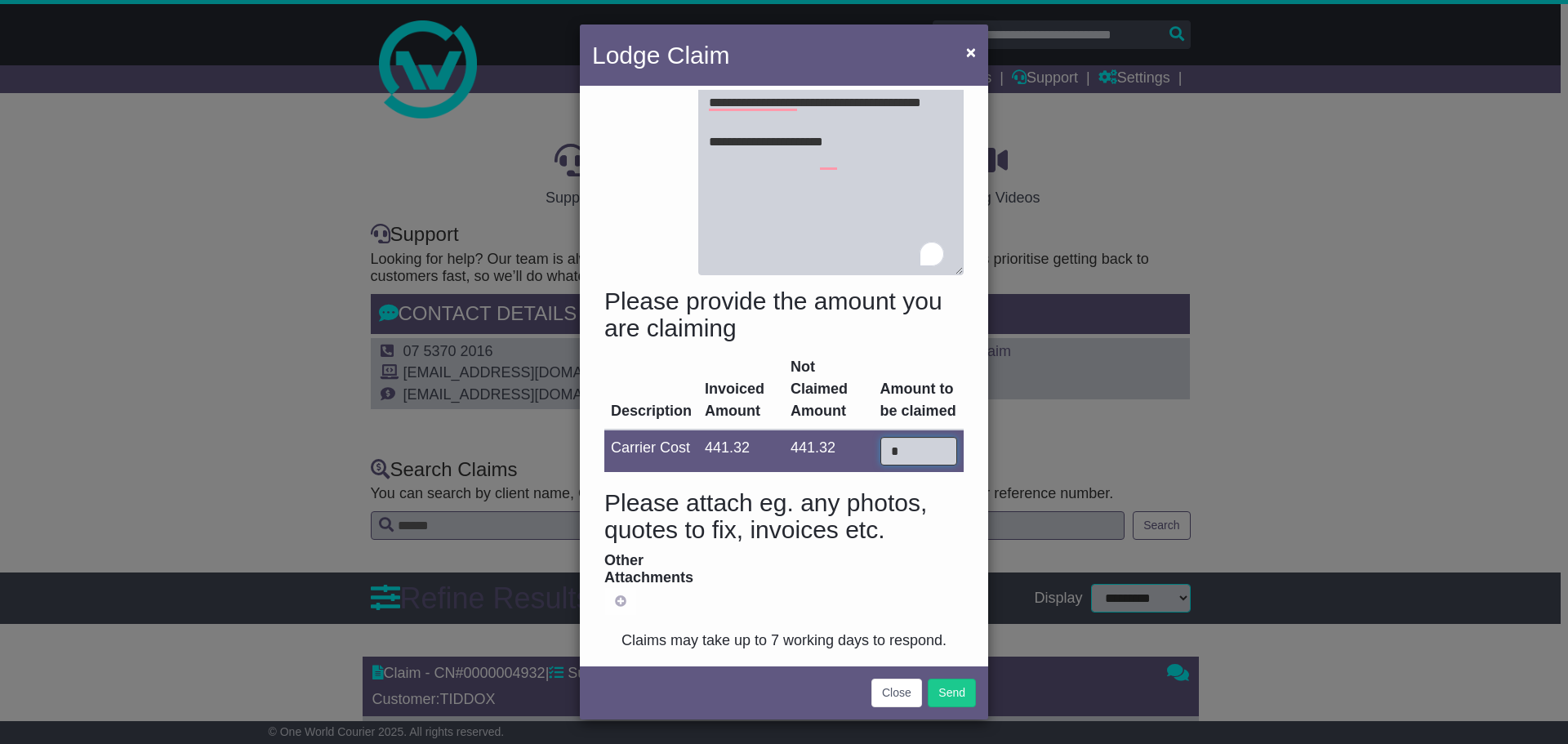
drag, startPoint x: 922, startPoint y: 453, endPoint x: 725, endPoint y: 422, distance: 199.4
click at [725, 422] on table "Description Invoiced Amount Not Claimed Amount Amount to be claimed Carrier Cos…" at bounding box center [783, 411] width 359 height 123
type input "******"
click at [623, 599] on input "Other Attachments" at bounding box center [512, 602] width 247 height 27
type input "**********"
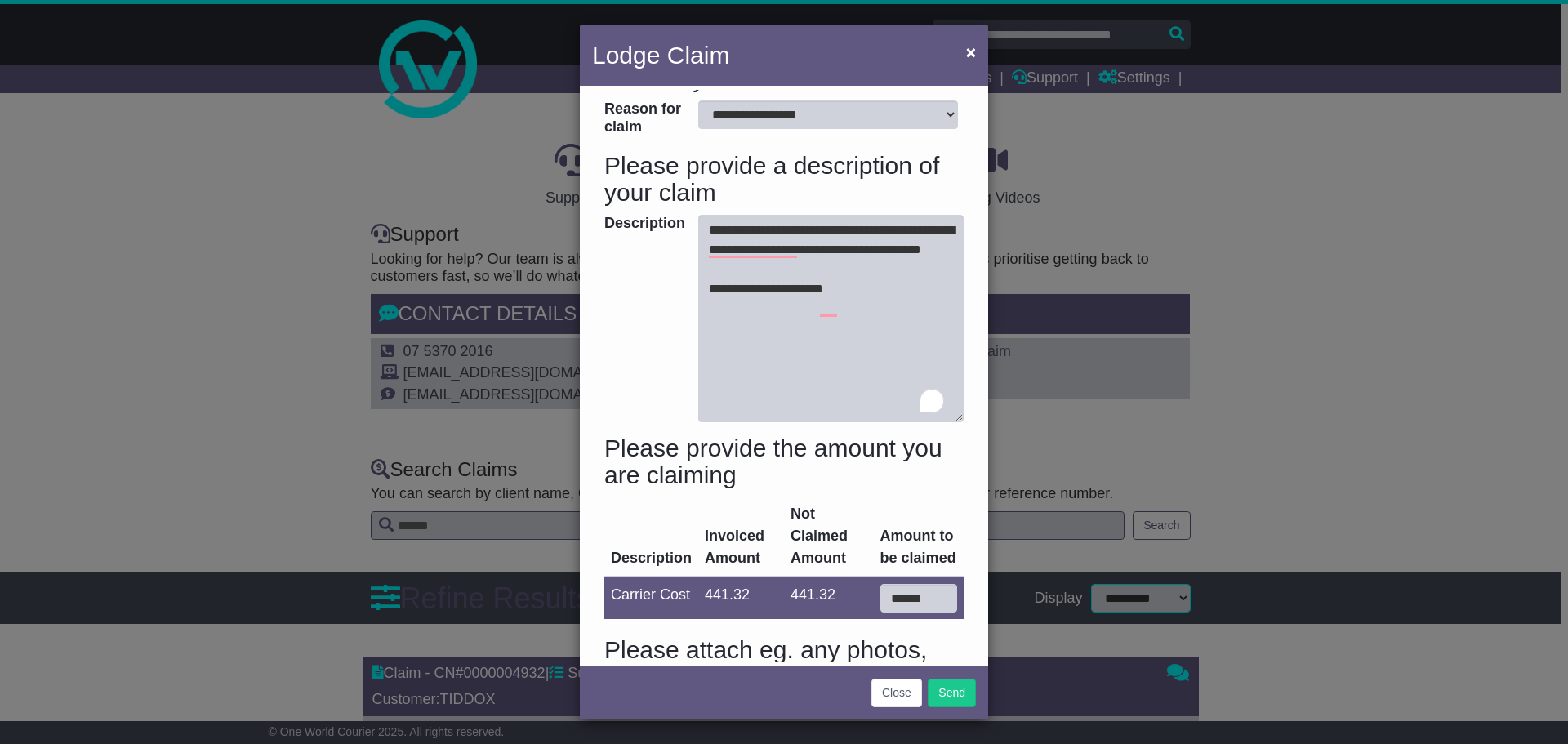
scroll to position [17, 0]
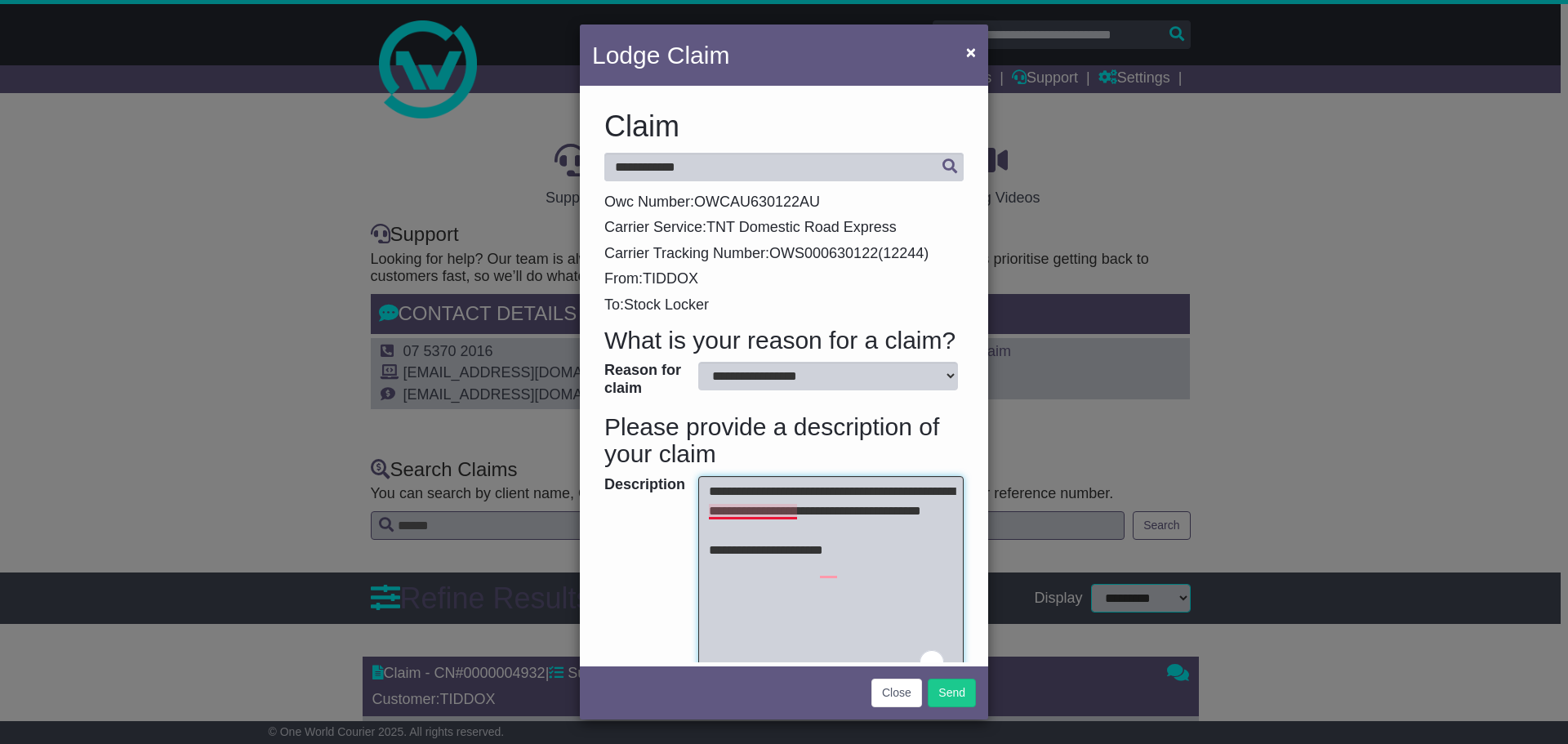
click at [718, 512] on textarea "**********" at bounding box center [831, 579] width 265 height 207
click at [766, 539] on textarea "**********" at bounding box center [831, 579] width 265 height 207
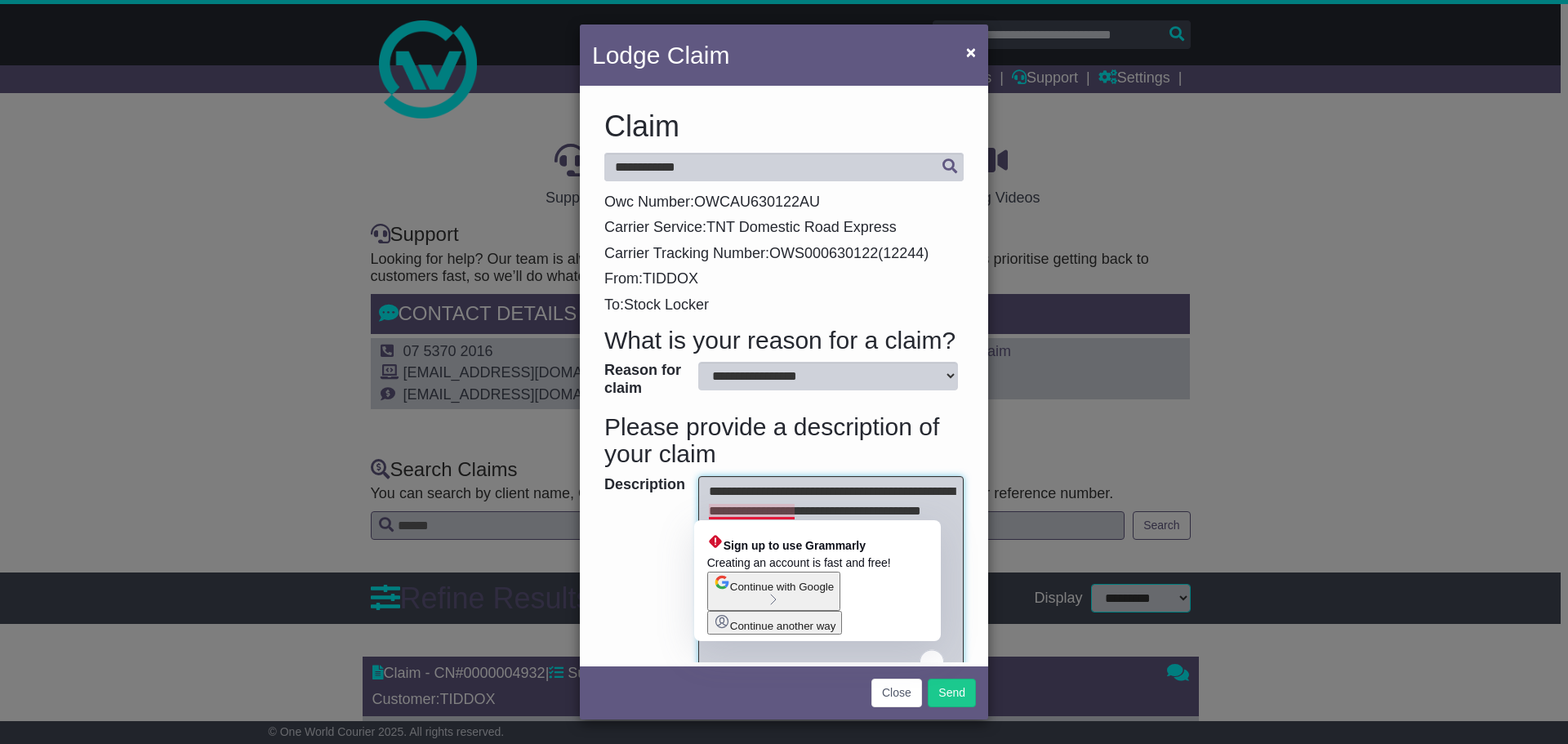
click at [764, 498] on textarea "**********" at bounding box center [831, 579] width 265 height 207
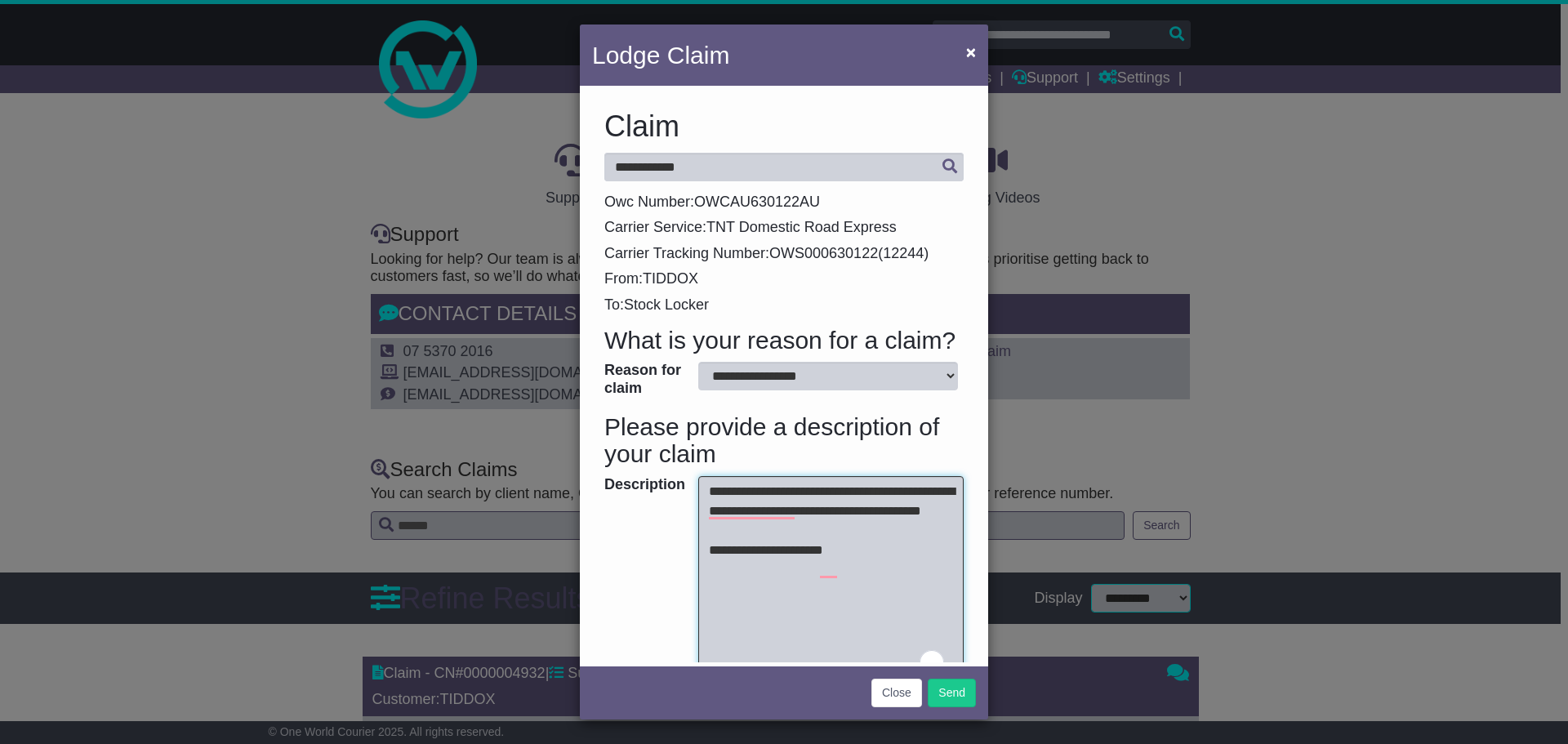
click at [771, 528] on textarea "**********" at bounding box center [831, 579] width 265 height 207
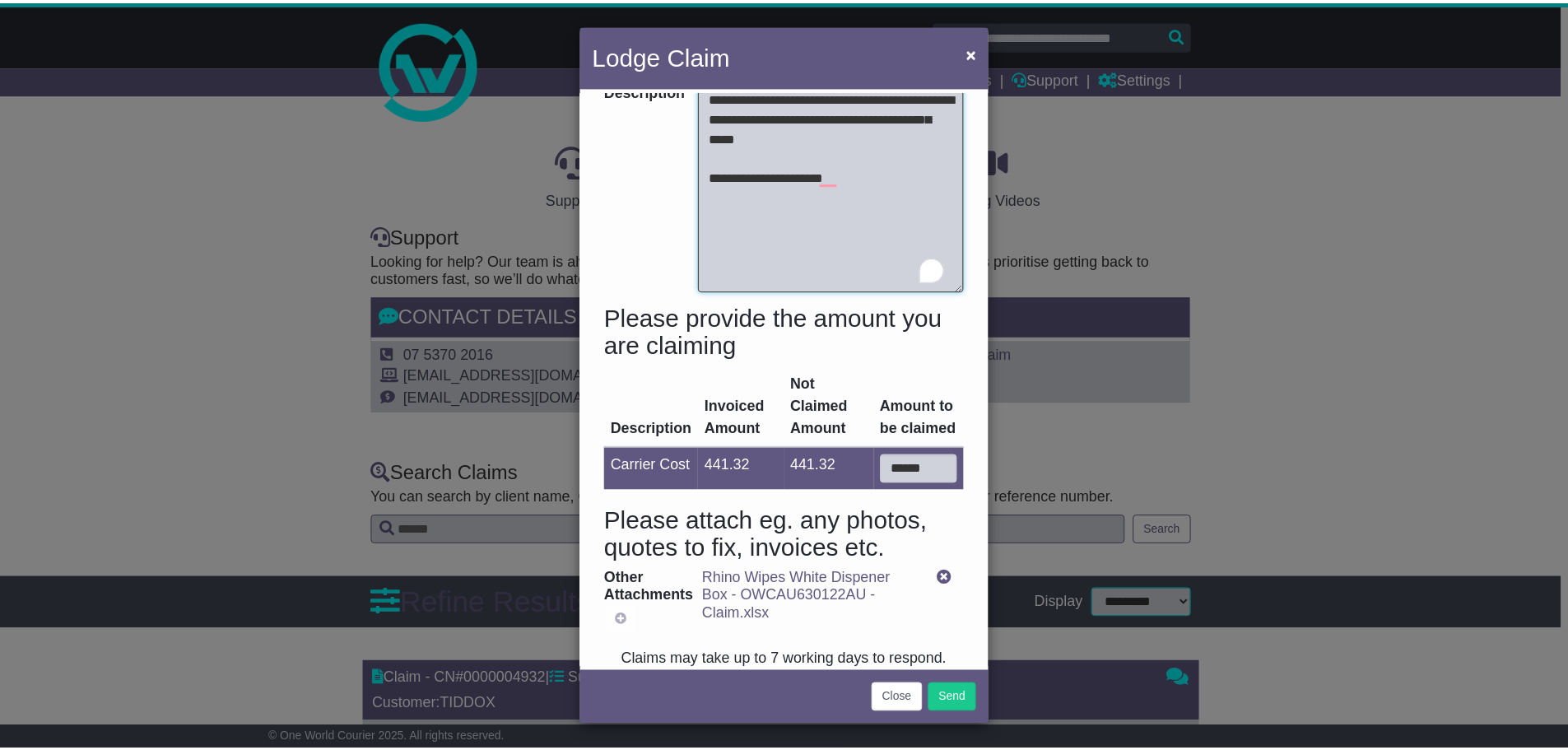
scroll to position [428, 0]
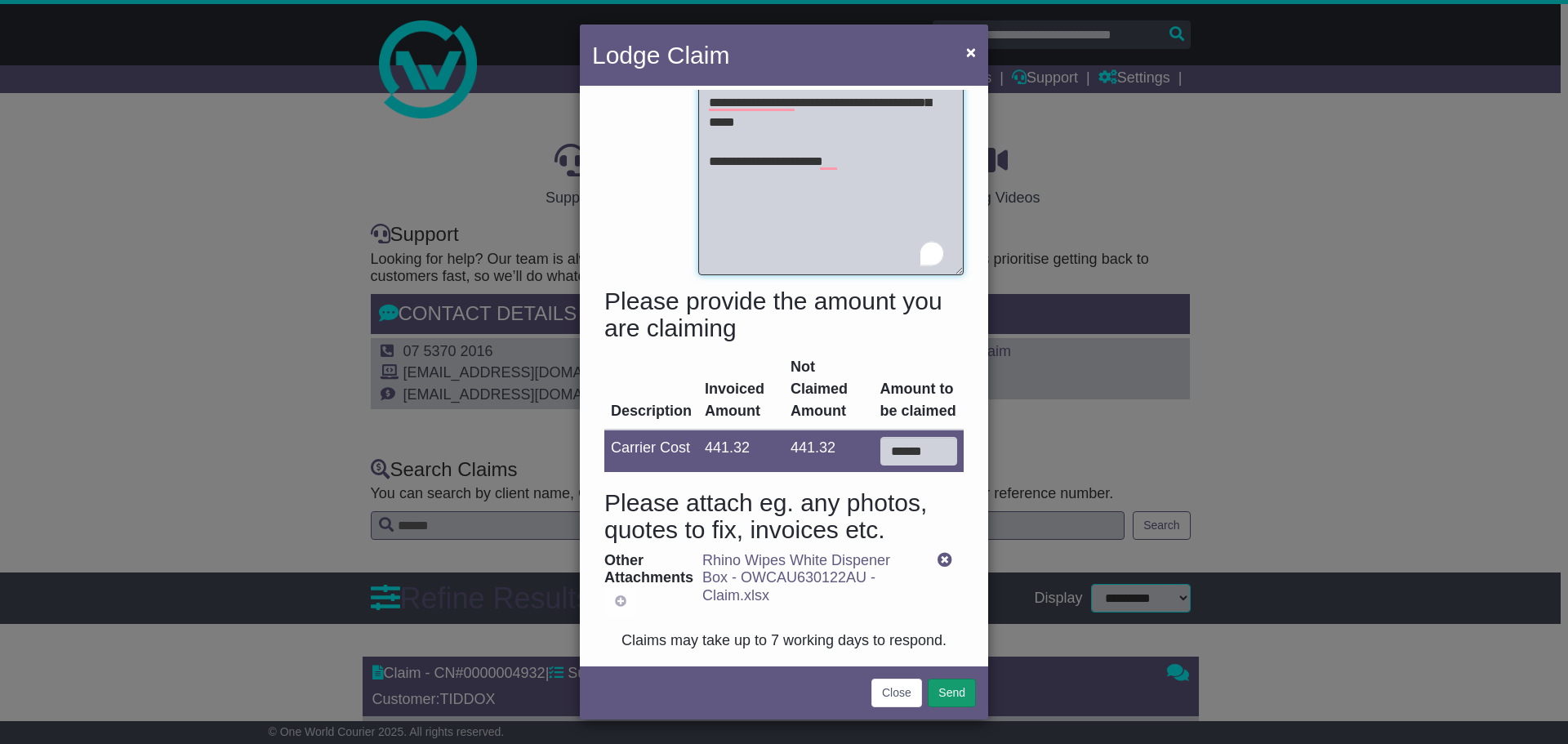
type textarea "**********"
click at [955, 693] on button "Send" at bounding box center [951, 692] width 48 height 28
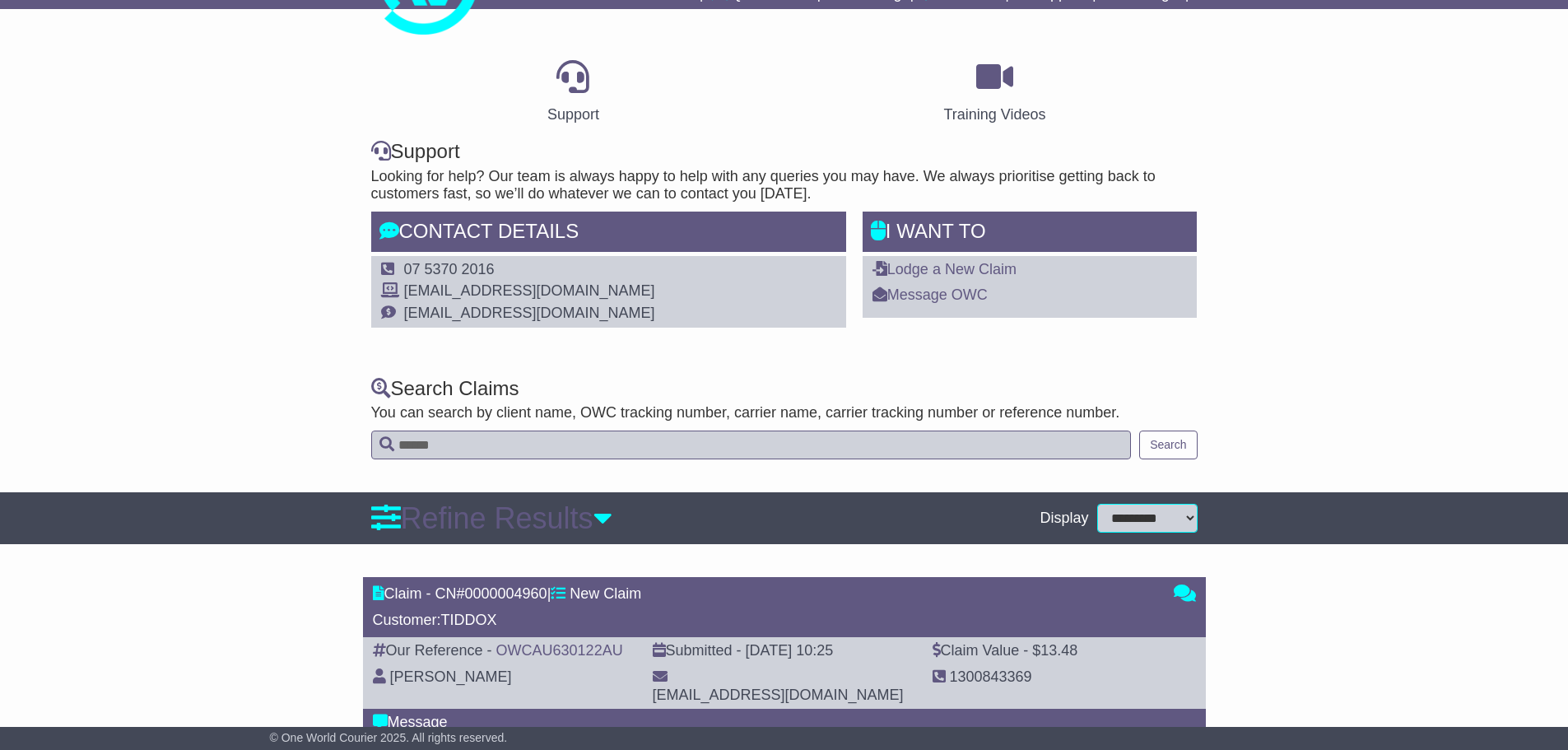
scroll to position [0, 0]
